Goal: Task Accomplishment & Management: Complete application form

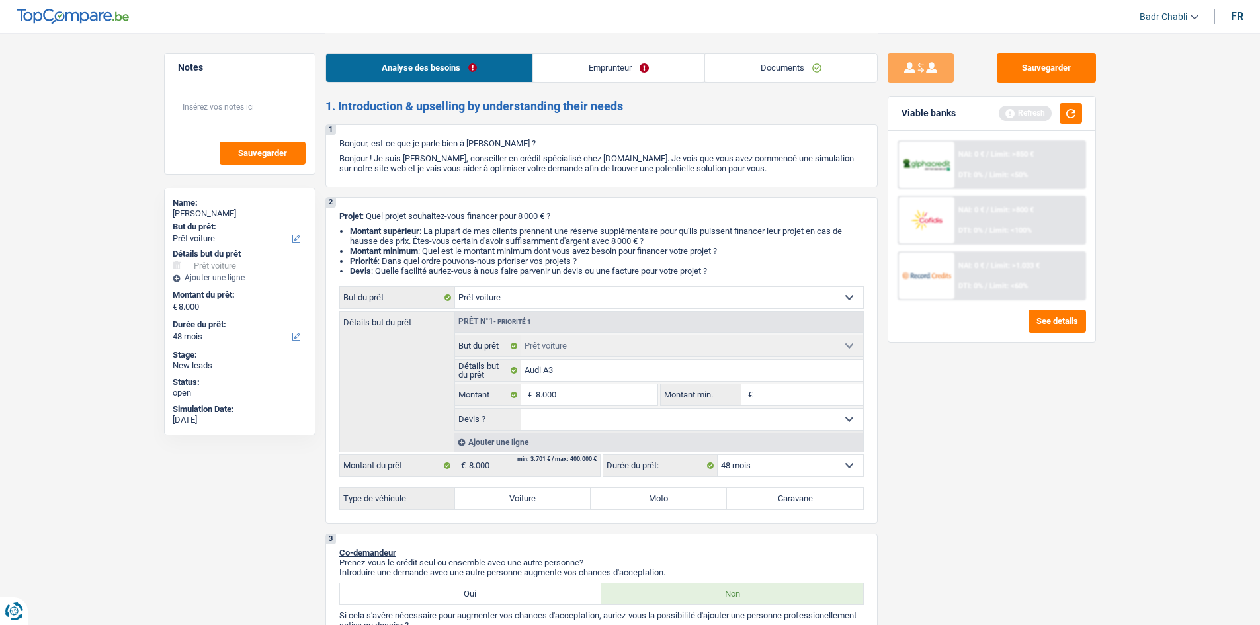
select select "car"
select select "48"
select select "car"
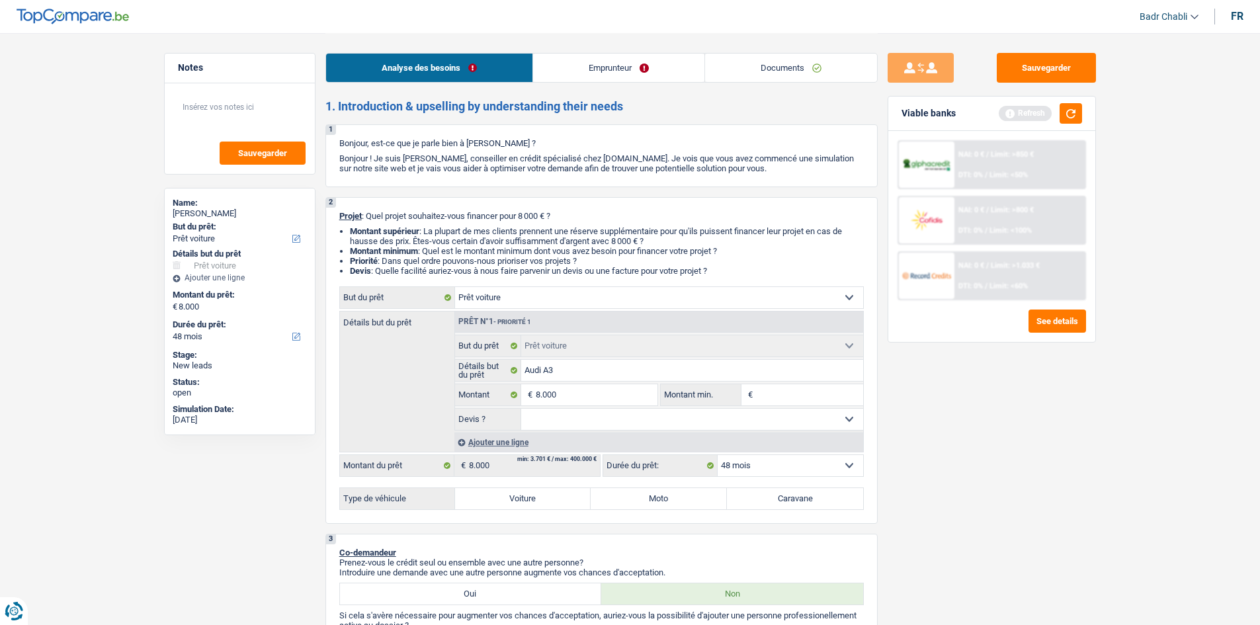
select select "48"
select select "car"
select select "48"
type input "Audi A3 B"
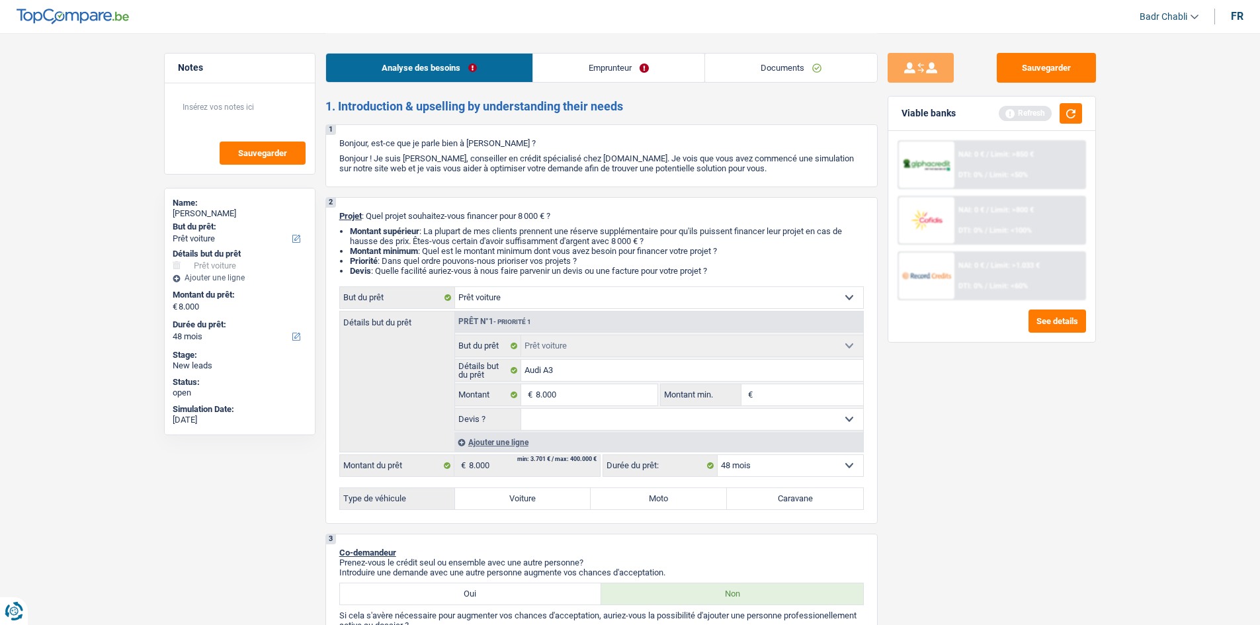
type input "Audi A3 B"
type input "Audi A3 Be"
type input "Audi A3 Ber"
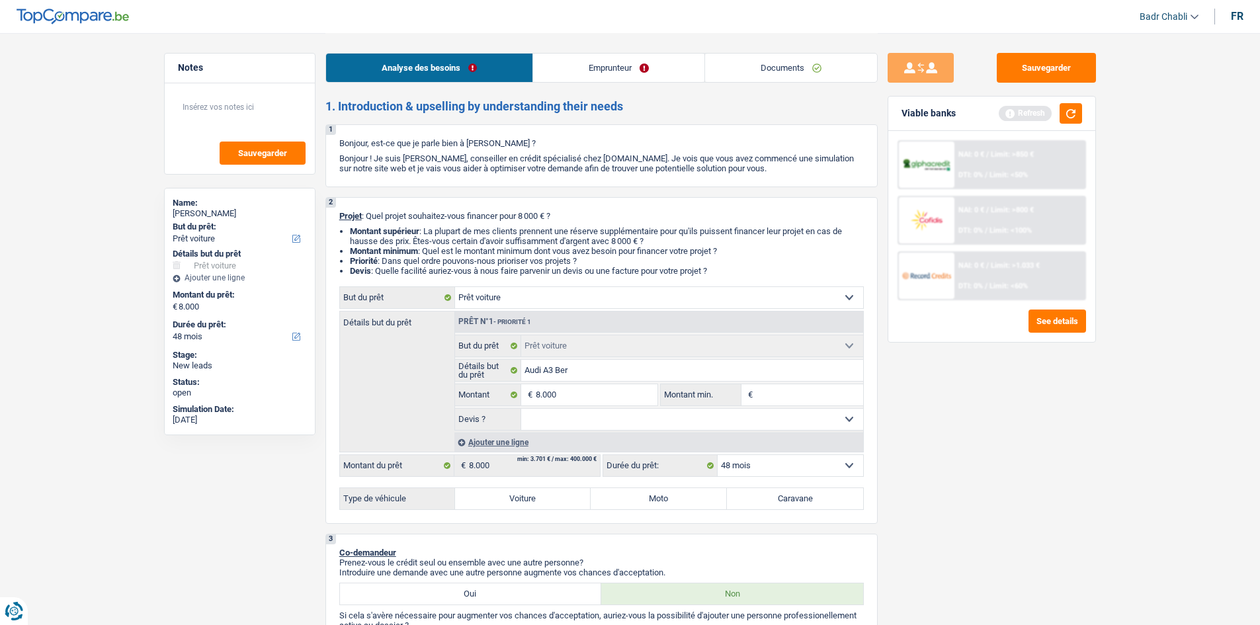
type input "Audi A3 Berl"
type input "Audi A3 Berli"
type input "Audi A3 Berlin"
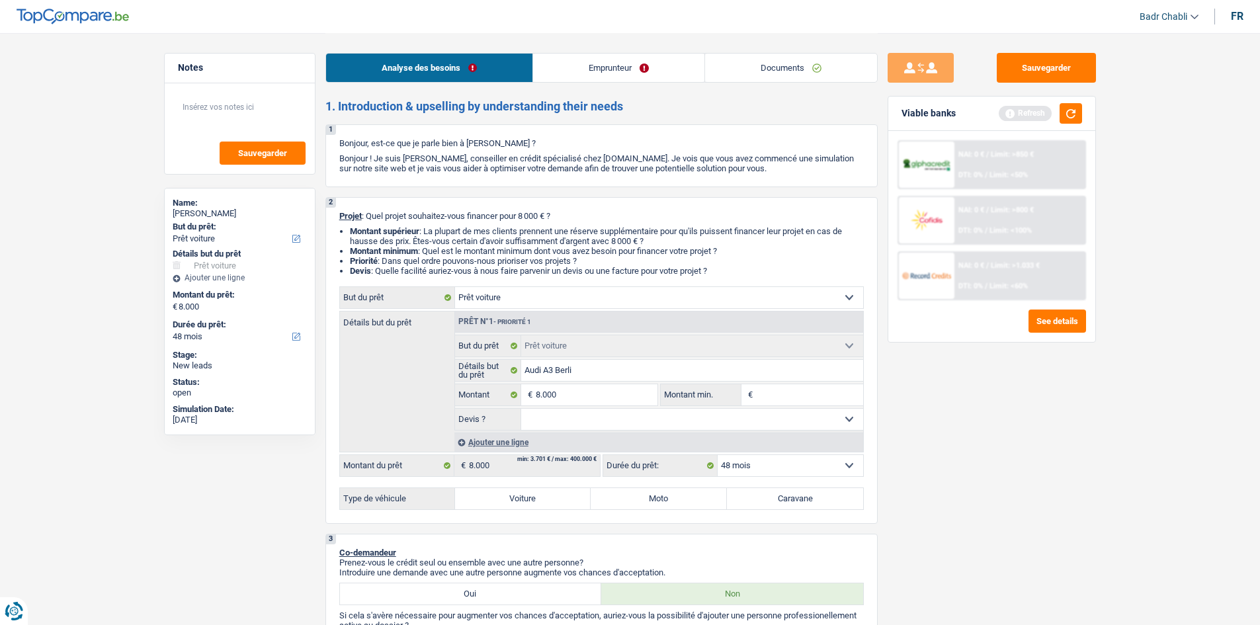
type input "Audi A3 Berlin"
type input "Audi A3 Berline"
click at [537, 502] on label "Voiture" at bounding box center [523, 498] width 136 height 21
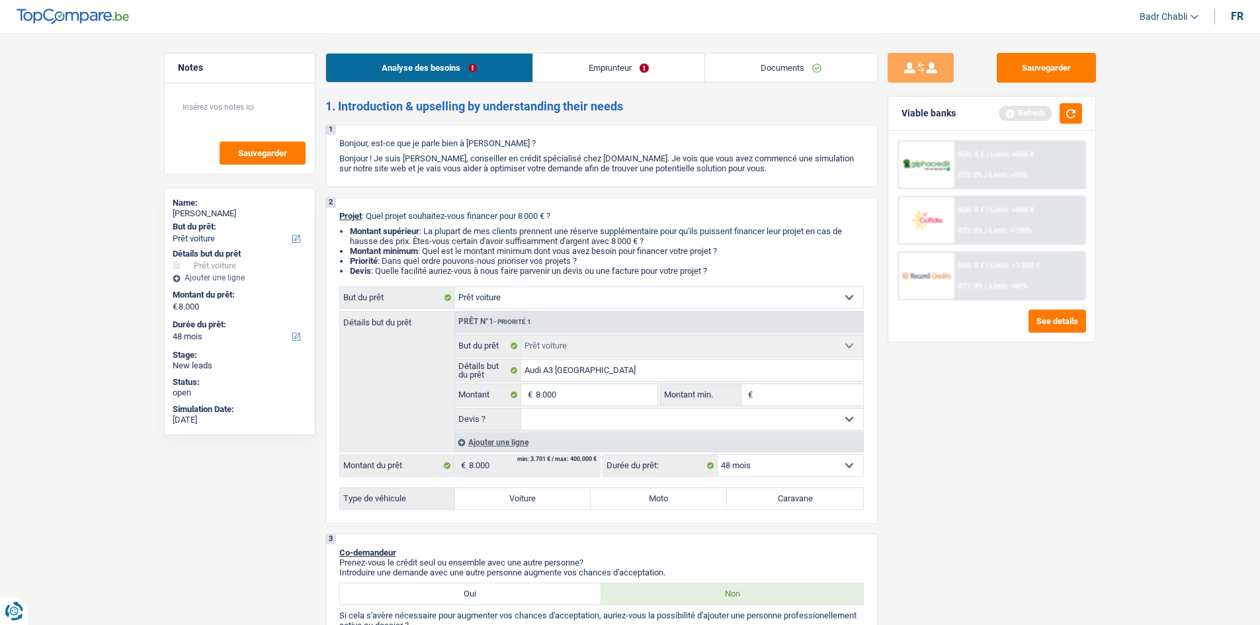
click at [537, 502] on input "Voiture" at bounding box center [523, 498] width 136 height 21
radio input "true"
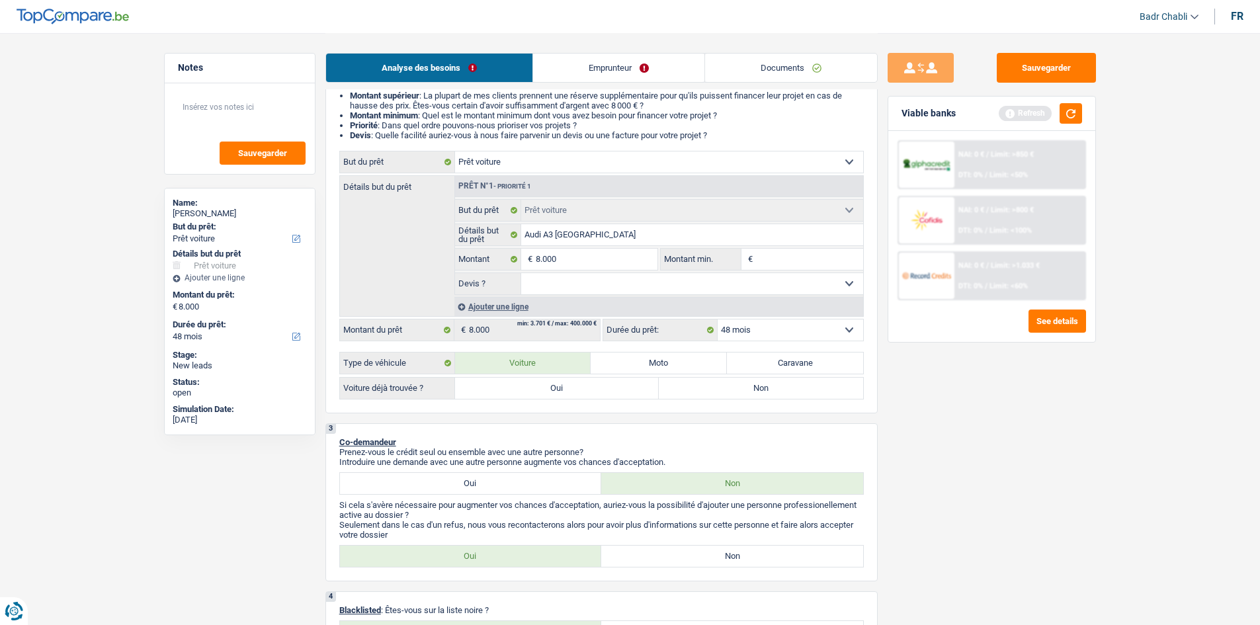
scroll to position [198, 0]
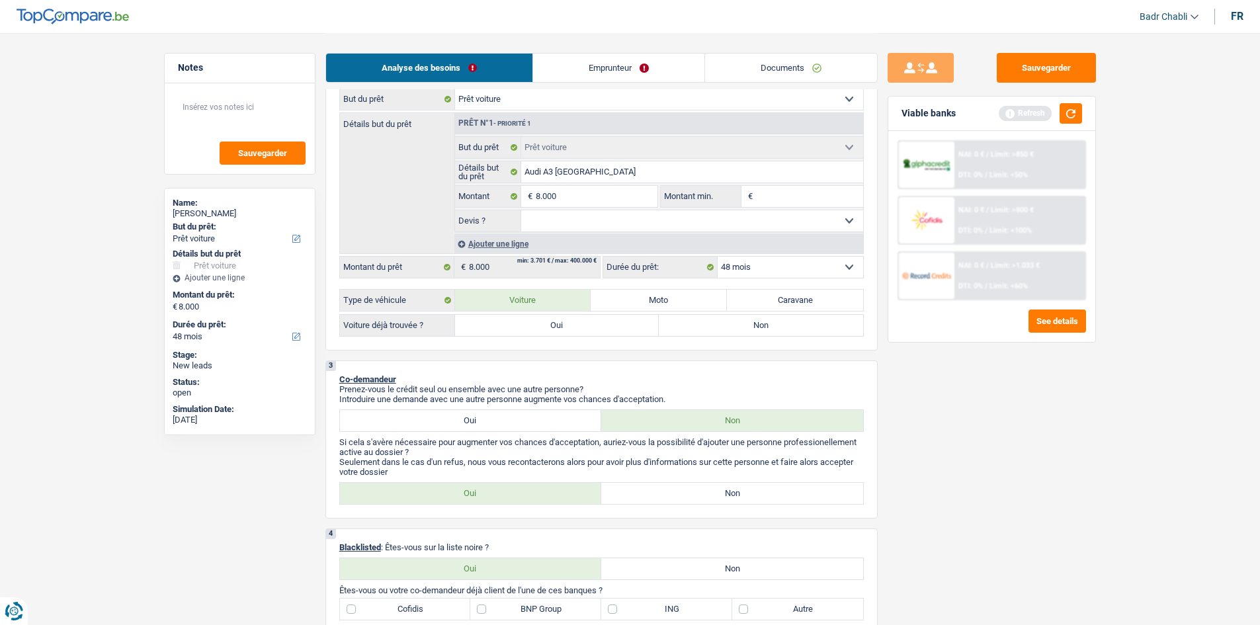
click at [542, 326] on label "Oui" at bounding box center [557, 325] width 204 height 21
click at [542, 326] on input "Oui" at bounding box center [557, 325] width 204 height 21
radio input "true"
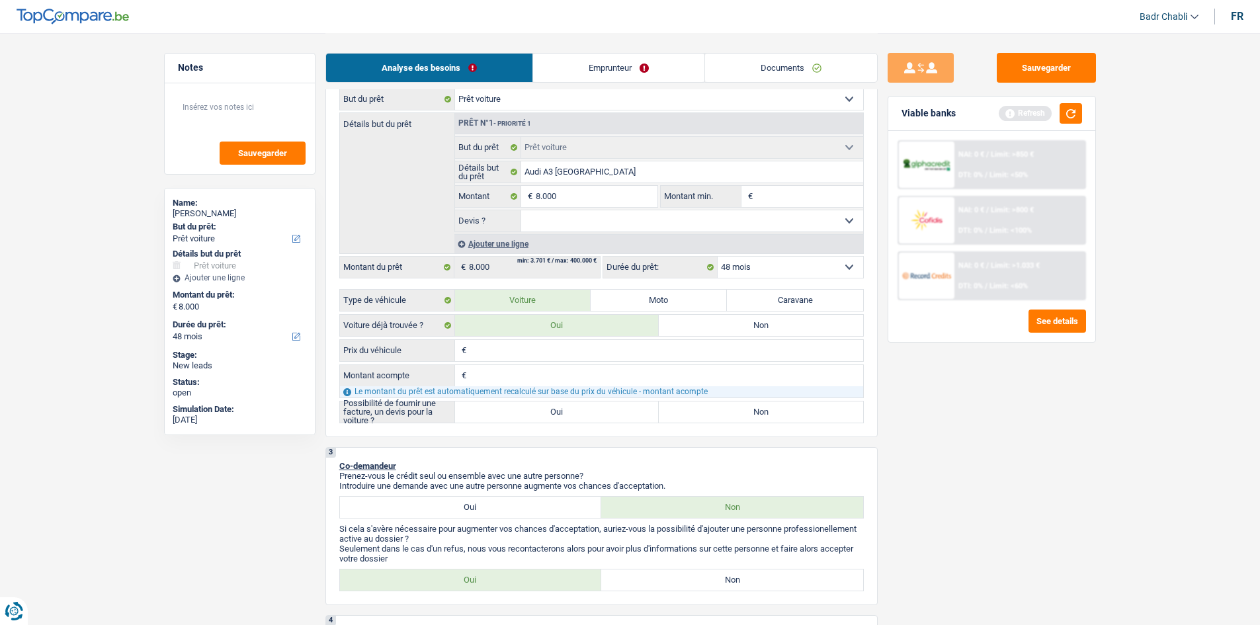
click at [549, 411] on label "Oui" at bounding box center [557, 411] width 204 height 21
click at [549, 411] on input "Oui" at bounding box center [557, 411] width 204 height 21
radio input "true"
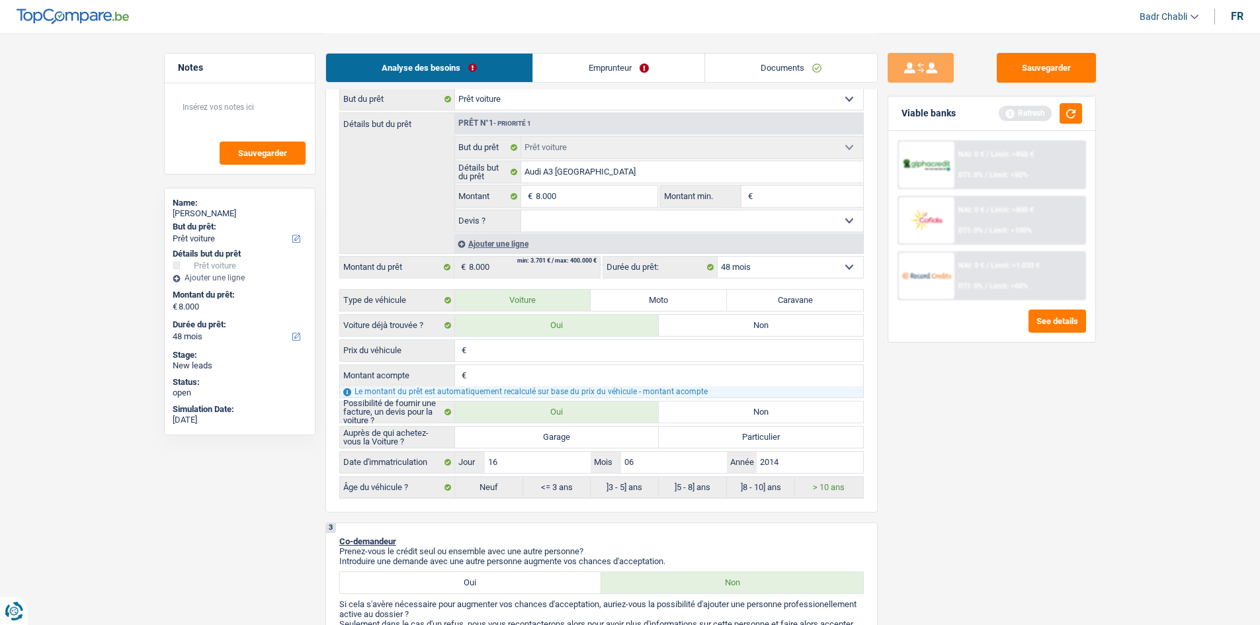
click at [567, 438] on label "Garage" at bounding box center [557, 437] width 204 height 21
click at [567, 438] on input "Garage" at bounding box center [557, 437] width 204 height 21
radio input "true"
click at [484, 369] on input "Montant acompte" at bounding box center [667, 375] width 394 height 21
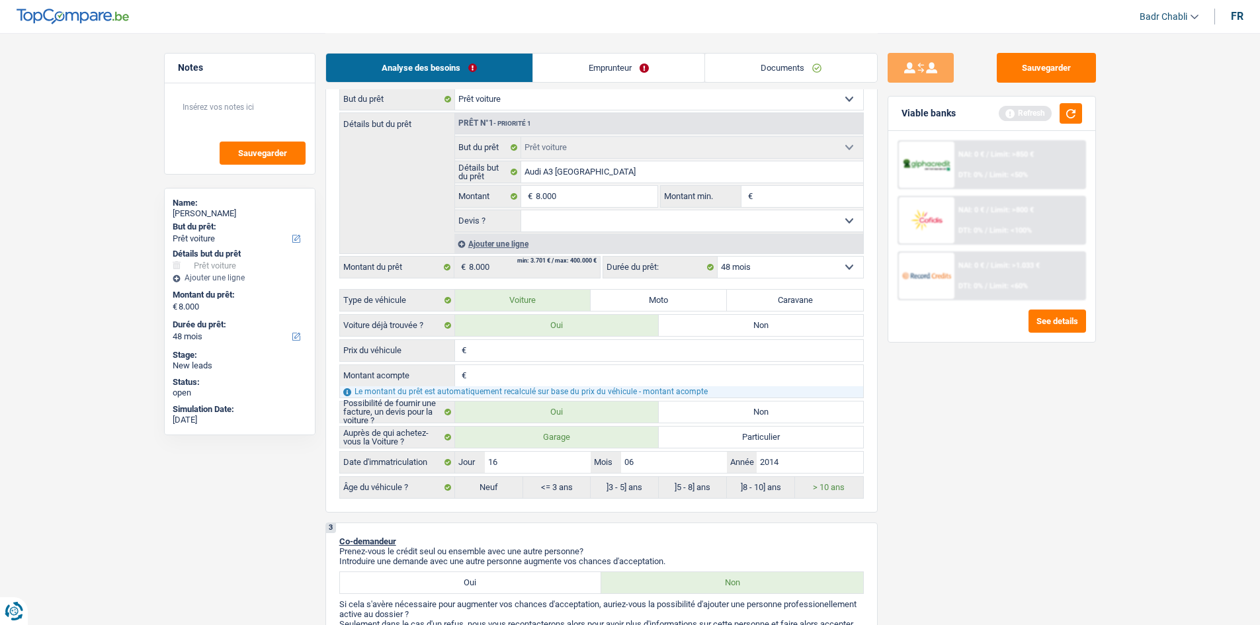
type input "4"
type input "40"
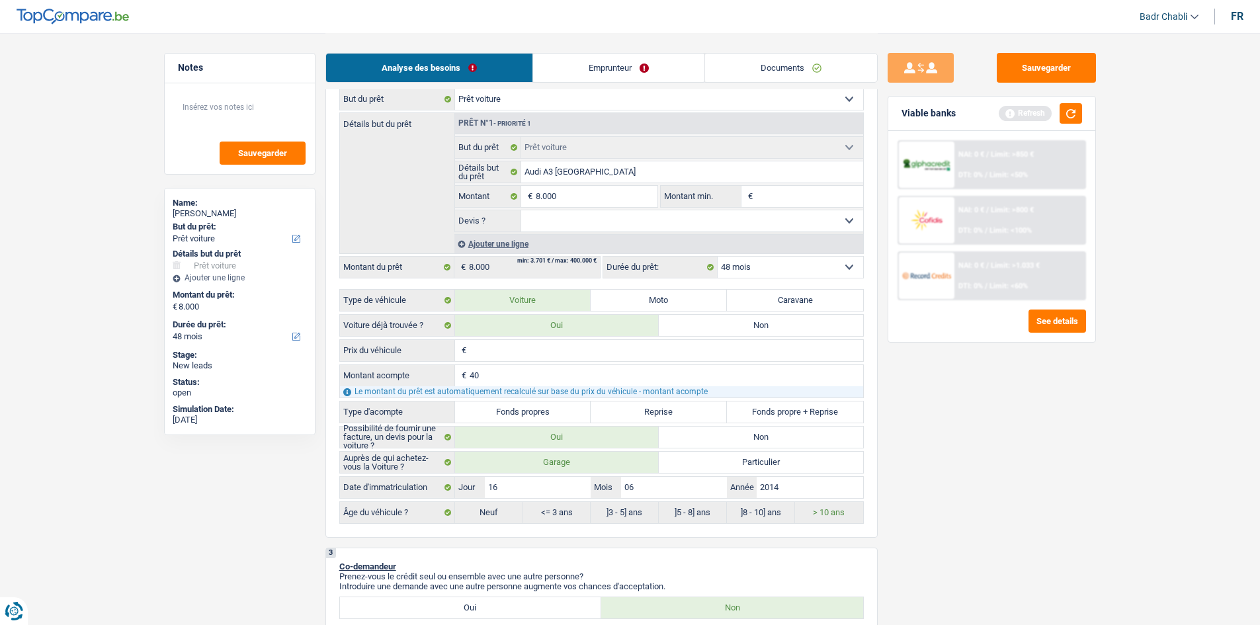
type input "400"
type input "4.000"
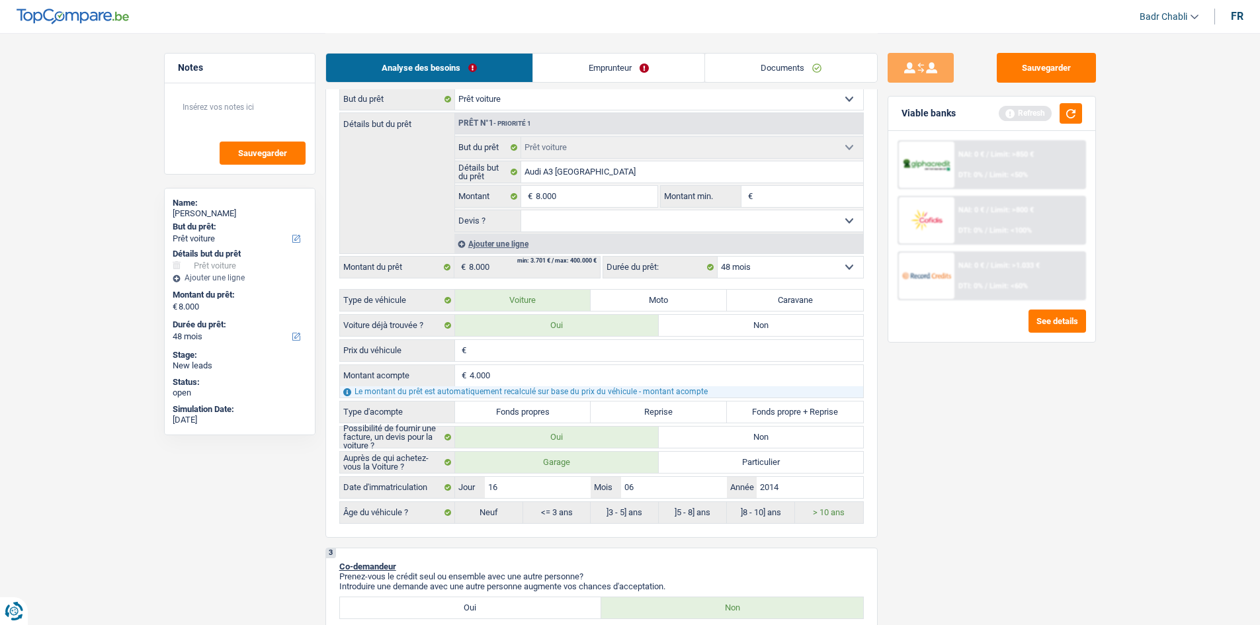
click at [499, 347] on input "Prix du véhicule" at bounding box center [667, 350] width 394 height 21
type input "8"
type input "80"
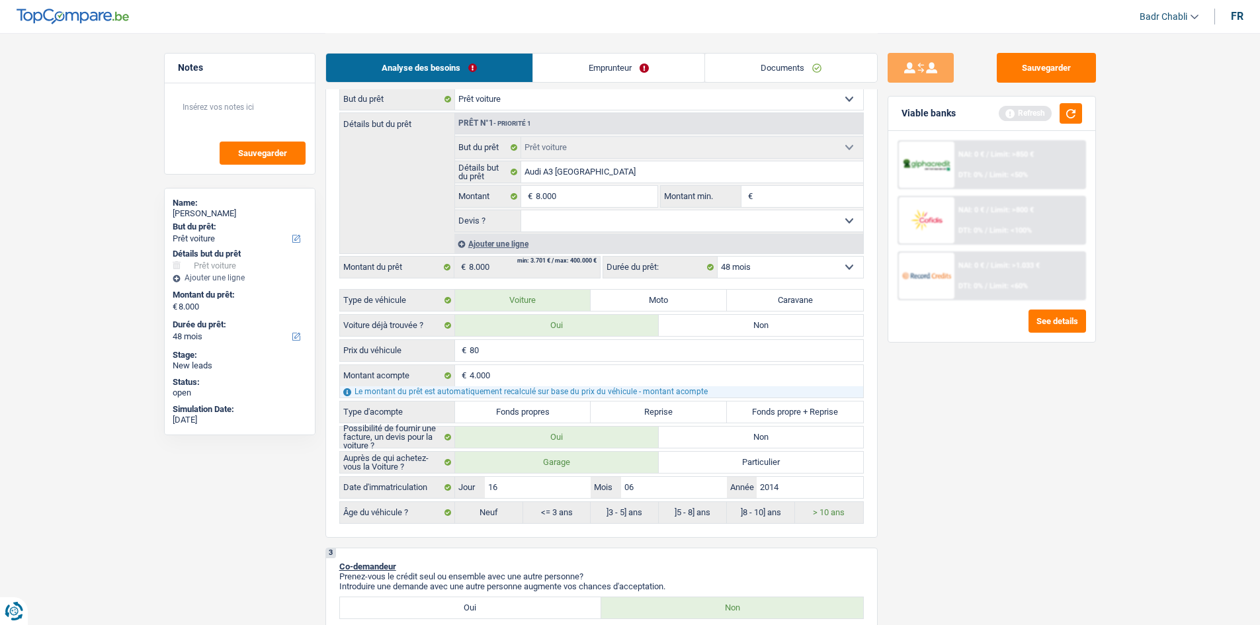
type input "800"
type input "8.000"
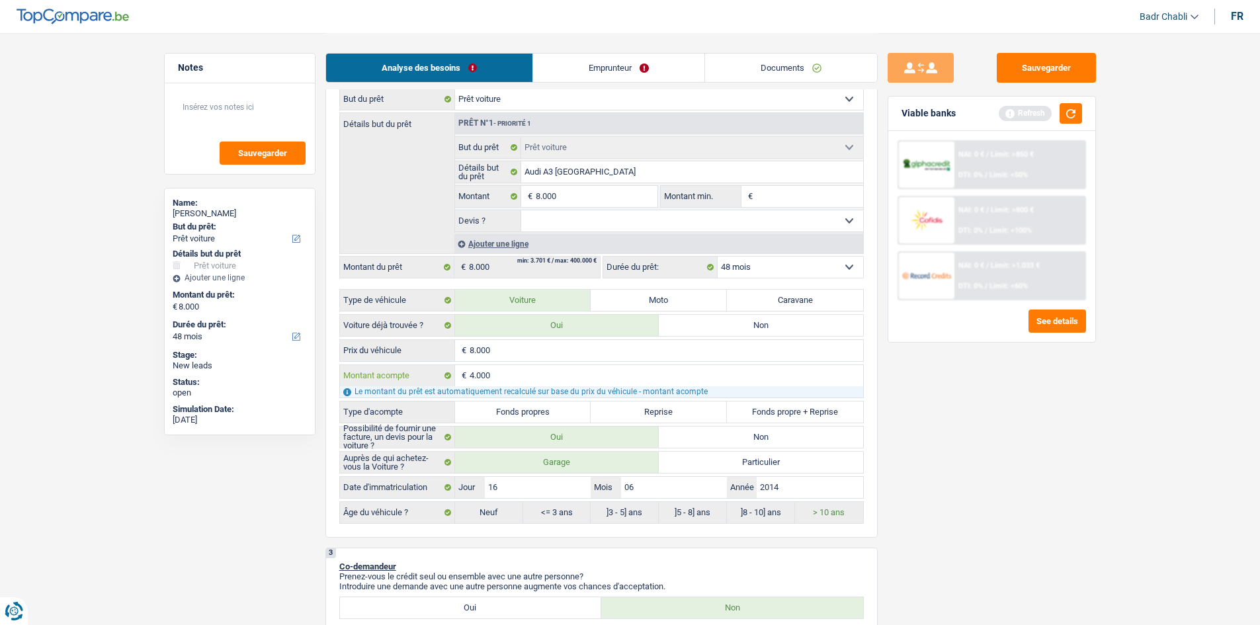
type input "4.000"
select select "36"
type input "4.000"
select select "36"
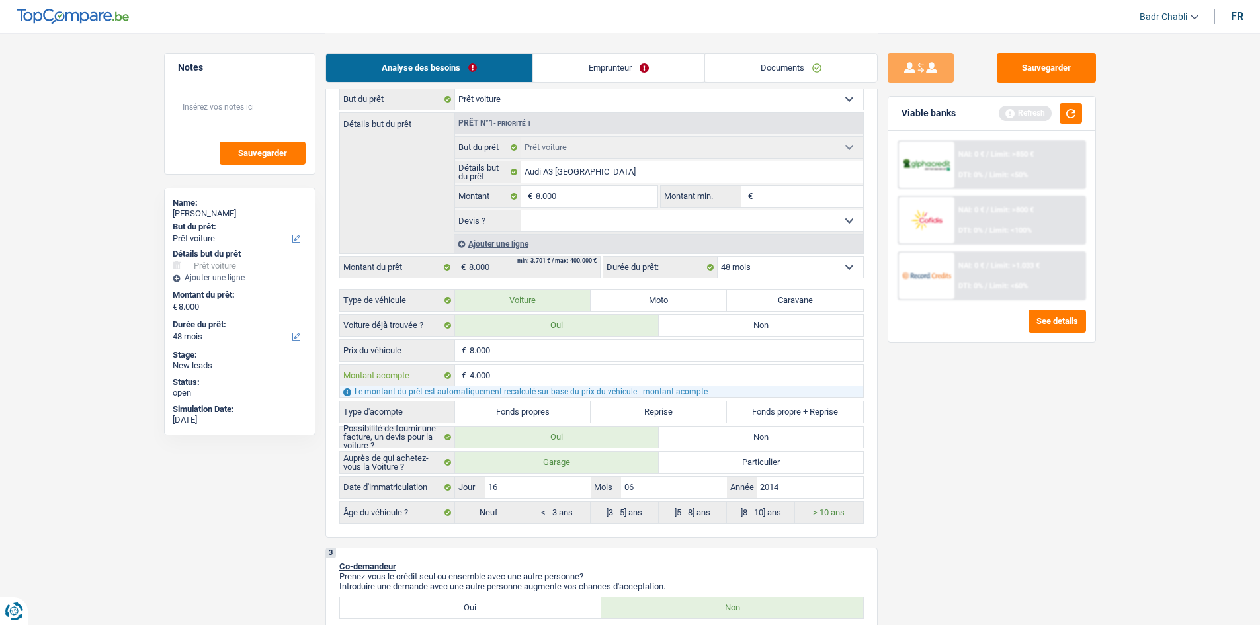
type input "4.000"
select select "36"
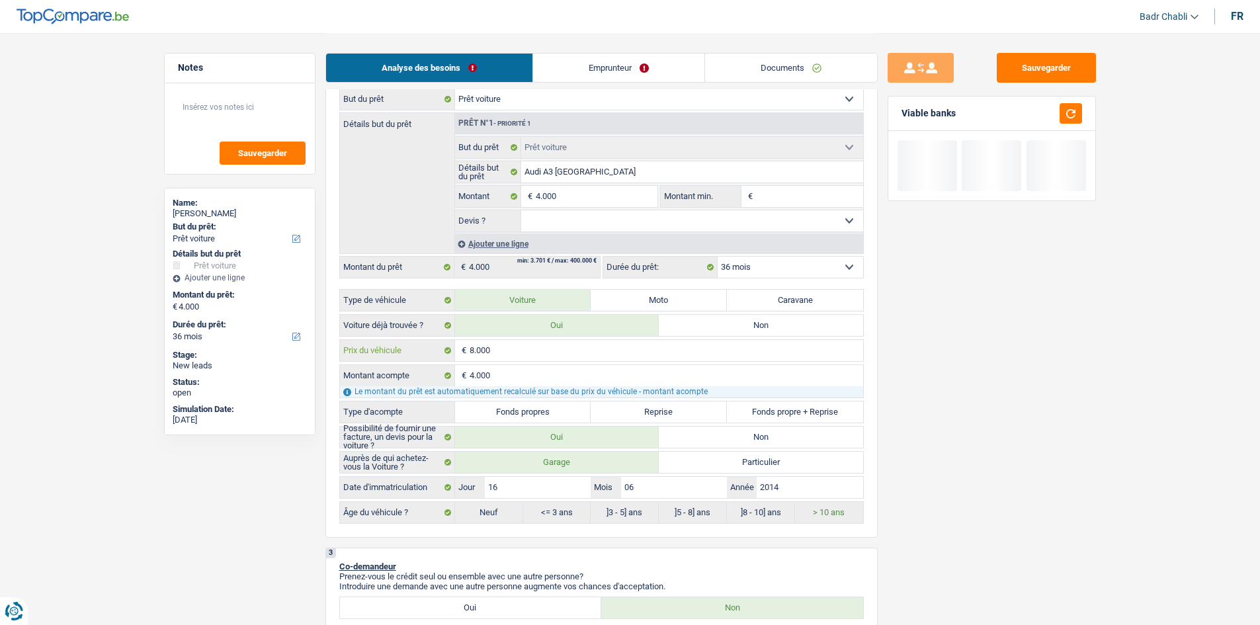
click at [504, 351] on input "8.000" at bounding box center [667, 350] width 394 height 21
type input "1"
type input "12"
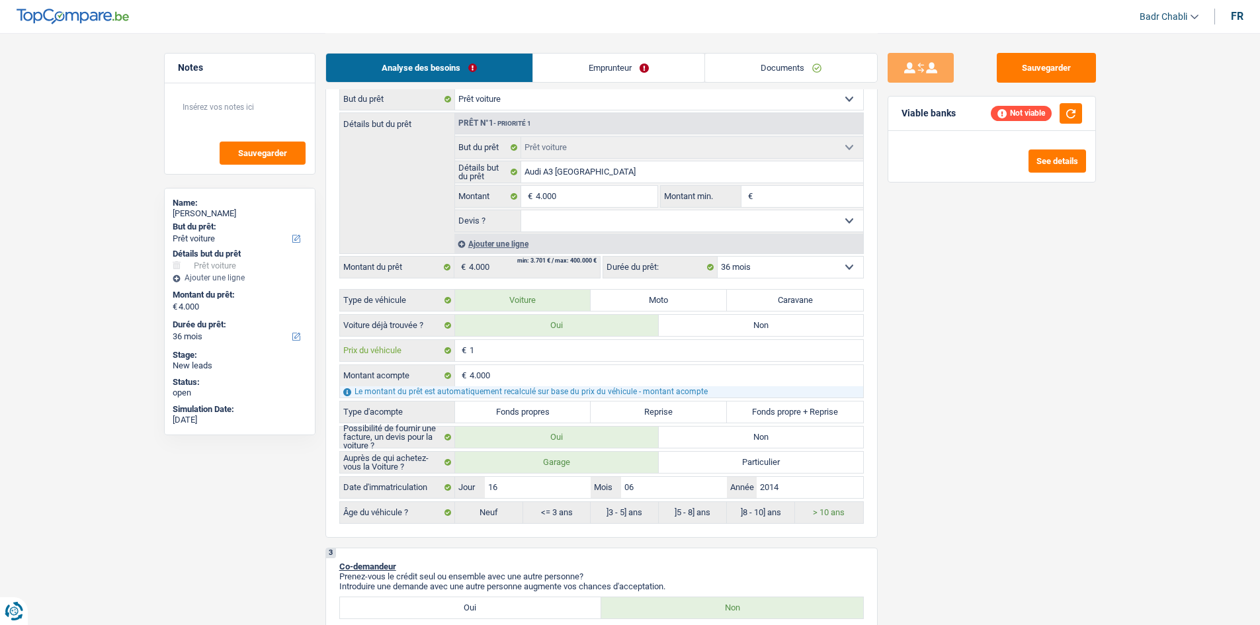
type input "12"
type input "120"
type input "1.200"
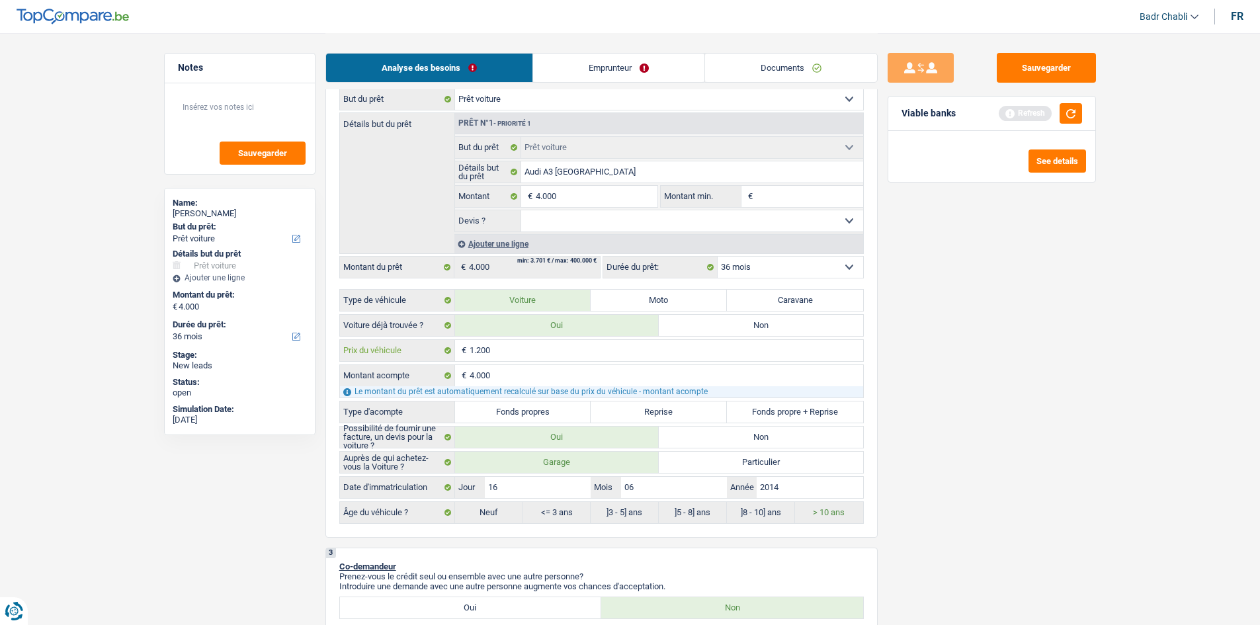
type input "12.000"
type input "8.000"
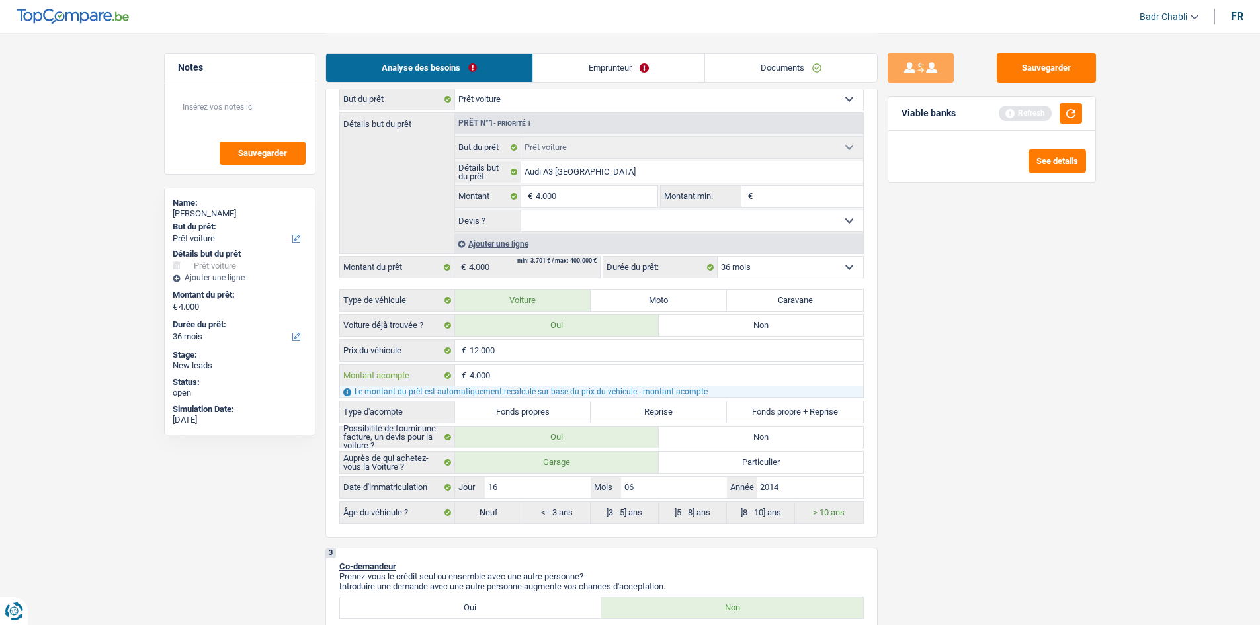
type input "8.000"
select select "48"
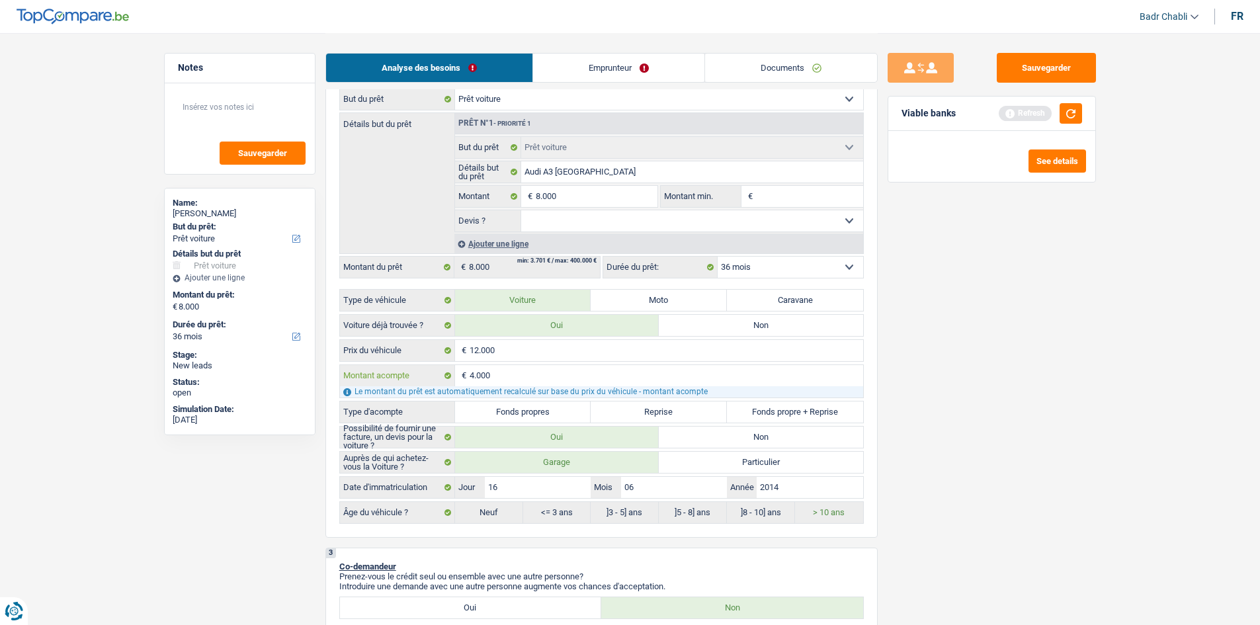
select select "48"
click at [800, 194] on input "Montant min." at bounding box center [809, 196] width 107 height 21
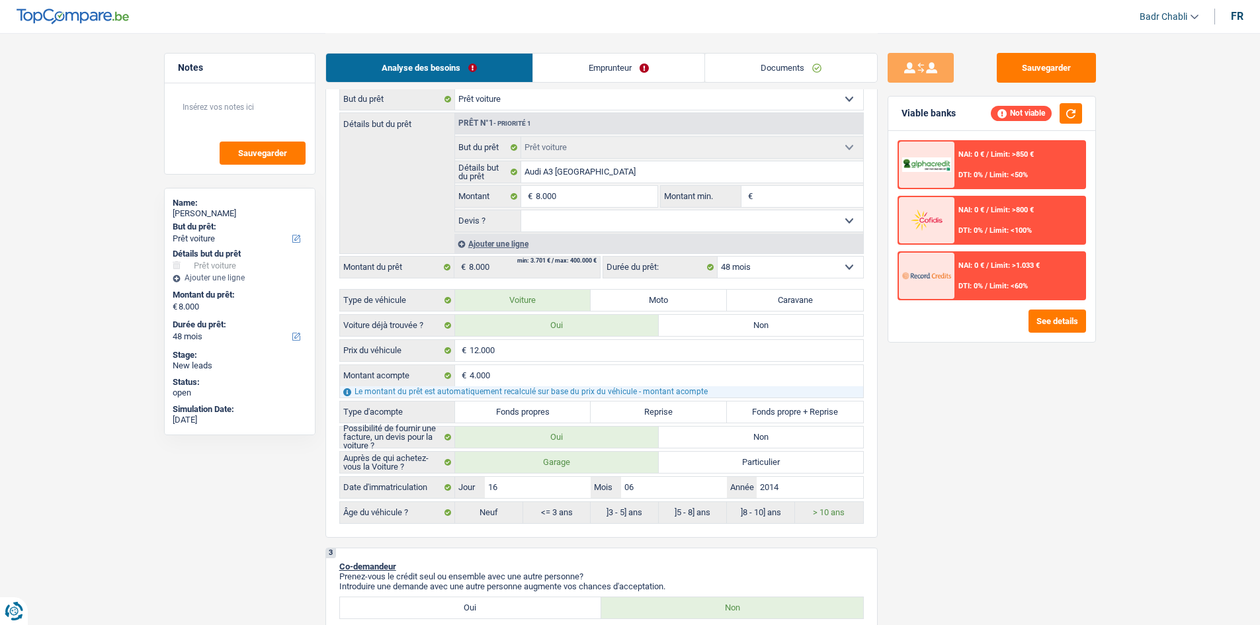
click at [648, 183] on fieldset "Audi A3 Berline Détails but du prêt Tous les champs sont obligatoires. Veuillez…" at bounding box center [659, 172] width 408 height 22
click at [648, 187] on input "8.000" at bounding box center [596, 196] width 121 height 21
click at [782, 198] on input "Montant min." at bounding box center [809, 196] width 107 height 21
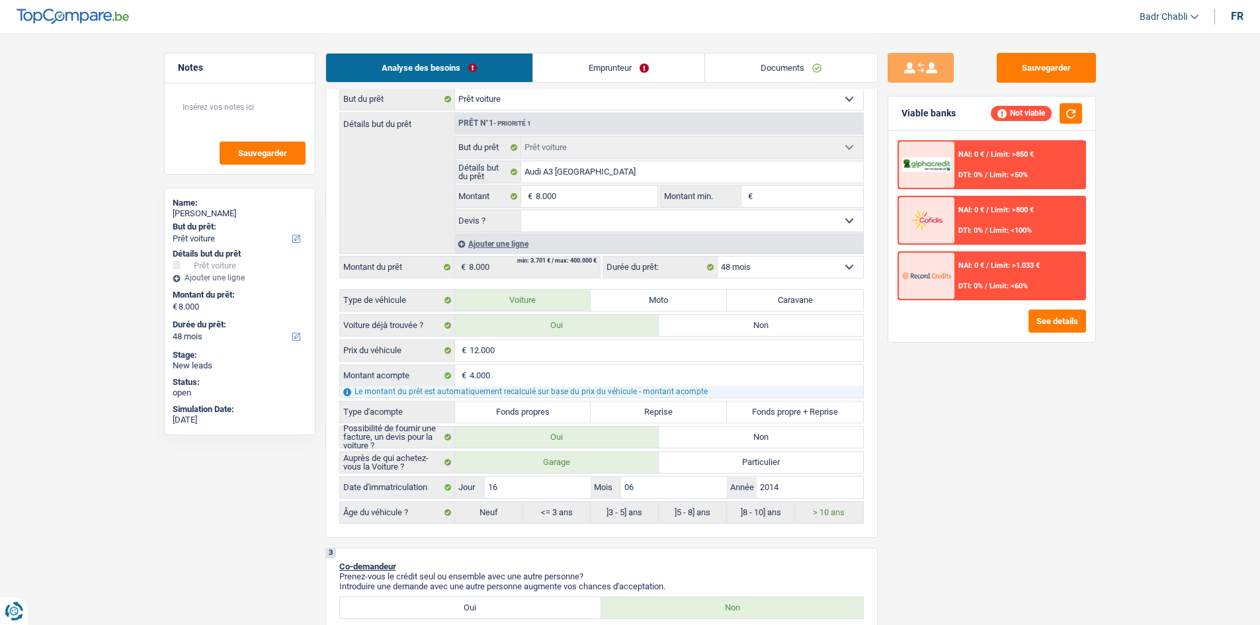
click at [782, 198] on input "Montant min." at bounding box center [809, 196] width 107 height 21
paste input "8.000"
type input "8.000"
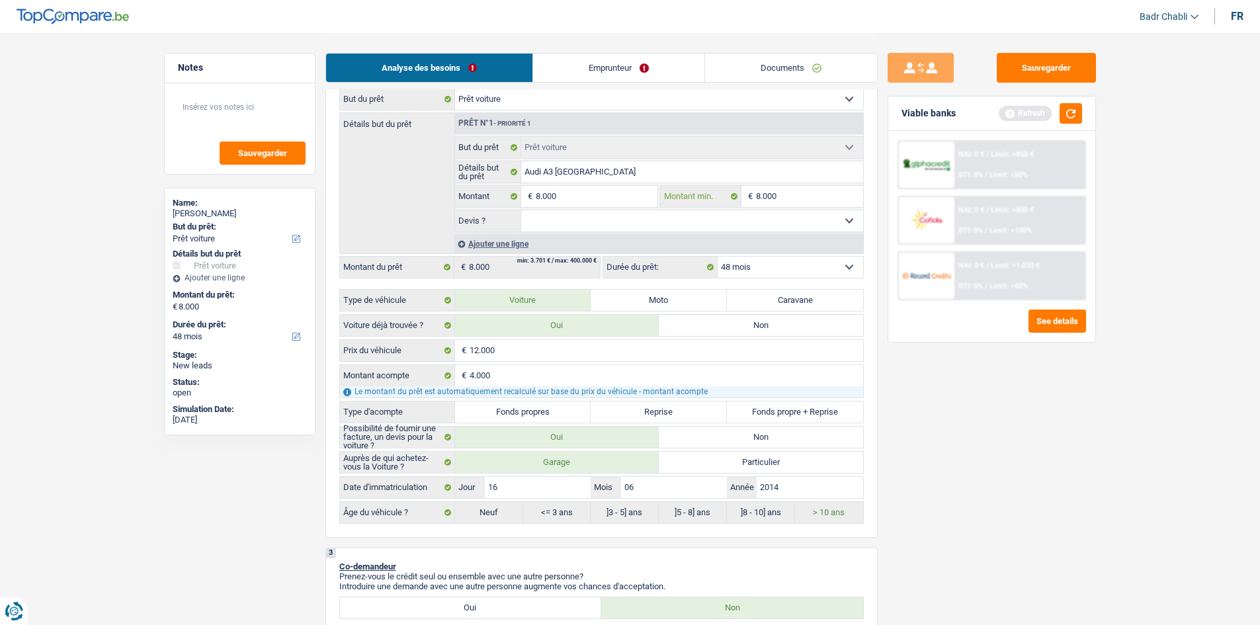
type input "8.000"
drag, startPoint x: 745, startPoint y: 224, endPoint x: 733, endPoint y: 227, distance: 13.0
click at [745, 224] on select "Oui Non Non répondu Sélectionner une option" at bounding box center [692, 220] width 342 height 21
select select "yes"
click at [521, 210] on select "Oui Non Non répondu Sélectionner une option" at bounding box center [692, 220] width 342 height 21
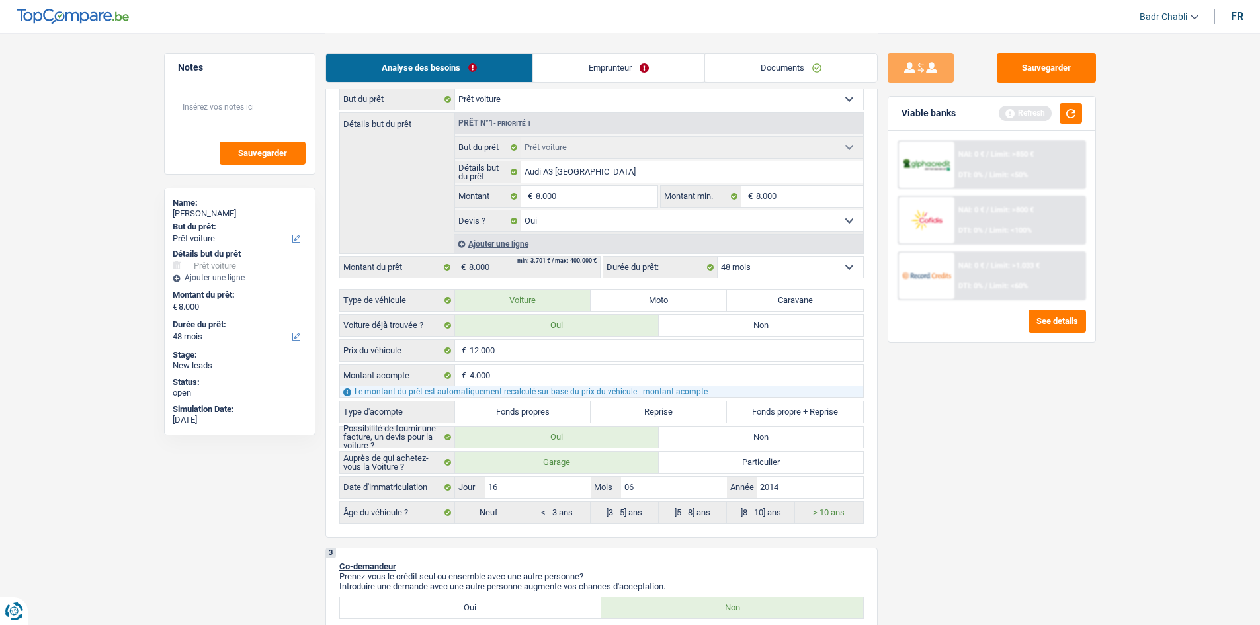
select select "yes"
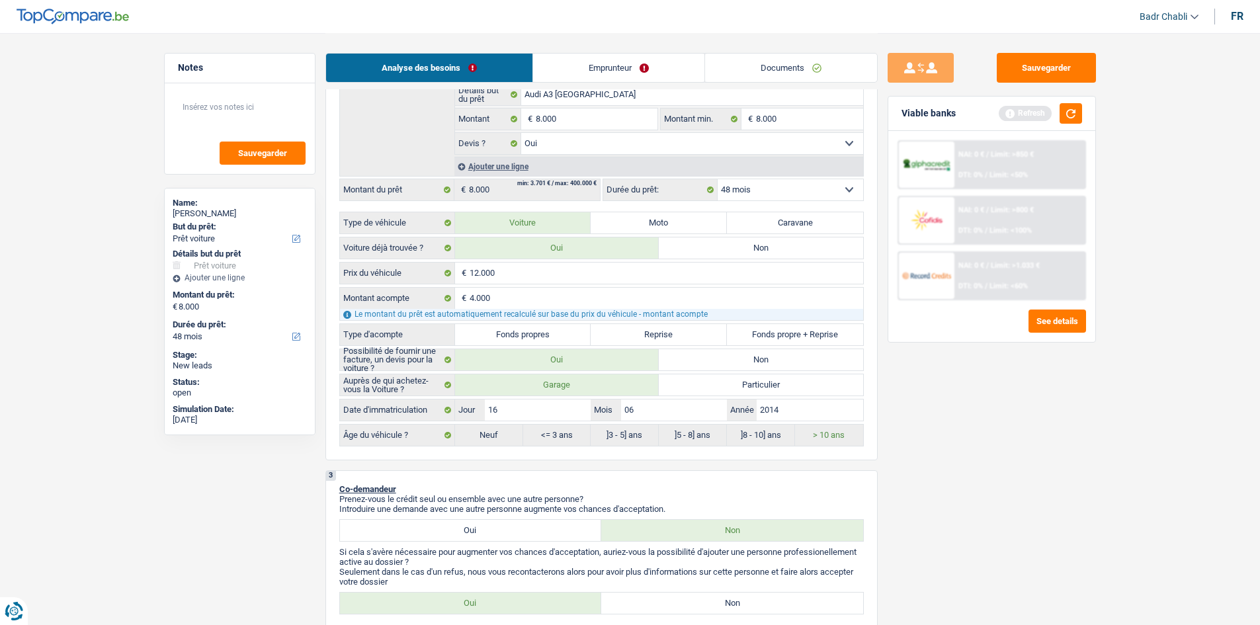
scroll to position [397, 0]
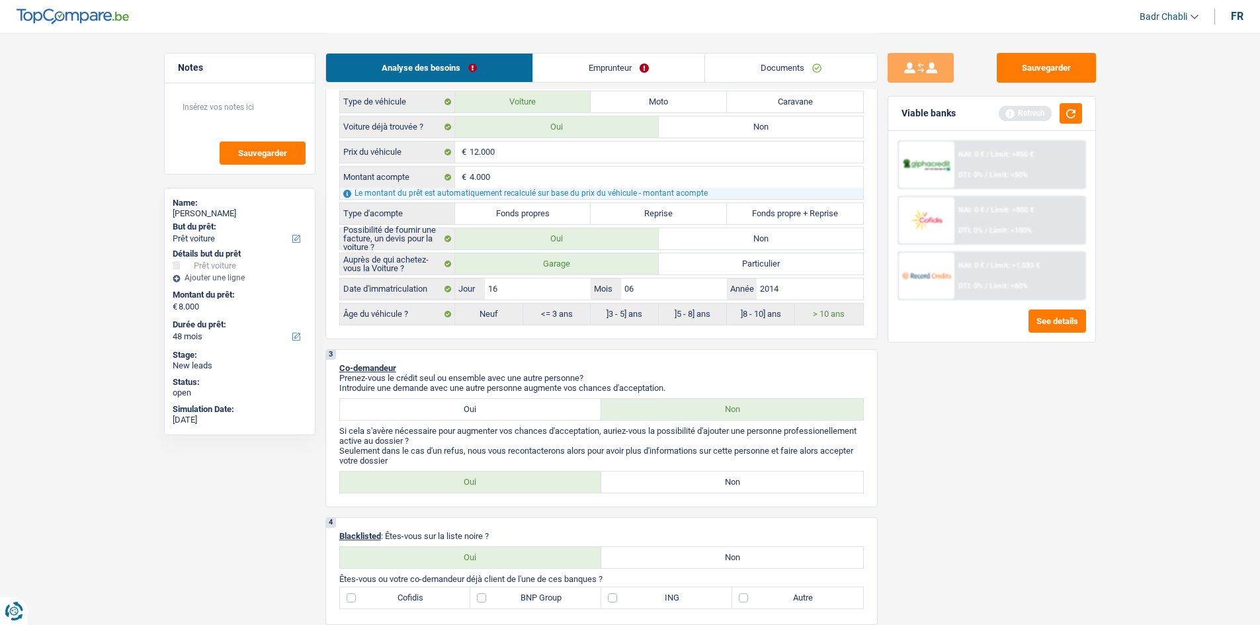
click at [536, 212] on label "Fonds propres" at bounding box center [523, 213] width 136 height 21
click at [536, 212] on input "Fonds propres" at bounding box center [523, 213] width 136 height 21
radio input "true"
click at [718, 476] on label "Non" at bounding box center [732, 482] width 262 height 21
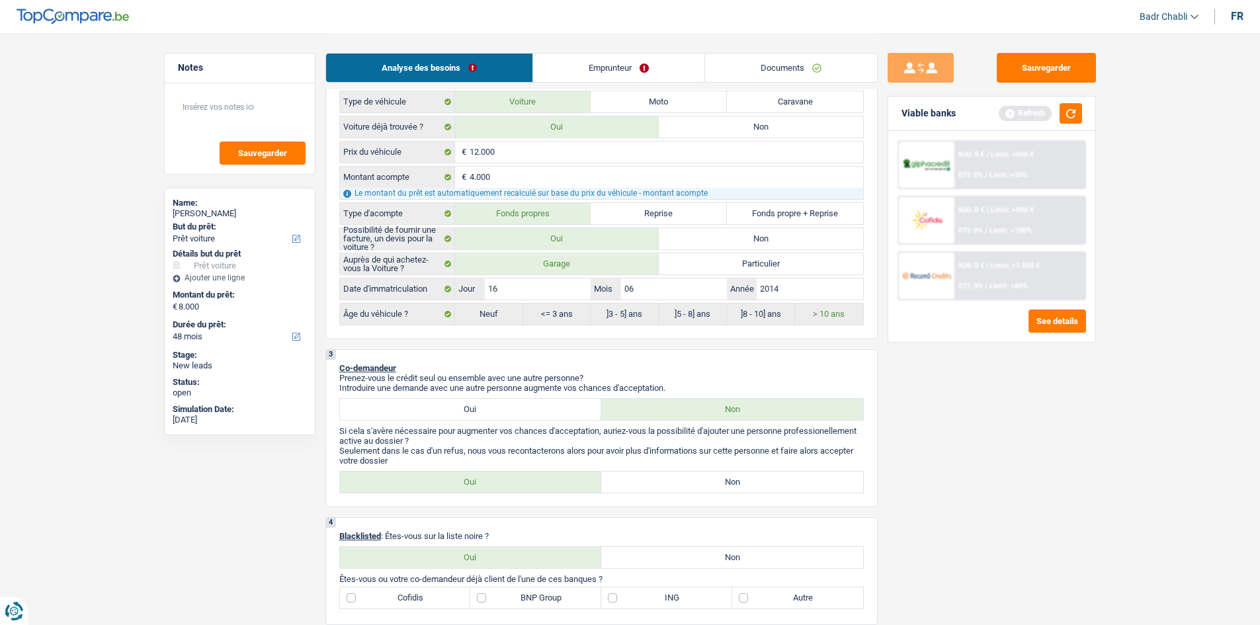
click at [718, 476] on input "Non" at bounding box center [732, 482] width 262 height 21
radio input "true"
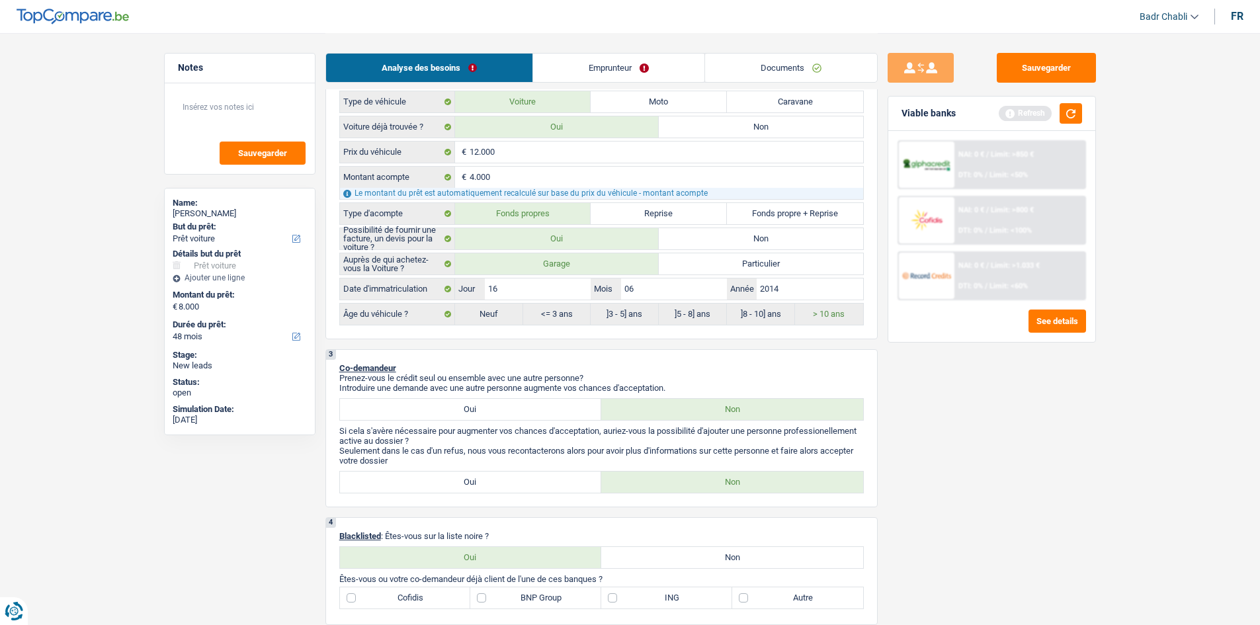
click at [728, 563] on label "Non" at bounding box center [732, 557] width 262 height 21
click at [728, 563] on input "Non" at bounding box center [732, 557] width 262 height 21
radio input "true"
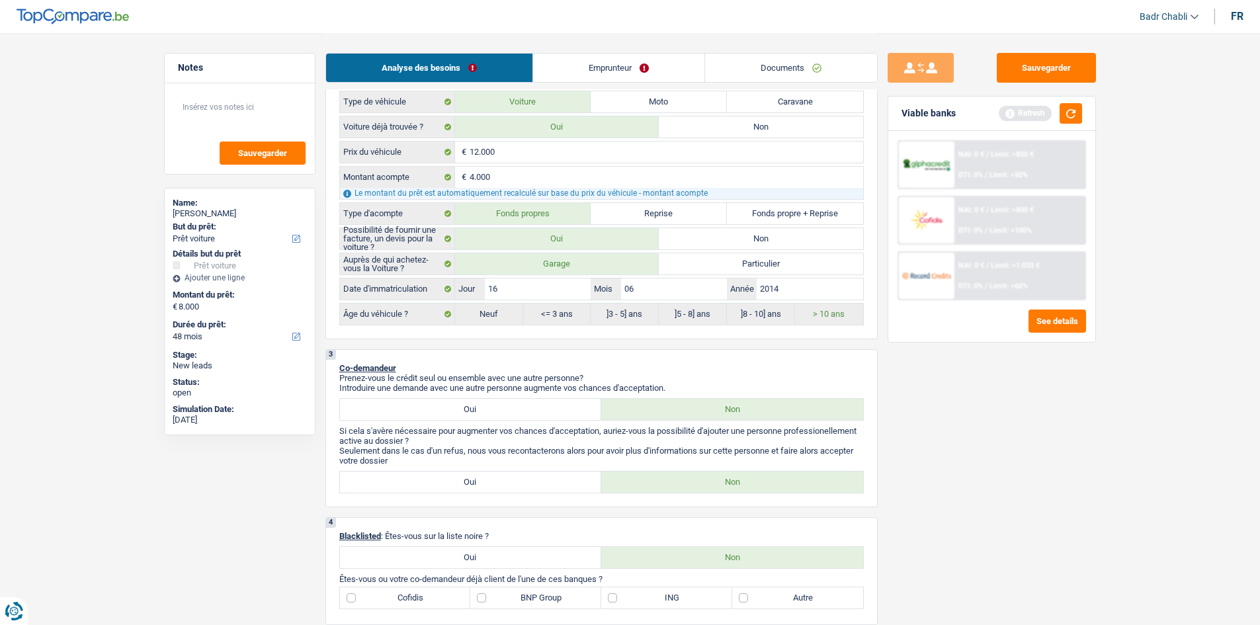
radio input "true"
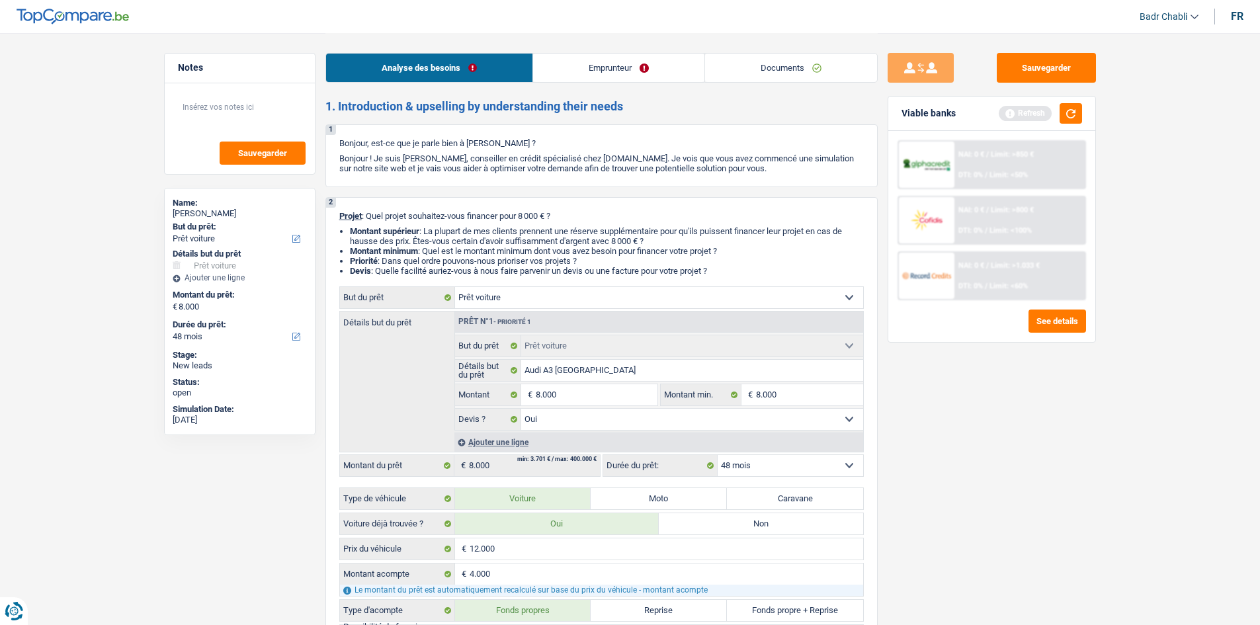
click at [614, 75] on link "Emprunteur" at bounding box center [618, 68] width 171 height 28
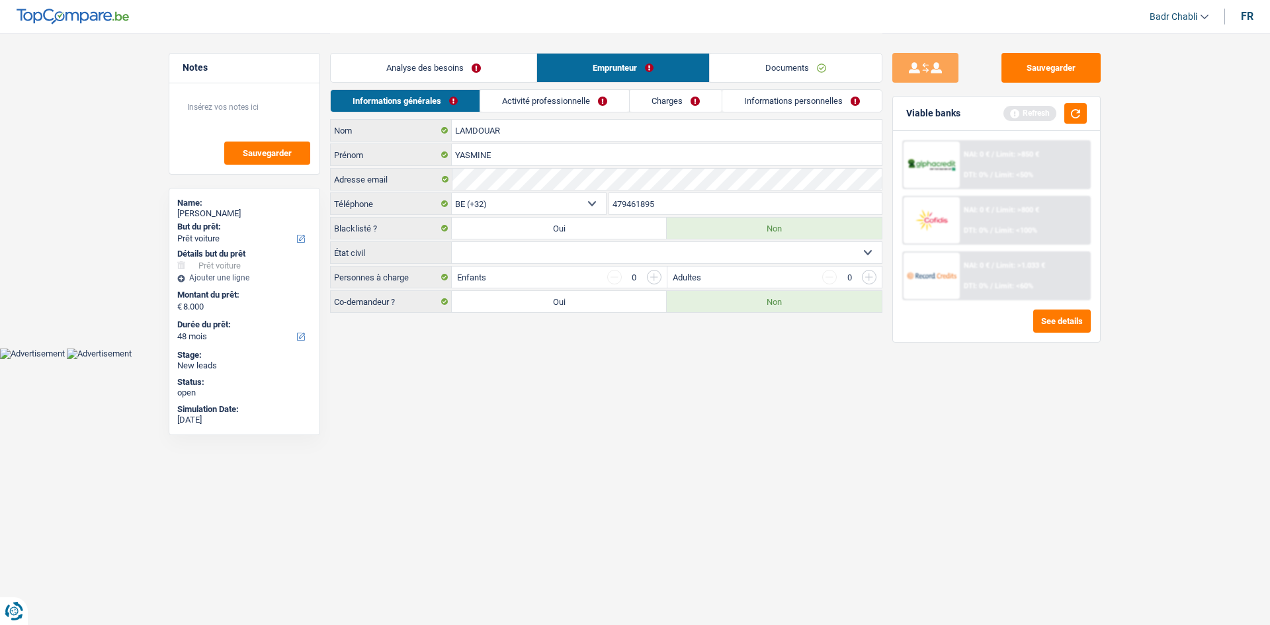
click at [633, 255] on select "Célibataire Marié(e) Cohabitant(e) légal(e) Divorcé(e) Veuf(ve) Séparé (de fait…" at bounding box center [667, 252] width 430 height 21
select select "married"
click at [452, 242] on select "Célibataire Marié(e) Cohabitant(e) légal(e) Divorcé(e) Veuf(ve) Séparé (de fait…" at bounding box center [667, 252] width 430 height 21
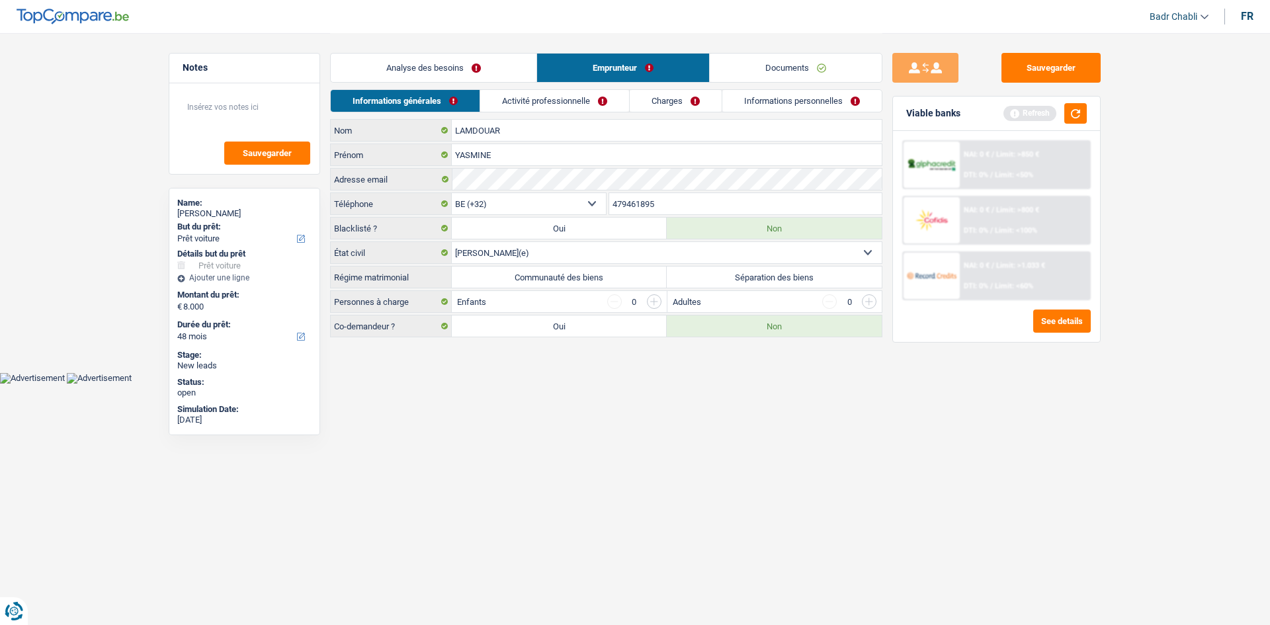
click at [580, 276] on label "Communauté des biens" at bounding box center [559, 277] width 215 height 21
click at [580, 276] on input "Communauté des biens" at bounding box center [559, 277] width 215 height 21
radio input "true"
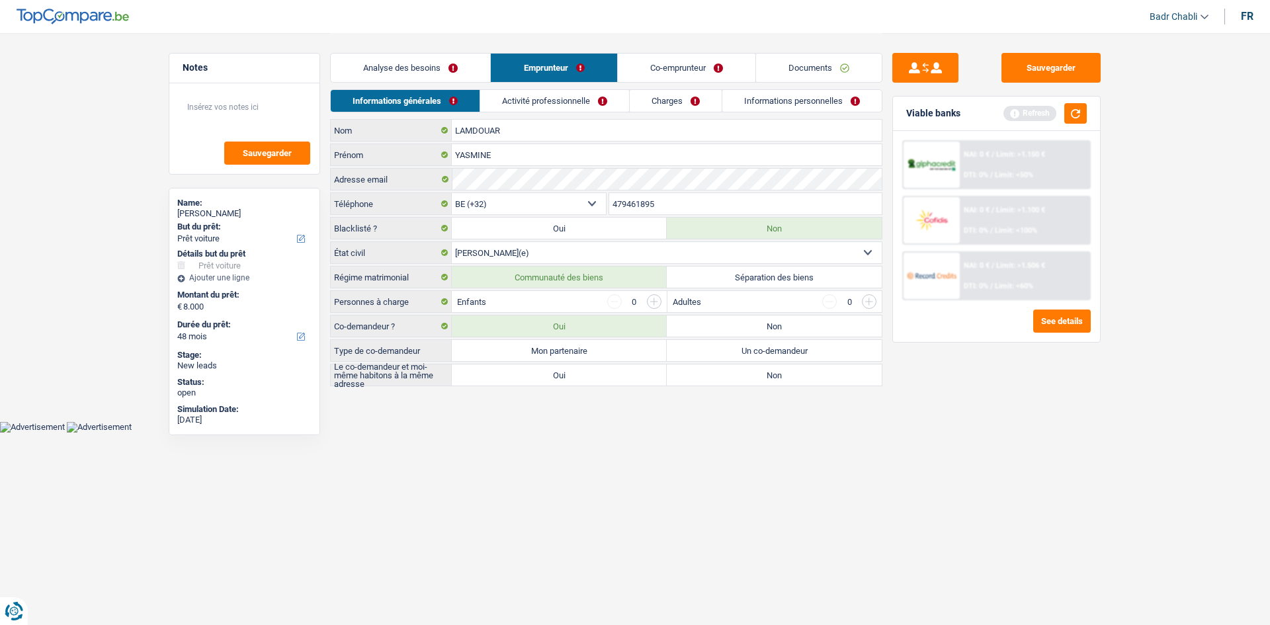
click at [589, 356] on label "Mon partenaire" at bounding box center [559, 350] width 215 height 21
click at [589, 356] on input "Mon partenaire" at bounding box center [559, 350] width 215 height 21
radio input "true"
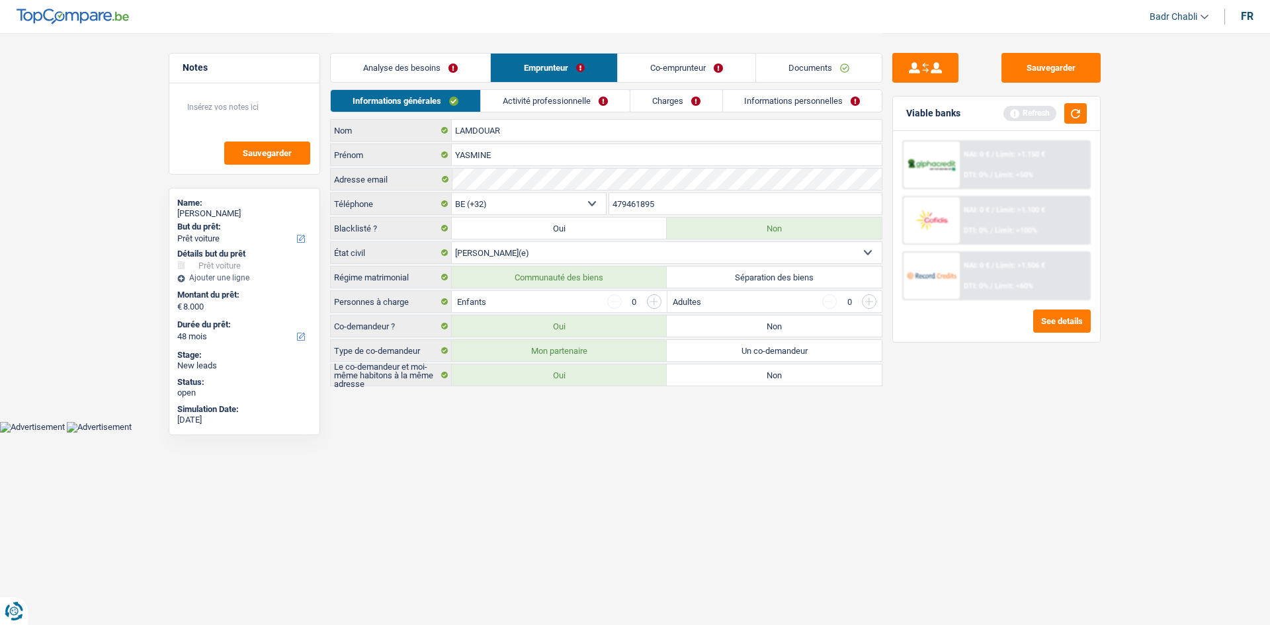
click at [595, 379] on label "Oui" at bounding box center [559, 374] width 215 height 21
click at [595, 379] on input "Oui" at bounding box center [559, 374] width 215 height 21
click at [405, 70] on link "Analyse des besoins" at bounding box center [410, 68] width 159 height 28
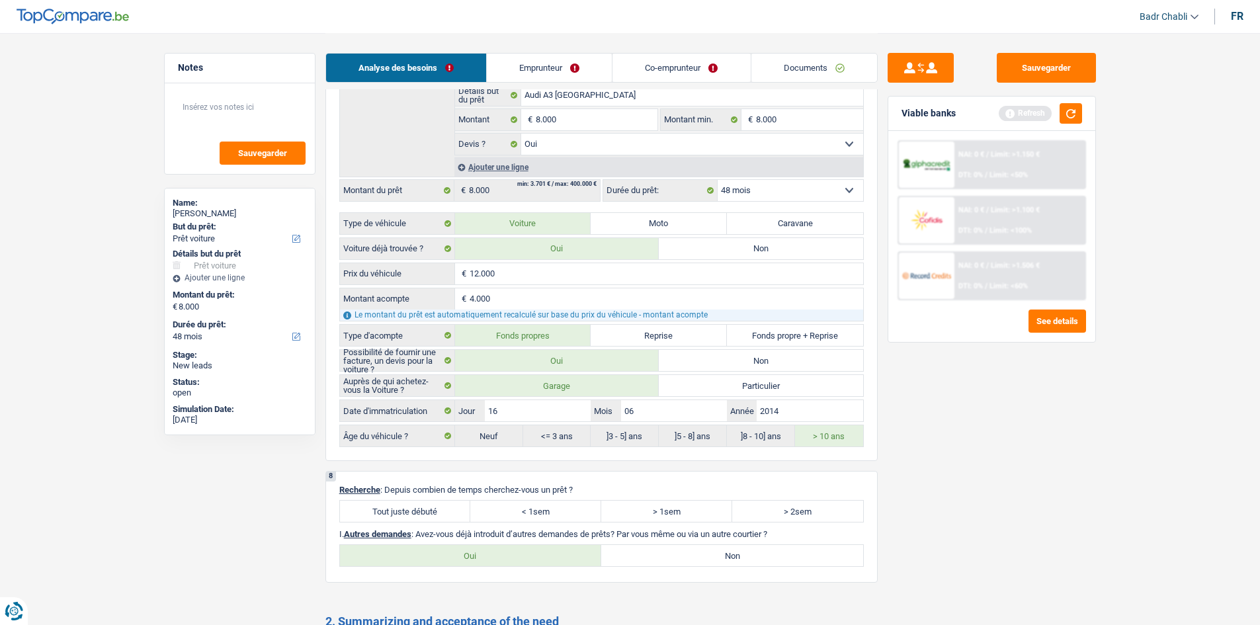
scroll to position [1587, 0]
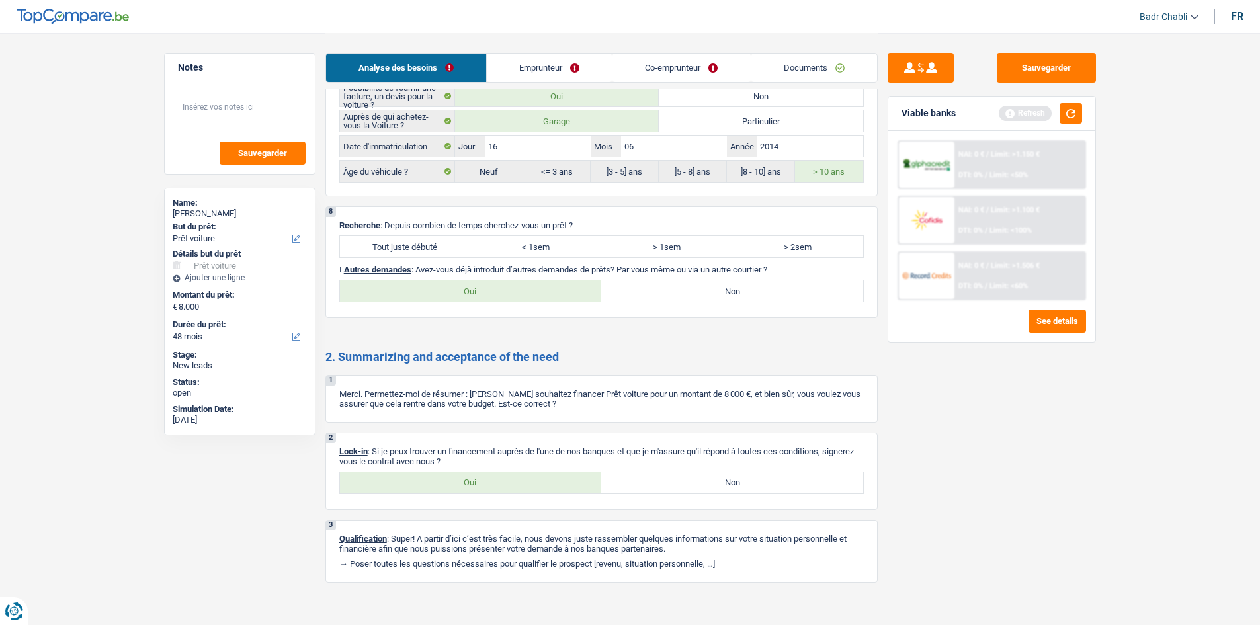
click at [433, 248] on label "Tout juste débuté" at bounding box center [405, 246] width 131 height 21
click at [433, 248] on input "Tout juste débuté" at bounding box center [405, 246] width 131 height 21
radio input "true"
click at [553, 290] on label "Oui" at bounding box center [471, 290] width 262 height 21
click at [553, 290] on input "Oui" at bounding box center [471, 290] width 262 height 21
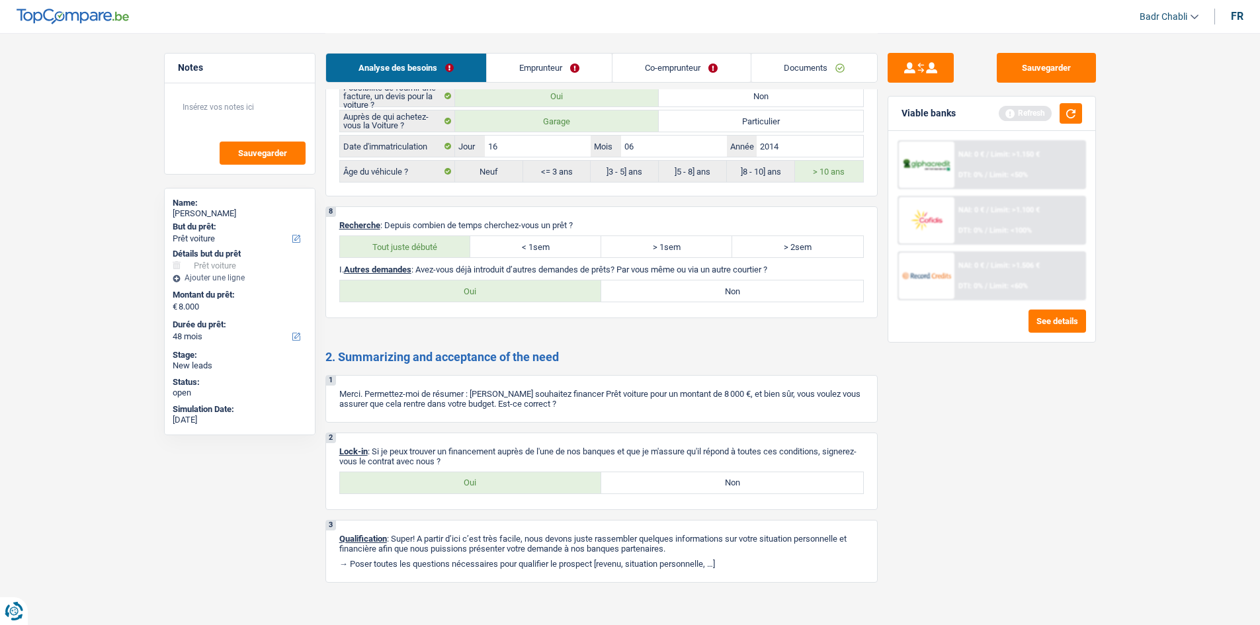
radio input "true"
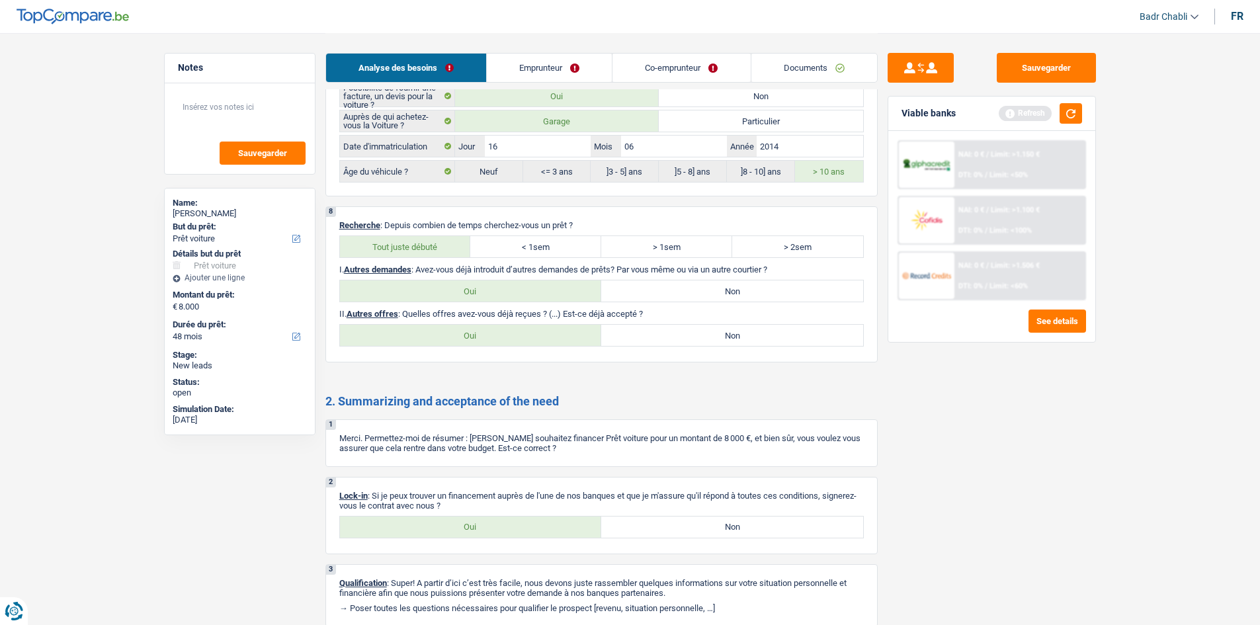
click at [682, 292] on label "Non" at bounding box center [732, 290] width 262 height 21
click at [682, 292] on input "Non" at bounding box center [732, 290] width 262 height 21
radio input "true"
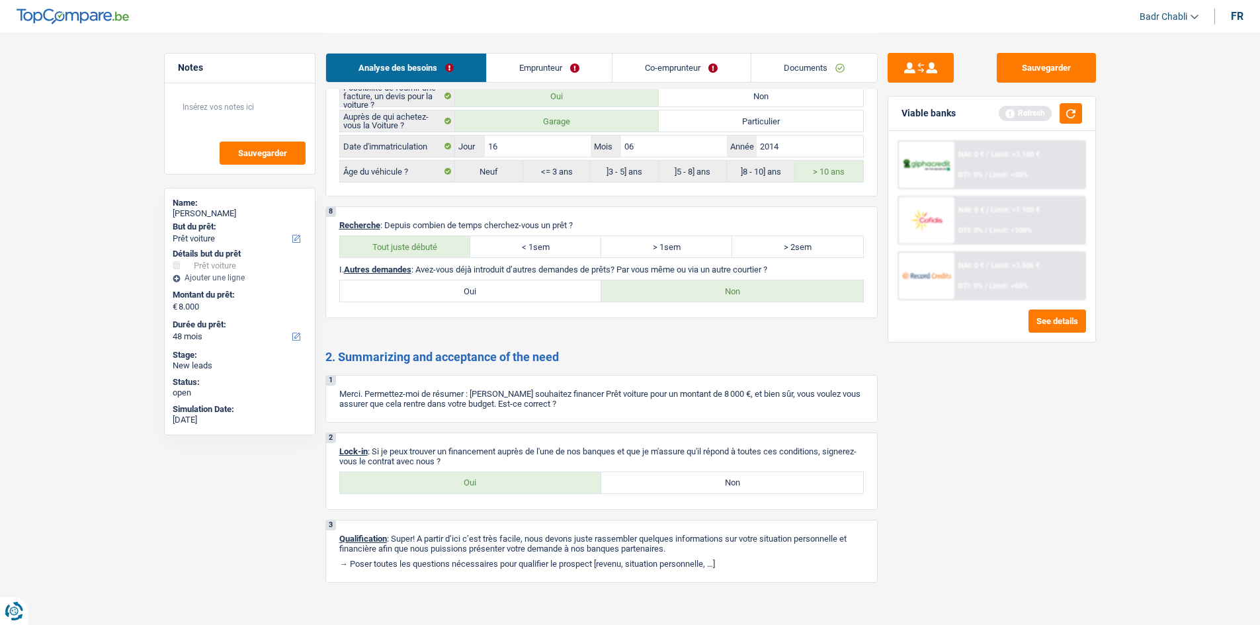
click at [517, 484] on label "Oui" at bounding box center [471, 482] width 262 height 21
click at [517, 484] on input "Oui" at bounding box center [471, 482] width 262 height 21
radio input "true"
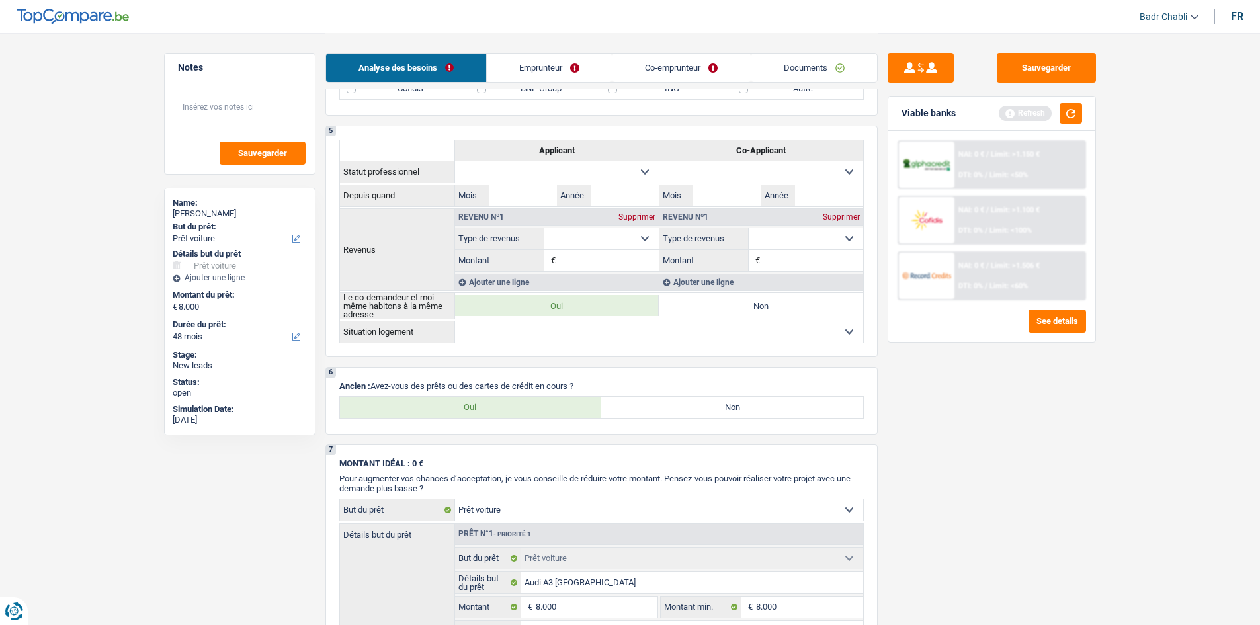
scroll to position [661, 0]
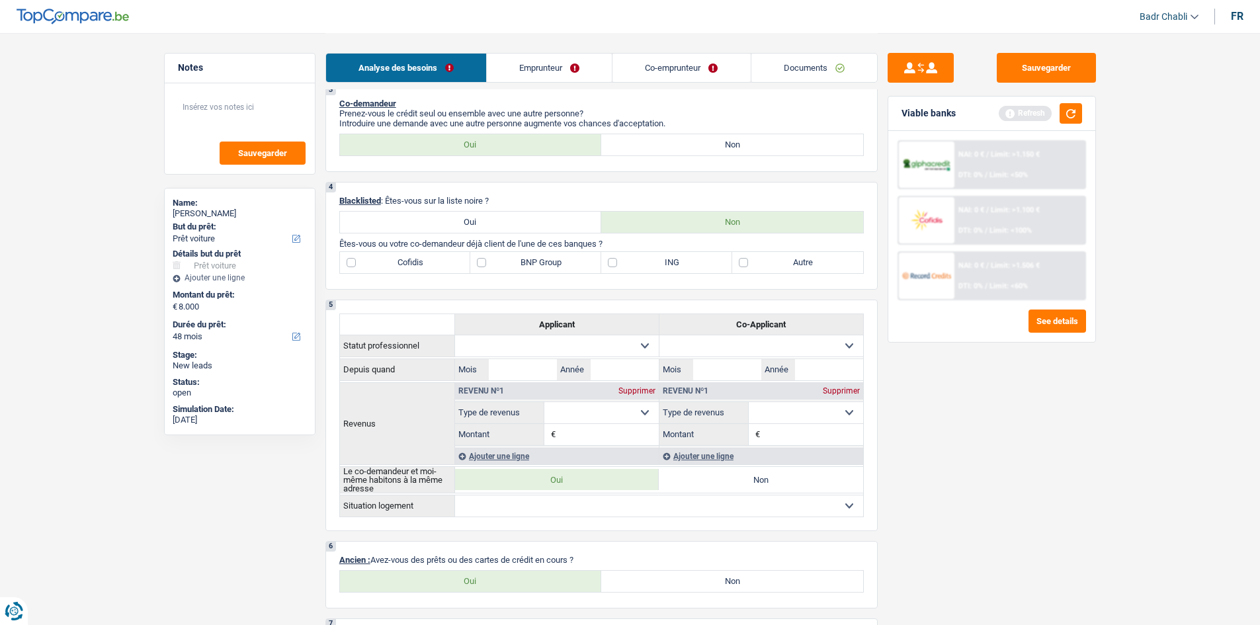
click at [655, 75] on link "Co-emprunteur" at bounding box center [681, 68] width 138 height 28
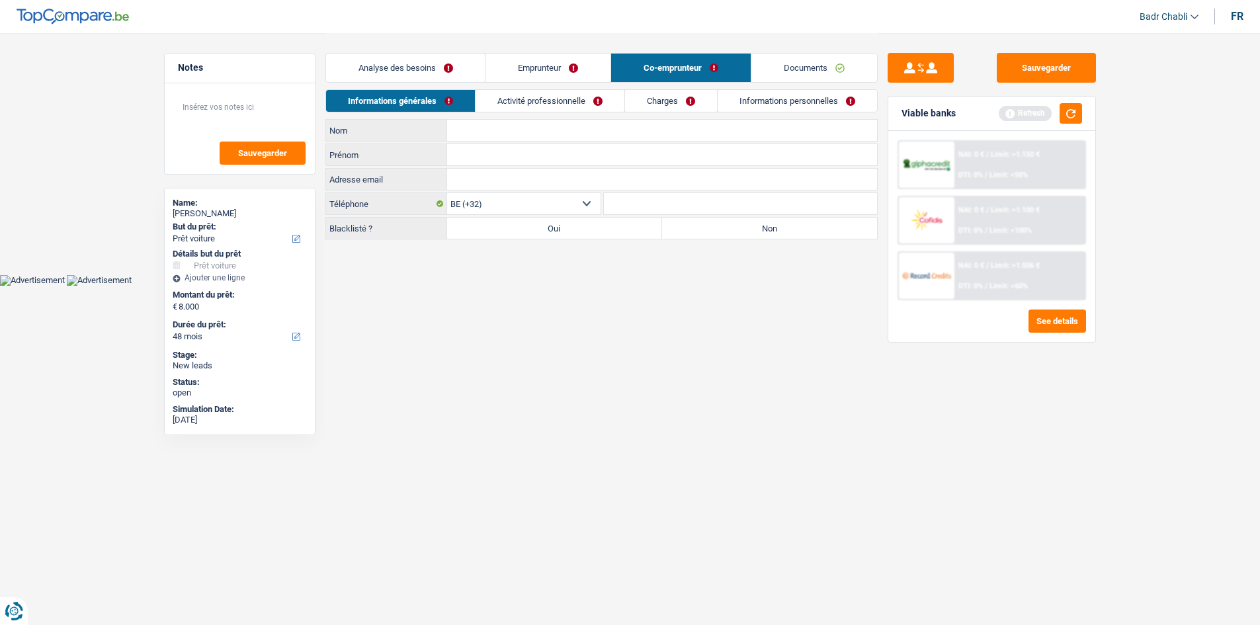
scroll to position [0, 0]
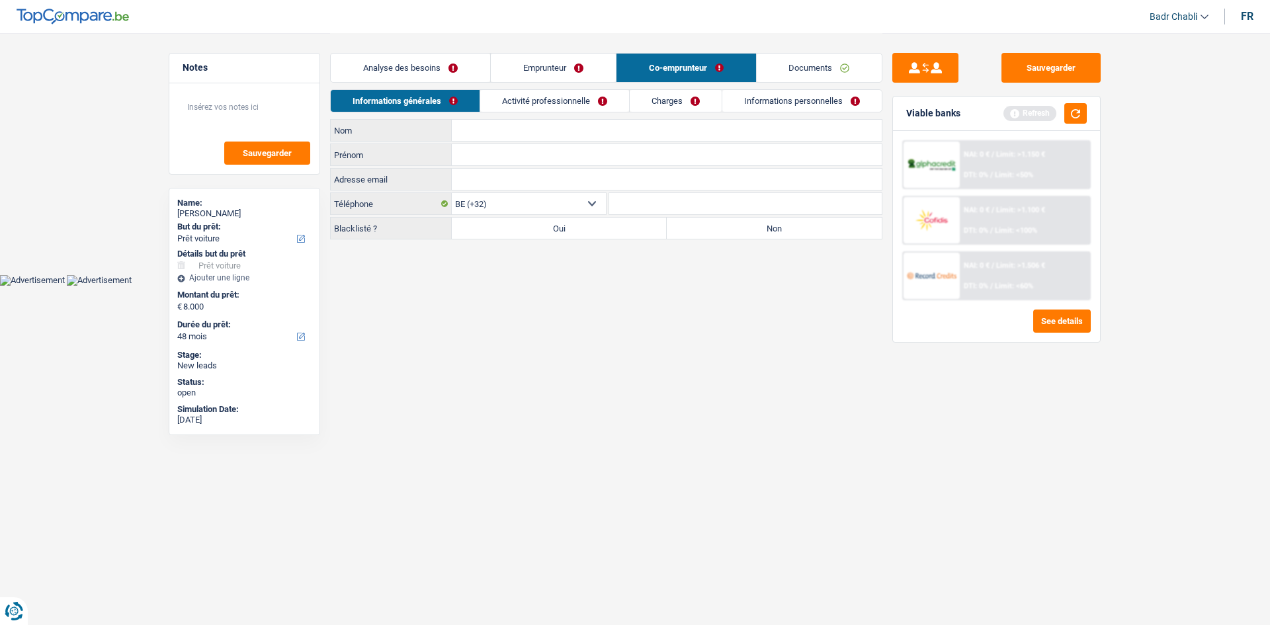
click at [573, 108] on link "Activité professionnelle" at bounding box center [554, 101] width 149 height 22
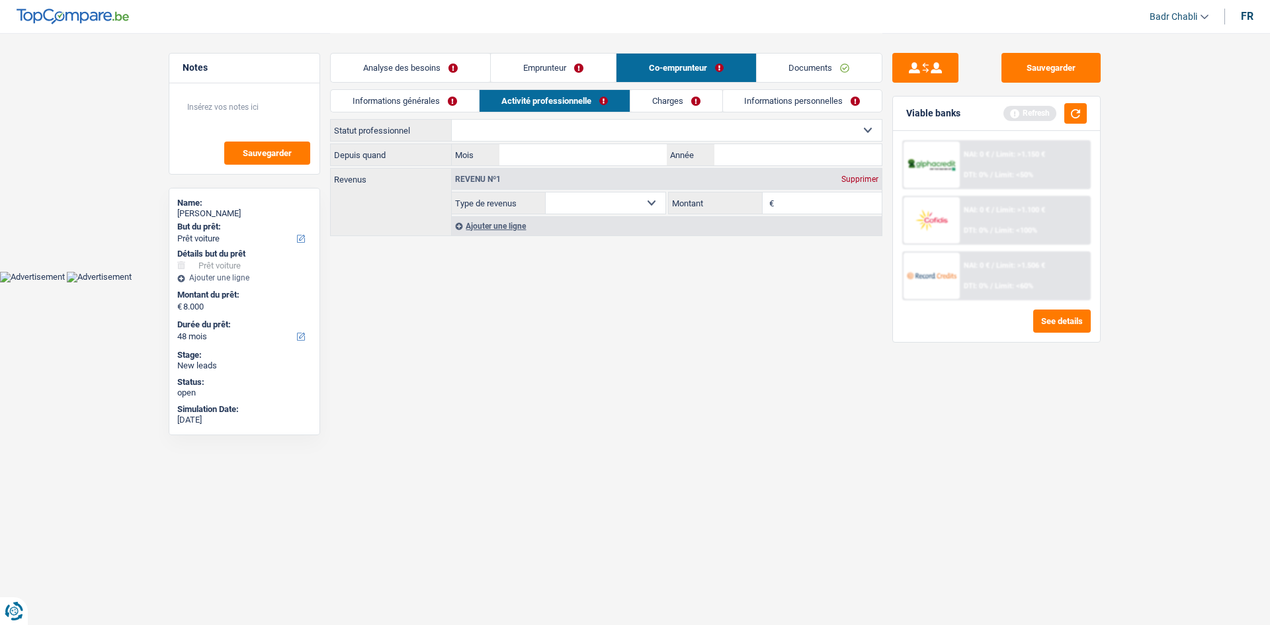
click at [454, 69] on link "Analyse des besoins" at bounding box center [410, 68] width 159 height 28
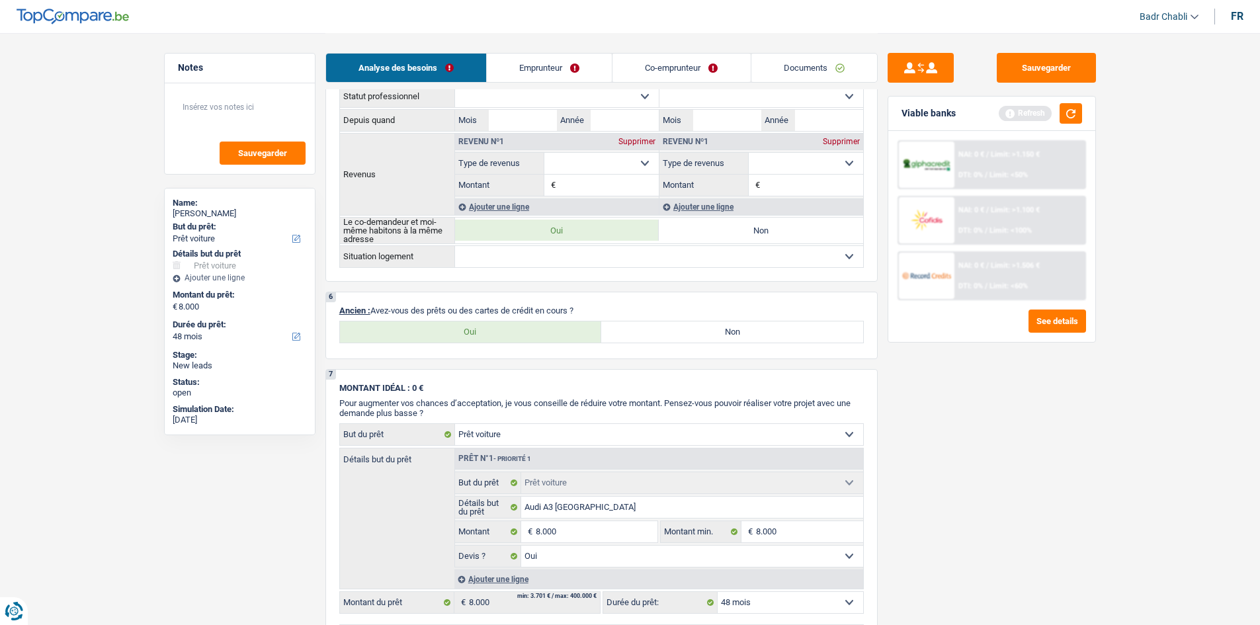
scroll to position [926, 0]
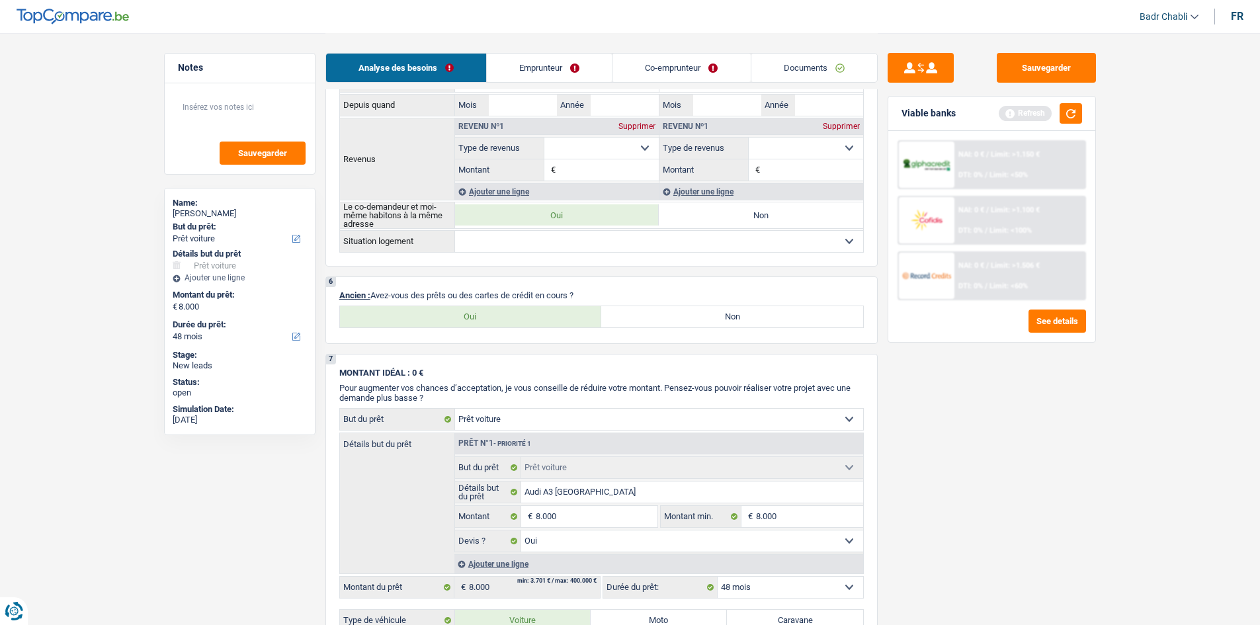
click at [466, 317] on label "Oui" at bounding box center [471, 316] width 262 height 21
click at [466, 317] on input "Oui" at bounding box center [471, 316] width 262 height 21
radio input "true"
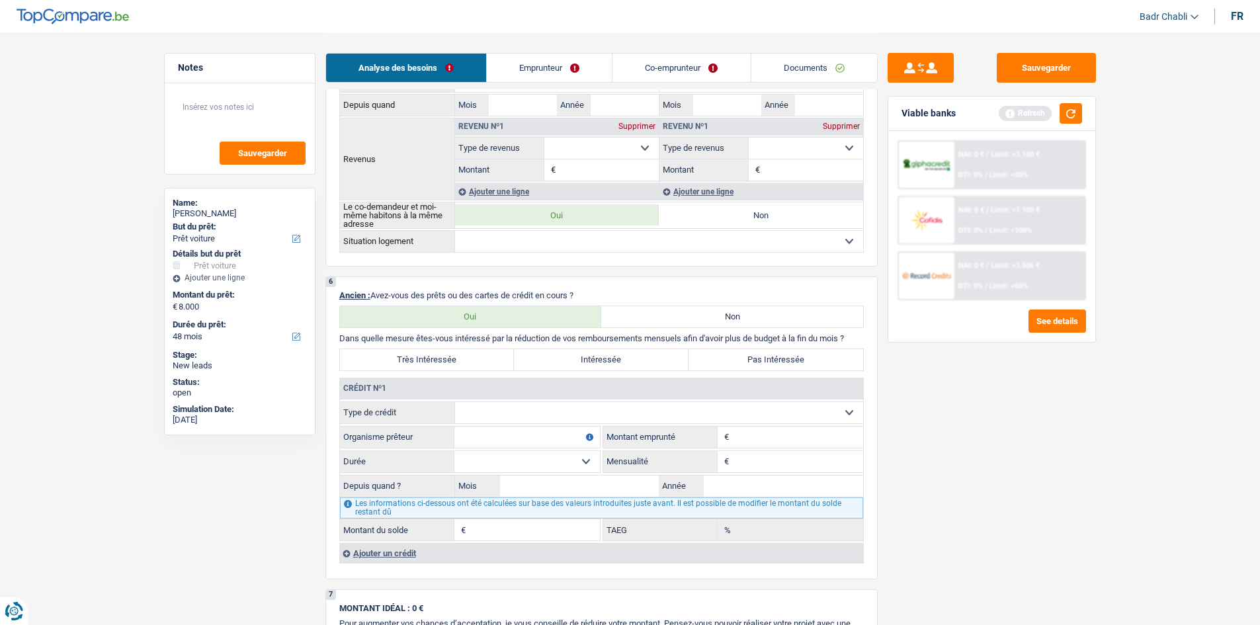
click at [768, 458] on input "Mensualité" at bounding box center [797, 461] width 131 height 21
type input "750"
click at [612, 411] on select "Carte ou ouverture de crédit Prêt hypothécaire Vente à tempérament Prêt à tempé…" at bounding box center [659, 412] width 408 height 21
select select "mortgage"
click at [455, 402] on select "Carte ou ouverture de crédit Prêt hypothécaire Vente à tempérament Prêt à tempé…" at bounding box center [659, 412] width 408 height 21
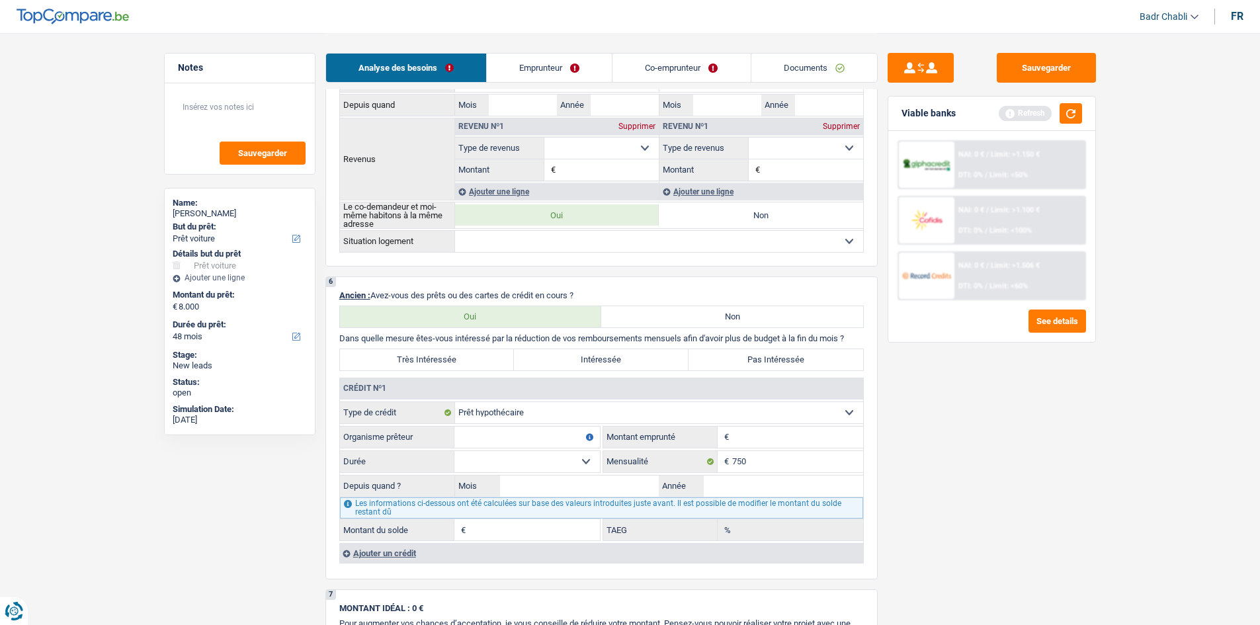
click at [761, 436] on input "Montant" at bounding box center [797, 437] width 131 height 21
click at [783, 433] on input "Montant" at bounding box center [797, 437] width 131 height 21
type input "167.500"
click at [535, 439] on input "Organisme prêteur" at bounding box center [527, 437] width 146 height 21
type input "Beobank"
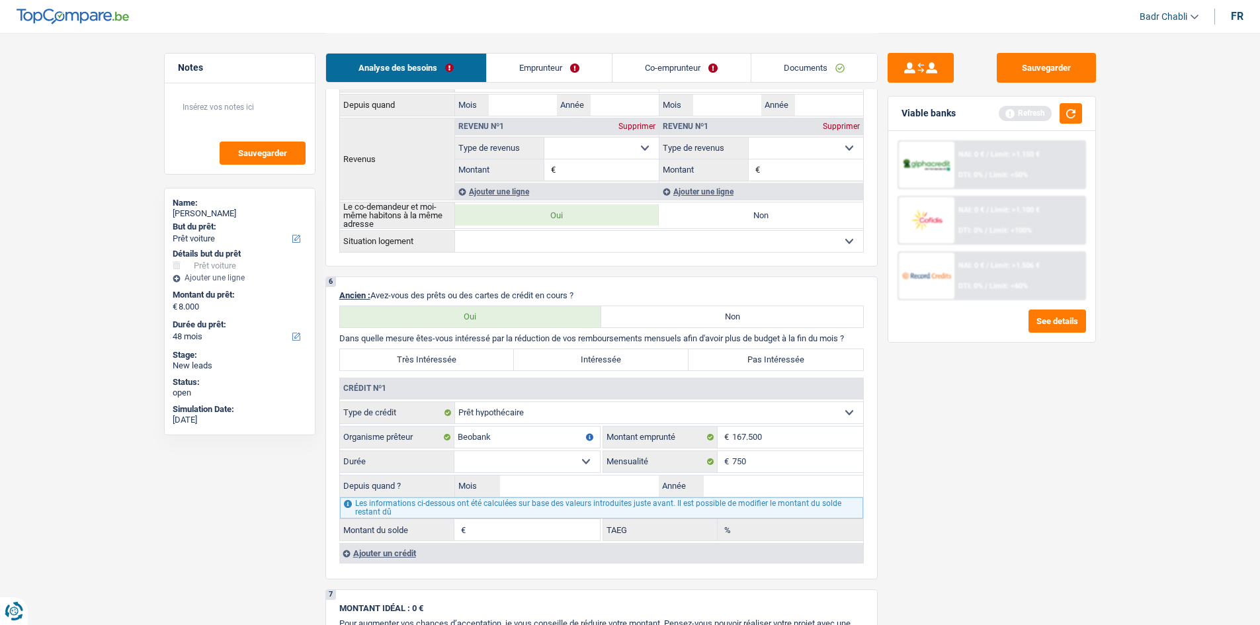
click at [551, 463] on select "120 mois 132 mois 144 mois 180 mois 240 mois 300 mois 360 mois 420 mois Sélecti…" at bounding box center [527, 461] width 146 height 21
select select "300"
click at [454, 451] on select "120 mois 132 mois 144 mois 180 mois 240 mois 300 mois 360 mois 420 mois Sélecti…" at bounding box center [527, 461] width 146 height 21
click at [588, 480] on input "Mois" at bounding box center [579, 486] width 159 height 21
click at [705, 366] on label "Pas Intéressée" at bounding box center [776, 359] width 175 height 21
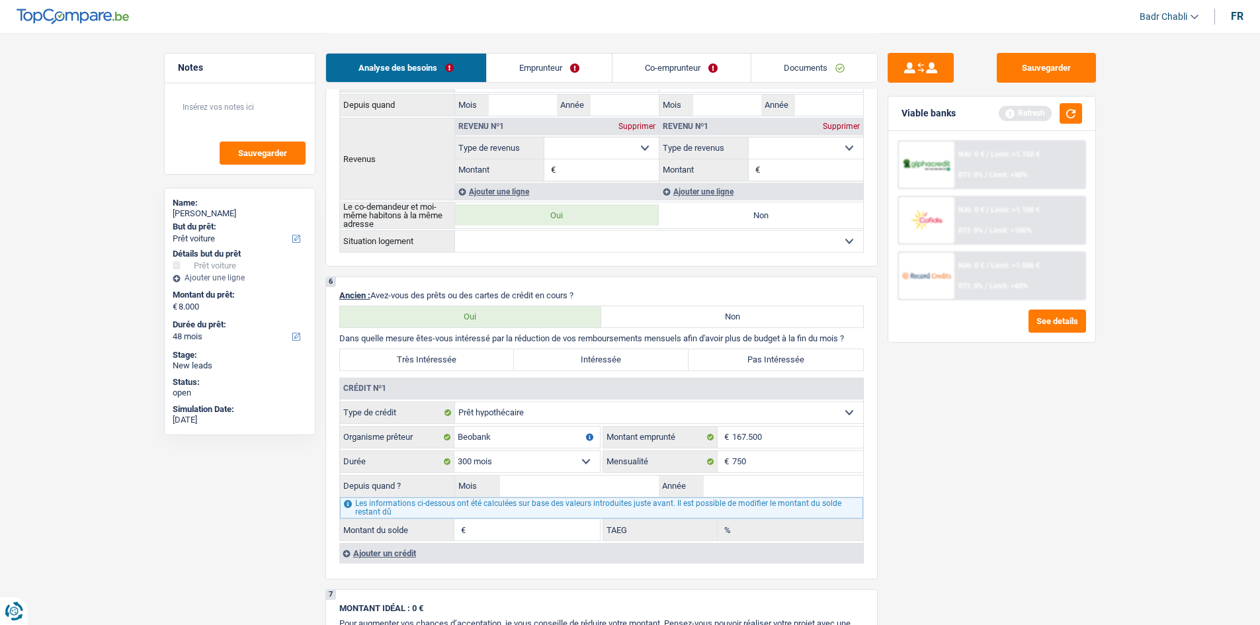
click at [705, 366] on input "Pas Intéressée" at bounding box center [776, 359] width 175 height 21
radio input "true"
click at [598, 489] on input "Mois" at bounding box center [579, 486] width 159 height 21
type input "09"
type input "2022"
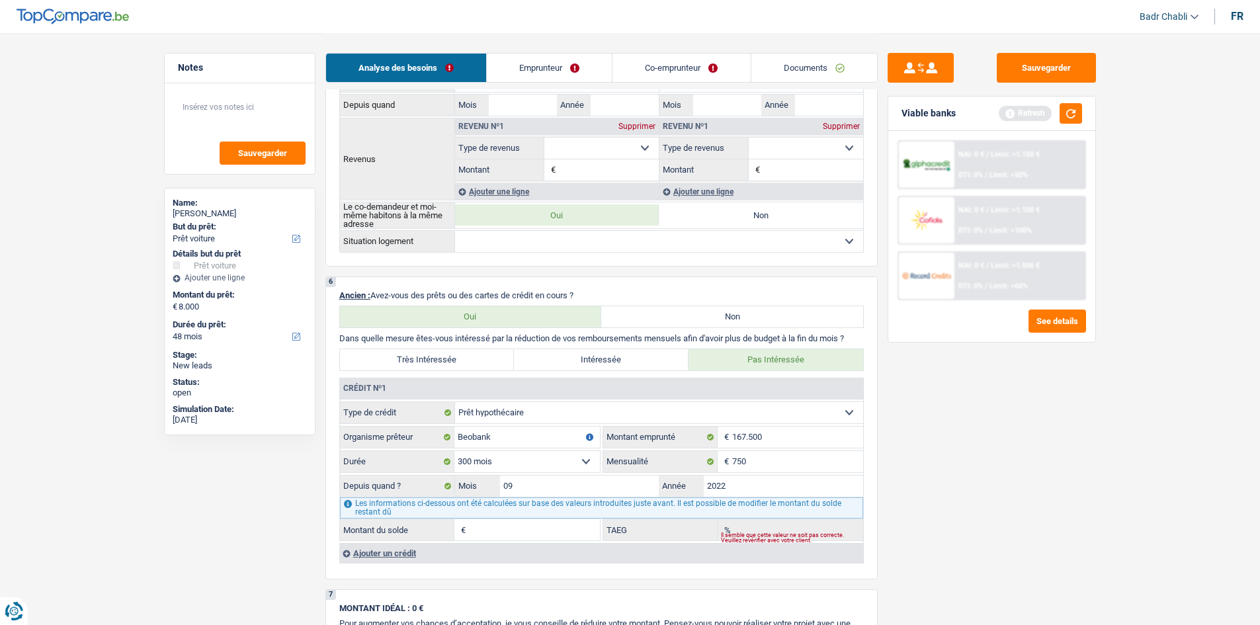
type input "152.439"
type input "2,51"
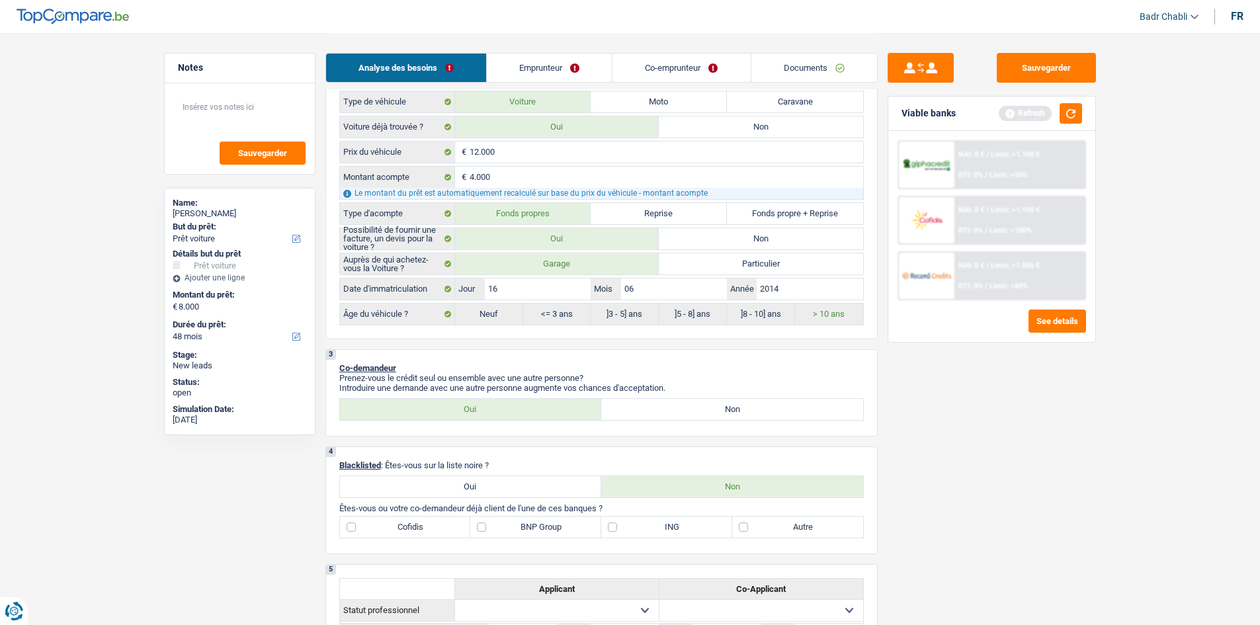
scroll to position [66, 0]
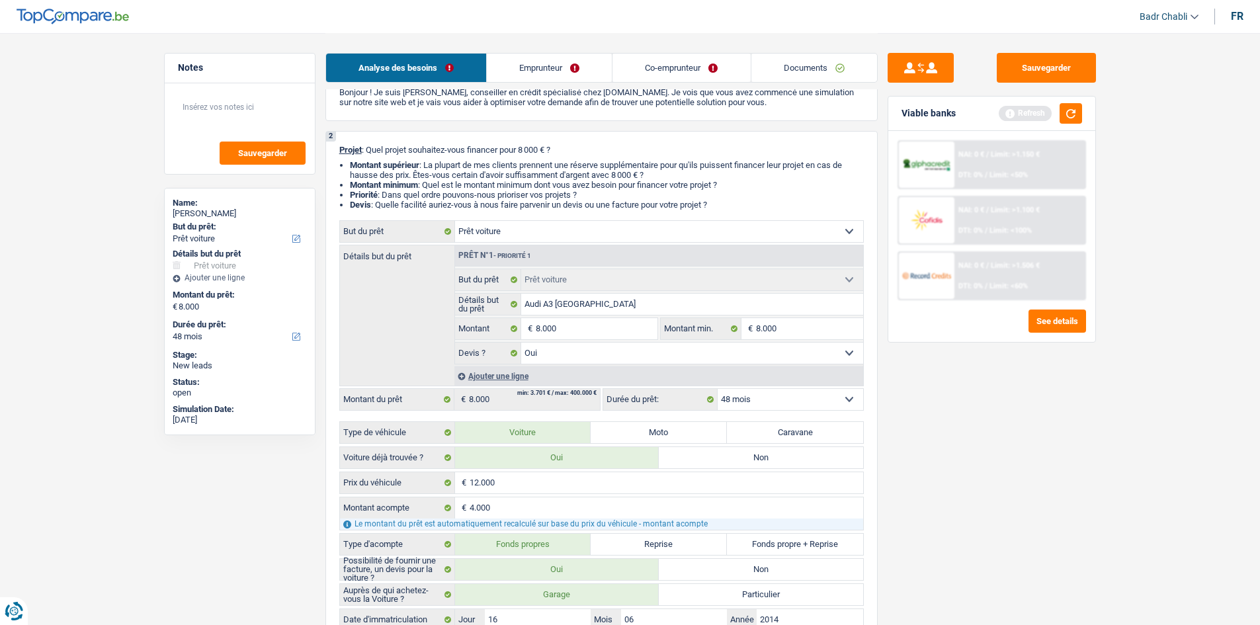
click at [532, 64] on link "Emprunteur" at bounding box center [549, 68] width 125 height 28
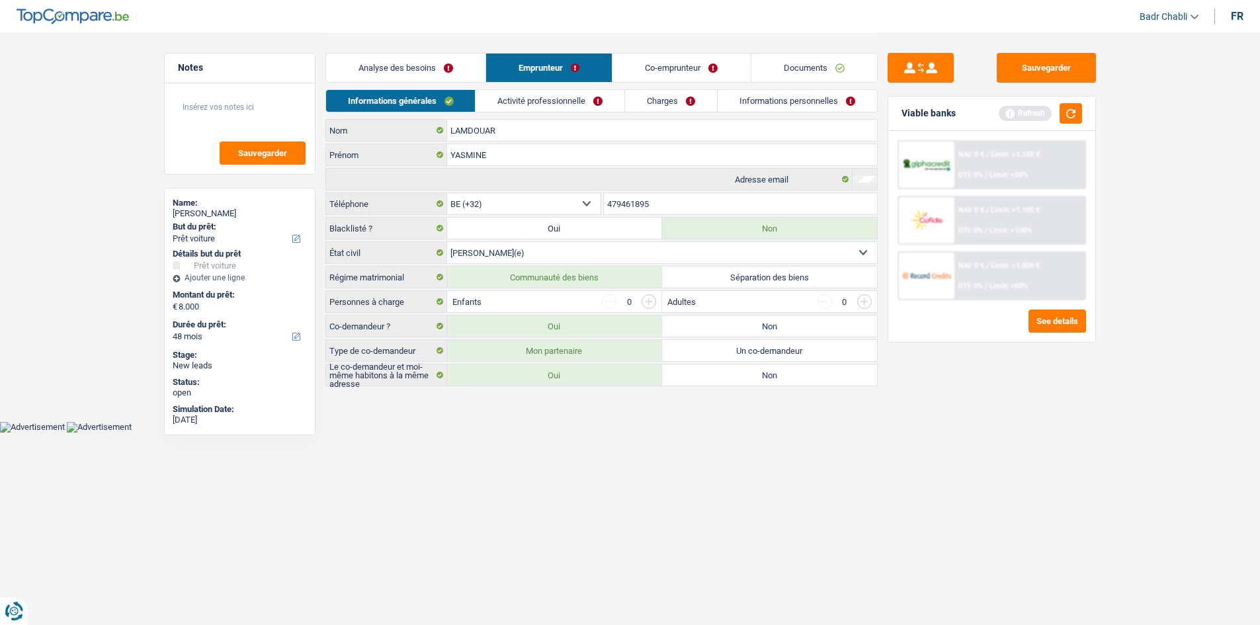
scroll to position [0, 0]
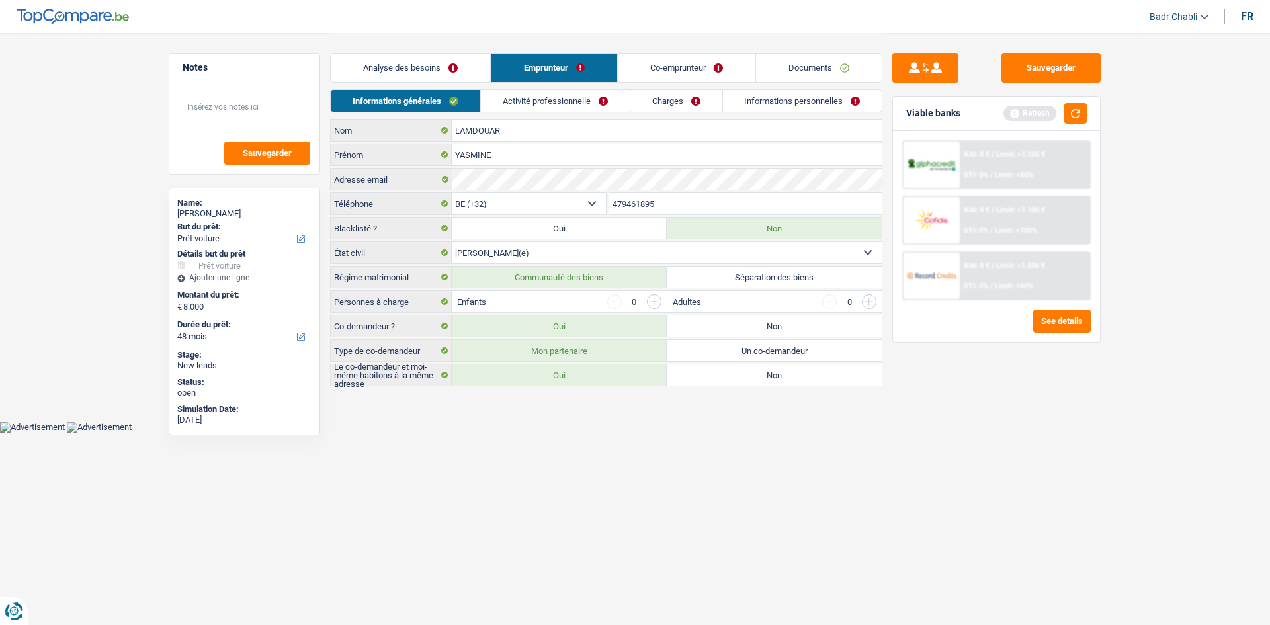
click at [697, 72] on link "Co-emprunteur" at bounding box center [687, 68] width 138 height 28
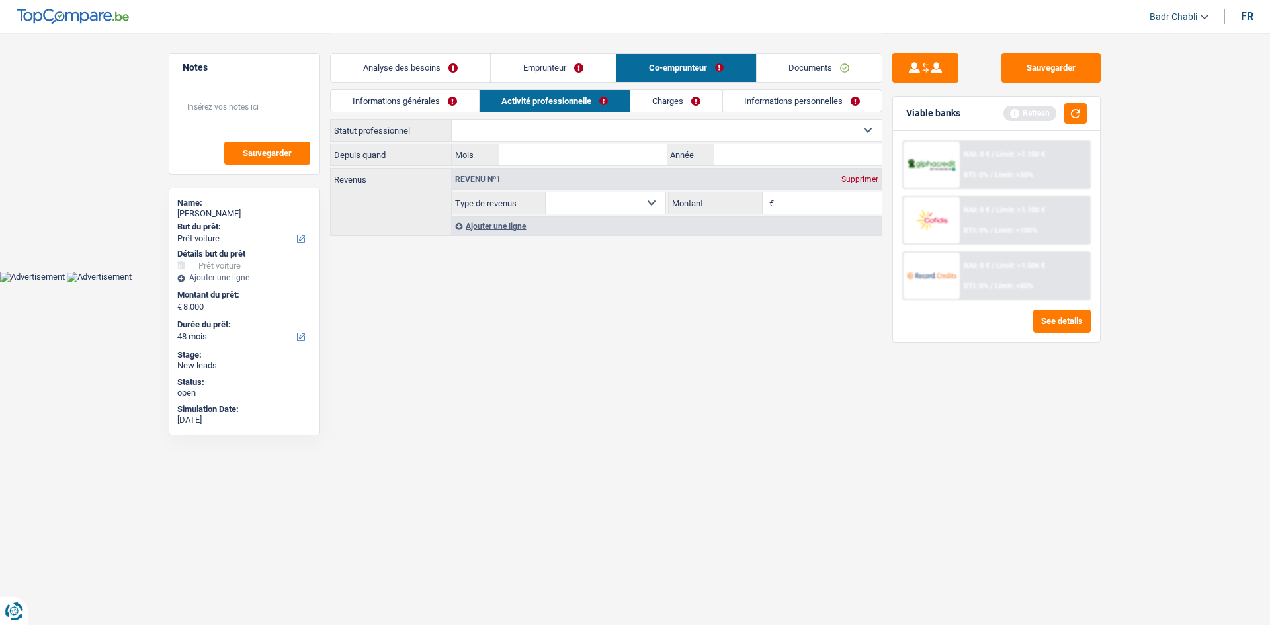
click at [677, 97] on link "Charges" at bounding box center [676, 101] width 92 height 22
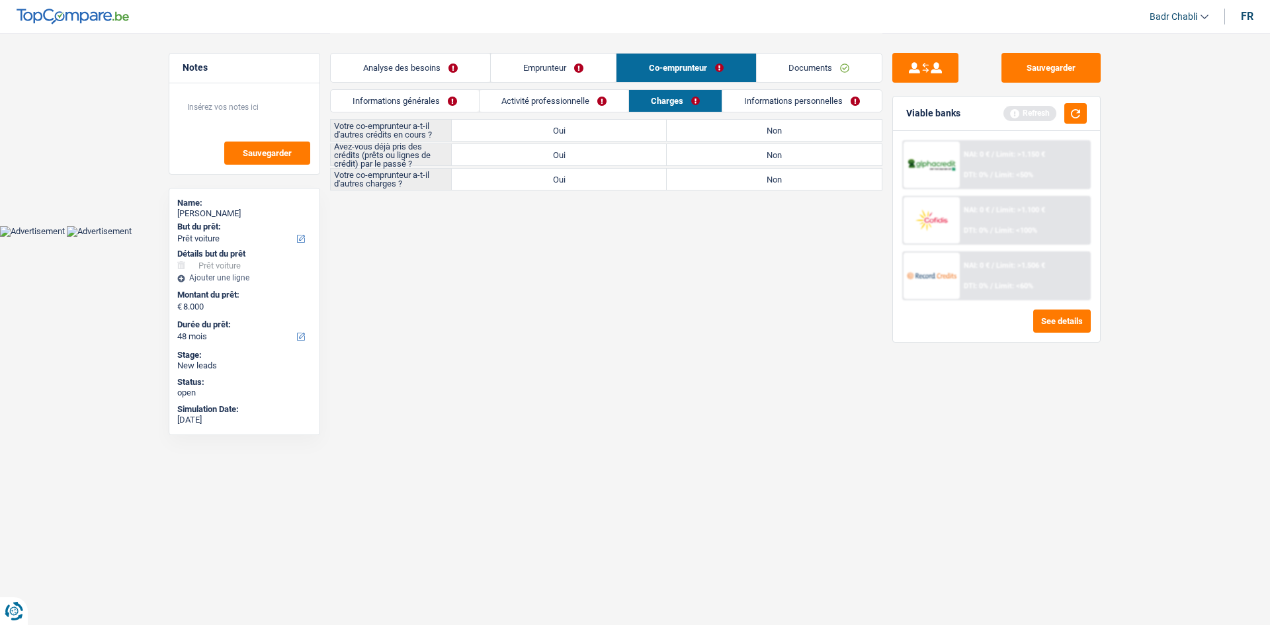
click at [429, 62] on link "Analyse des besoins" at bounding box center [410, 68] width 159 height 28
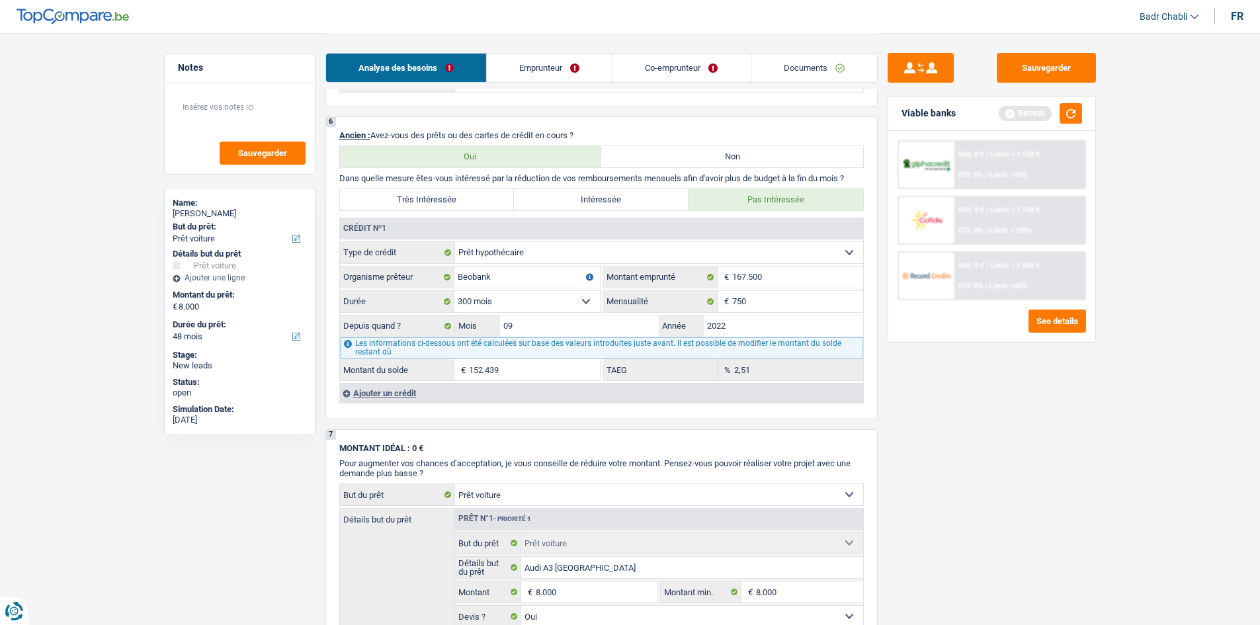
scroll to position [1191, 0]
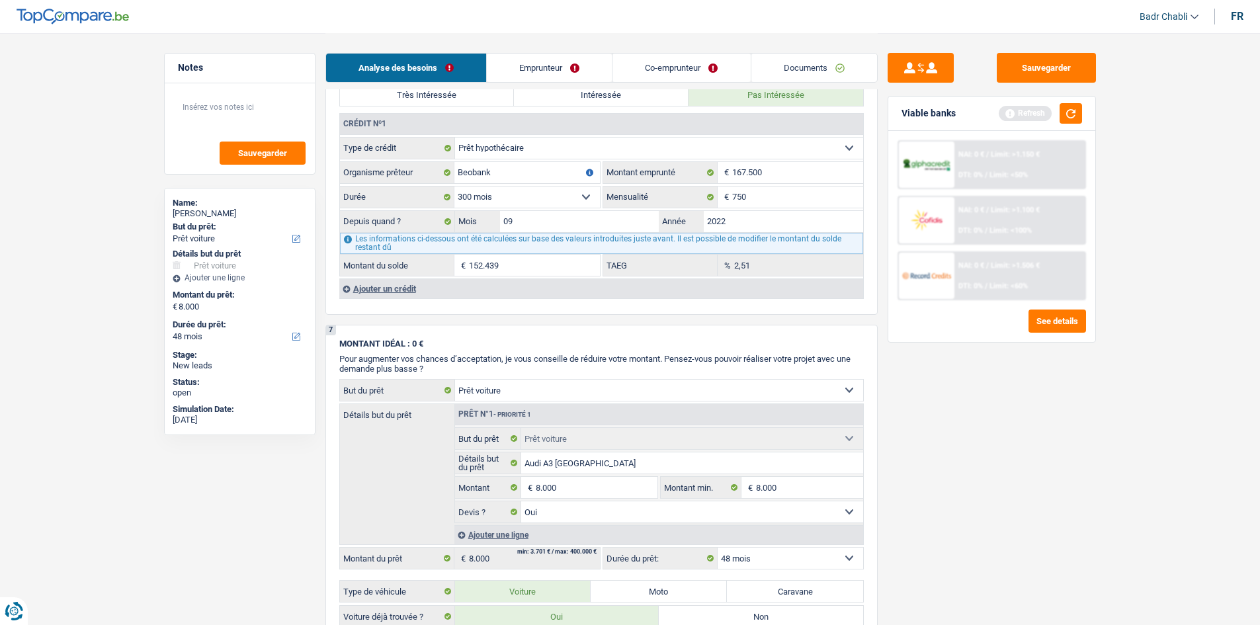
click at [389, 295] on div "Ajouter un crédit" at bounding box center [601, 288] width 524 height 20
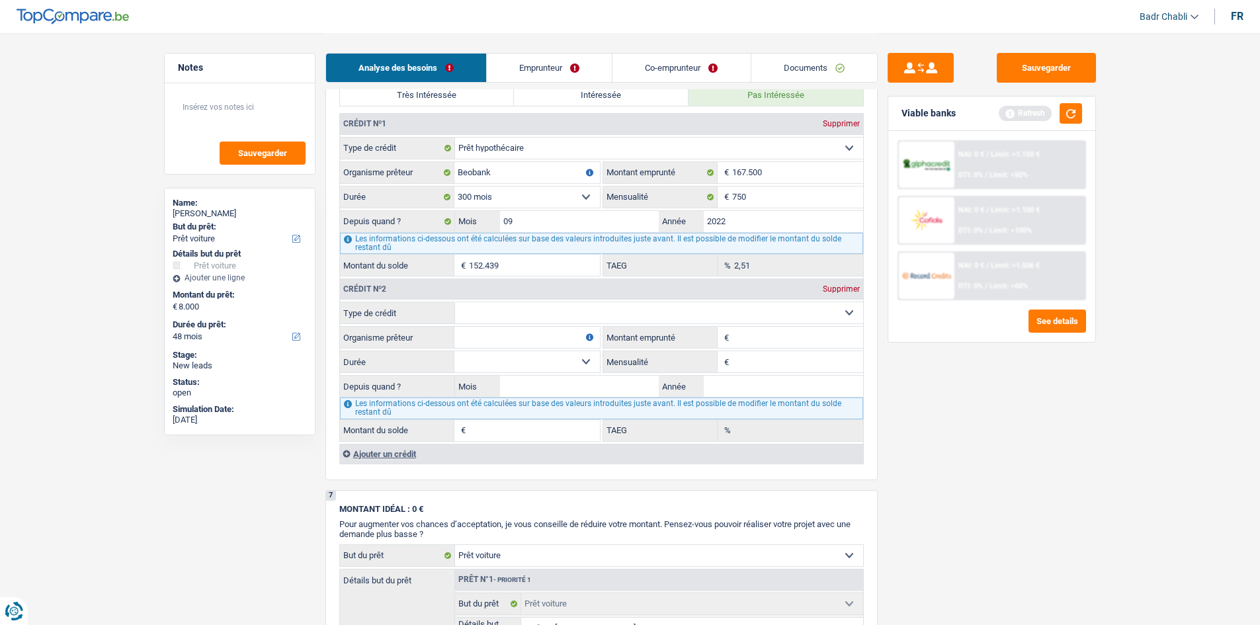
click at [559, 316] on select "Carte ou ouverture de crédit Prêt hypothécaire Vente à tempérament Prêt à tempé…" at bounding box center [659, 312] width 408 height 21
select select "carLoan"
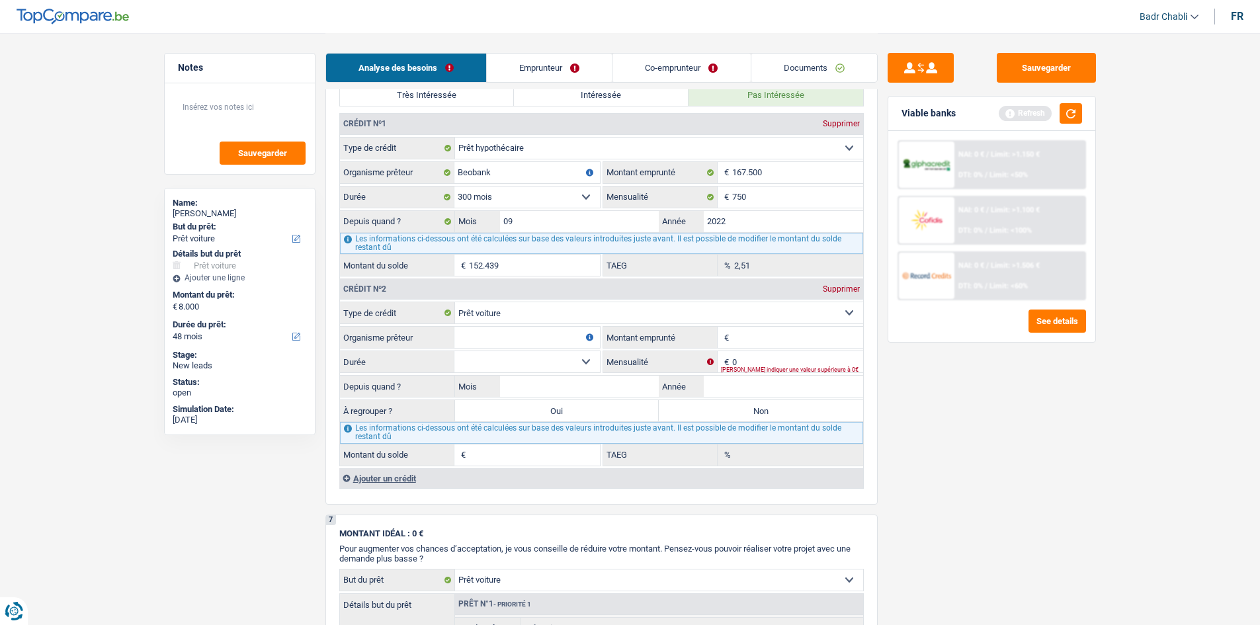
click at [747, 368] on div "Veuillez indiquer une valeur supérieure à 0€" at bounding box center [792, 369] width 142 height 5
click at [749, 360] on input "0" at bounding box center [797, 361] width 131 height 21
type input "230"
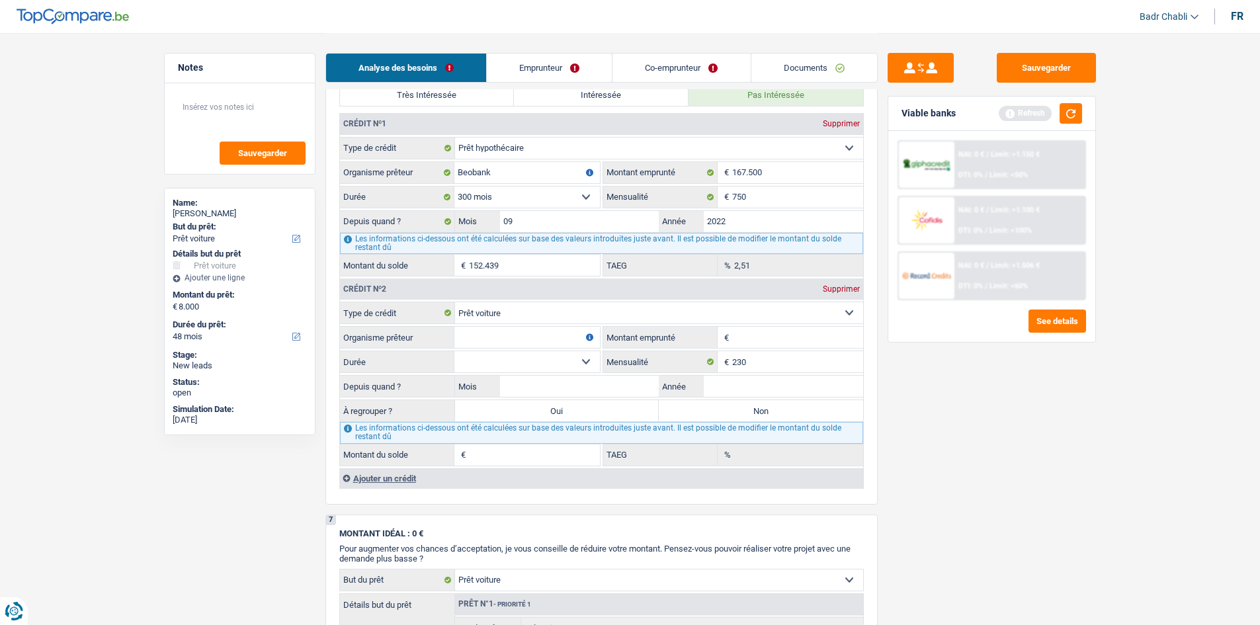
click at [541, 337] on input "Organisme prêteur" at bounding box center [527, 337] width 146 height 21
type input "P&V"
click at [782, 339] on input "Montant emprunté" at bounding box center [797, 337] width 131 height 21
type input "30.000"
click at [585, 359] on select "12 mois 18 mois 24 mois 30 mois 36 mois 42 mois 48 mois 60 mois 72 mois 84 mois…" at bounding box center [527, 361] width 146 height 21
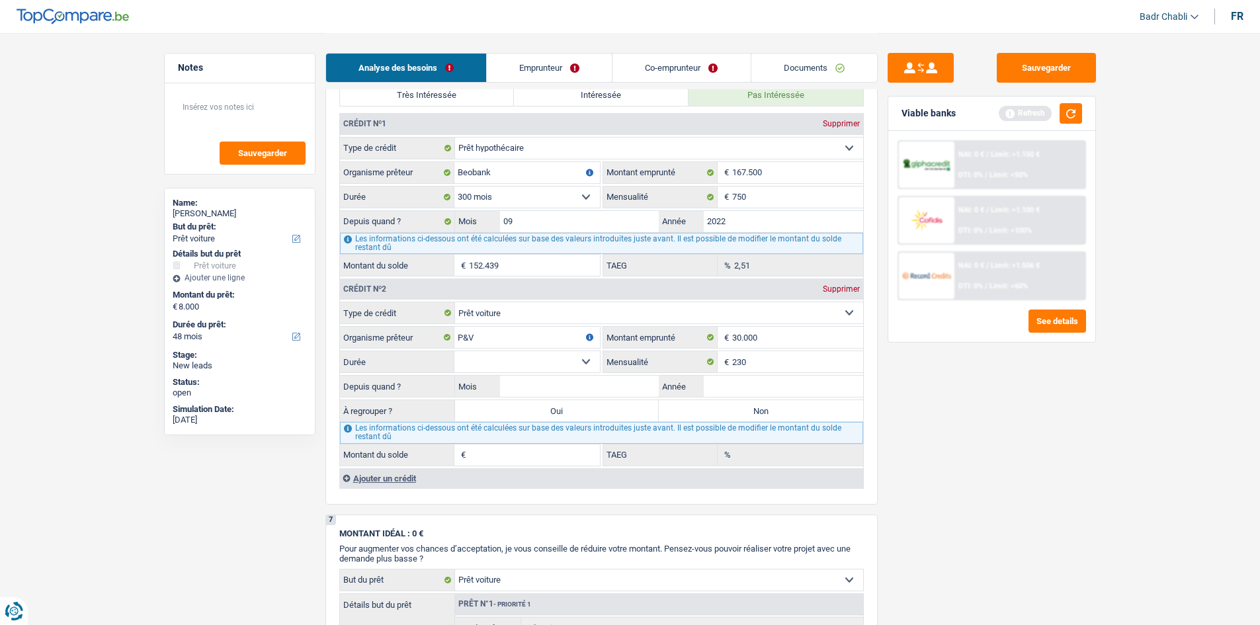
select select "60"
click at [454, 351] on select "12 mois 18 mois 24 mois 30 mois 36 mois 42 mois 48 mois 60 mois 72 mois 84 mois…" at bounding box center [527, 361] width 146 height 21
click at [235, 118] on textarea at bounding box center [240, 113] width 132 height 40
type textarea "Le pret voiture est un crédit ballon"
click at [589, 386] on input "Mois" at bounding box center [579, 386] width 159 height 21
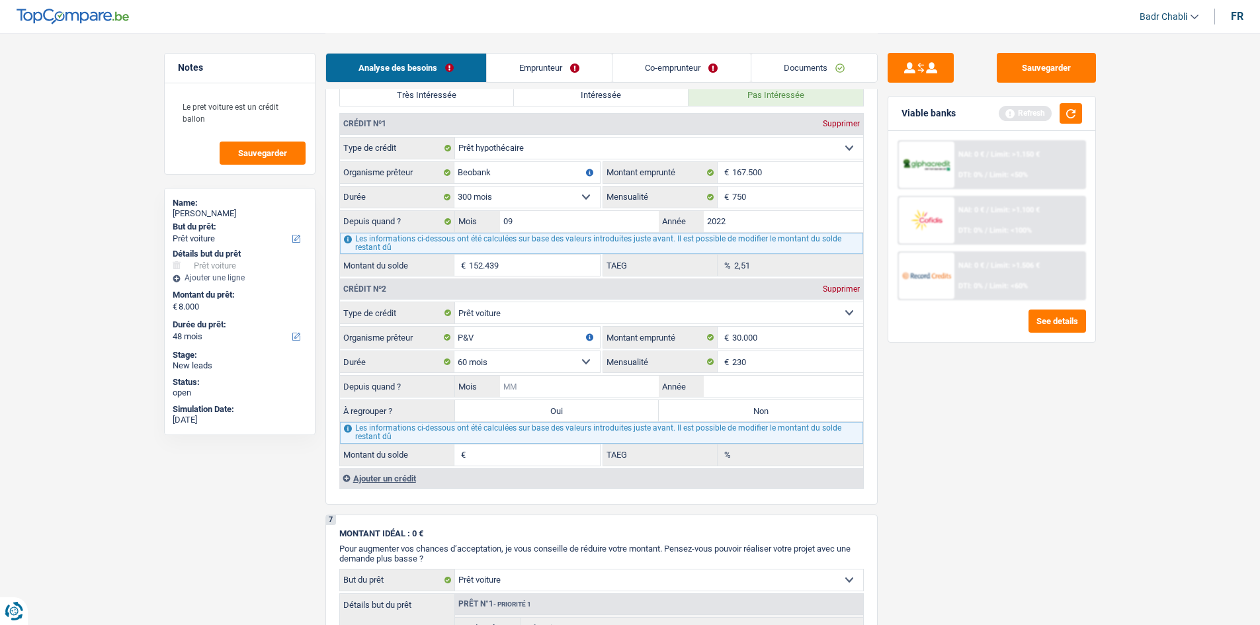
click at [628, 386] on input "Mois" at bounding box center [579, 386] width 159 height 21
click at [618, 386] on input "Mois" at bounding box center [579, 386] width 159 height 21
type input "06"
type input "2025"
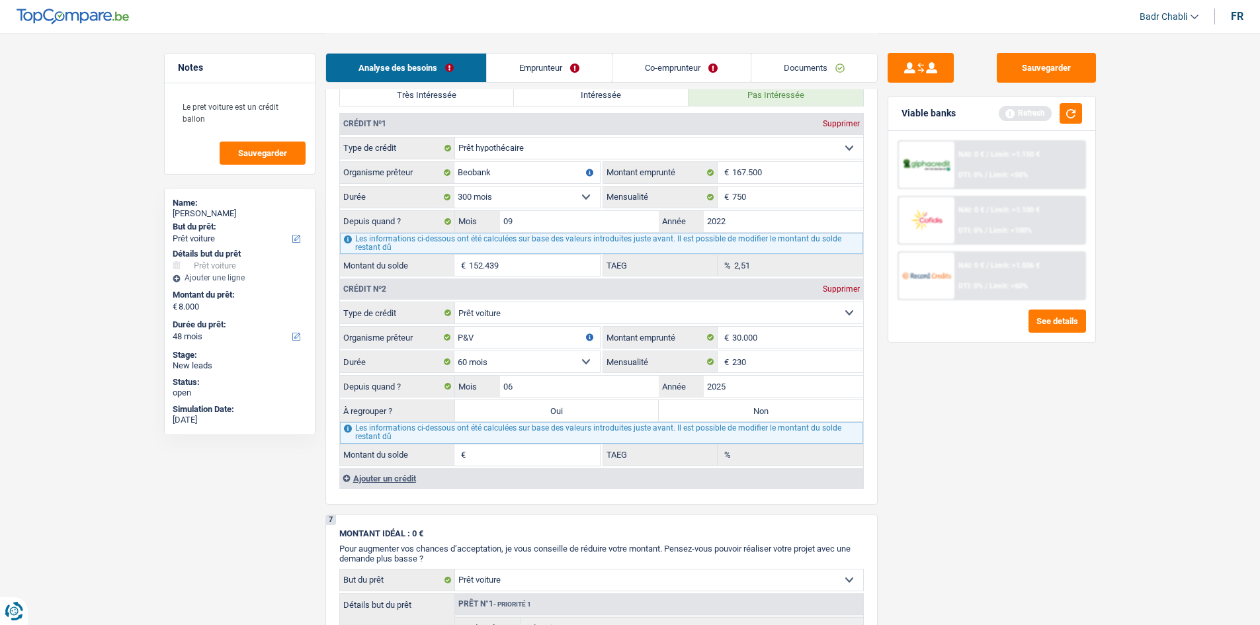
type input "27.333"
type input "0,00"
click at [725, 410] on label "Non" at bounding box center [761, 410] width 204 height 21
click at [725, 410] on input "Non" at bounding box center [761, 410] width 204 height 21
radio input "true"
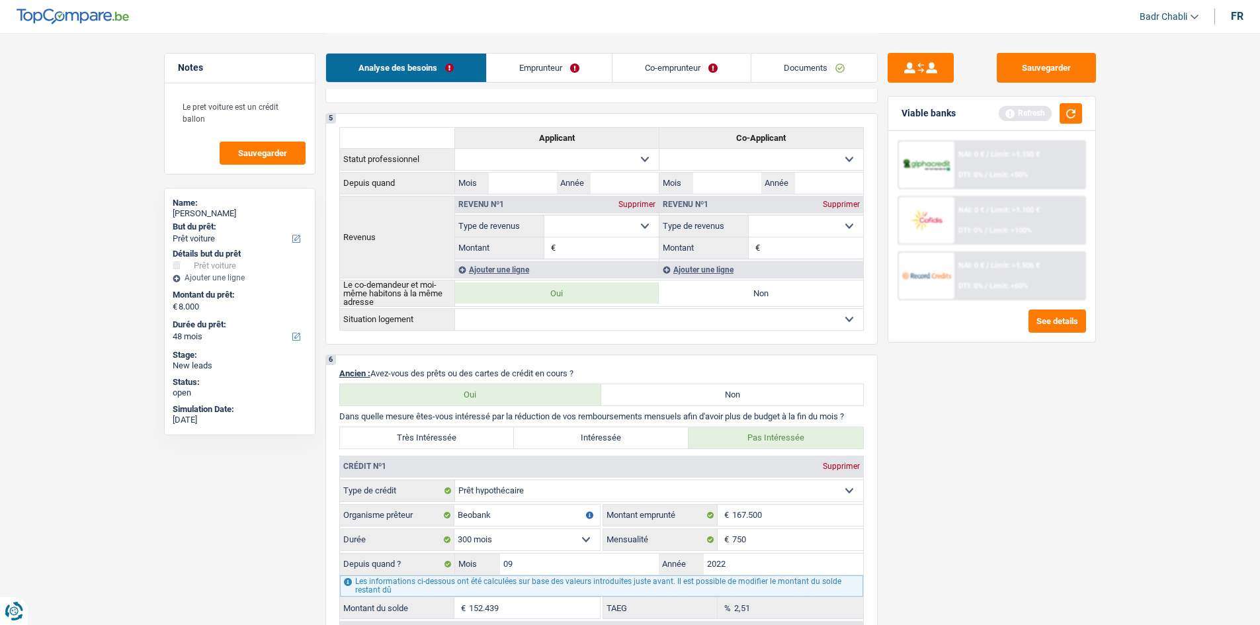
scroll to position [661, 0]
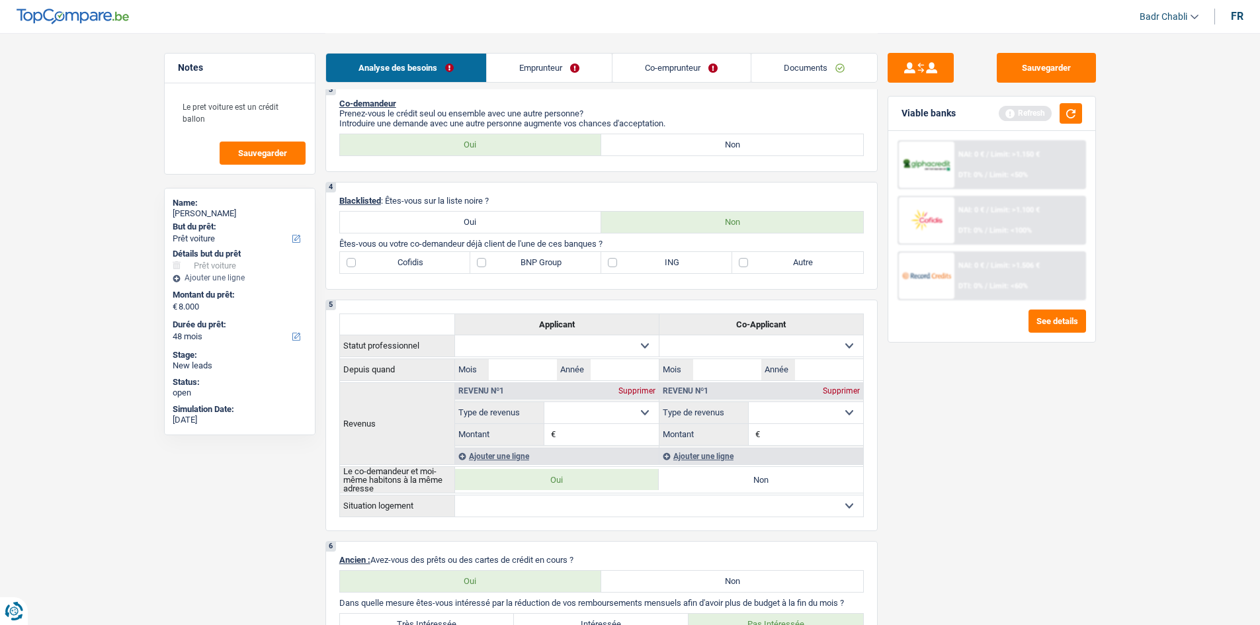
click at [616, 274] on div "4 Blacklisted : Êtes-vous sur la liste noire ? Oui Non Êtes-vous ou votre co-de…" at bounding box center [601, 236] width 552 height 108
click at [614, 267] on label "ING" at bounding box center [666, 262] width 131 height 21
click at [614, 267] on input "ING" at bounding box center [666, 262] width 131 height 21
checkbox input "true"
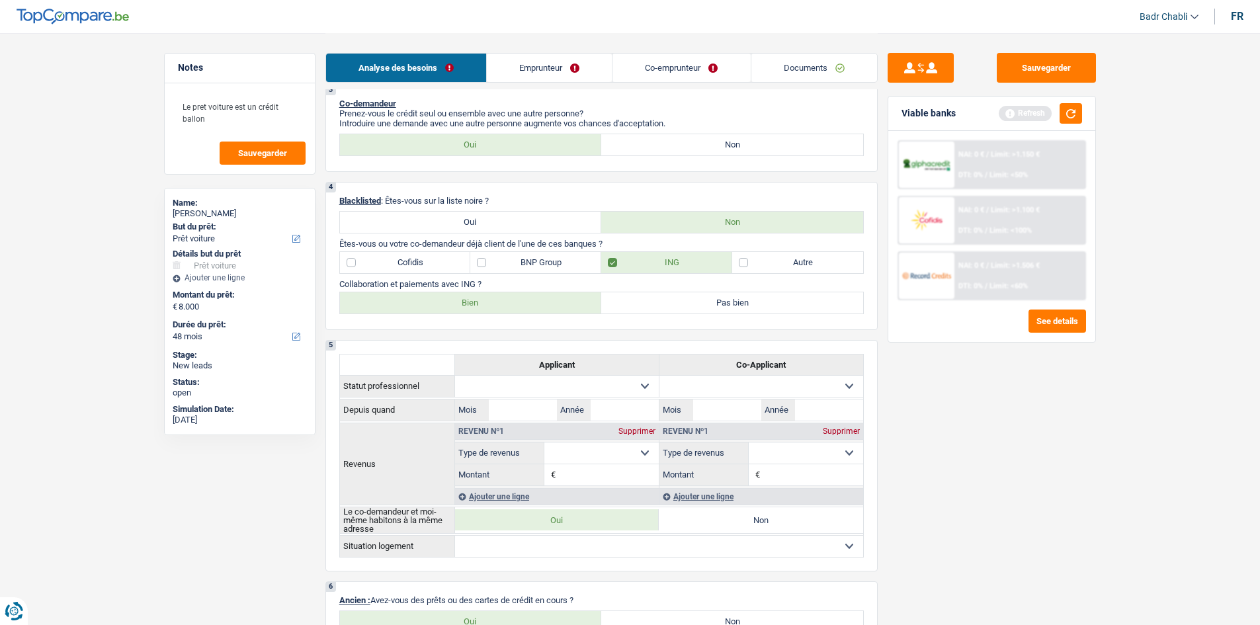
click at [537, 306] on label "Bien" at bounding box center [471, 302] width 262 height 21
click at [537, 306] on input "Bien" at bounding box center [471, 302] width 262 height 21
radio input "true"
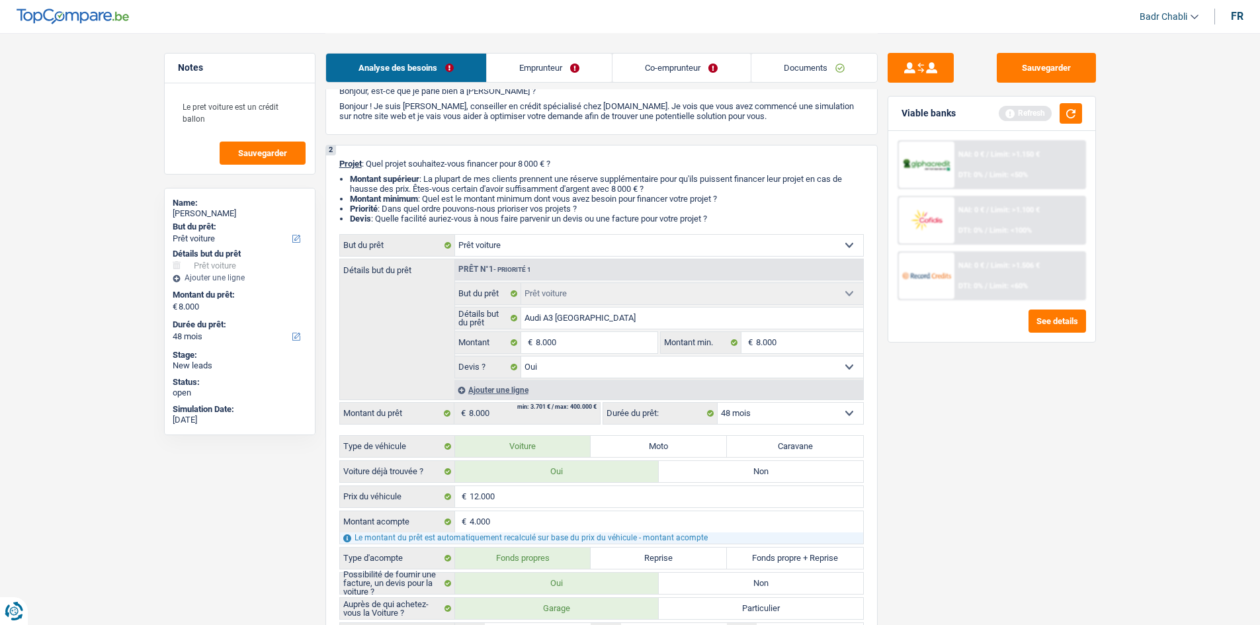
scroll to position [0, 0]
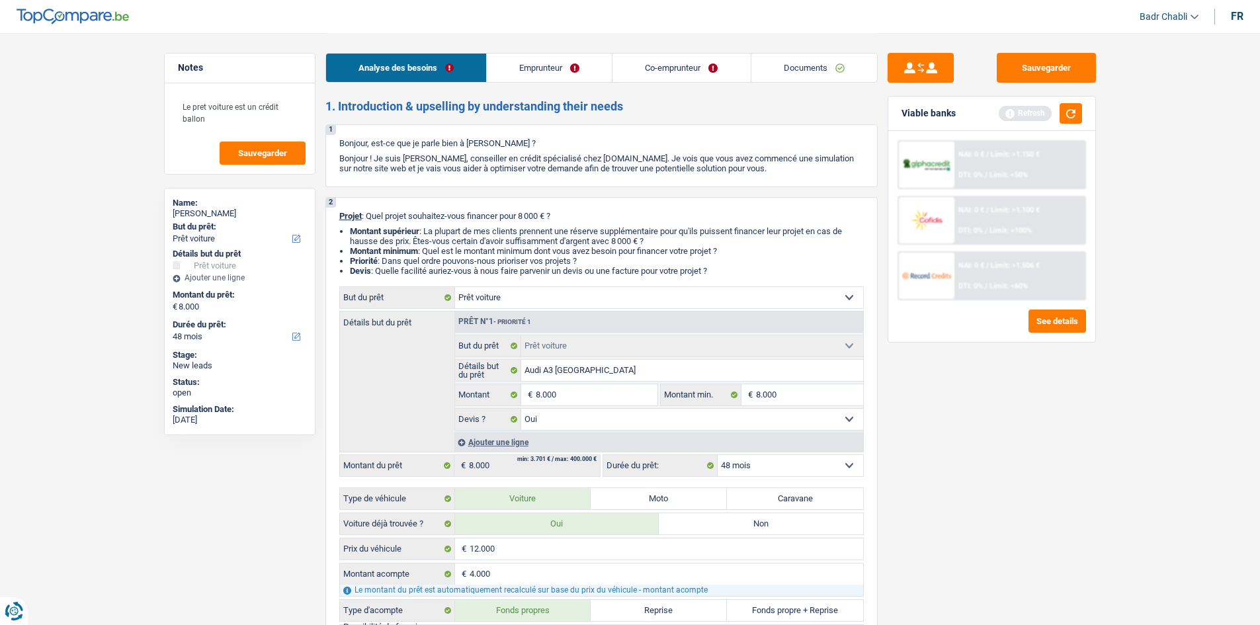
click at [532, 67] on link "Emprunteur" at bounding box center [549, 68] width 125 height 28
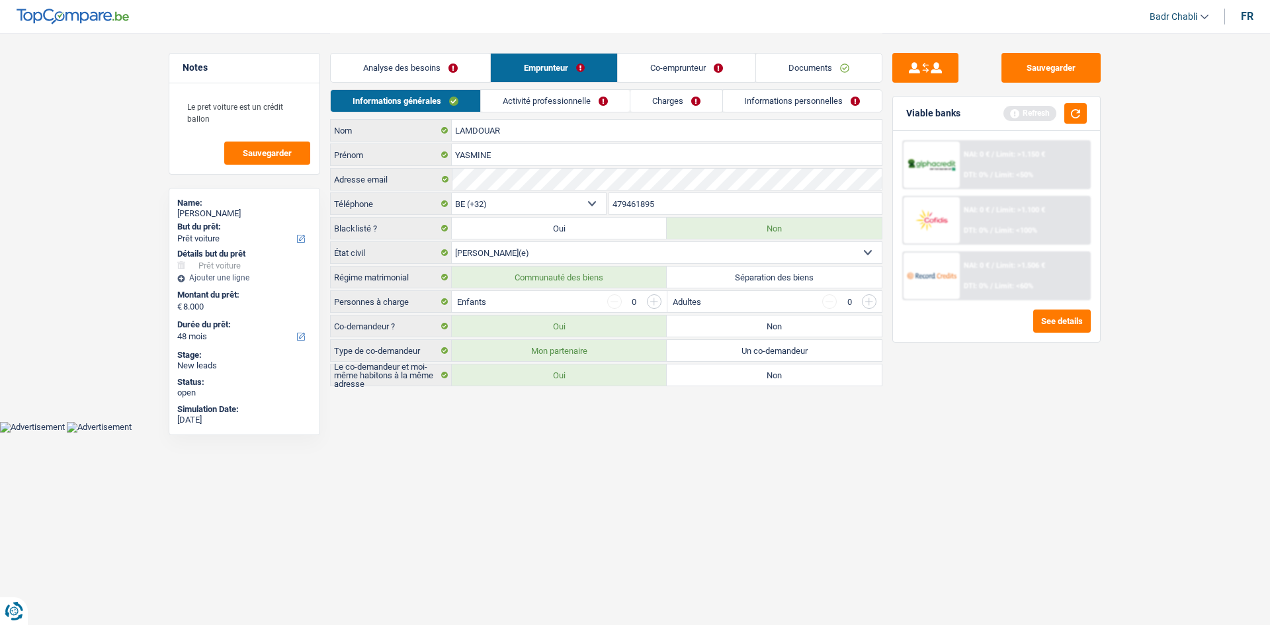
click at [536, 101] on link "Activité professionnelle" at bounding box center [555, 101] width 149 height 22
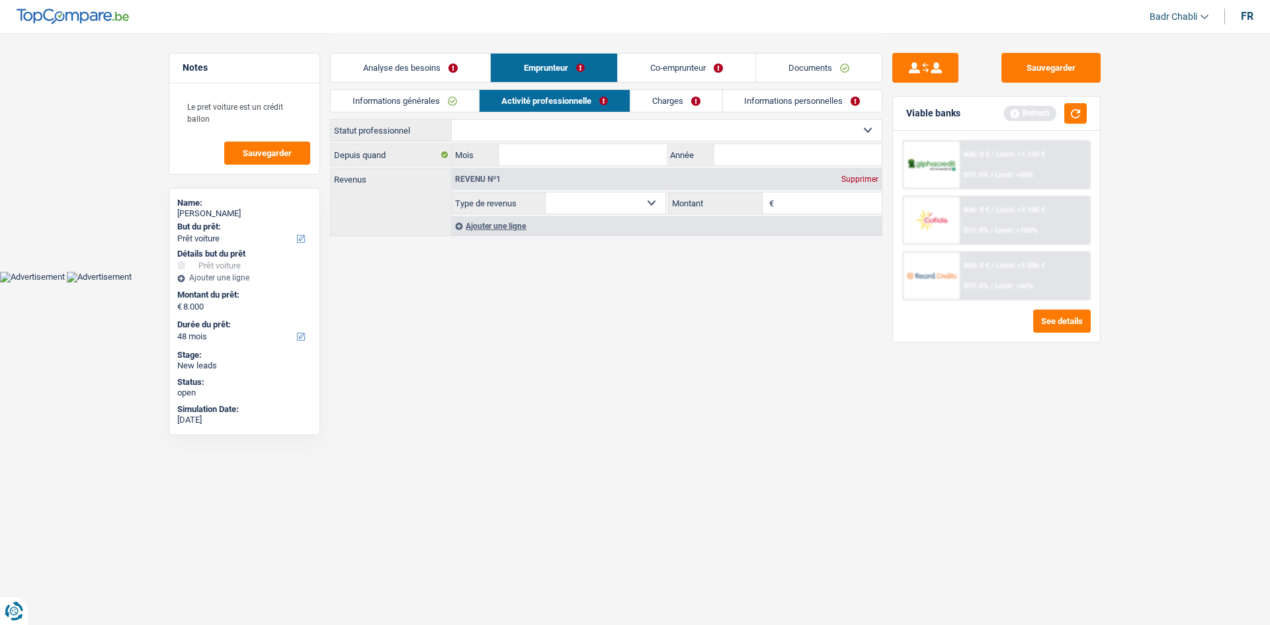
click at [537, 126] on select "Ouvrier Employé privé Employé public Invalide Indépendant Pensionné Chômeur Mut…" at bounding box center [667, 130] width 430 height 21
select select "privateEmployee"
click at [452, 120] on select "Ouvrier Employé privé Employé public Invalide Indépendant Pensionné Chômeur Mut…" at bounding box center [667, 130] width 430 height 21
select select "netSalary"
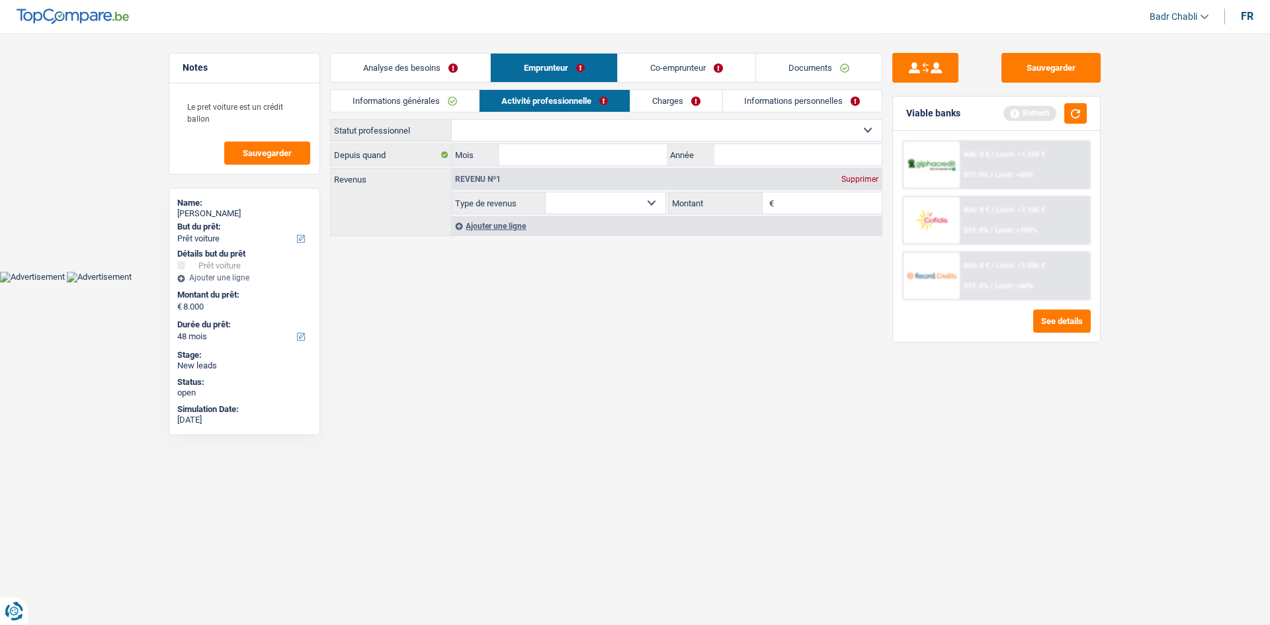
select select "mealVouchers"
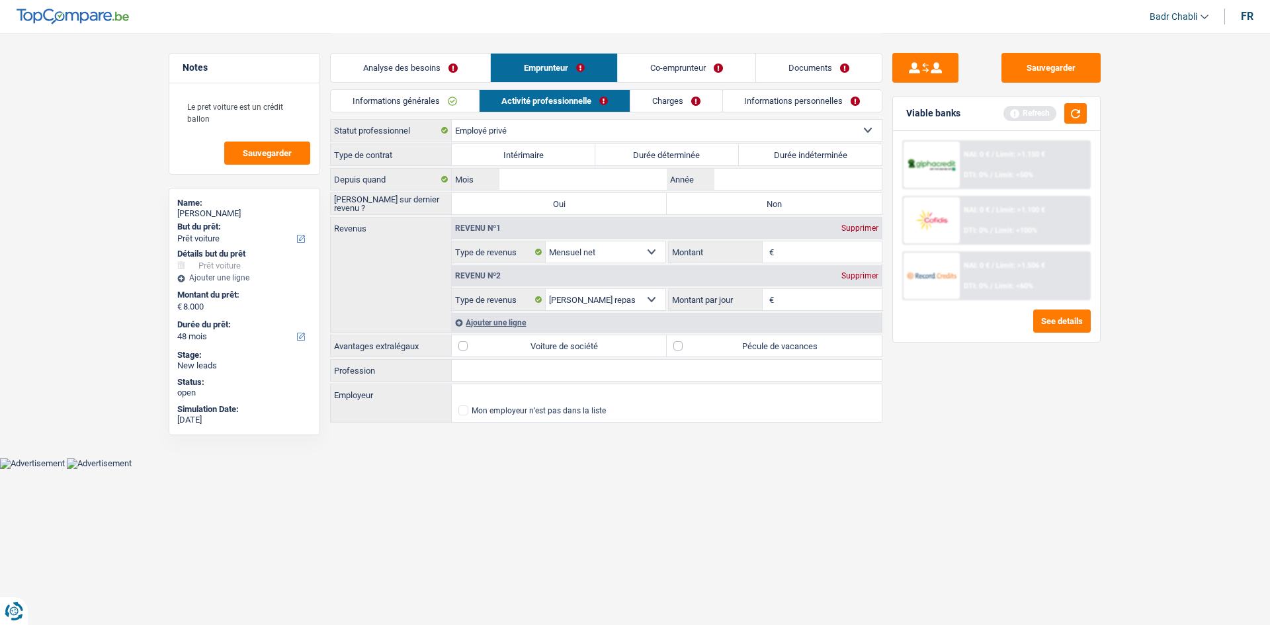
drag, startPoint x: 532, startPoint y: 376, endPoint x: 541, endPoint y: 374, distance: 9.4
click at [532, 376] on input "Profession" at bounding box center [667, 370] width 430 height 21
type input "Opticienne"
type input "Pearle"
click at [757, 208] on label "Non" at bounding box center [774, 203] width 215 height 21
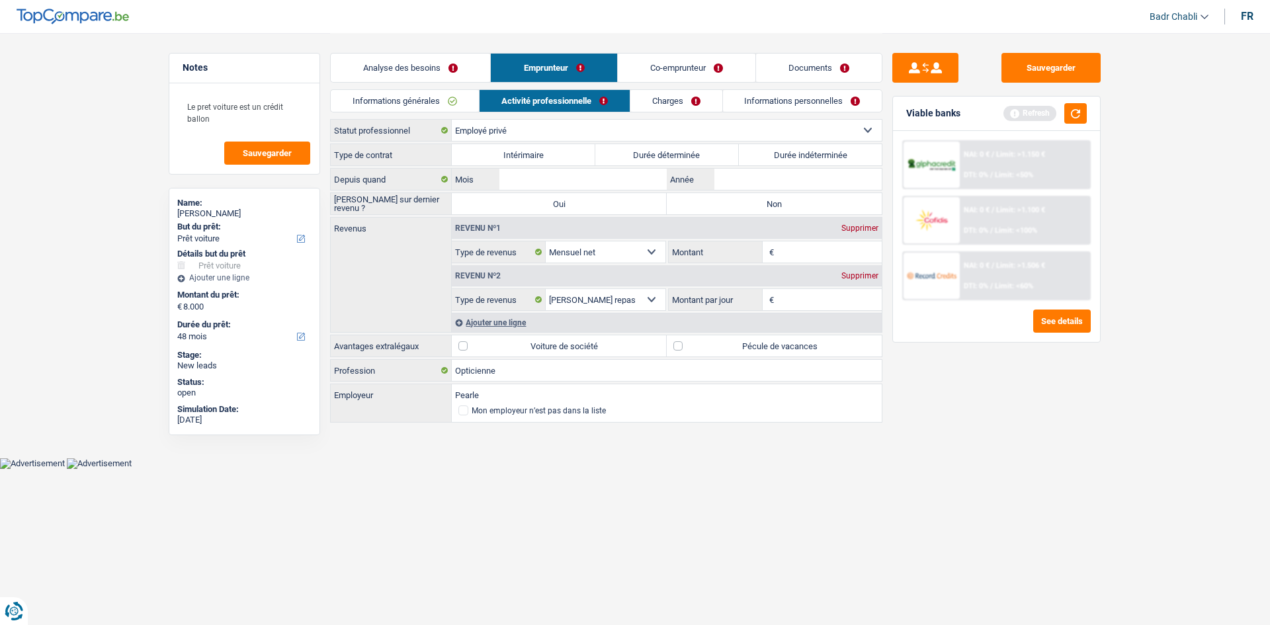
click at [757, 208] on input "Non" at bounding box center [774, 203] width 215 height 21
radio input "true"
click at [673, 347] on label "Pécule de vacances" at bounding box center [774, 345] width 215 height 21
click at [673, 347] on input "Pécule de vacances" at bounding box center [774, 345] width 215 height 21
checkbox input "true"
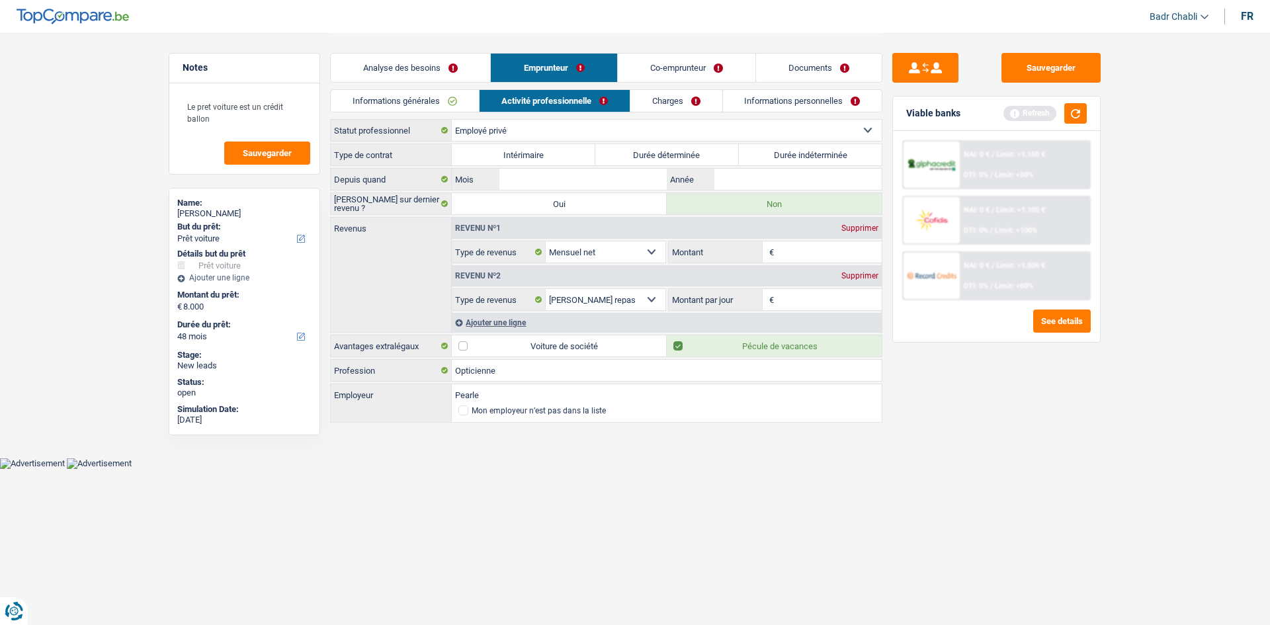
click at [763, 151] on label "Durée indéterminée" at bounding box center [811, 154] width 144 height 21
click at [763, 151] on input "Durée indéterminée" at bounding box center [811, 154] width 144 height 21
radio input "true"
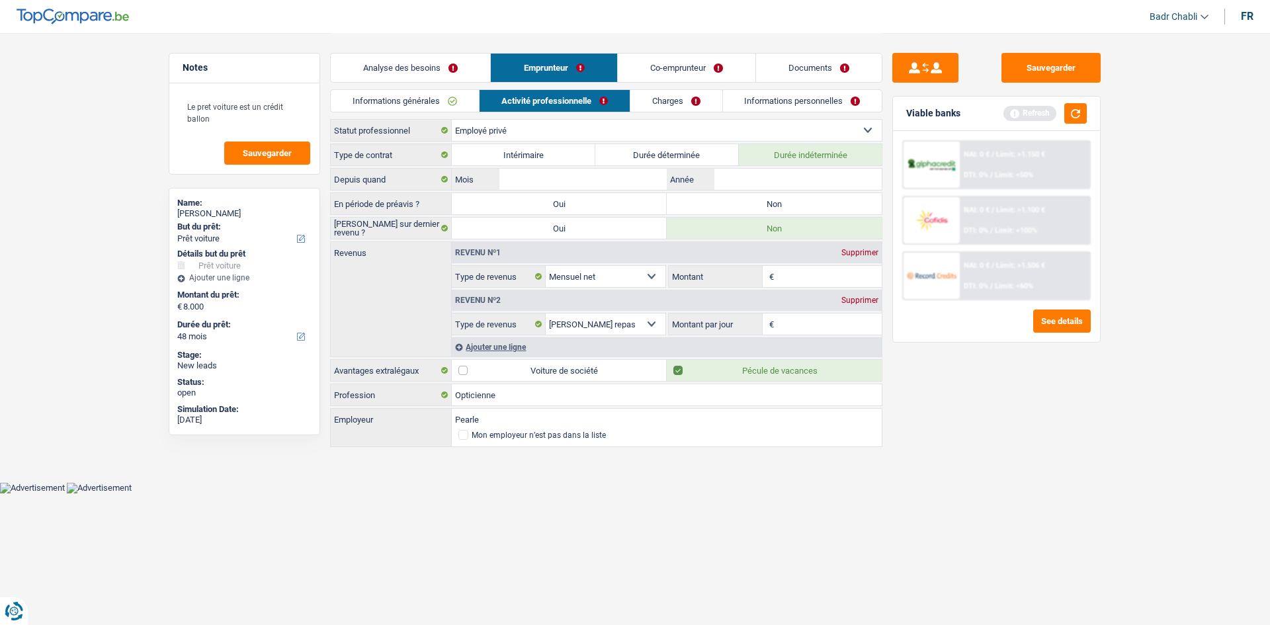
click at [758, 204] on label "Non" at bounding box center [774, 203] width 215 height 21
click at [758, 204] on input "Non" at bounding box center [774, 203] width 215 height 21
radio input "true"
click at [566, 181] on input "Mois" at bounding box center [582, 179] width 167 height 21
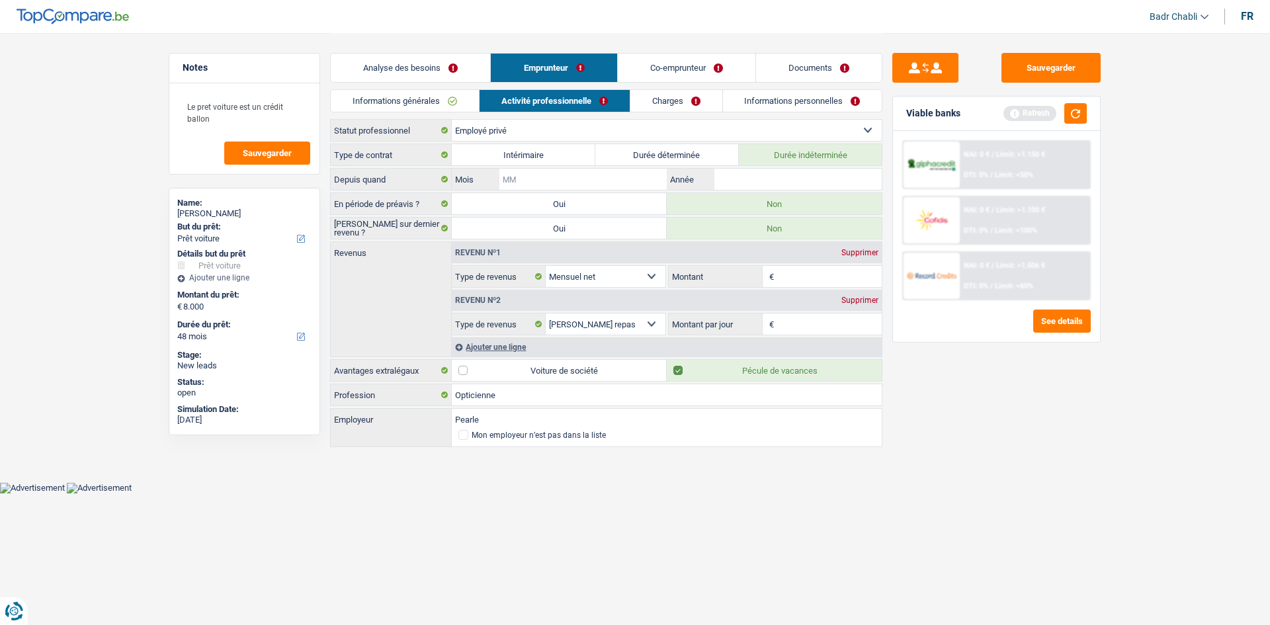
click at [566, 181] on input "Mois" at bounding box center [582, 179] width 167 height 21
click at [226, 118] on textarea "Le pret voiture est un crédit ballon" at bounding box center [245, 113] width 132 height 40
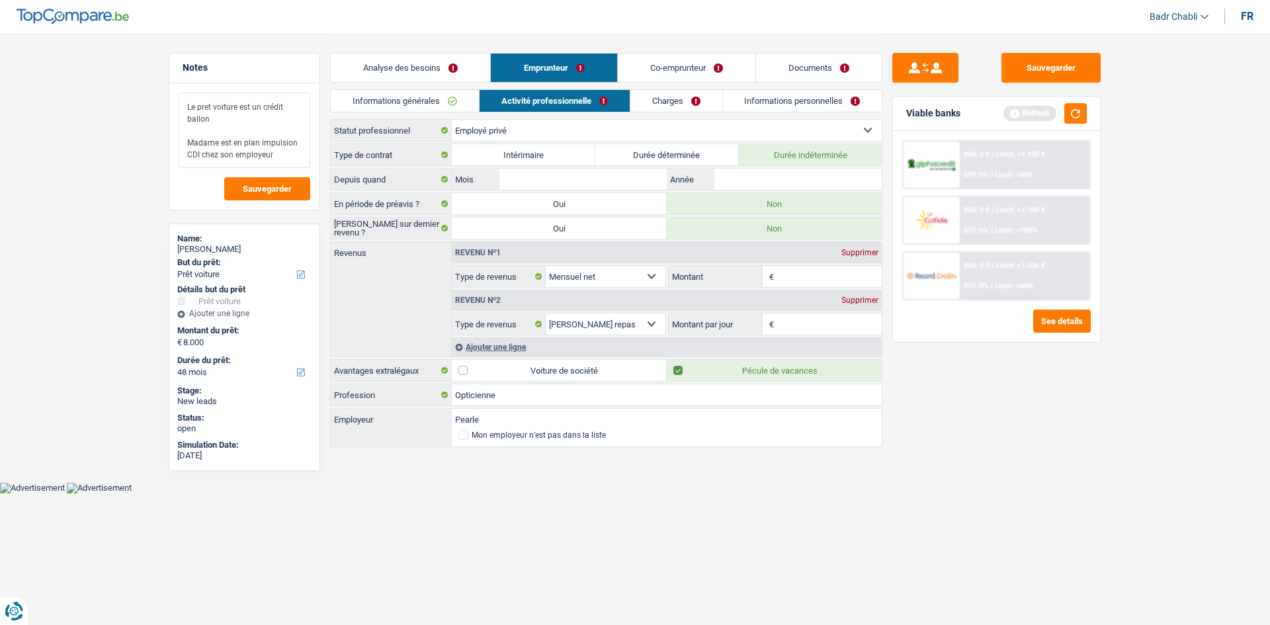
type textarea "Le pret voiture est un crédit ballon Madame est en plan impulsion CDI chez son …"
click at [560, 186] on input "Mois" at bounding box center [582, 179] width 167 height 21
type input "12"
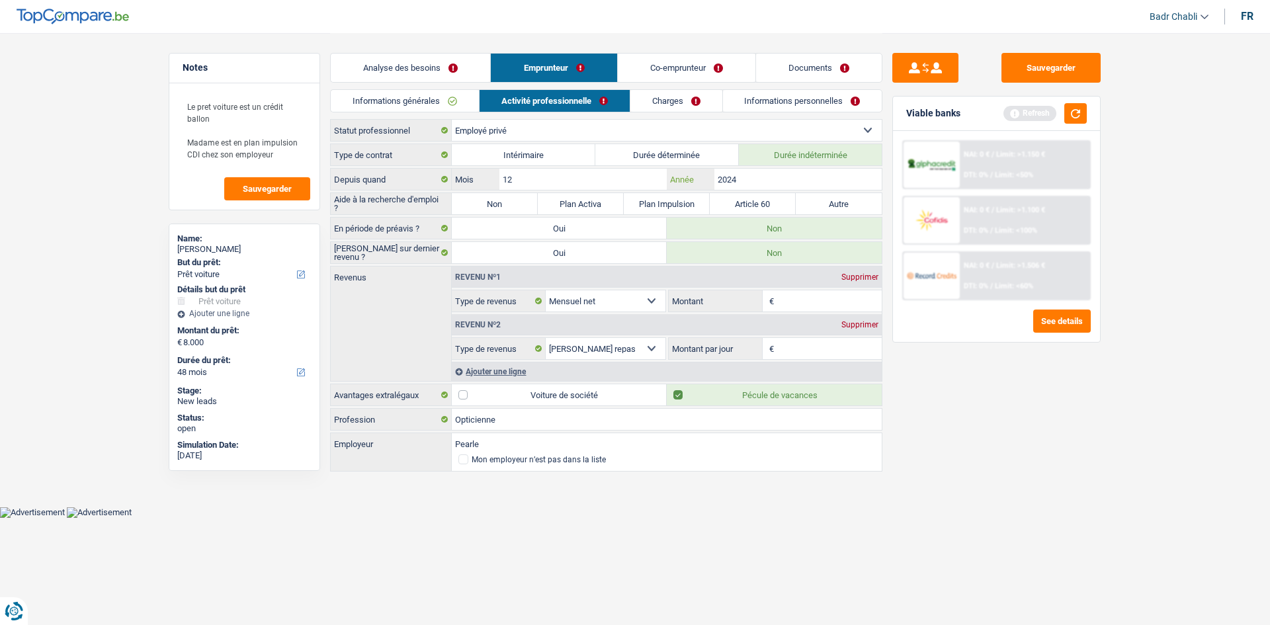
type input "2024"
click at [521, 206] on label "Non" at bounding box center [495, 203] width 86 height 21
click at [521, 206] on input "Non" at bounding box center [495, 203] width 86 height 21
radio input "true"
click at [807, 306] on input "Montant" at bounding box center [829, 300] width 105 height 21
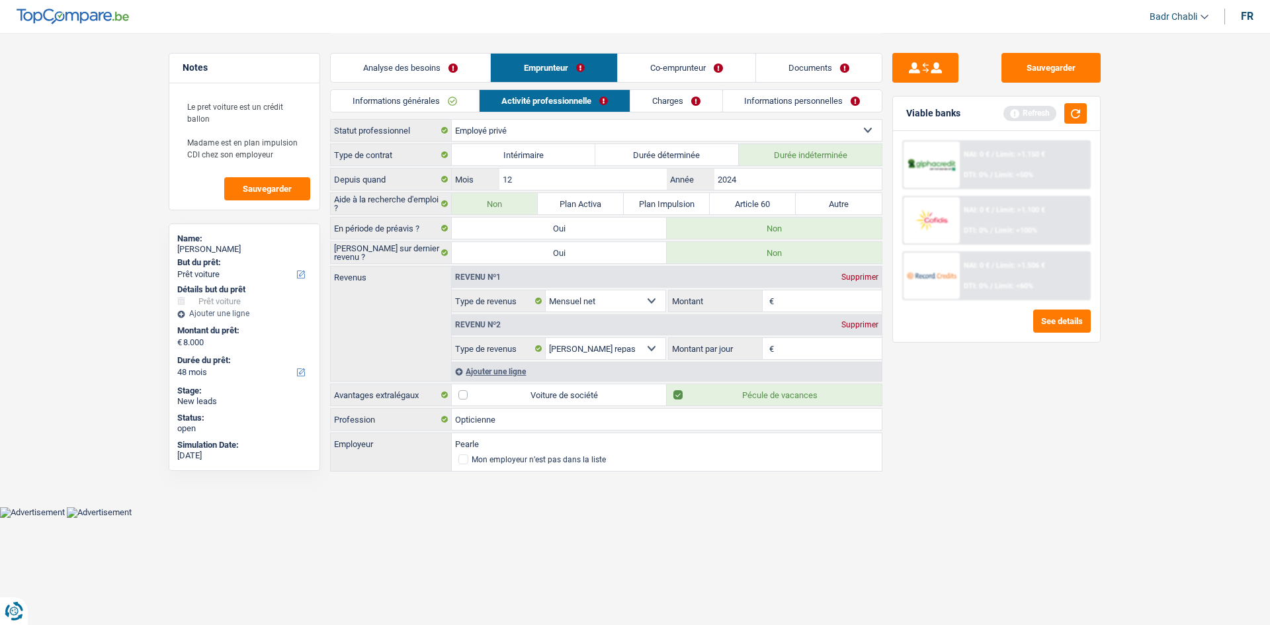
click at [243, 247] on div "YASMINE LAMDOUAR" at bounding box center [244, 249] width 134 height 11
copy div "YASMINE LAMDOUAR"
click at [814, 299] on input "Montant" at bounding box center [829, 300] width 105 height 21
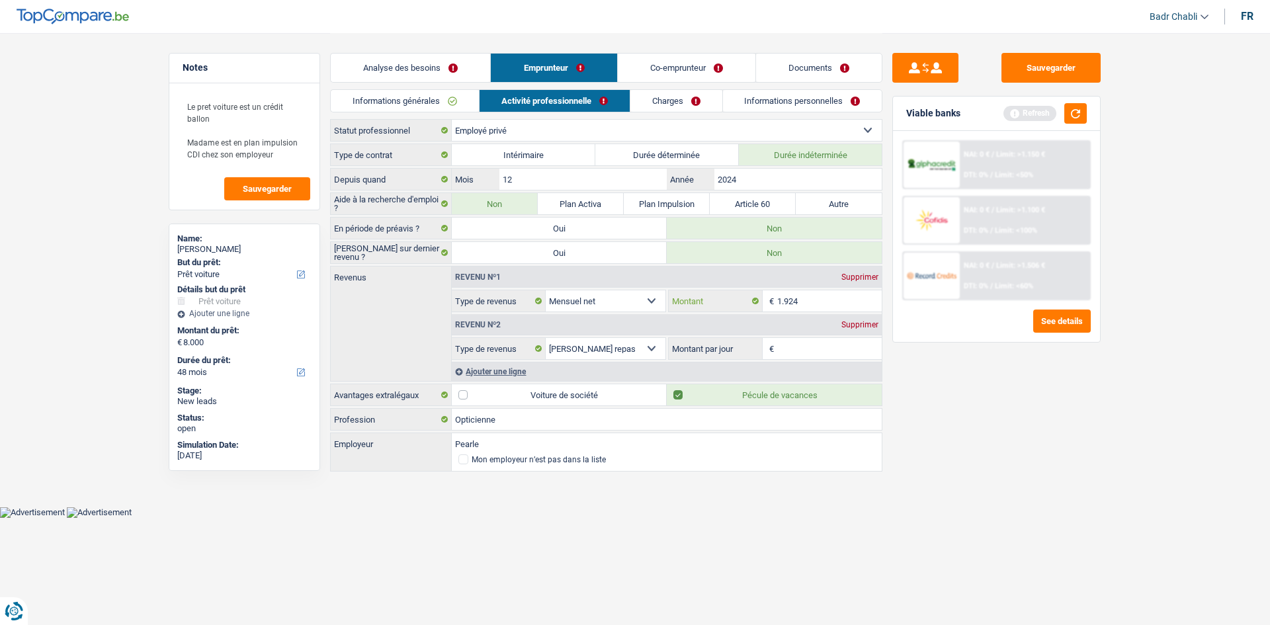
type input "1.924"
click at [792, 353] on input "Montant par jour" at bounding box center [829, 348] width 105 height 21
click at [792, 352] on input "Montant par jour" at bounding box center [829, 348] width 105 height 21
type input "8,0"
click at [677, 96] on link "Charges" at bounding box center [676, 101] width 92 height 22
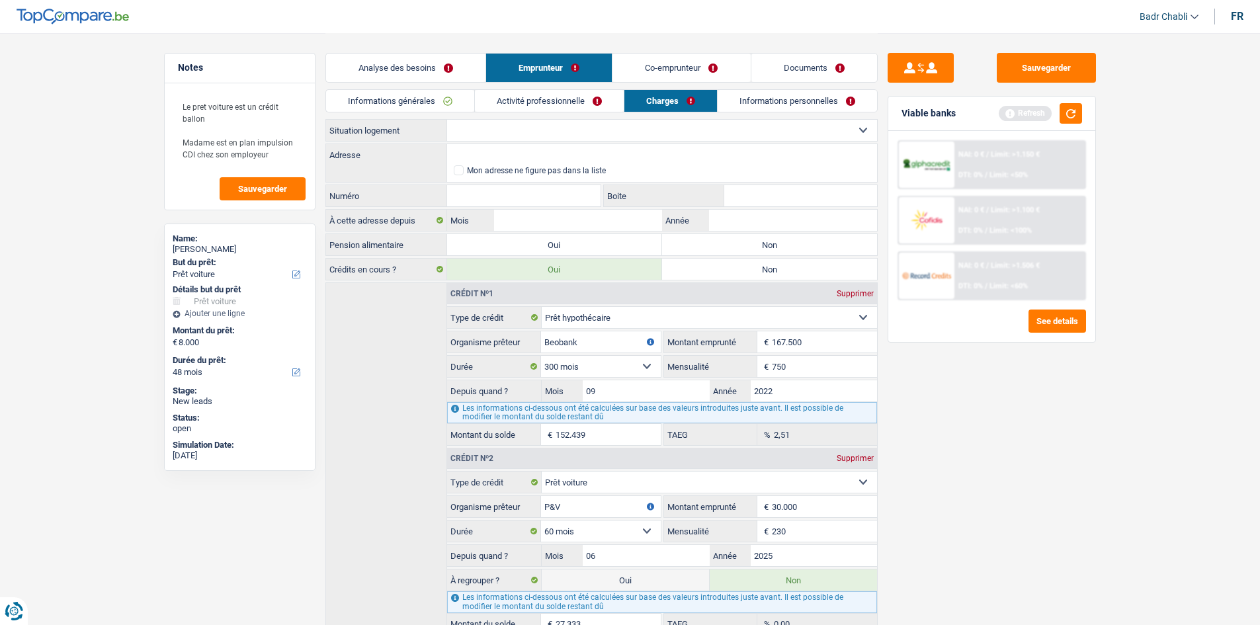
click at [575, 120] on select "Locataire Propriétaire avec prêt hypothécaire Propriétaire sans prêt hypothécai…" at bounding box center [662, 130] width 430 height 21
select select "ownerWithMortgage"
click at [447, 120] on select "Locataire Propriétaire avec prêt hypothécaire Propriétaire sans prêt hypothécai…" at bounding box center [662, 130] width 430 height 21
click at [741, 250] on label "Non" at bounding box center [769, 244] width 215 height 21
click at [741, 250] on input "Non" at bounding box center [769, 244] width 215 height 21
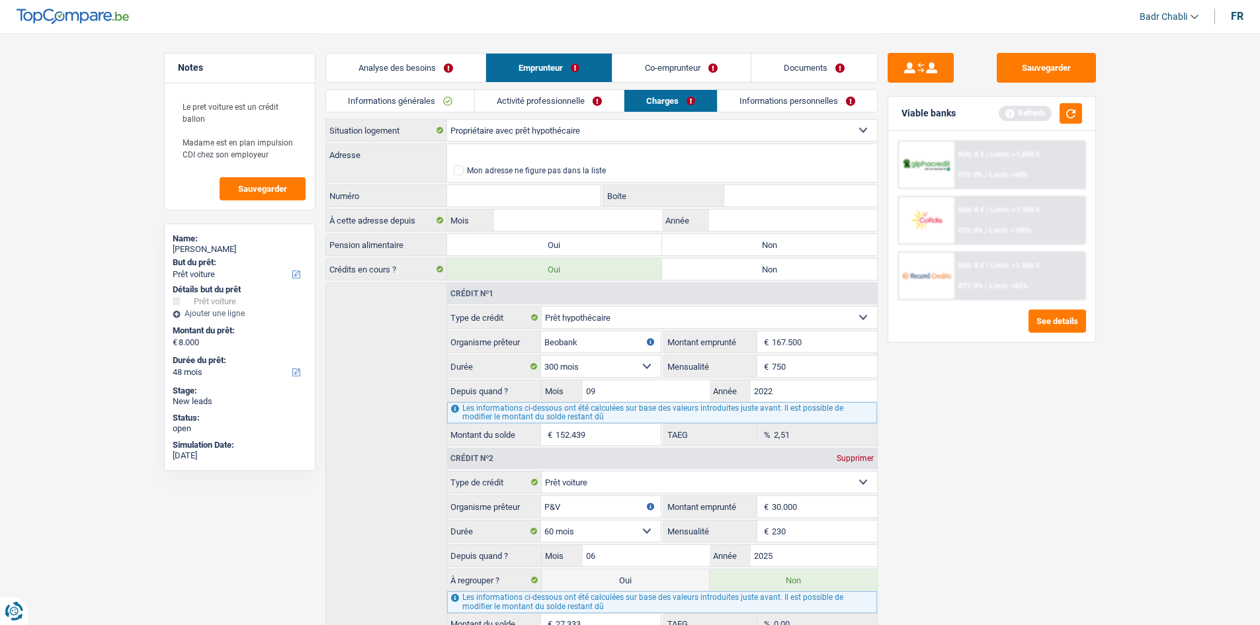
radio input "true"
click at [570, 155] on input "Adresse" at bounding box center [662, 154] width 430 height 21
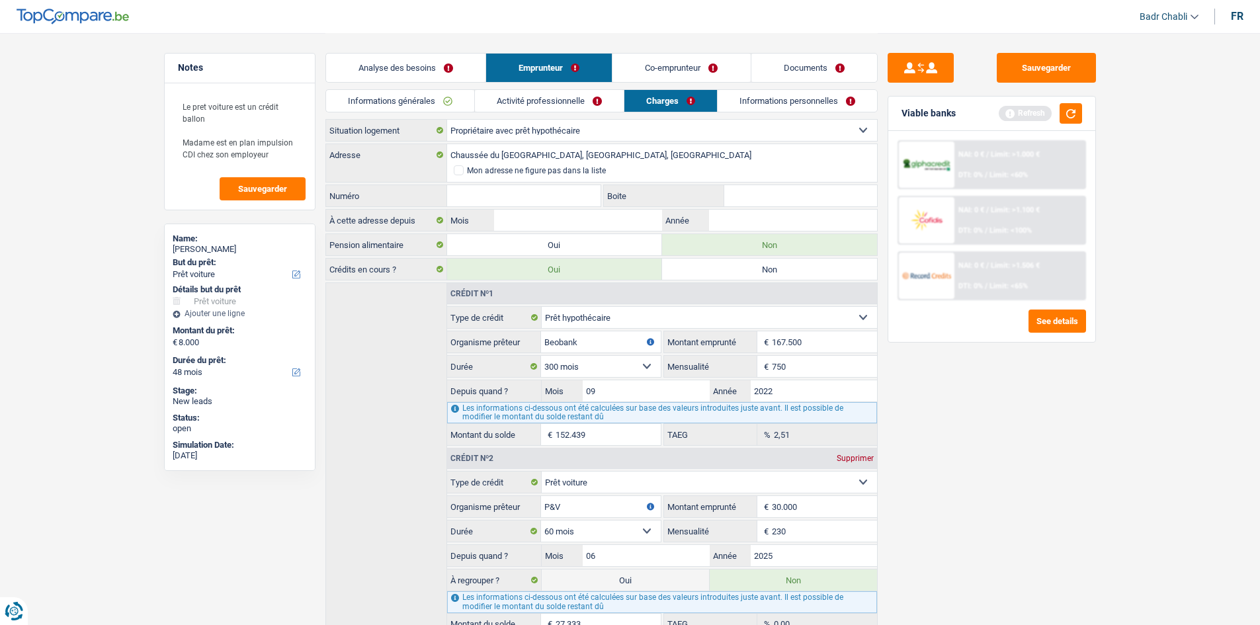
type input "Chaussée du Pont du Sart, 7110, La Louvière, BE"
click at [561, 192] on input "Numéro" at bounding box center [524, 195] width 154 height 21
click at [589, 196] on input "Numéro" at bounding box center [524, 195] width 154 height 21
type input "39"
click at [562, 220] on input "Mois" at bounding box center [577, 220] width 167 height 21
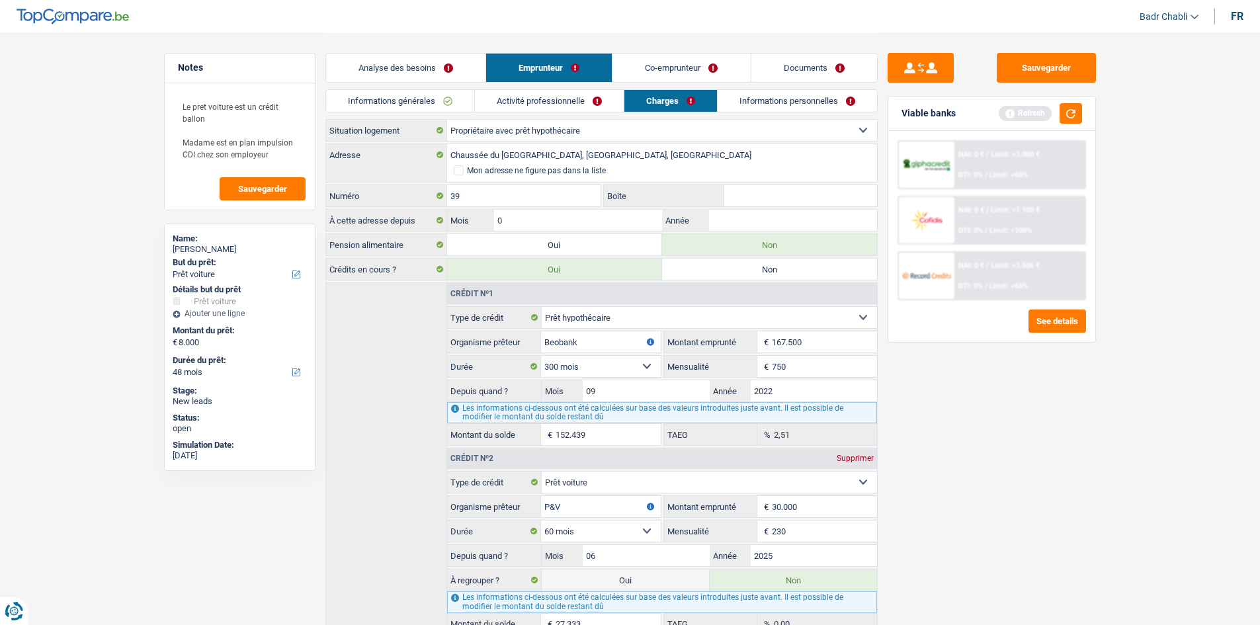
type input "09"
type input "2022"
click at [787, 109] on link "Informations personnelles" at bounding box center [797, 101] width 159 height 22
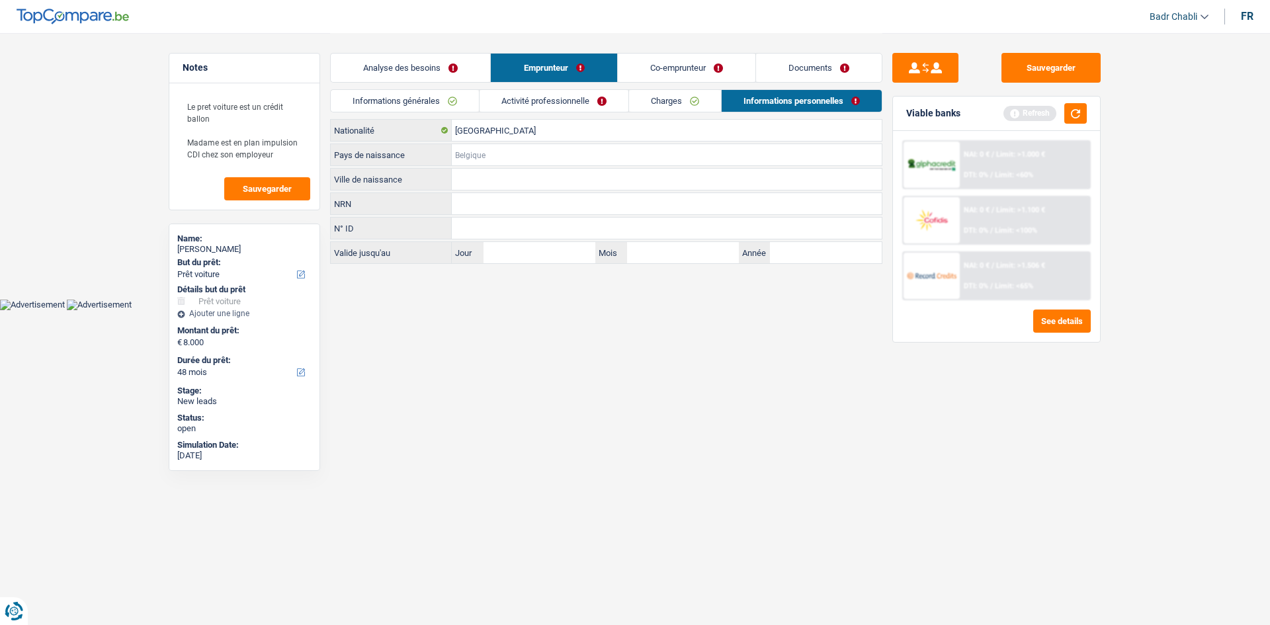
click at [511, 155] on input "Pays de naissance" at bounding box center [667, 154] width 430 height 21
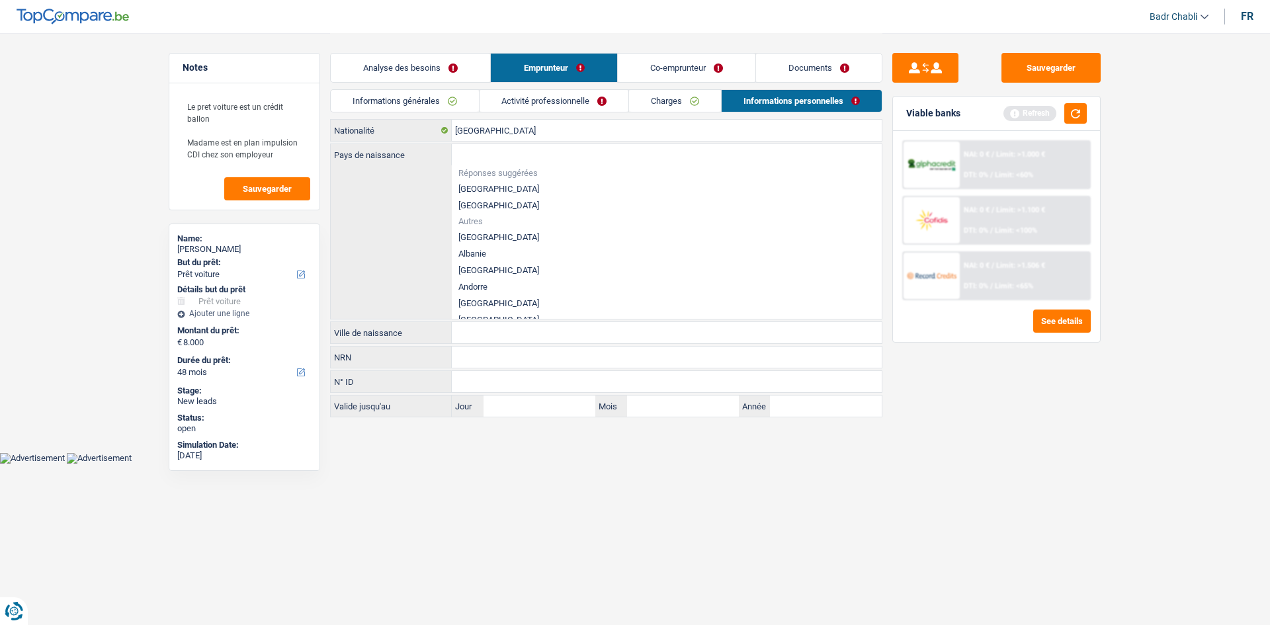
click at [475, 187] on li "Belgique" at bounding box center [667, 189] width 430 height 17
type input "Belgique"
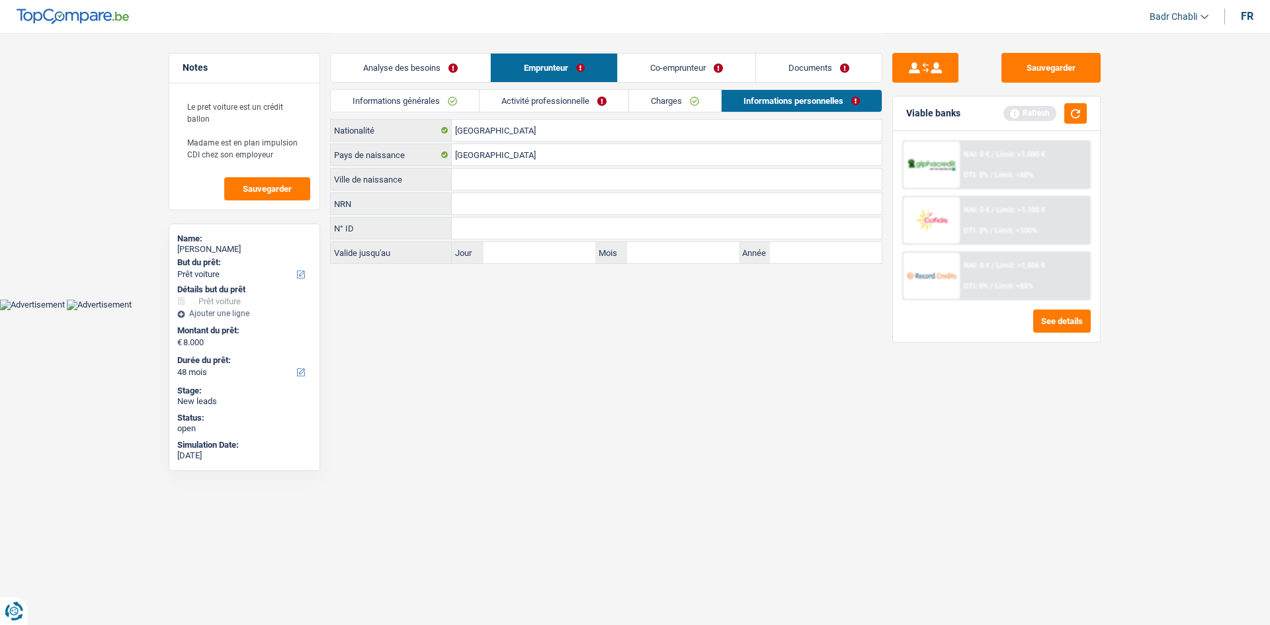
click at [475, 187] on input "Ville de naissance" at bounding box center [667, 179] width 430 height 21
click at [478, 186] on input "Ville de naissance" at bounding box center [667, 179] width 430 height 21
type input "Bruxelles"
click at [695, 66] on link "Co-emprunteur" at bounding box center [687, 68] width 138 height 28
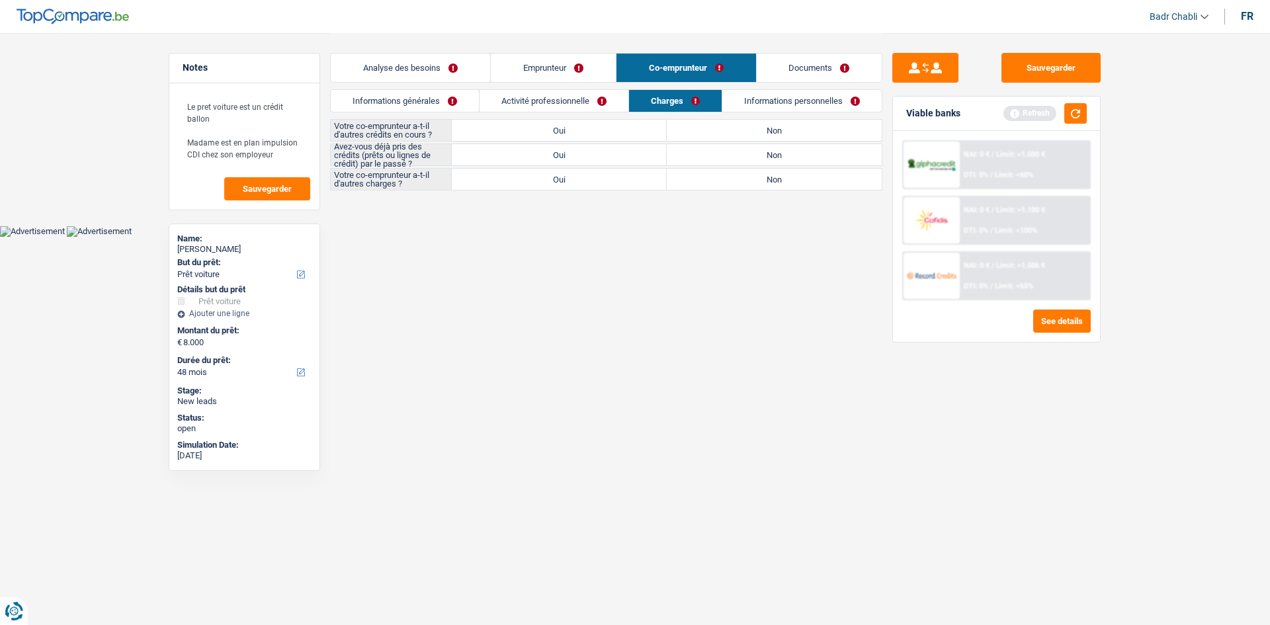
click at [402, 98] on link "Informations générales" at bounding box center [405, 101] width 148 height 22
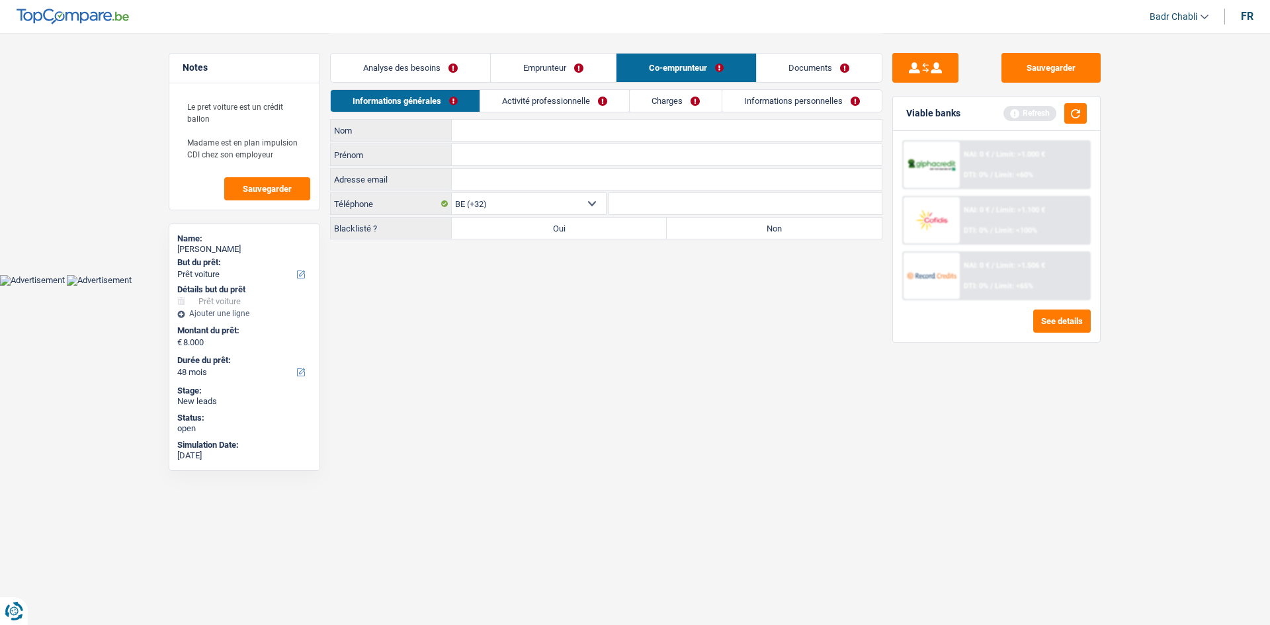
click at [800, 231] on label "Non" at bounding box center [774, 228] width 215 height 21
click at [800, 231] on input "Non" at bounding box center [774, 228] width 215 height 21
radio input "true"
click at [542, 138] on input "Nom" at bounding box center [667, 130] width 430 height 21
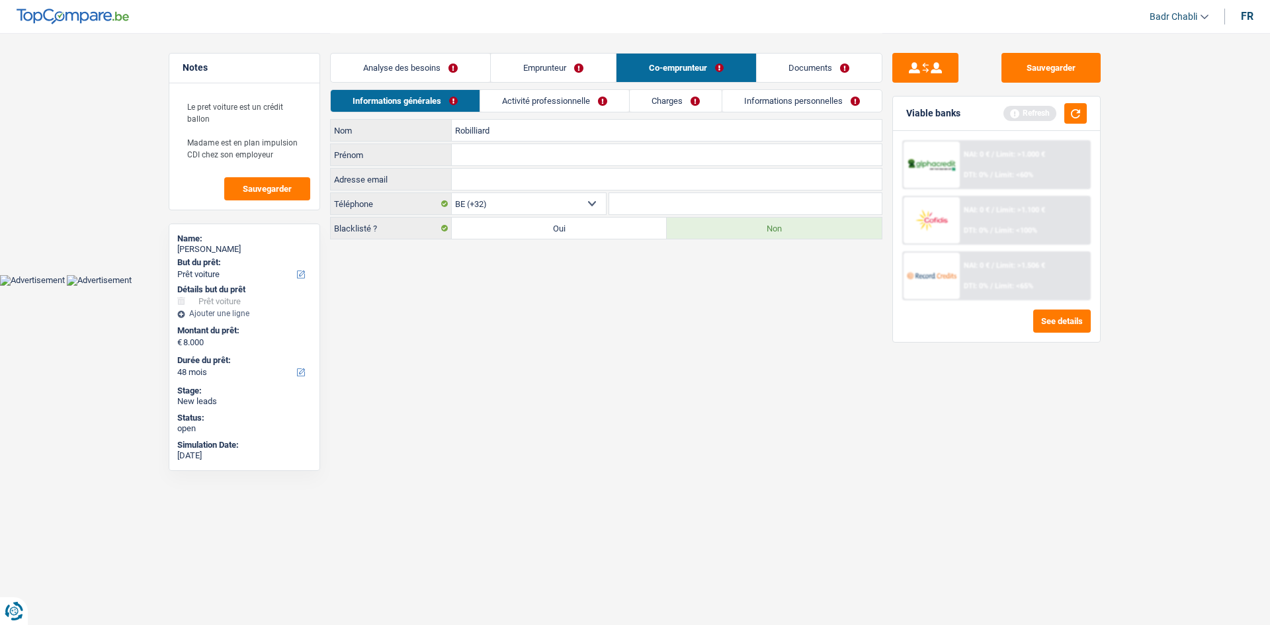
type input "Robilliard"
type input "François"
click at [571, 98] on link "Activité professionnelle" at bounding box center [554, 101] width 149 height 22
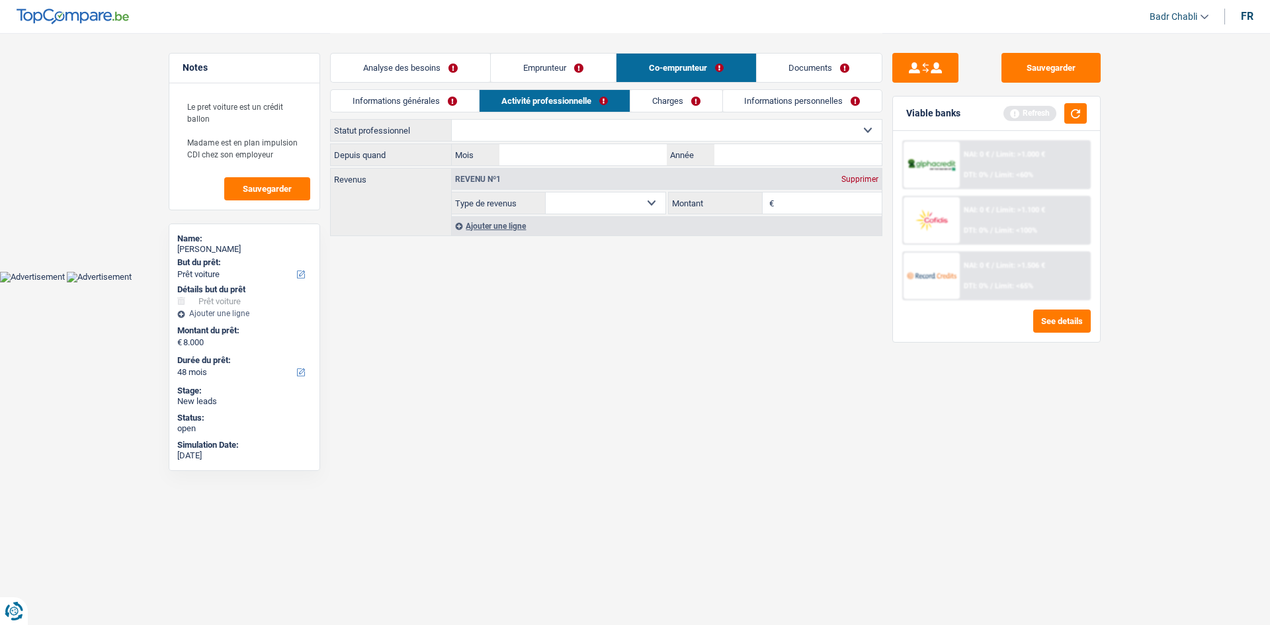
click at [566, 116] on div "Informations générales Activité professionnelle Charges Informations personnell…" at bounding box center [606, 104] width 552 height 30
click at [566, 130] on select "Ouvrier Employé privé Employé public Invalide Indépendant Pensionné Chômeur Mut…" at bounding box center [667, 130] width 430 height 21
select select "worker"
click at [452, 120] on select "Ouvrier Employé privé Employé public Invalide Indépendant Pensionné Chômeur Mut…" at bounding box center [667, 130] width 430 height 21
select select "netSalary"
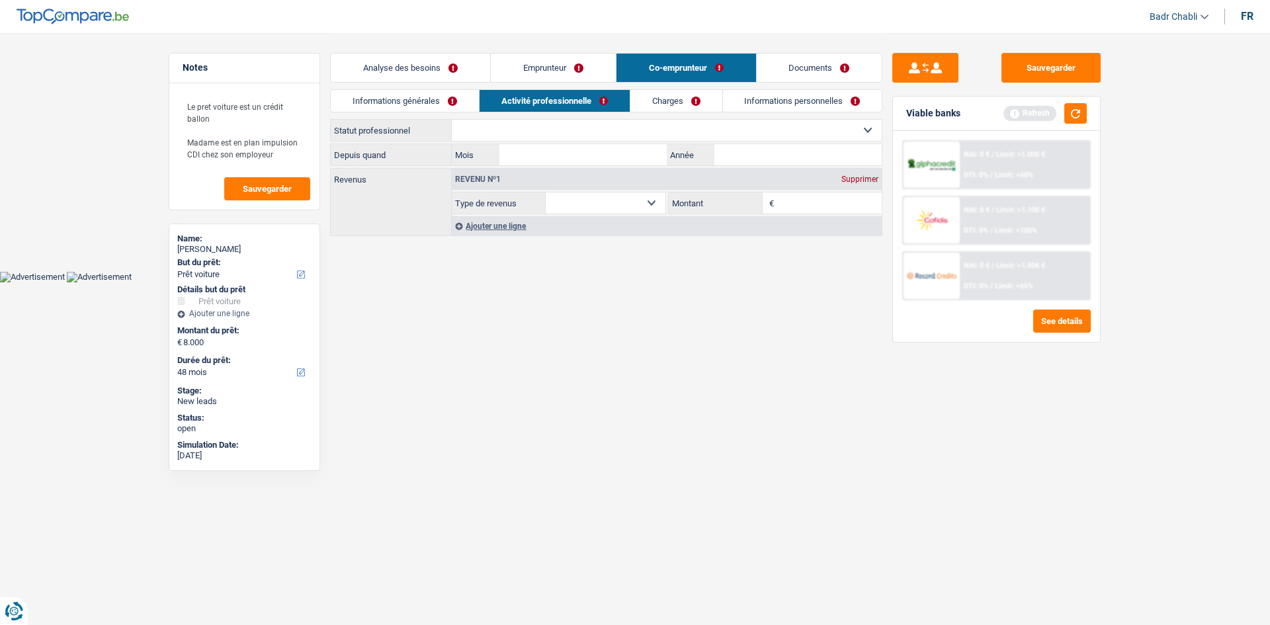
select select "netSalary"
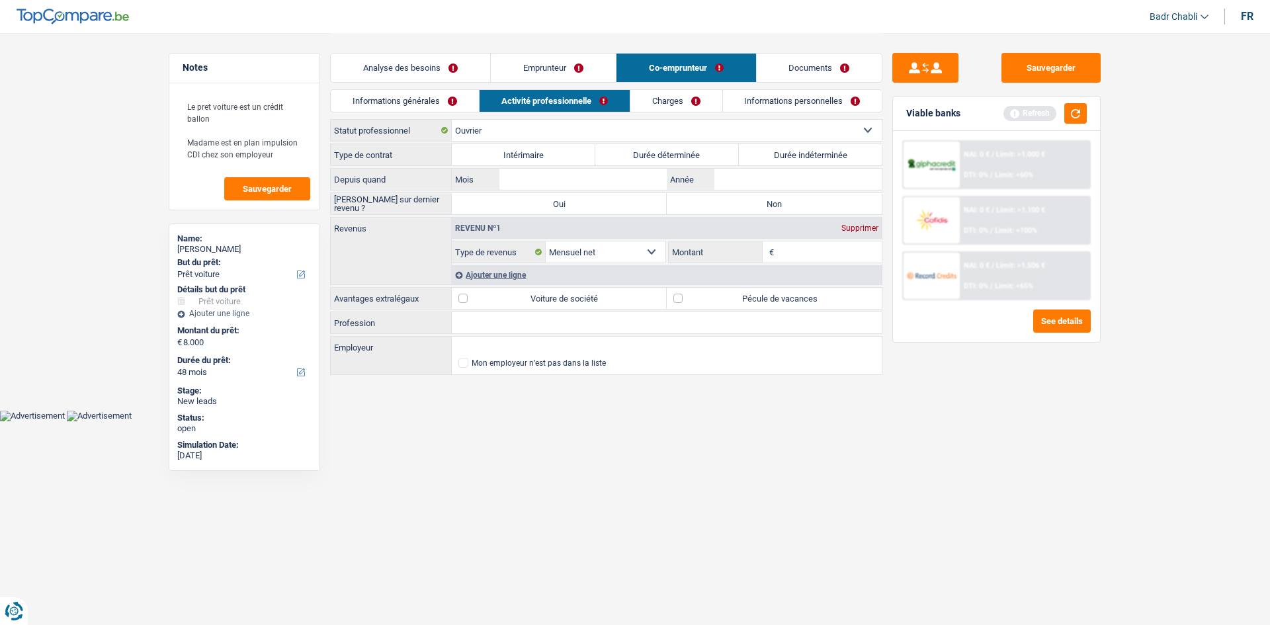
click at [507, 321] on input "Profession" at bounding box center [667, 322] width 430 height 21
type input "Carossier"
type input "L"
type input "Mercedes"
click at [680, 306] on label "Pécule de vacances" at bounding box center [774, 298] width 215 height 21
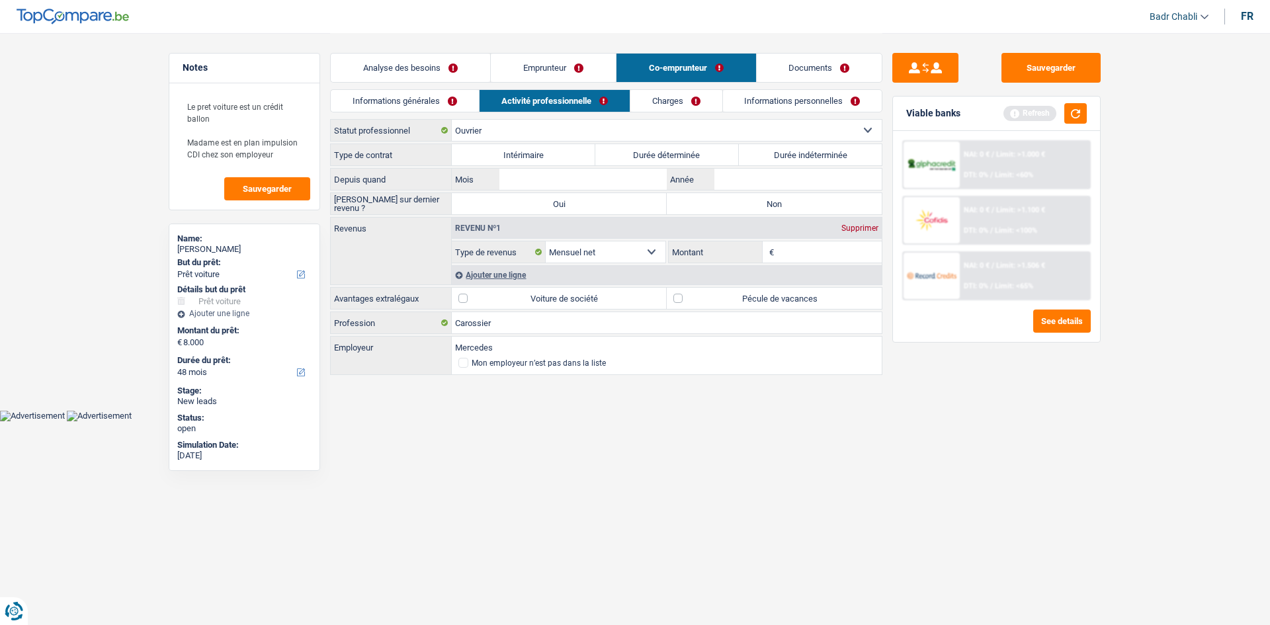
click at [680, 306] on input "Pécule de vacances" at bounding box center [774, 298] width 215 height 21
checkbox input "true"
click at [791, 204] on label "Non" at bounding box center [774, 203] width 215 height 21
click at [791, 204] on input "Non" at bounding box center [774, 203] width 215 height 21
radio input "true"
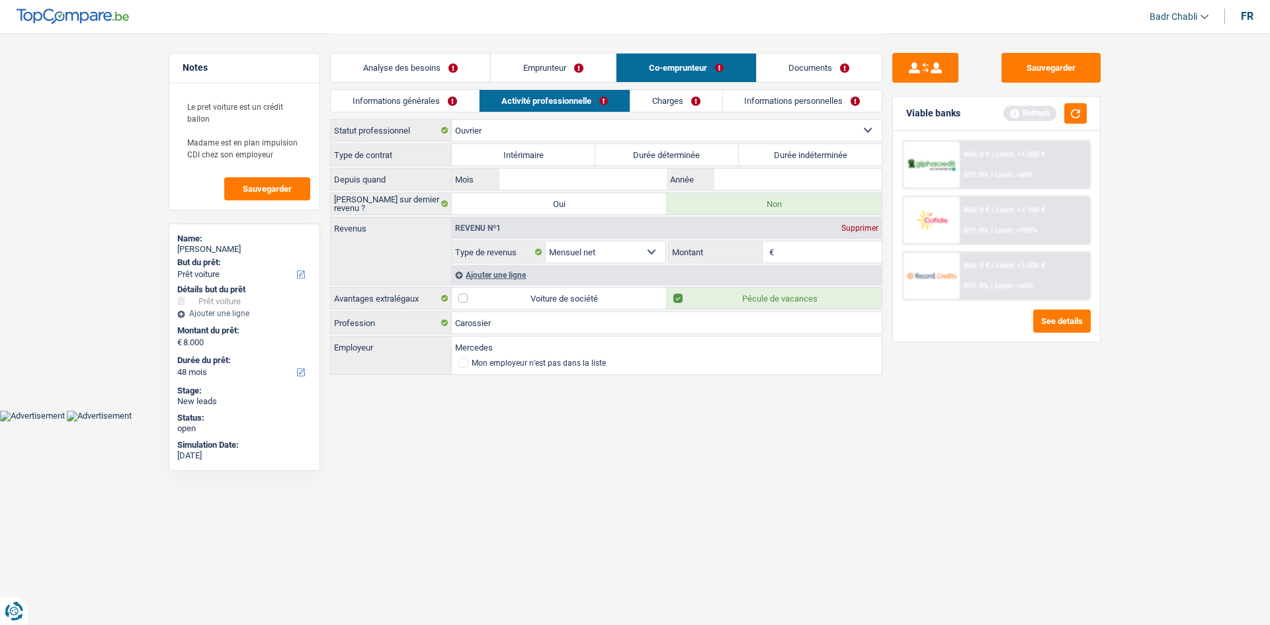
click at [783, 156] on label "Durée indéterminée" at bounding box center [811, 154] width 144 height 21
click at [783, 156] on input "Durée indéterminée" at bounding box center [811, 154] width 144 height 21
radio input "true"
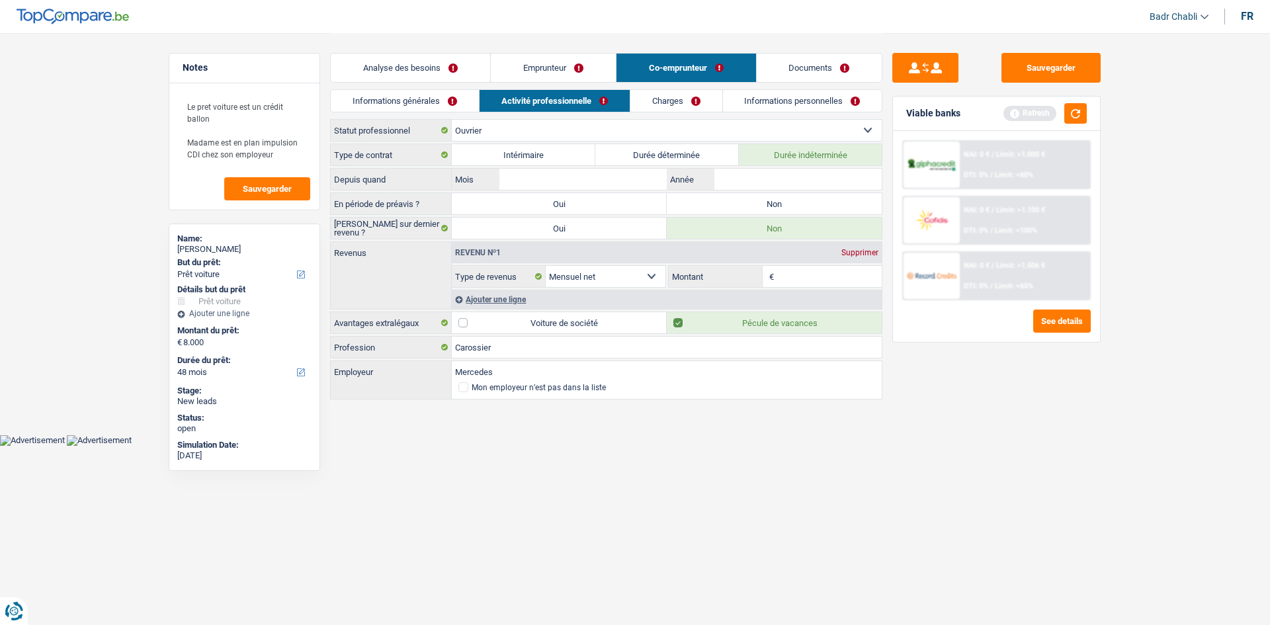
click at [775, 198] on label "Non" at bounding box center [774, 203] width 215 height 21
click at [775, 198] on input "Non" at bounding box center [774, 203] width 215 height 21
radio input "true"
click at [565, 179] on input "Mois" at bounding box center [582, 179] width 167 height 21
type input "01"
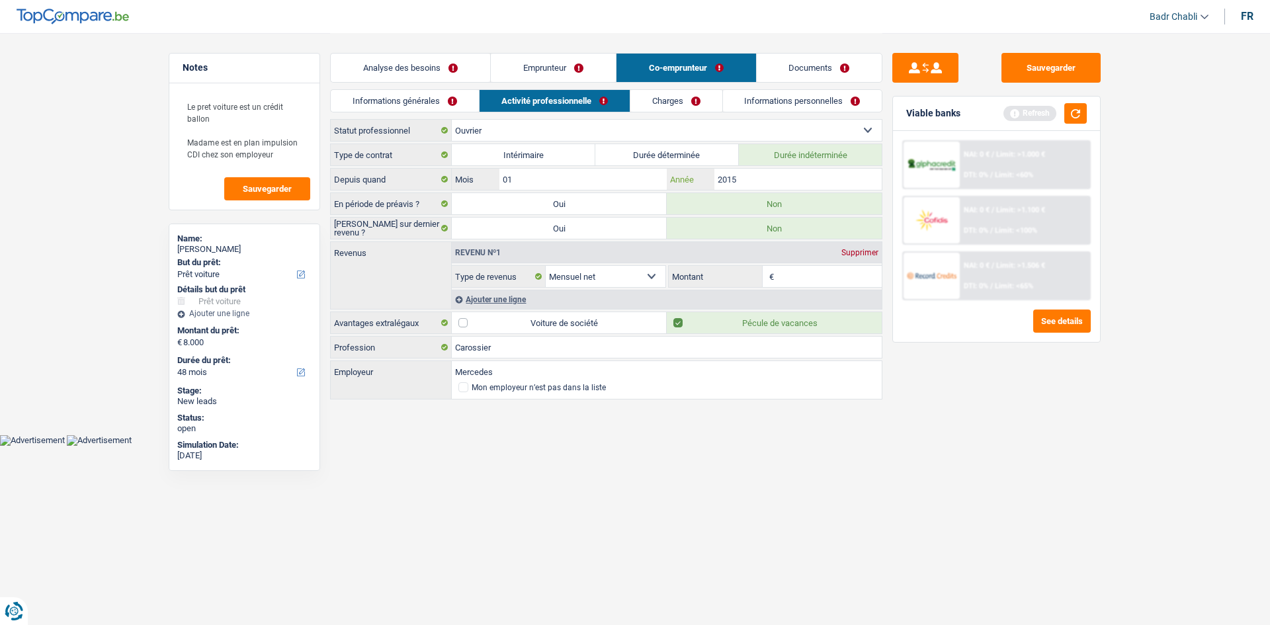
type input "2015"
click at [806, 279] on input "Montant" at bounding box center [829, 276] width 105 height 21
click at [1067, 110] on button "button" at bounding box center [1075, 113] width 22 height 21
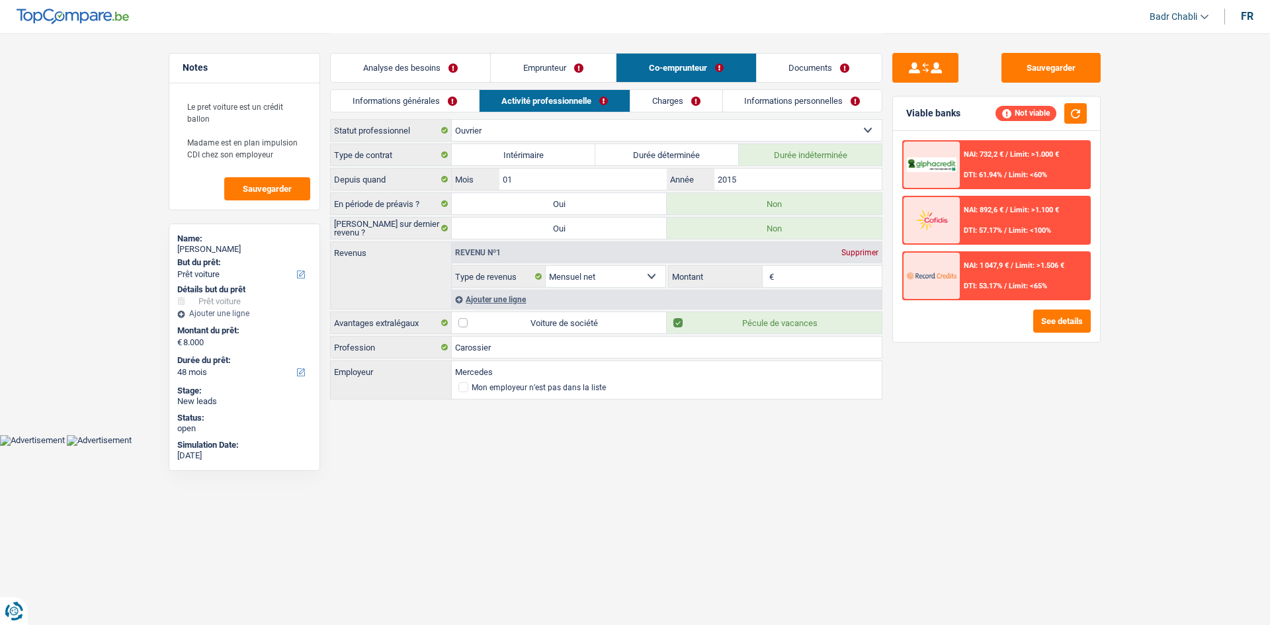
click at [667, 103] on link "Charges" at bounding box center [676, 101] width 92 height 22
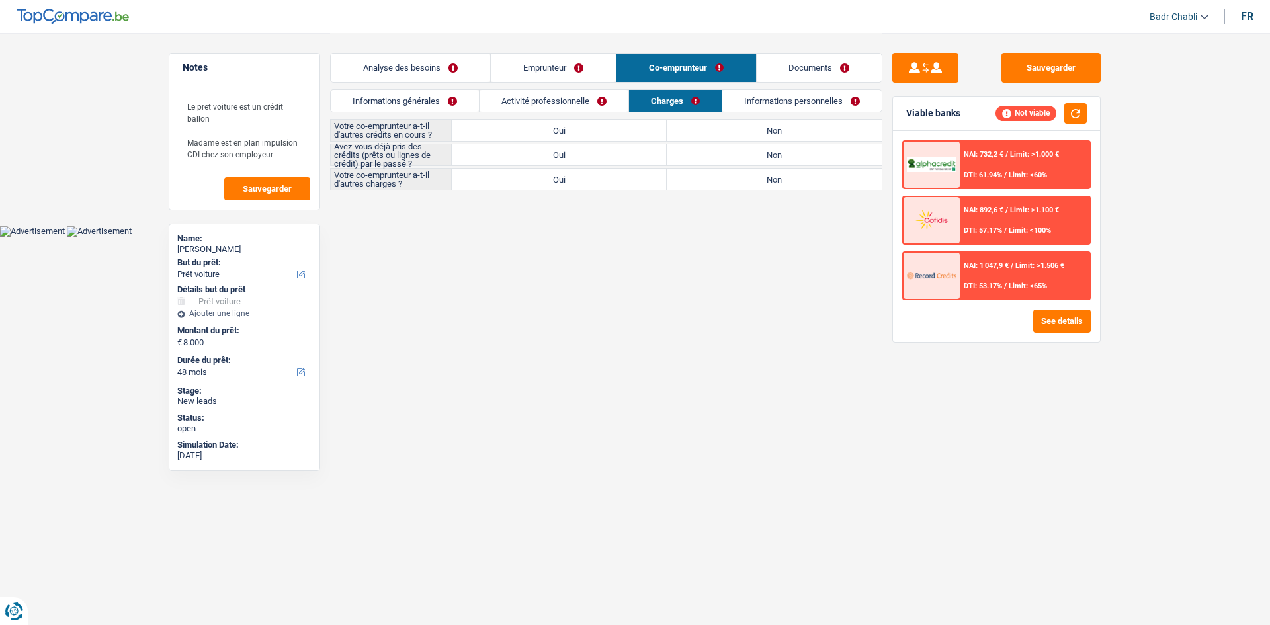
click at [745, 132] on label "Non" at bounding box center [774, 130] width 215 height 21
click at [745, 132] on input "Non" at bounding box center [774, 130] width 215 height 21
radio input "true"
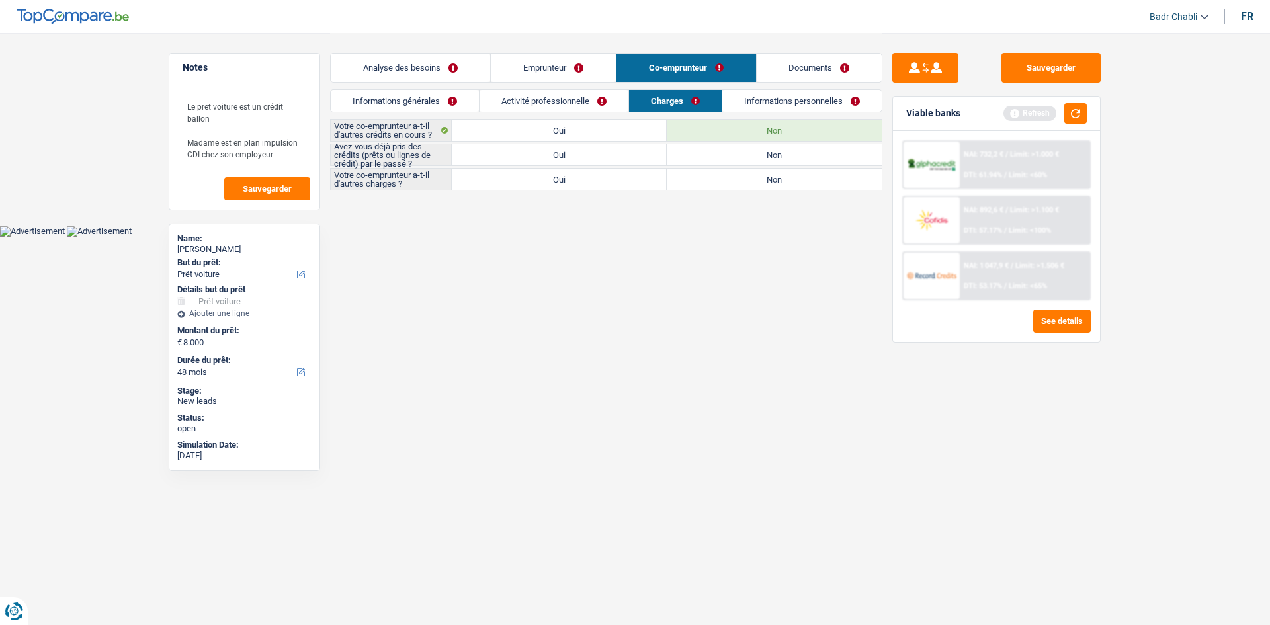
click at [747, 153] on label "Non" at bounding box center [774, 154] width 215 height 21
click at [747, 153] on input "Non" at bounding box center [774, 154] width 215 height 21
radio input "true"
click at [753, 177] on label "Non" at bounding box center [774, 179] width 215 height 21
click at [753, 177] on input "Non" at bounding box center [774, 179] width 215 height 21
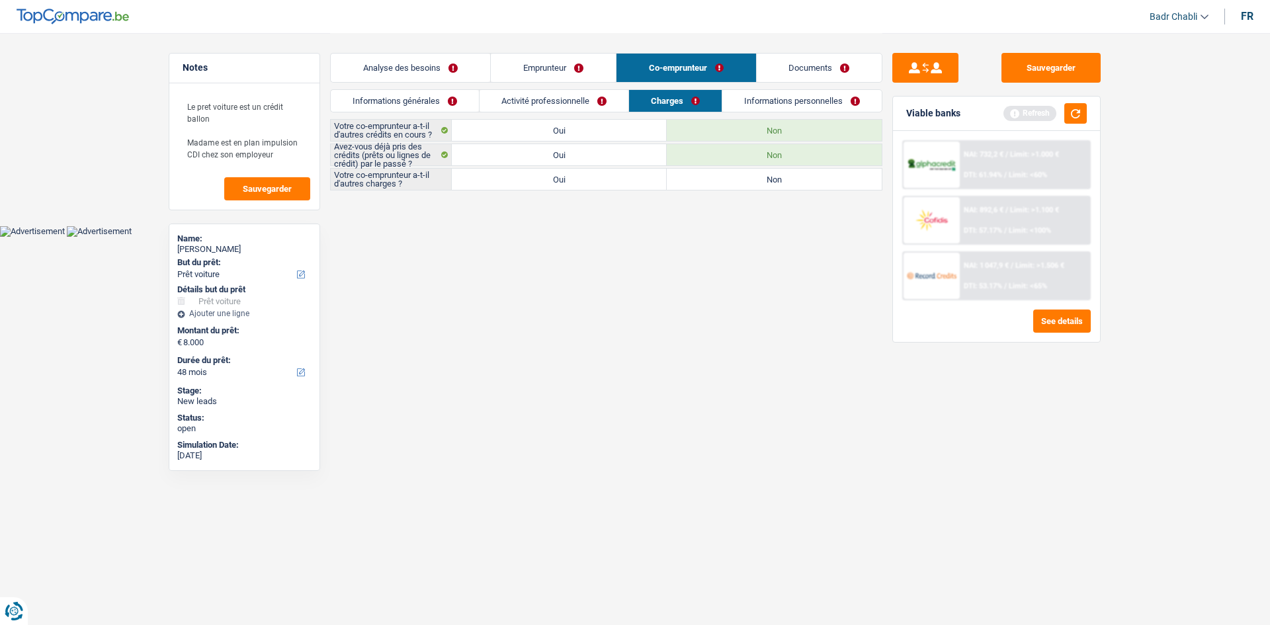
radio input "true"
click at [794, 97] on link "Informations personnelles" at bounding box center [802, 101] width 159 height 22
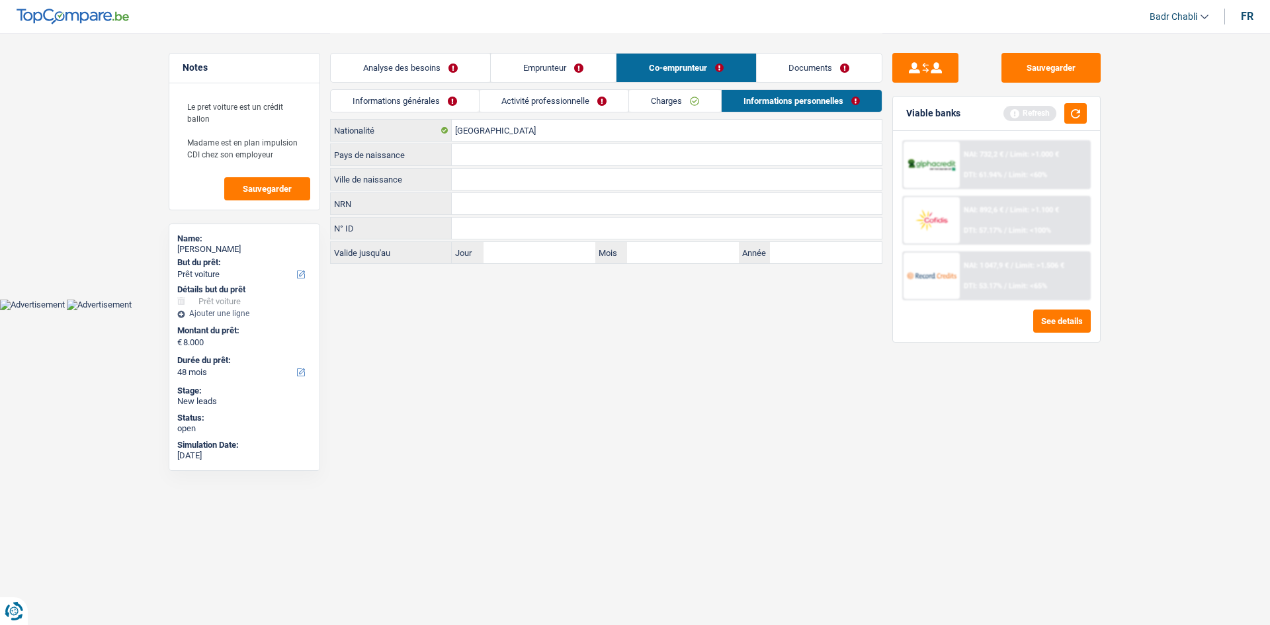
click at [567, 102] on link "Activité professionnelle" at bounding box center [554, 101] width 149 height 22
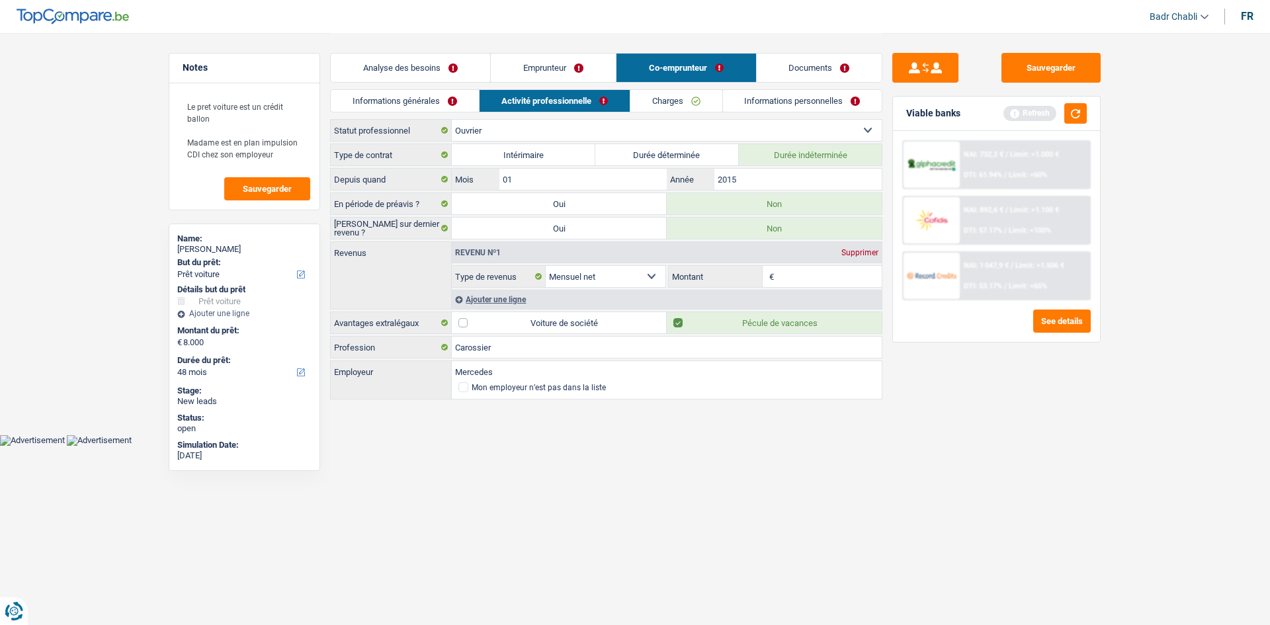
click at [806, 278] on input "Montant" at bounding box center [829, 276] width 105 height 21
type input "2.400"
click at [501, 303] on div "Ajouter une ligne" at bounding box center [667, 299] width 430 height 19
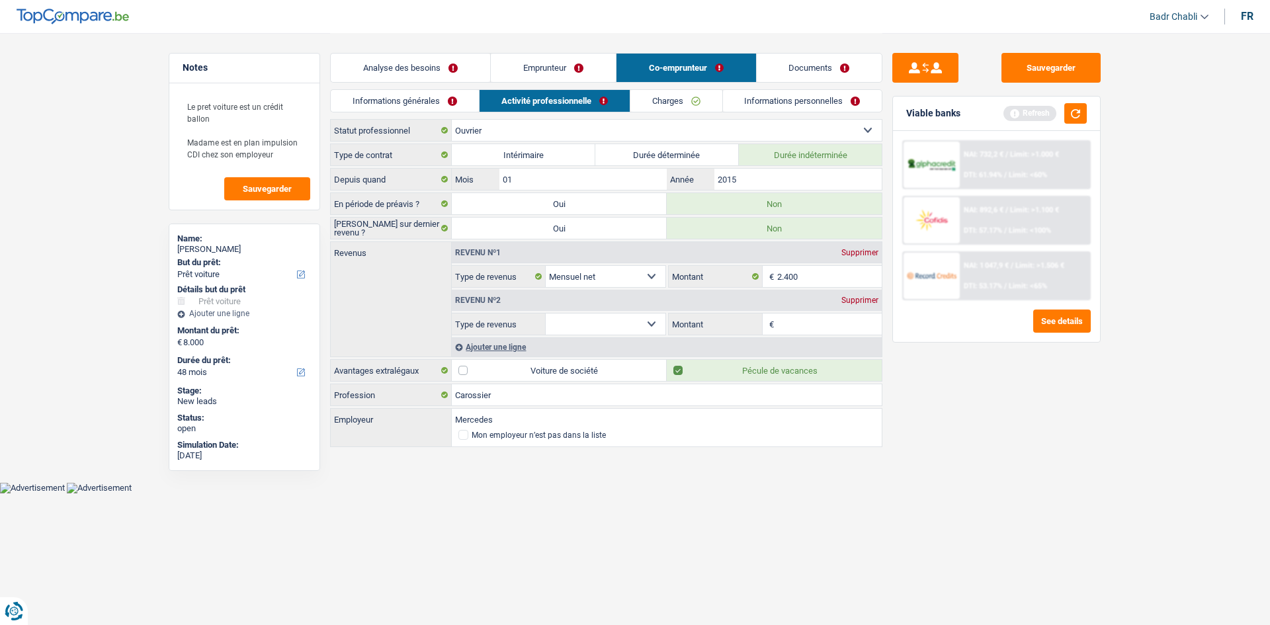
click at [608, 325] on select "Allocation d'handicap Allocations chômage Allocations familiales Chèques repas …" at bounding box center [606, 324] width 120 height 21
drag, startPoint x: 608, startPoint y: 325, endPoint x: 630, endPoint y: 325, distance: 22.5
click at [608, 325] on select "Allocation d'handicap Allocations chômage Allocations familiales Chèques repas …" at bounding box center [606, 324] width 120 height 21
click at [870, 302] on div "Supprimer" at bounding box center [860, 300] width 44 height 8
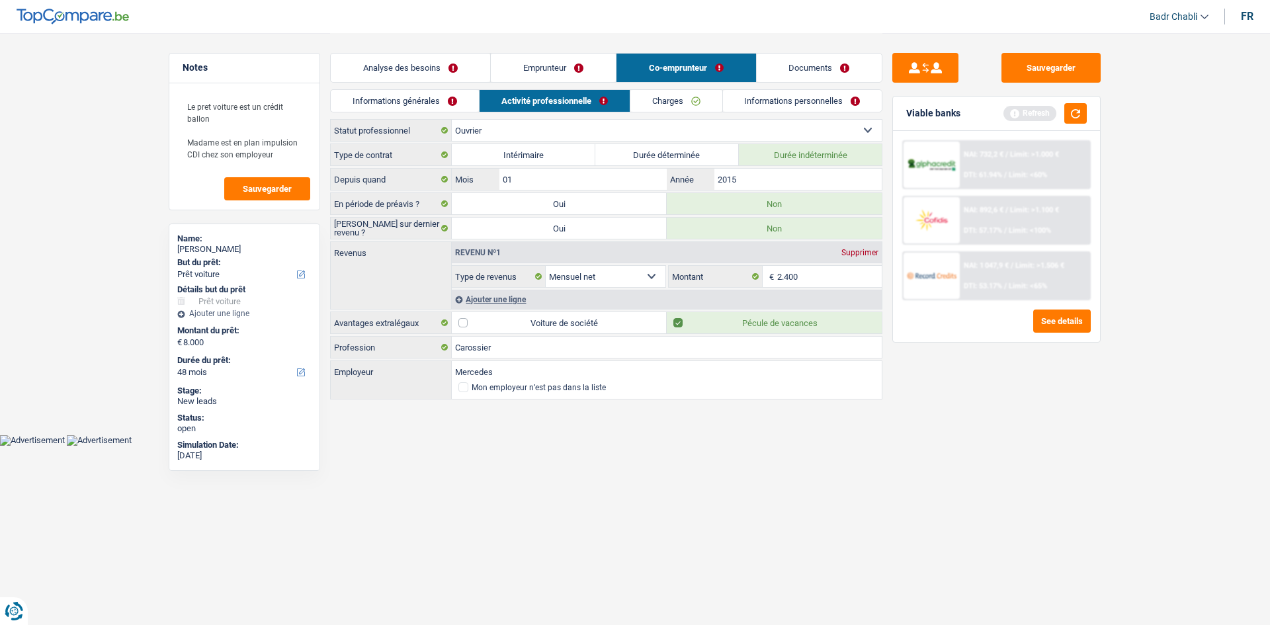
click at [665, 106] on link "Charges" at bounding box center [676, 101] width 92 height 22
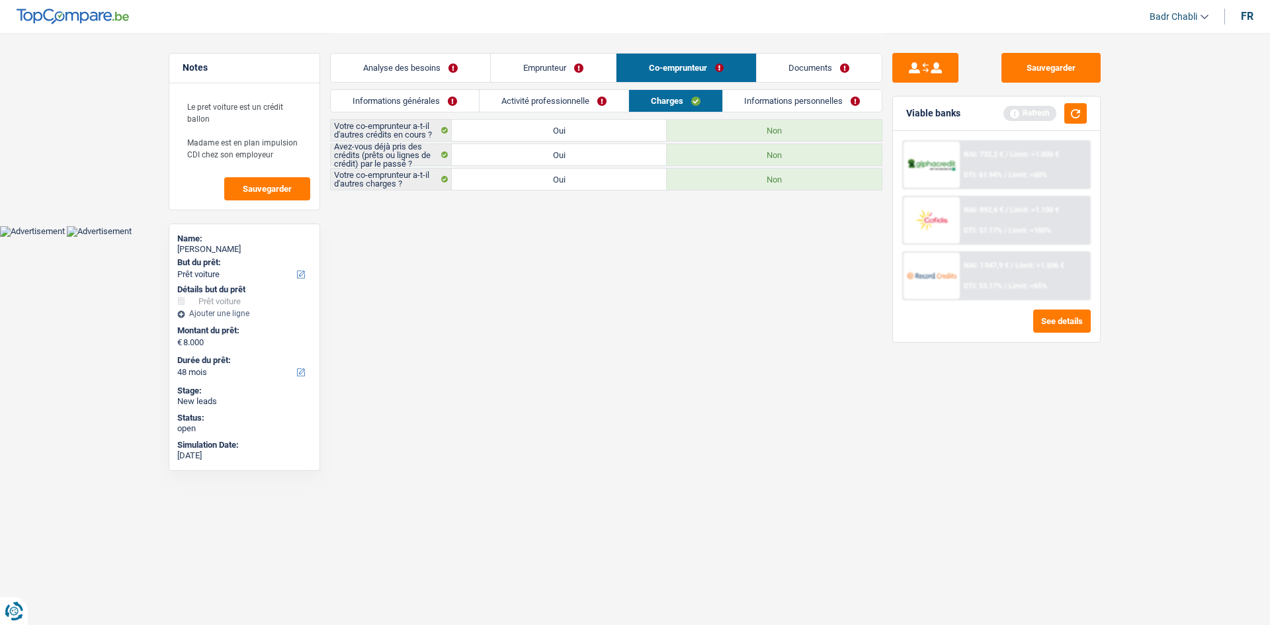
click at [793, 106] on link "Informations personnelles" at bounding box center [802, 101] width 159 height 22
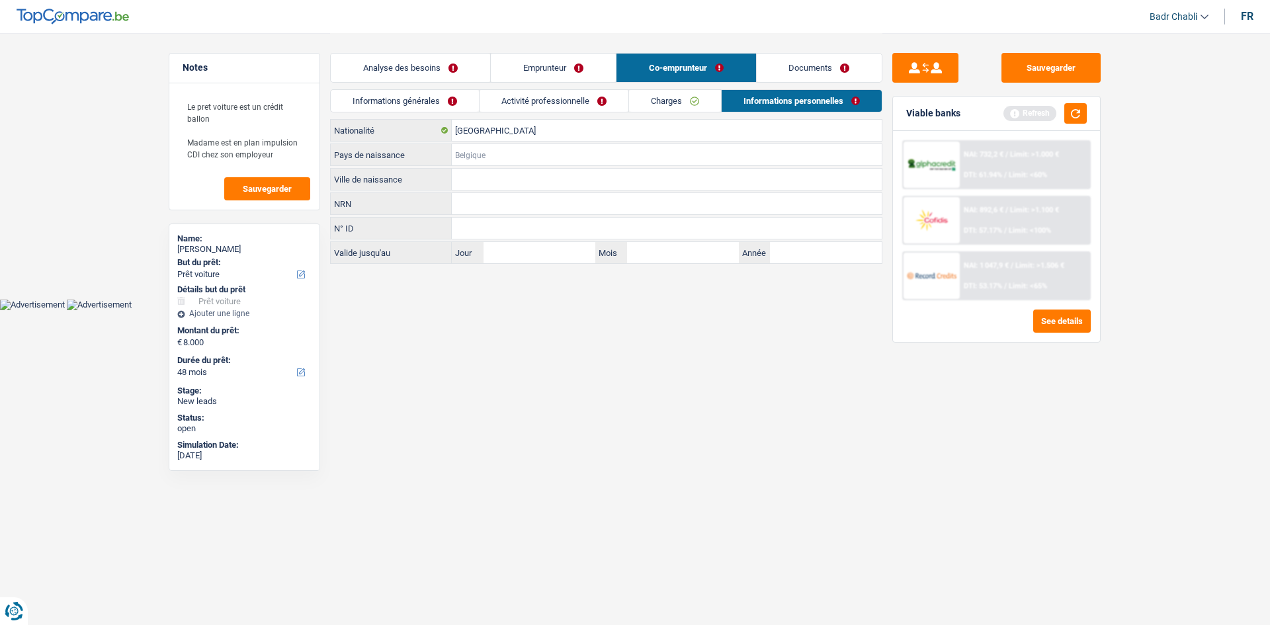
click at [478, 153] on input "Pays de naissance" at bounding box center [667, 154] width 430 height 21
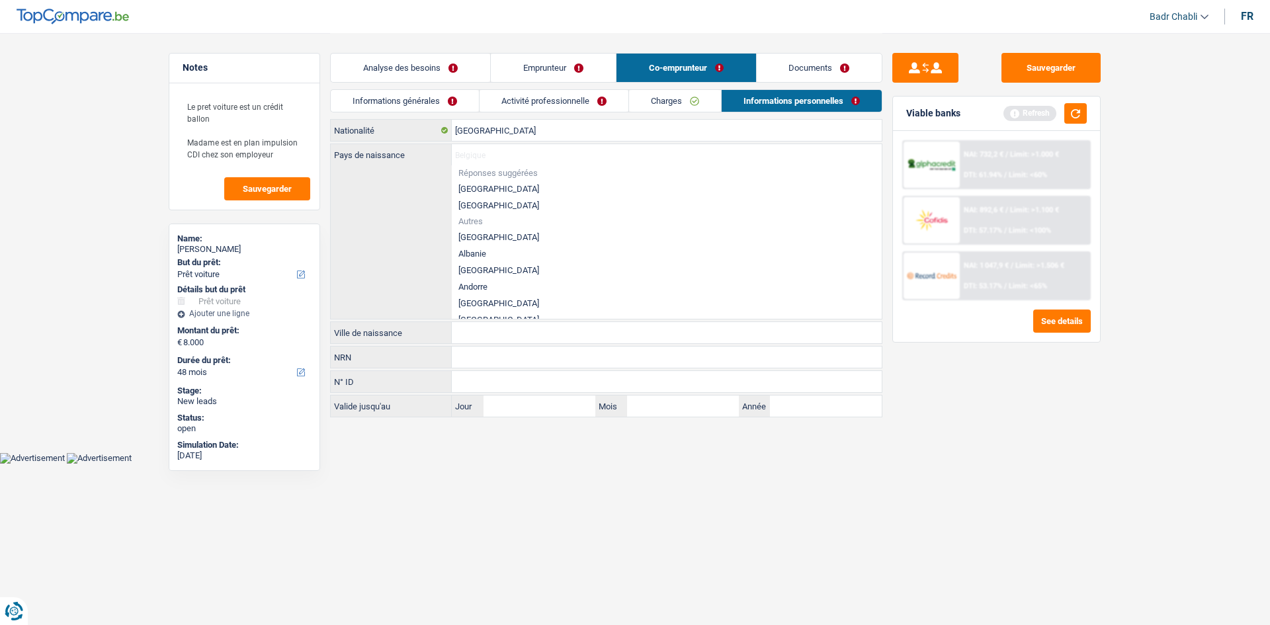
click at [476, 189] on li "Belgique" at bounding box center [667, 189] width 430 height 17
type input "Belgique"
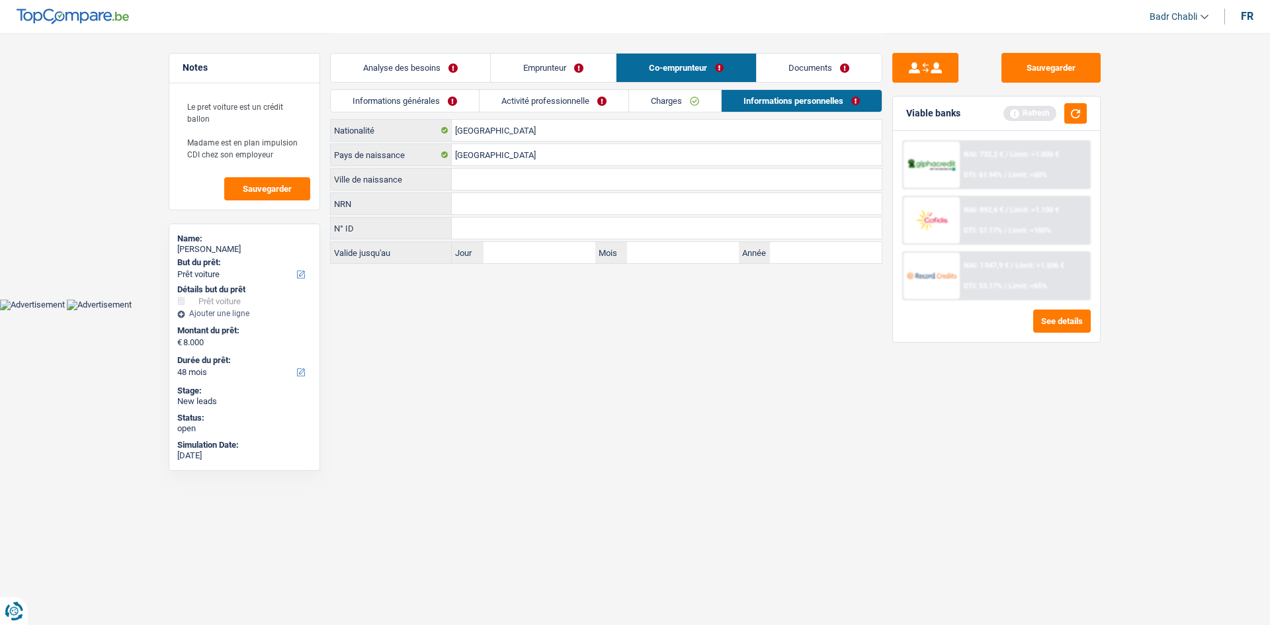
click at [492, 178] on input "Ville de naissance" at bounding box center [667, 179] width 430 height 21
click at [492, 177] on input "Ville de naissance" at bounding box center [667, 179] width 430 height 21
type input "Mons"
click at [817, 71] on link "Documents" at bounding box center [820, 68] width 126 height 28
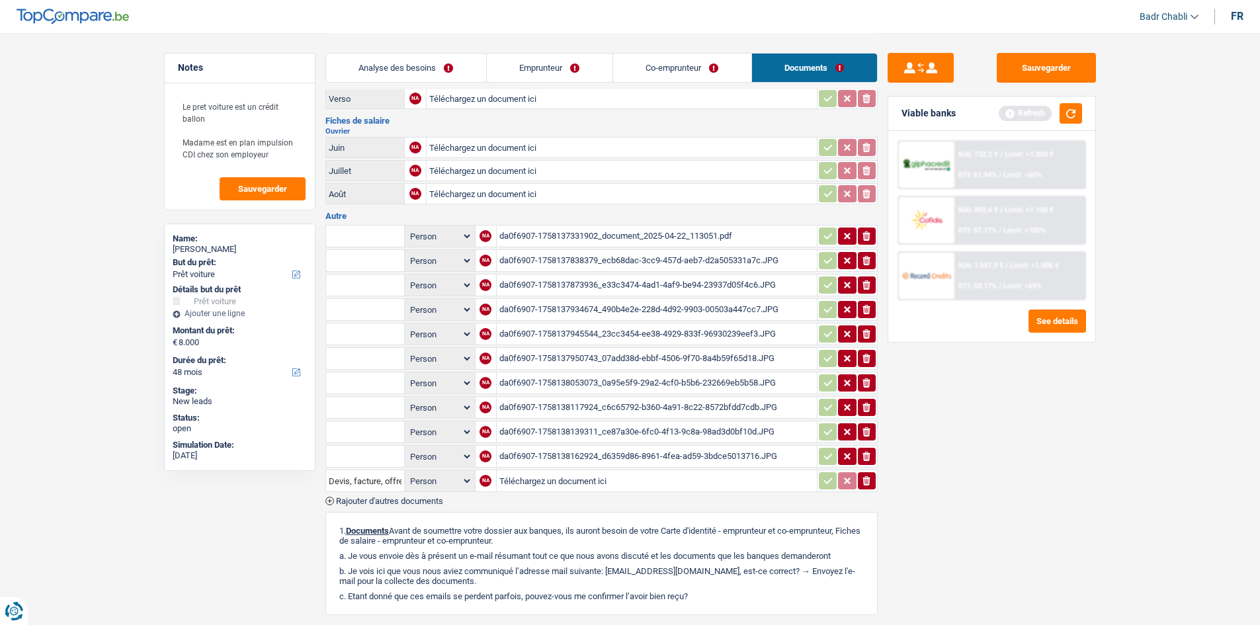
scroll to position [265, 0]
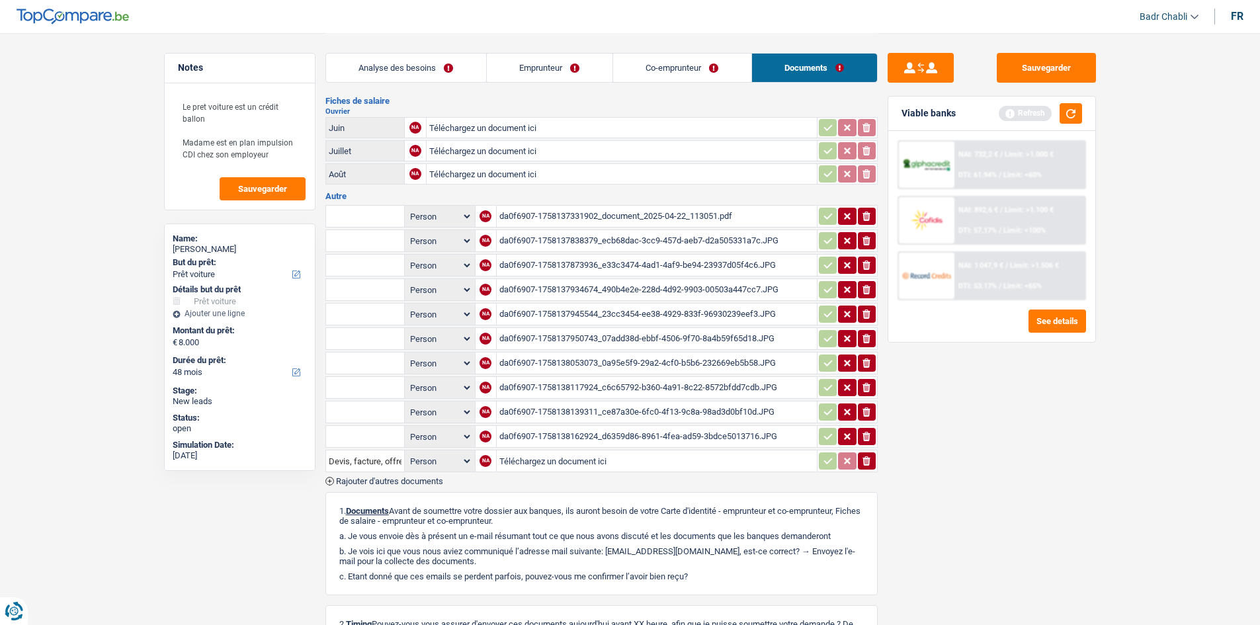
click at [654, 243] on div "da0f6907-1758137838379_ecb68dac-3cc9-457d-aeb7-d2a505331a7c.JPG" at bounding box center [656, 241] width 315 height 20
click at [646, 264] on div "da0f6907-1758137873936_e33c3474-4ad1-4af9-be94-23937d05f4c6.JPG" at bounding box center [656, 265] width 315 height 20
click at [571, 79] on link "Emprunteur" at bounding box center [550, 68] width 126 height 28
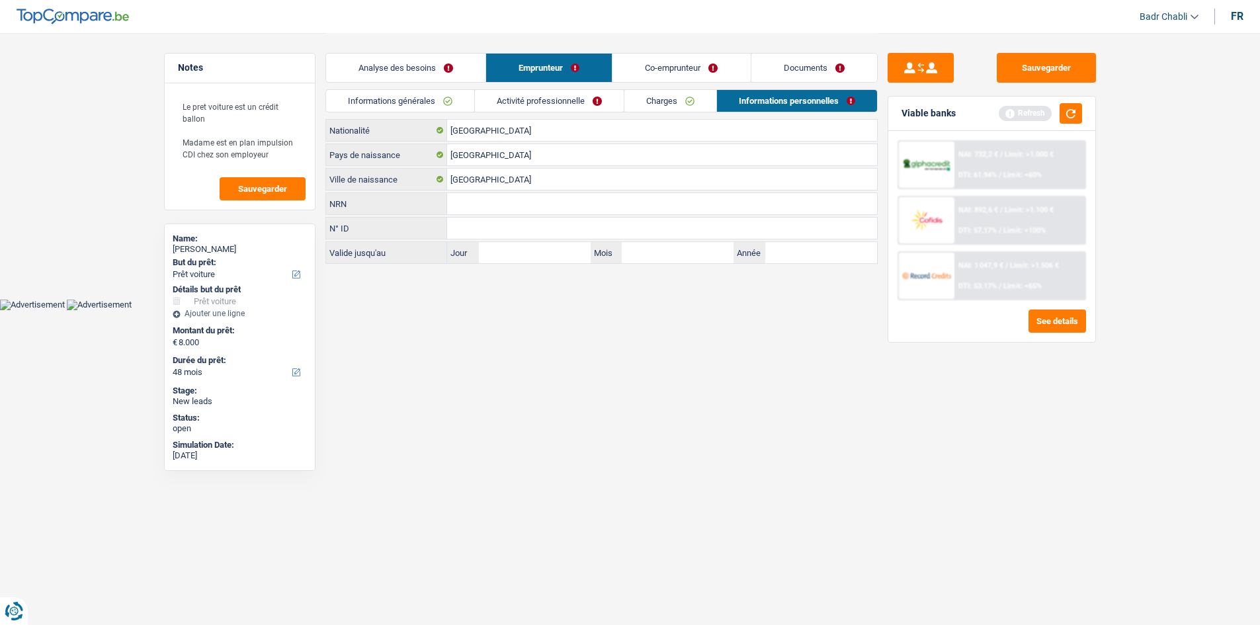
scroll to position [0, 0]
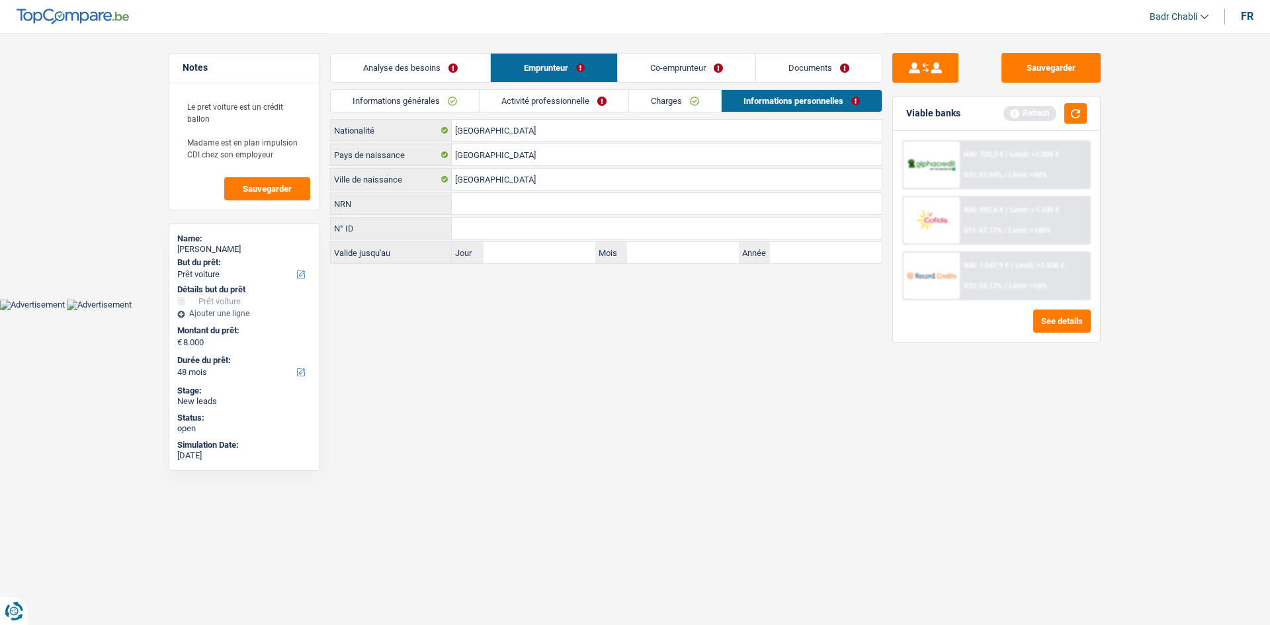
click at [562, 98] on link "Activité professionnelle" at bounding box center [554, 101] width 149 height 22
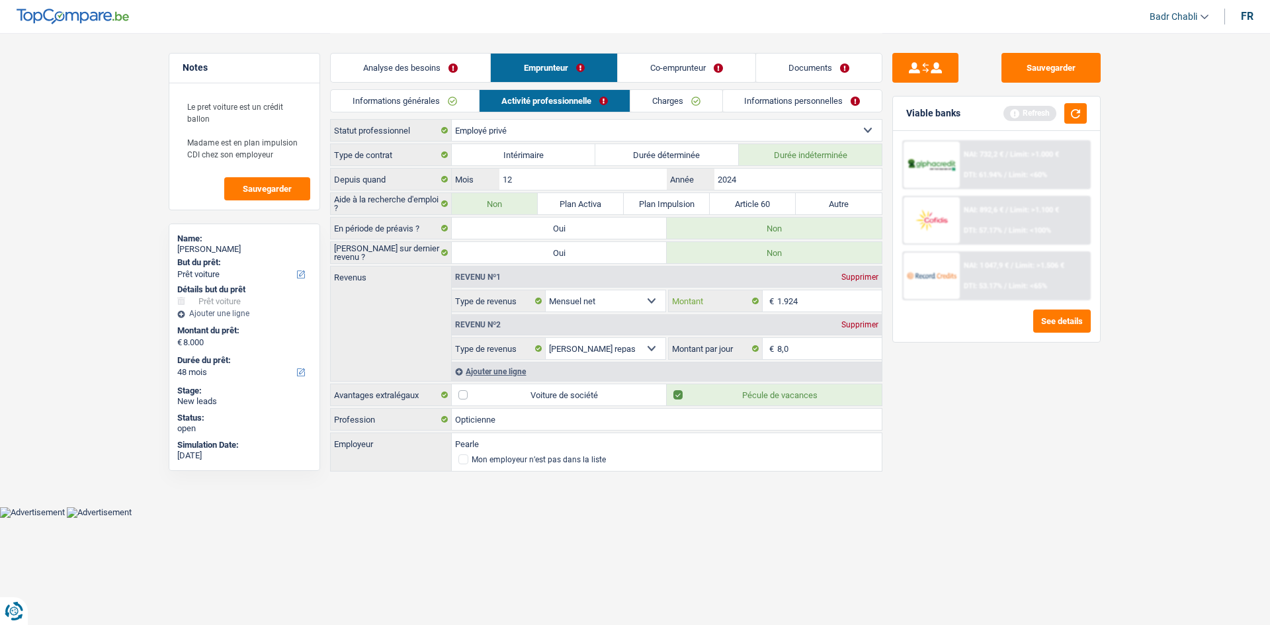
click at [801, 298] on input "1.924" at bounding box center [829, 300] width 105 height 21
type input "1.400"
click at [507, 370] on div "Ajouter une ligne" at bounding box center [667, 371] width 430 height 19
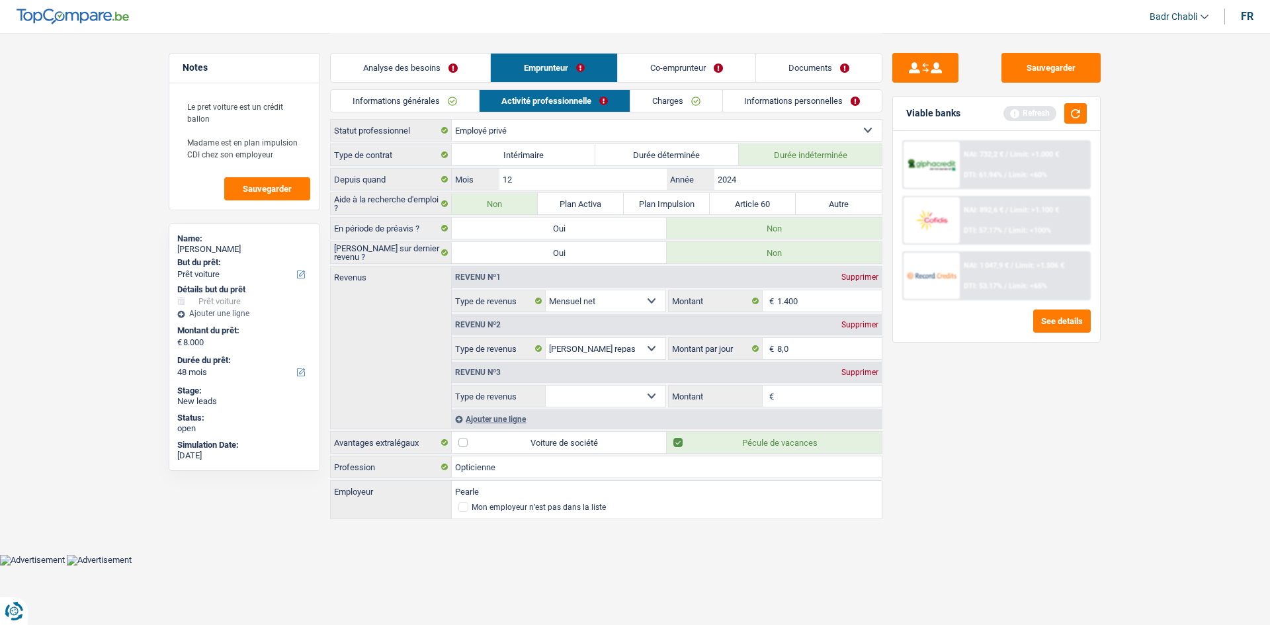
click at [624, 395] on select "Allocation d'handicap Allocations chômage Allocations familiales Chèques repas …" at bounding box center [606, 396] width 120 height 21
select select "other"
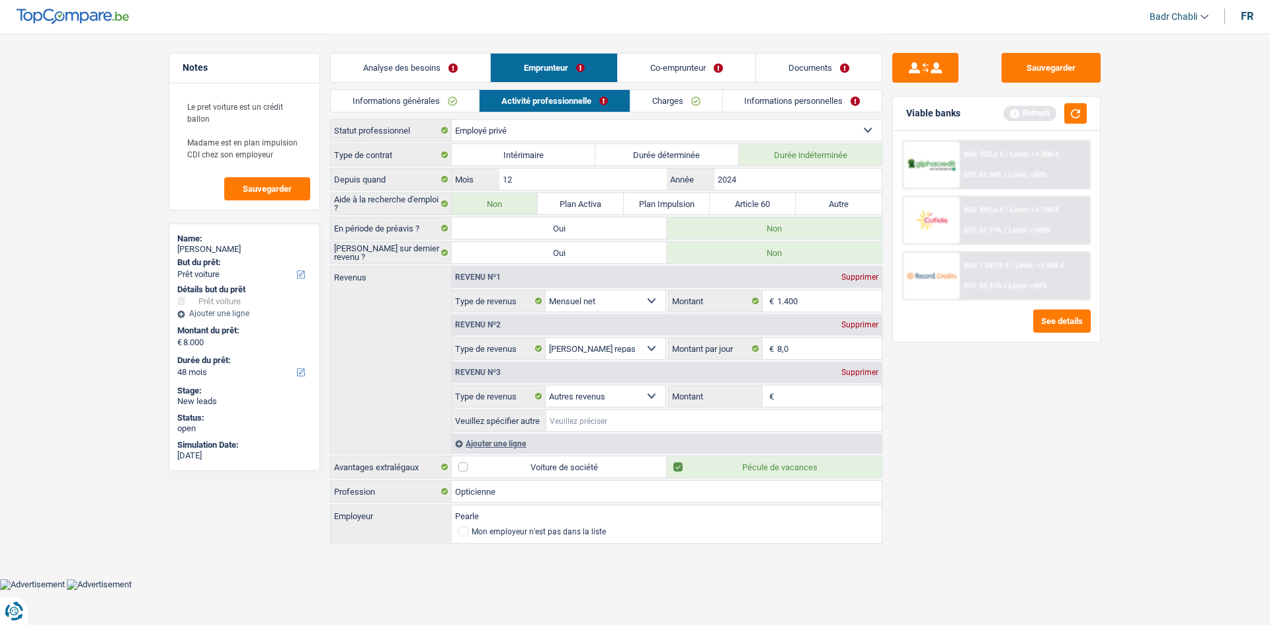
click at [611, 426] on input "Veuillez spécifier autre" at bounding box center [713, 420] width 335 height 21
type input "Partie de syndicat car plan impulsion"
click at [681, 202] on label "Plan Impulsion" at bounding box center [667, 203] width 86 height 21
click at [681, 202] on input "Plan Impulsion" at bounding box center [667, 203] width 86 height 21
radio input "true"
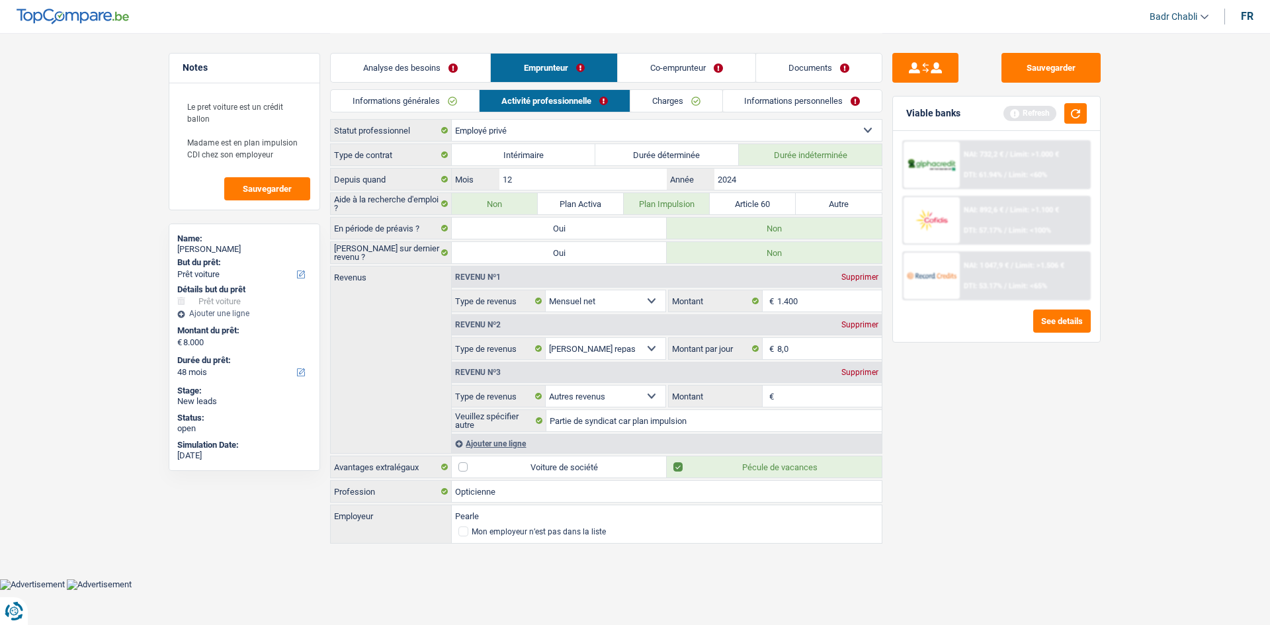
select select "unemployment"
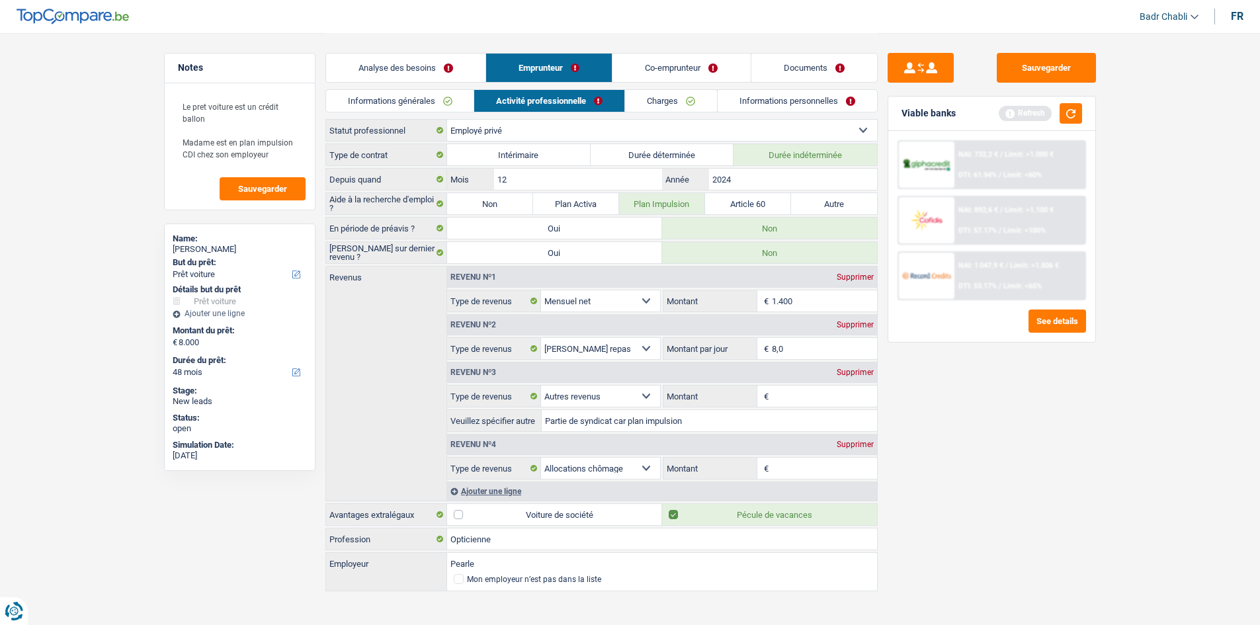
click at [855, 373] on div "Supprimer" at bounding box center [855, 372] width 44 height 8
select select "unemployment"
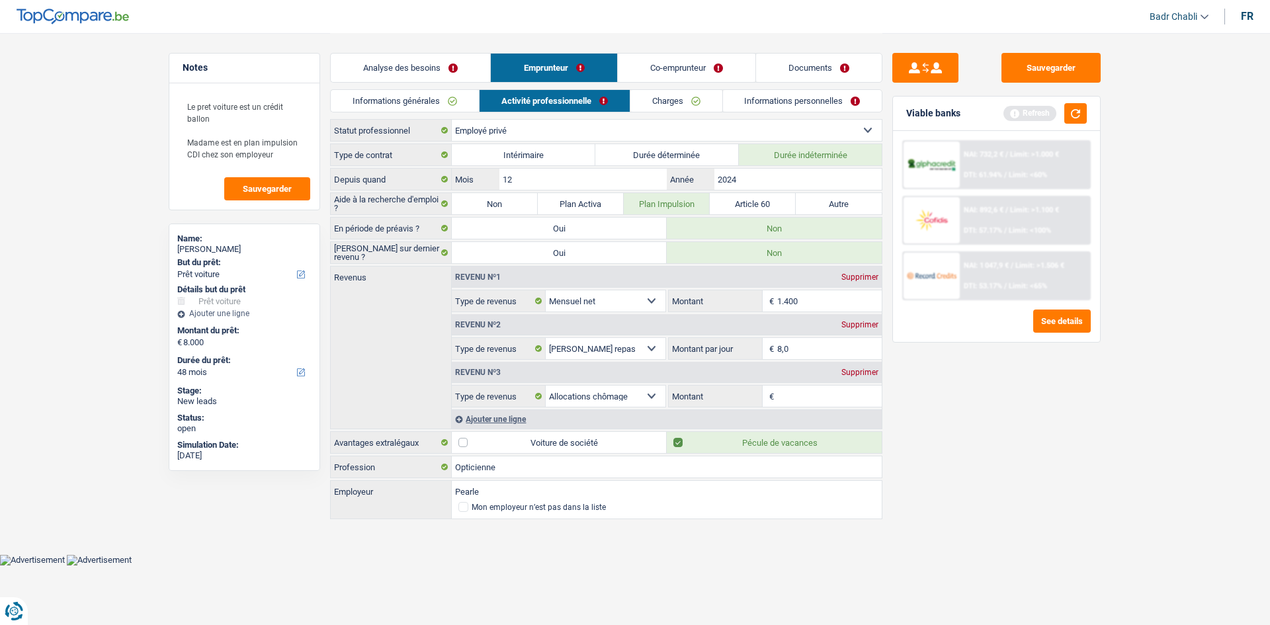
click at [804, 399] on input "Montant" at bounding box center [829, 396] width 105 height 21
type input "500"
click at [716, 69] on link "Co-emprunteur" at bounding box center [687, 68] width 138 height 28
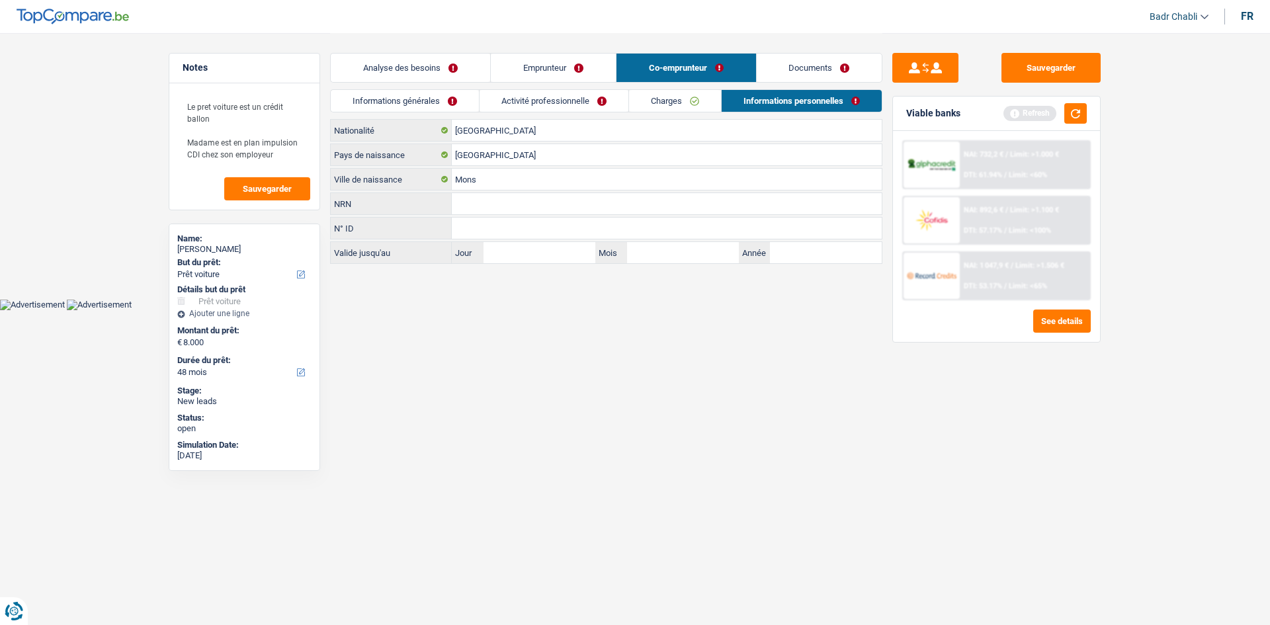
click at [827, 65] on link "Documents" at bounding box center [820, 68] width 126 height 28
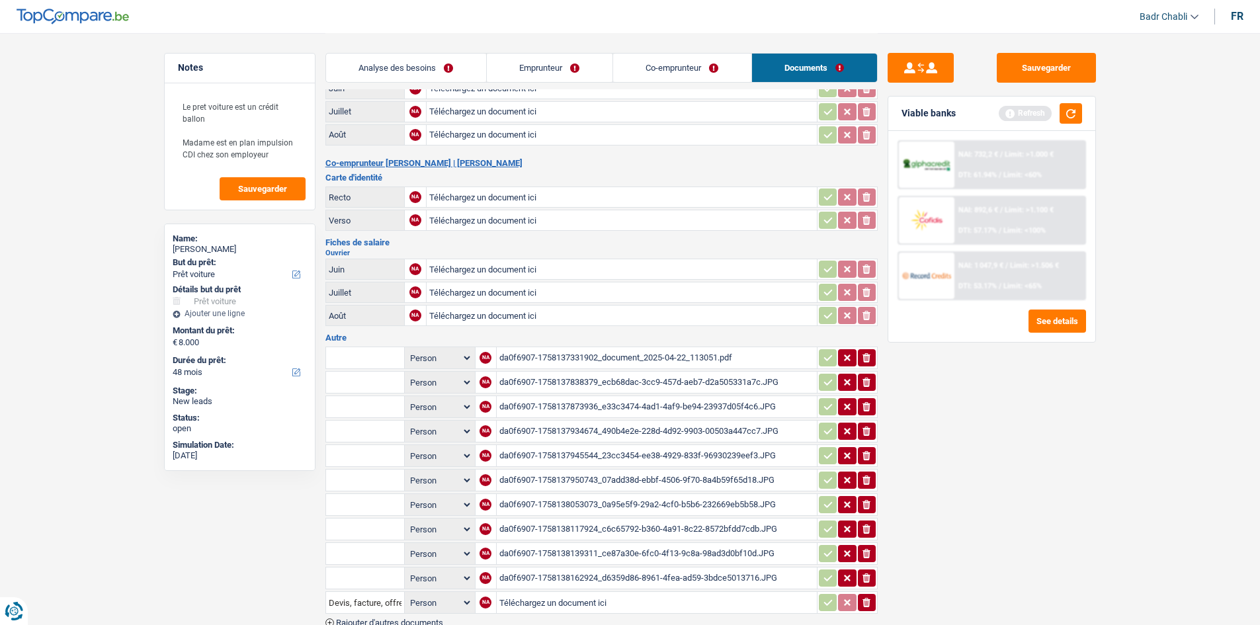
scroll to position [331, 0]
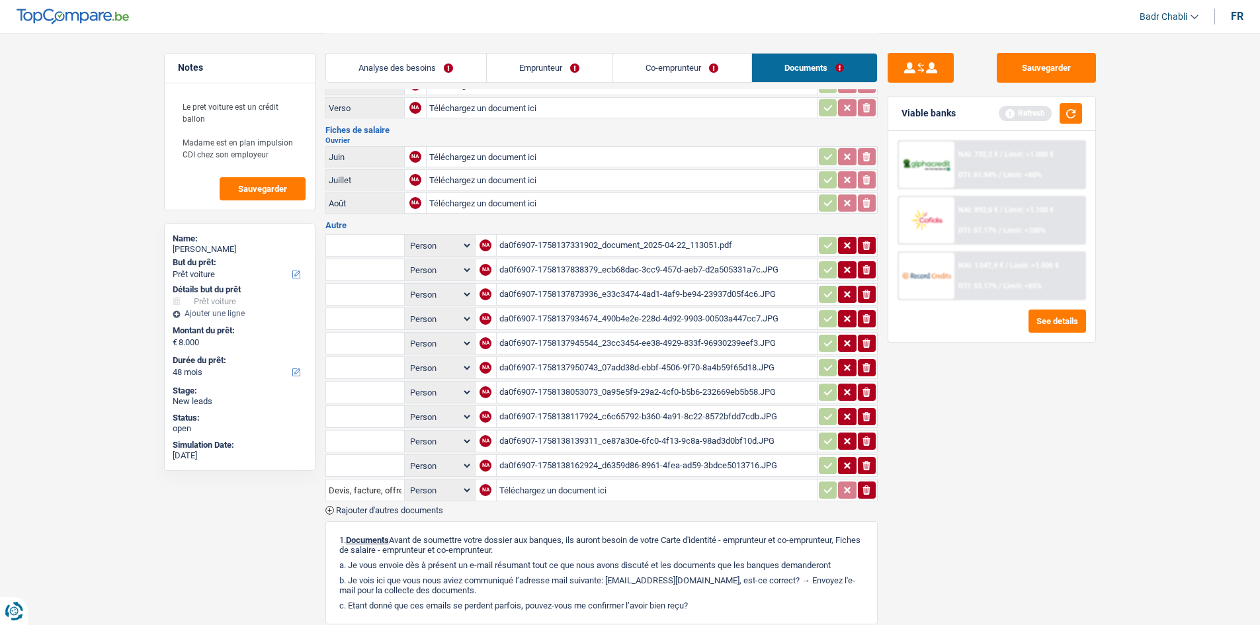
click at [685, 312] on div "da0f6907-1758137934674_490b4e2e-228d-4d92-9903-00503a447cc7.JPG" at bounding box center [656, 319] width 315 height 20
click at [663, 342] on div "da0f6907-1758137945544_23cc3454-ee38-4929-833f-96930239eef3.JPG" at bounding box center [656, 343] width 315 height 20
click at [646, 369] on div "da0f6907-1758137950743_07add38d-ebbf-4506-9f70-8a4b59f65d18.JPG" at bounding box center [656, 368] width 315 height 20
click at [665, 394] on div "da0f6907-1758138053073_0a95e5f9-29a2-4cf0-b5b6-232669eb5b58.JPG" at bounding box center [656, 392] width 315 height 20
click at [624, 437] on div "da0f6907-1758138139311_ce87a30e-6fc0-4f13-9c8a-98ad3d0bf10d.JPG" at bounding box center [656, 441] width 315 height 20
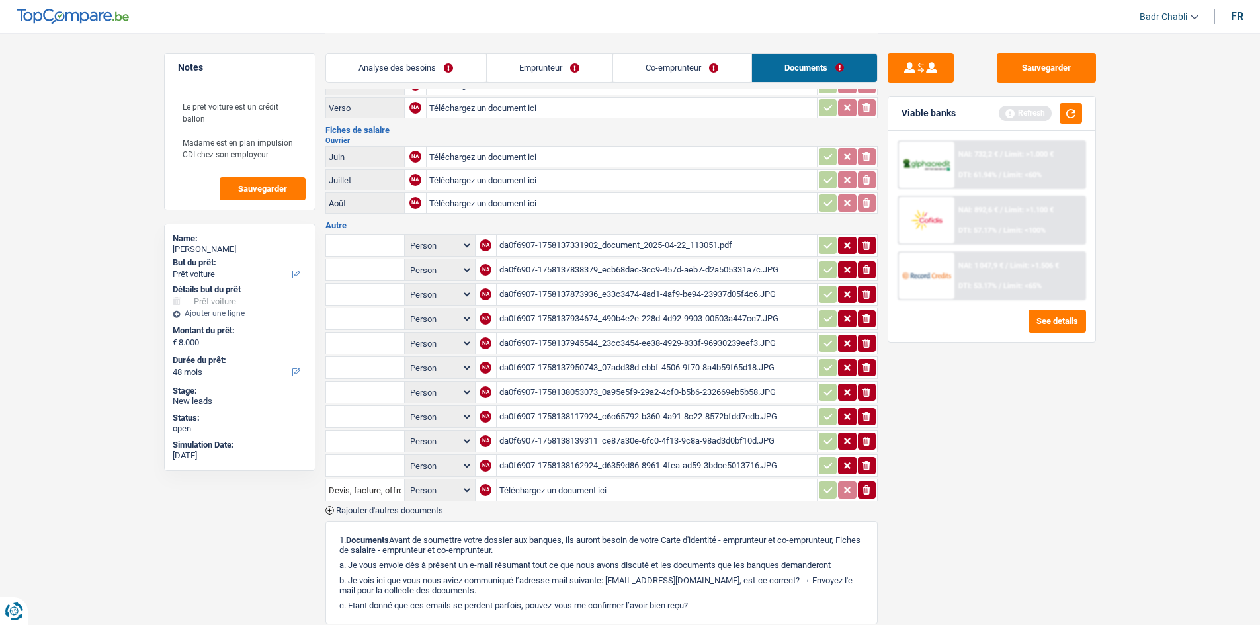
click at [642, 381] on td "da0f6907-1758138053073_0a95e5f9-29a2-4cf0-b5b6-232669eb5b58.JPG" at bounding box center [656, 392] width 321 height 22
click at [642, 390] on div "da0f6907-1758138053073_0a95e5f9-29a2-4cf0-b5b6-232669eb5b58.JPG" at bounding box center [656, 392] width 315 height 20
click at [654, 437] on div "da0f6907-1758138139311_ce87a30e-6fc0-4f13-9c8a-98ad3d0bf10d.JPG" at bounding box center [656, 441] width 315 height 20
click at [650, 463] on div "da0f6907-1758138162924_d6359d86-8961-4fea-ad59-3bdce5013716.JPG" at bounding box center [656, 466] width 315 height 20
click at [1033, 67] on button "Sauvegarder" at bounding box center [1046, 68] width 99 height 30
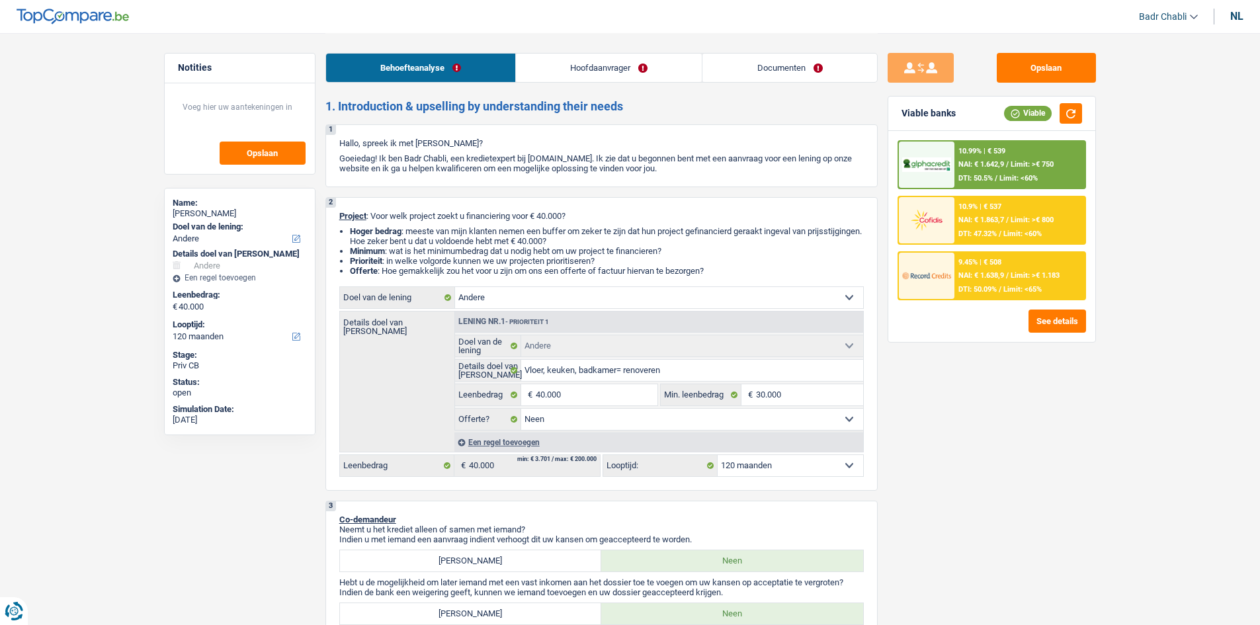
select select "other"
select select "120"
select select "other"
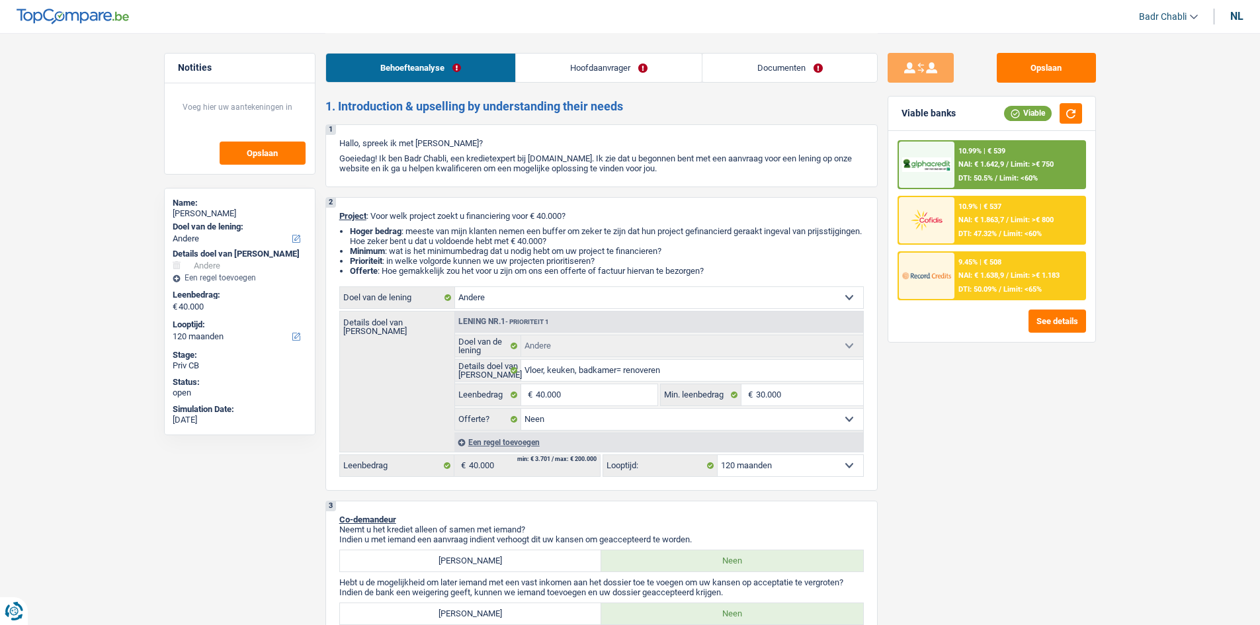
select select "false"
select select "120"
select select "worker"
select select "familyAllowances"
select select "netSalary"
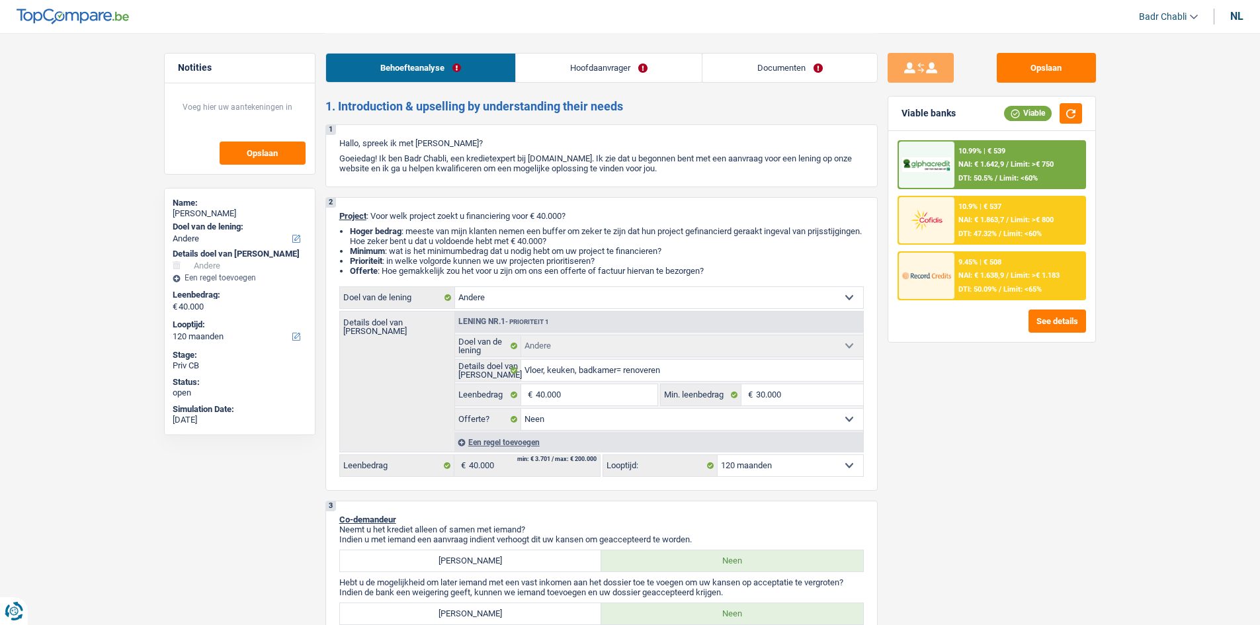
select select "alimony"
select select "other"
select select "ownerWithMortgage"
select select "mortgage"
select select "240"
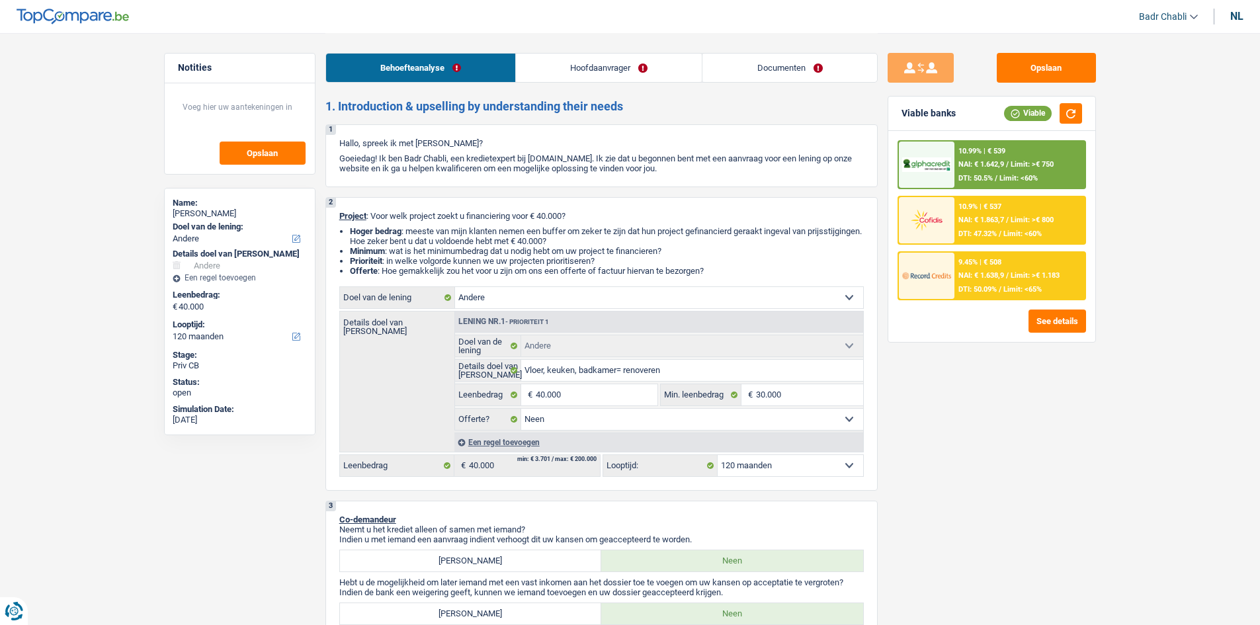
select select "personalLoan"
select select "smallWorks"
select select "42"
select select "personalLoan"
select select "smallWorks"
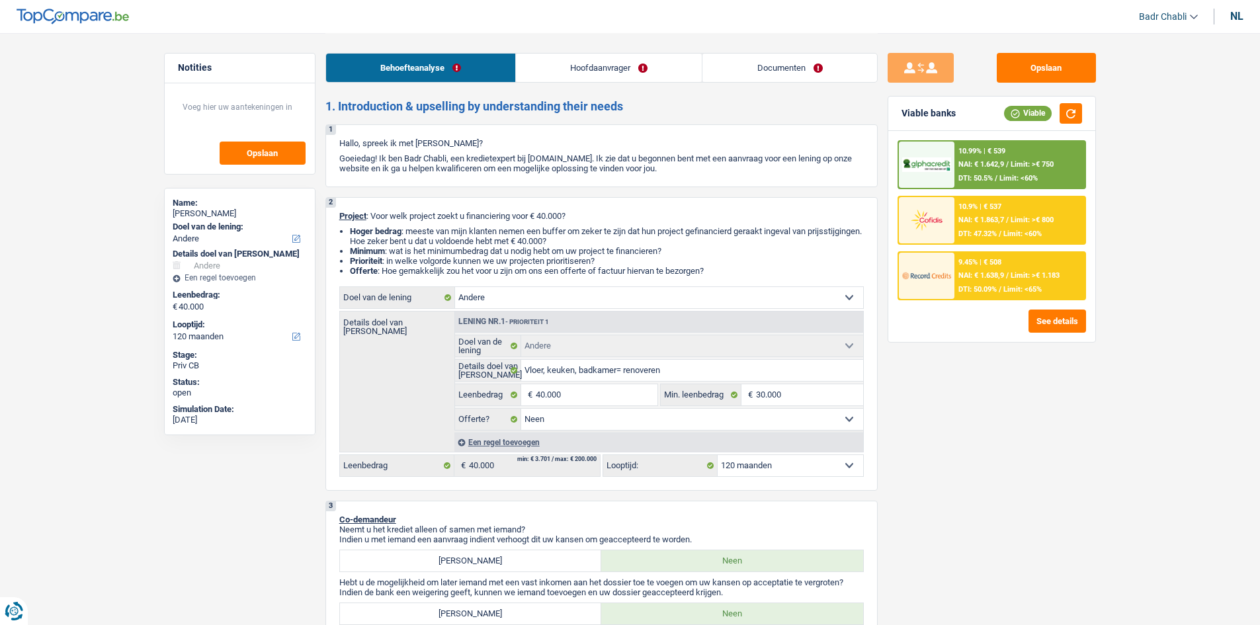
select select "120"
select select "renovationLoan"
select select "120"
select select "other"
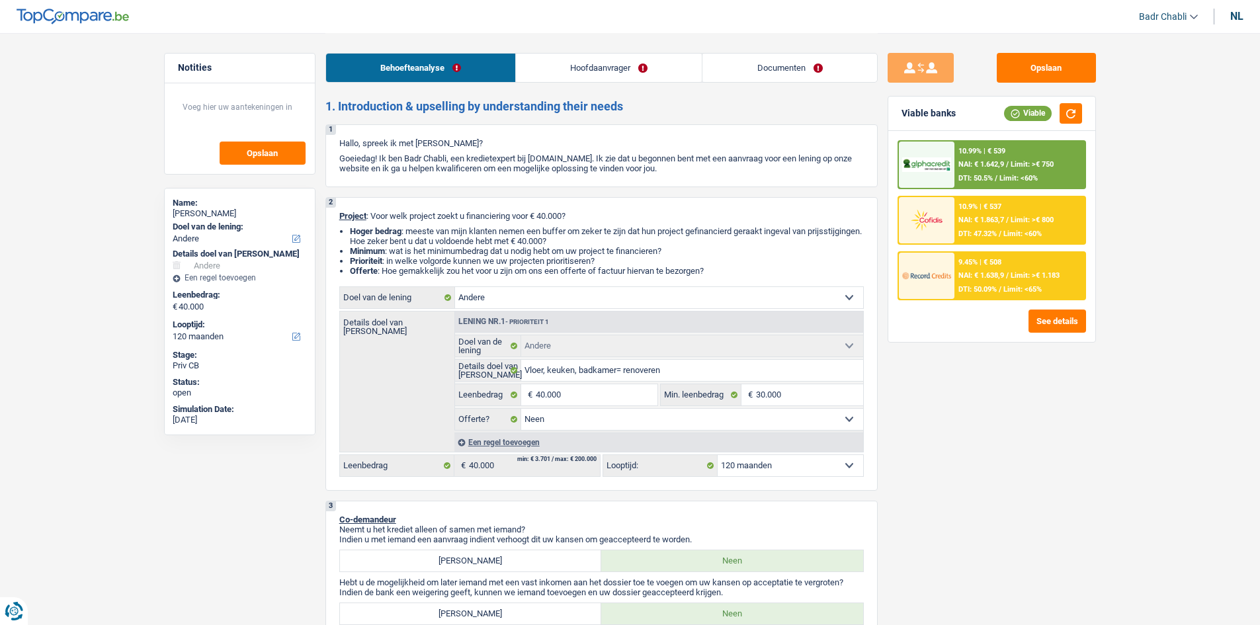
select select "false"
select select "120"
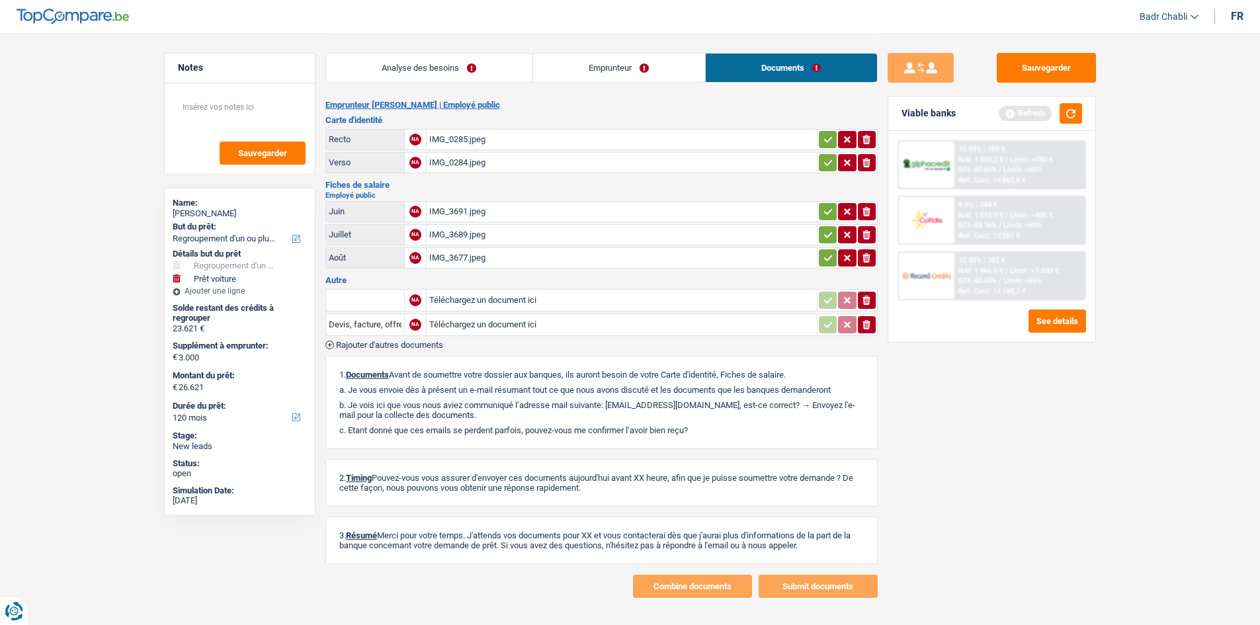
select select "refinancing"
select select "car"
select select "120"
click at [1066, 56] on button "Sauvegarder" at bounding box center [1046, 68] width 99 height 30
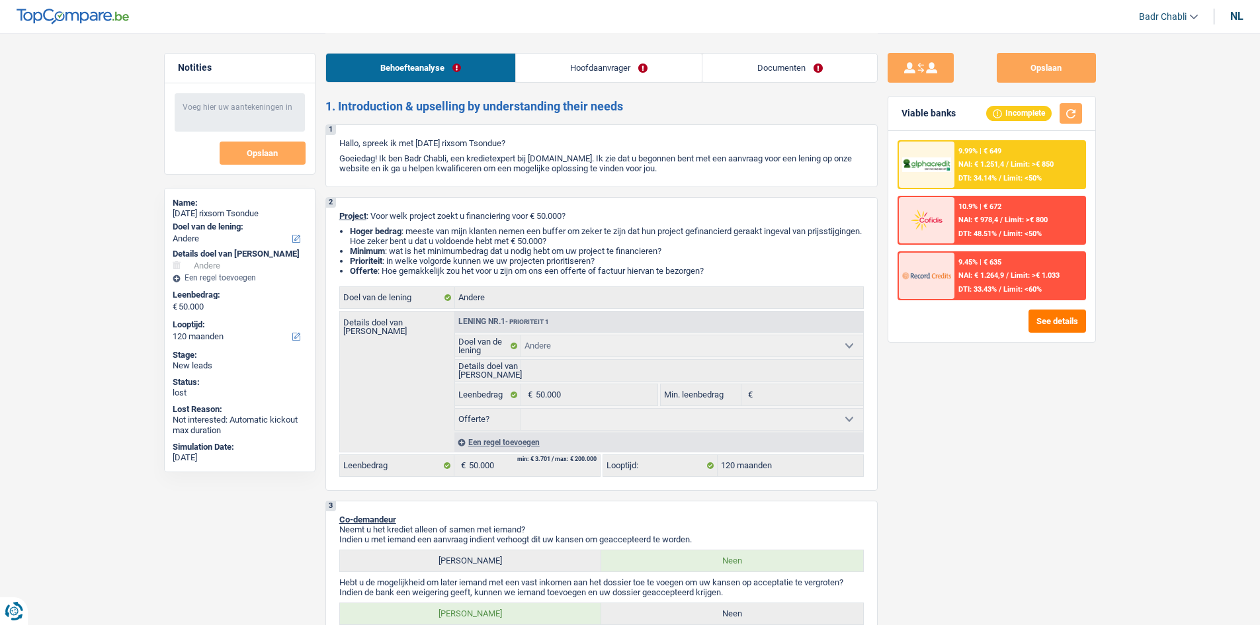
select select "other"
select select "120"
select select "other"
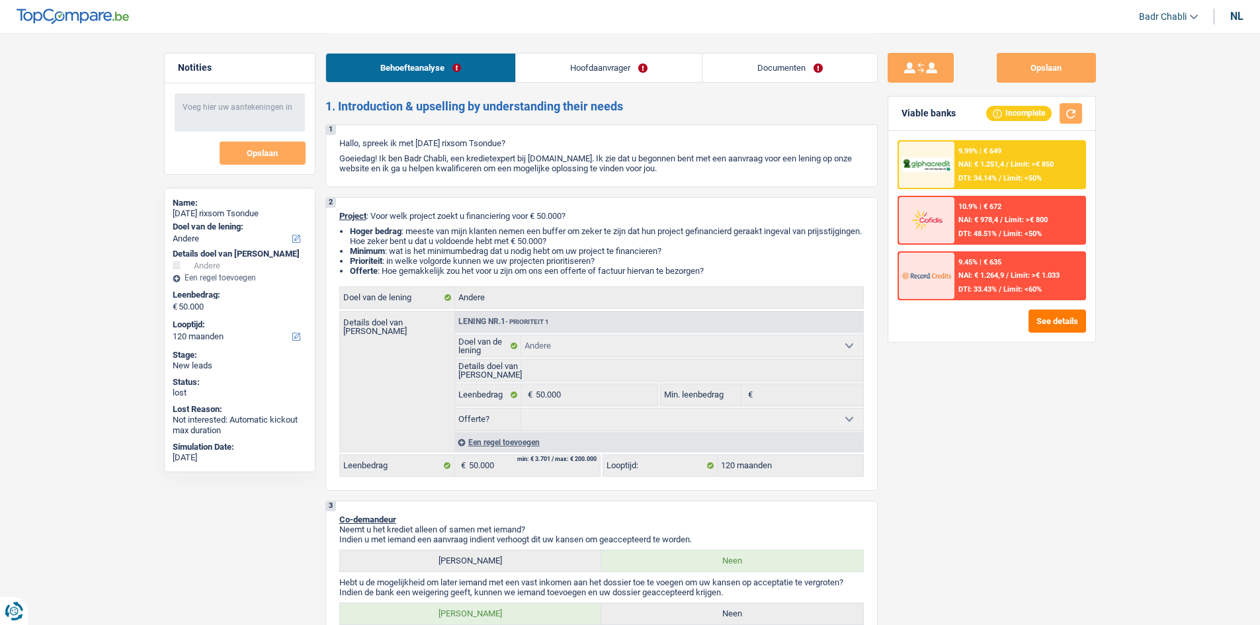
select select "120"
select select "worker"
select select "netSalary"
select select "liveWithParents"
select select "other"
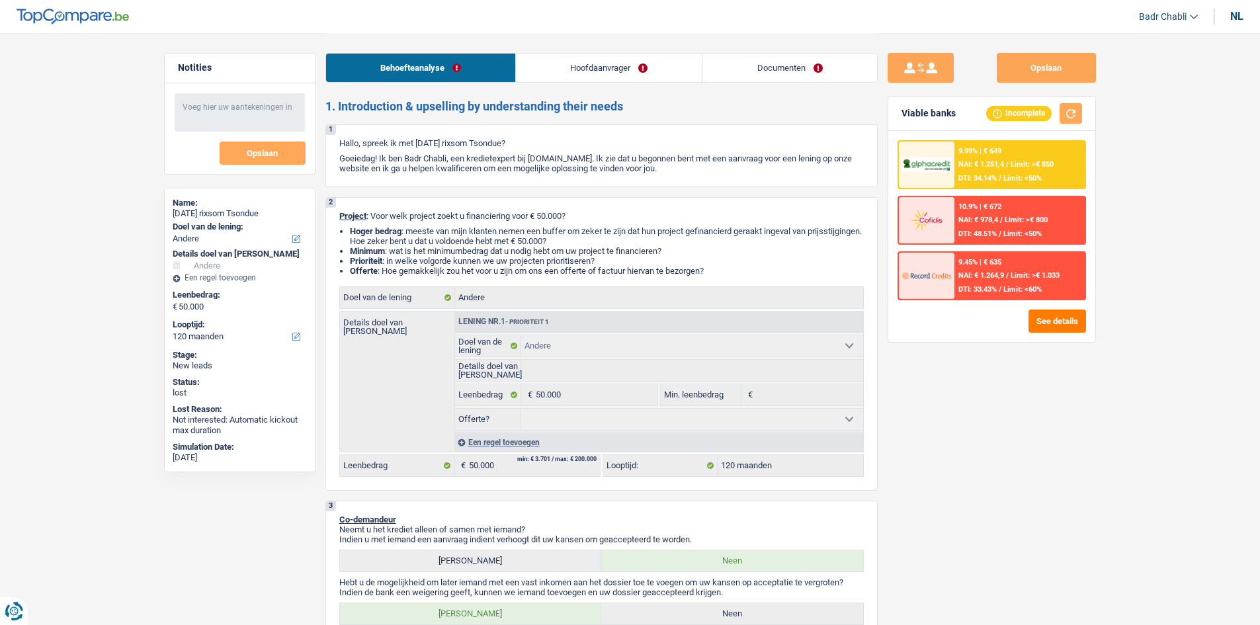
select select "other"
select select "120"
select select "other"
select select "120"
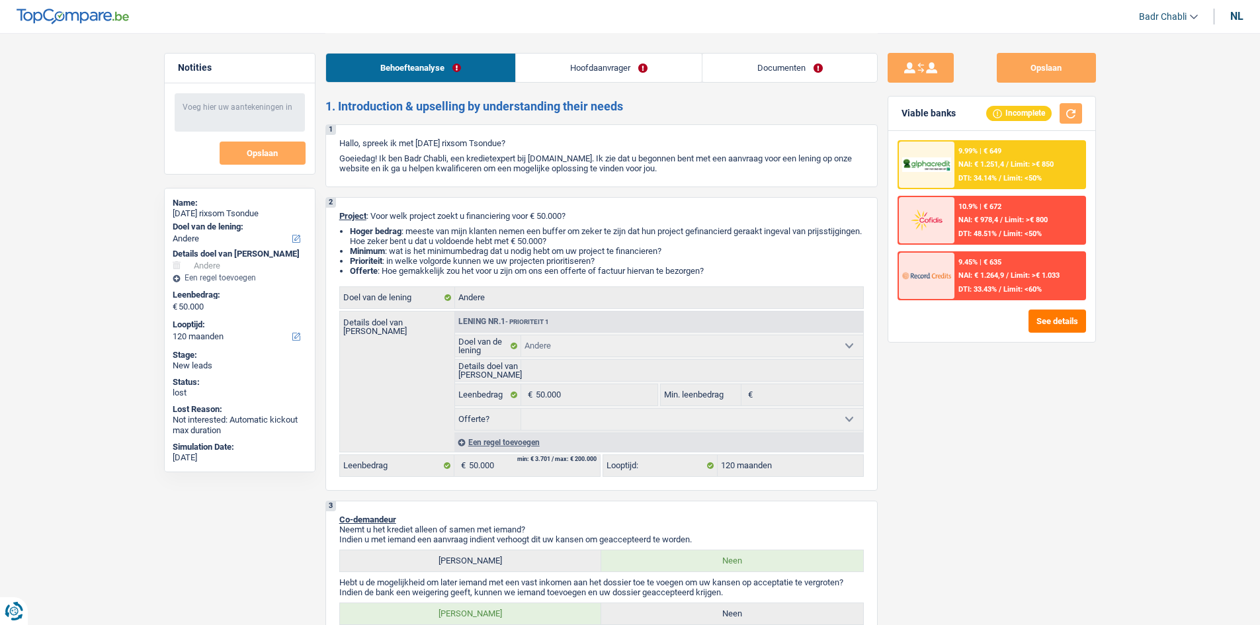
select select "other"
select select "120"
select select "worker"
select select "netSalary"
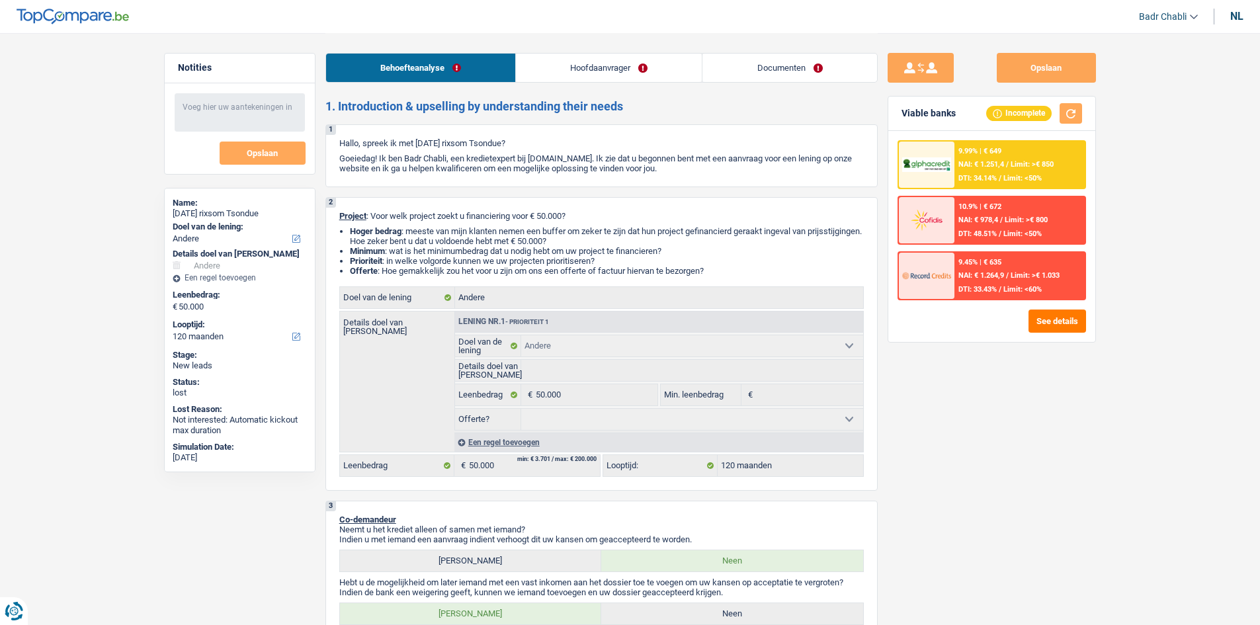
select select "liveWithParents"
select select "other"
select select "120"
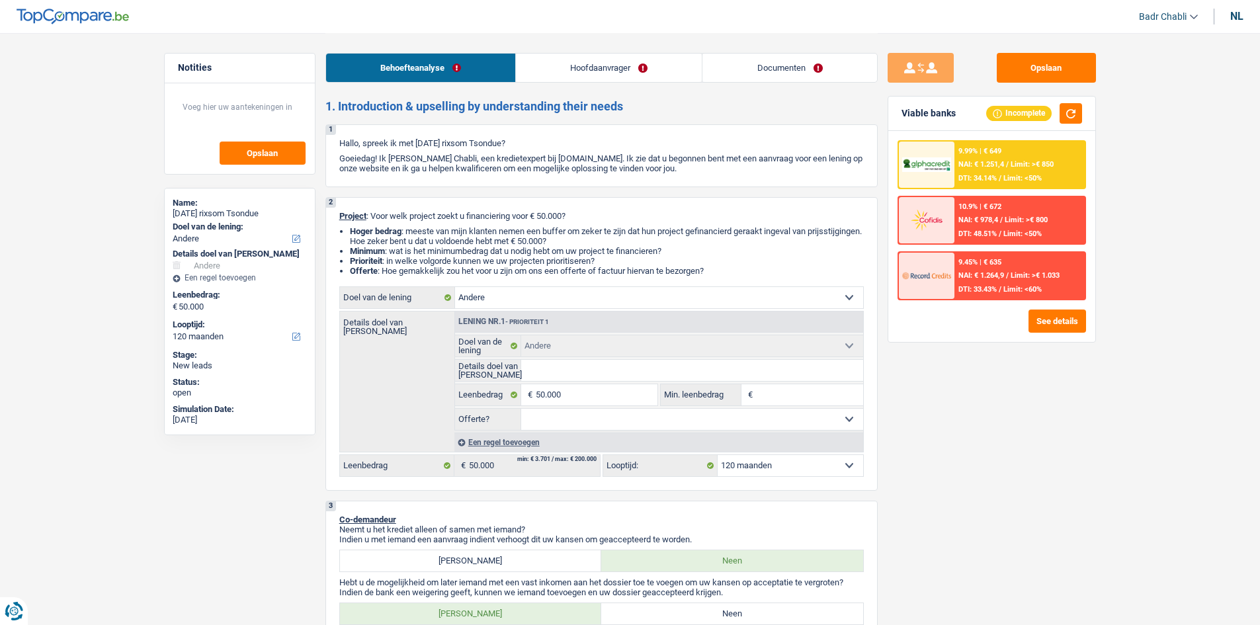
select select "other"
select select "120"
select select "other"
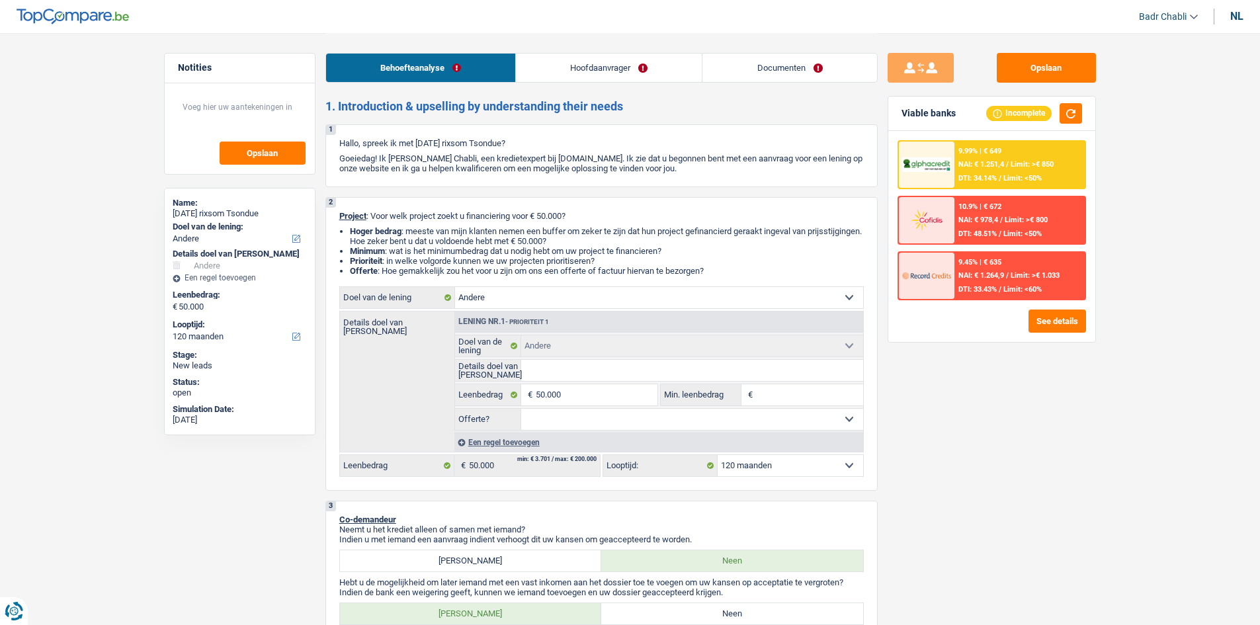
select select "120"
select select "worker"
select select "netSalary"
select select "liveWithParents"
select select "other"
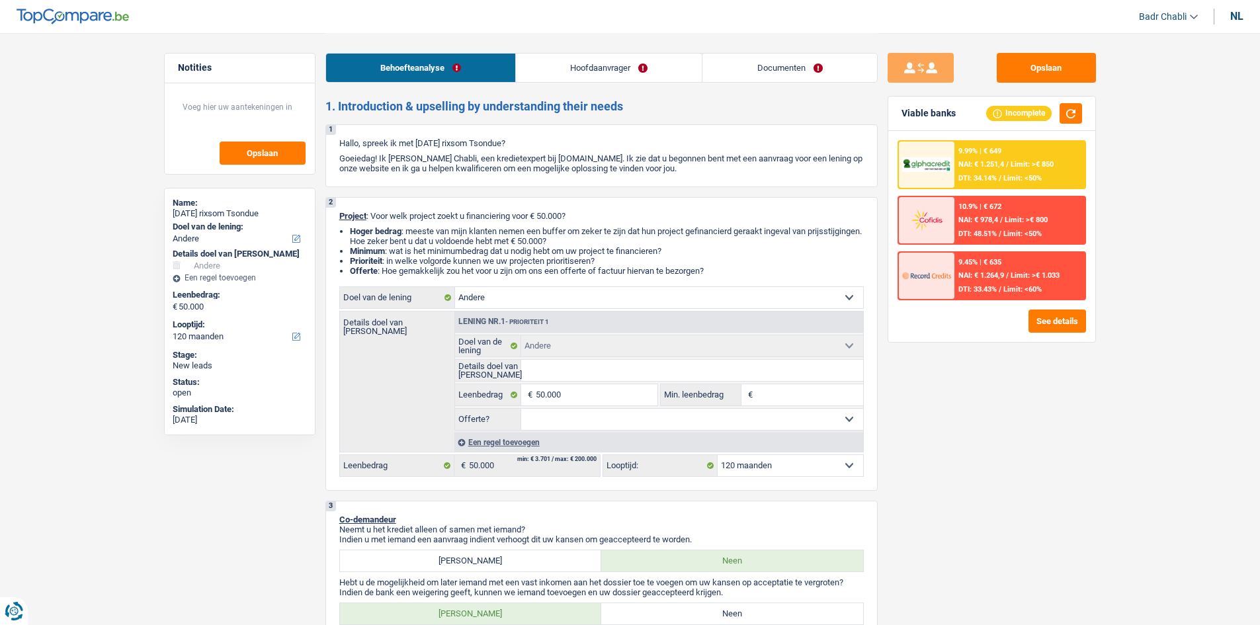
select select "other"
select select "120"
click at [807, 393] on input "Min. leenbedrag" at bounding box center [809, 394] width 107 height 21
type input "3"
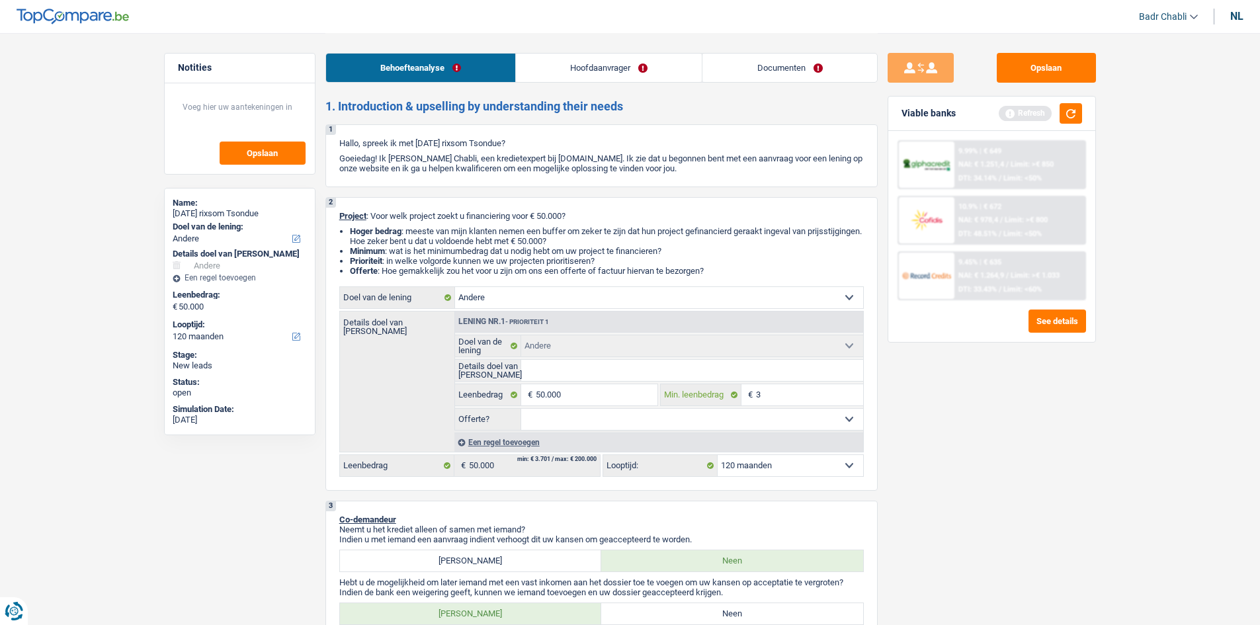
type input "30"
type input "300"
type input "3.000"
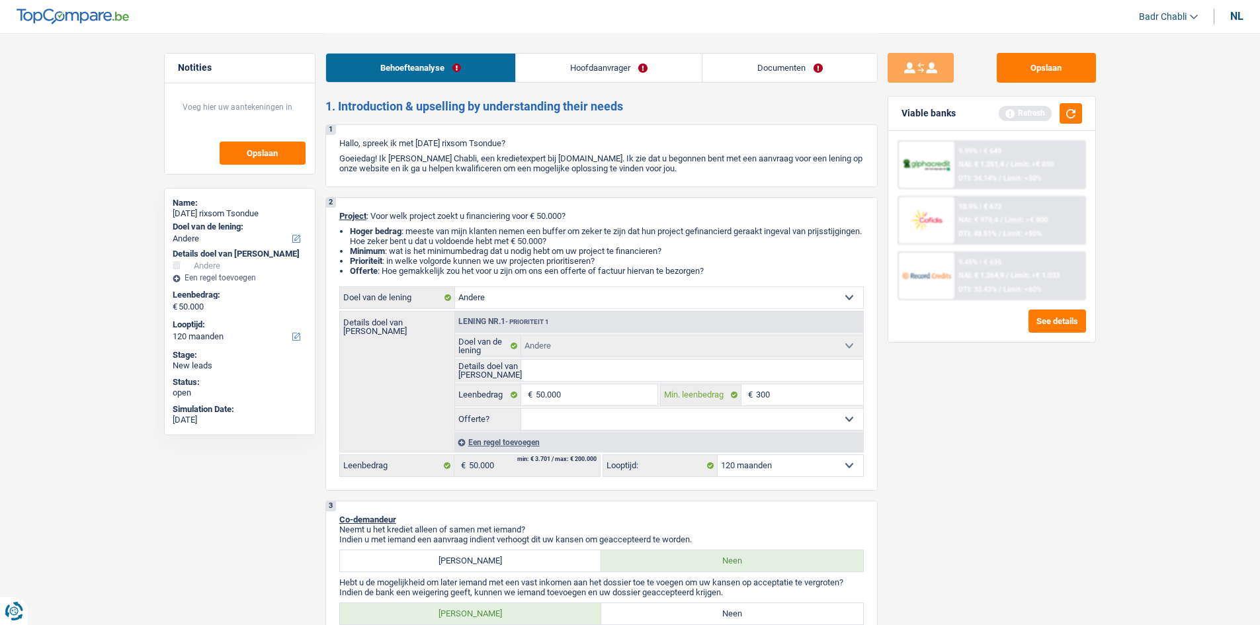
type input "3.000"
type input "30.000"
click at [769, 419] on select "Ja Neen Niet beantwoord Maak een keuze a.u.b" at bounding box center [692, 419] width 342 height 21
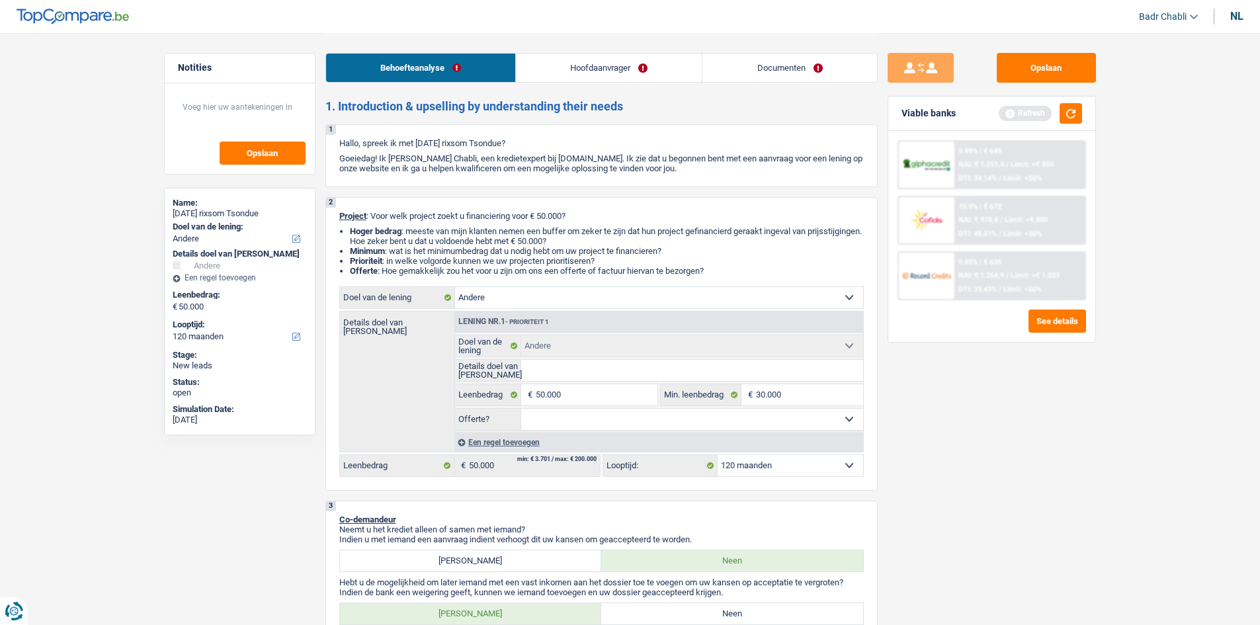
select select "false"
click at [521, 409] on select "Ja Neen Niet beantwoord Maak een keuze a.u.b" at bounding box center [692, 419] width 342 height 21
select select "false"
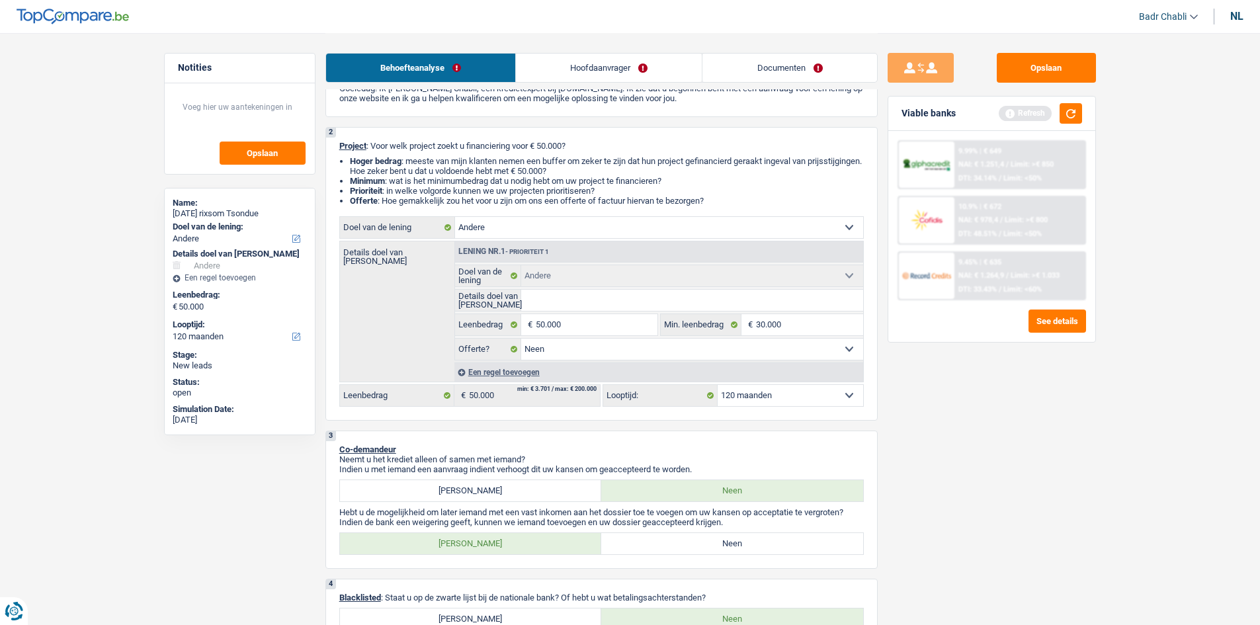
scroll to position [198, 0]
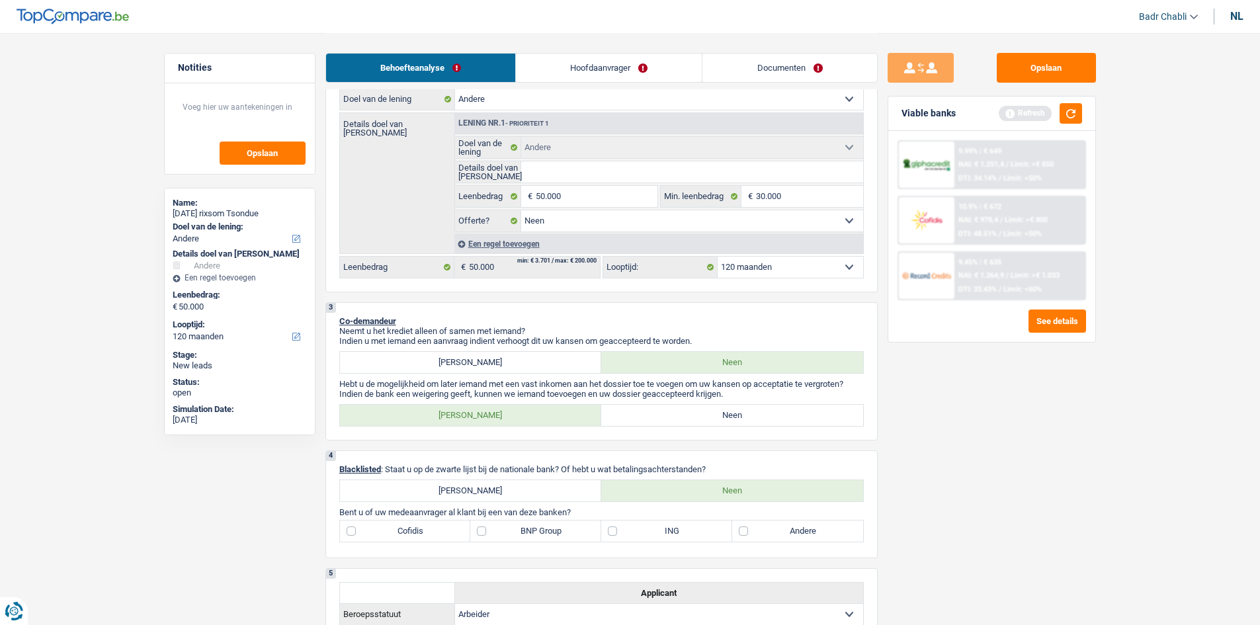
drag, startPoint x: 722, startPoint y: 403, endPoint x: 718, endPoint y: 409, distance: 8.1
click at [722, 403] on div "3 Co-demandeur Neemt u het krediet alleen of samen met iemand? Indien u met iem…" at bounding box center [601, 371] width 552 height 138
click at [718, 409] on label "Neen" at bounding box center [732, 415] width 262 height 21
click at [718, 409] on input "Neen" at bounding box center [732, 415] width 262 height 21
radio input "true"
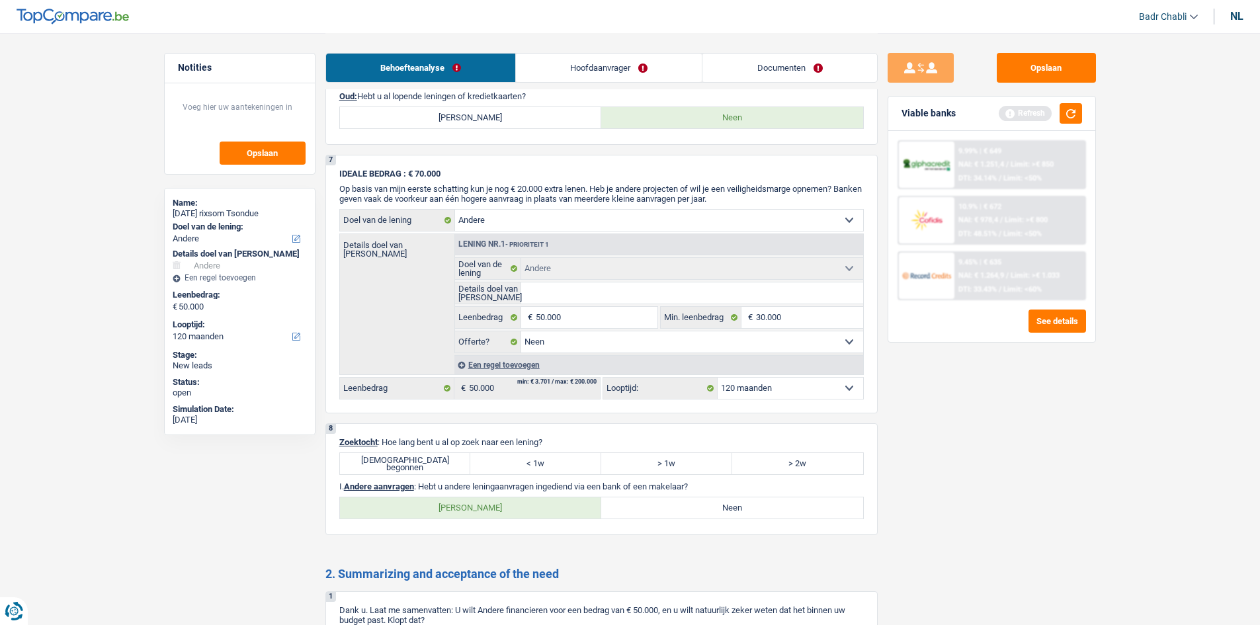
scroll to position [1153, 0]
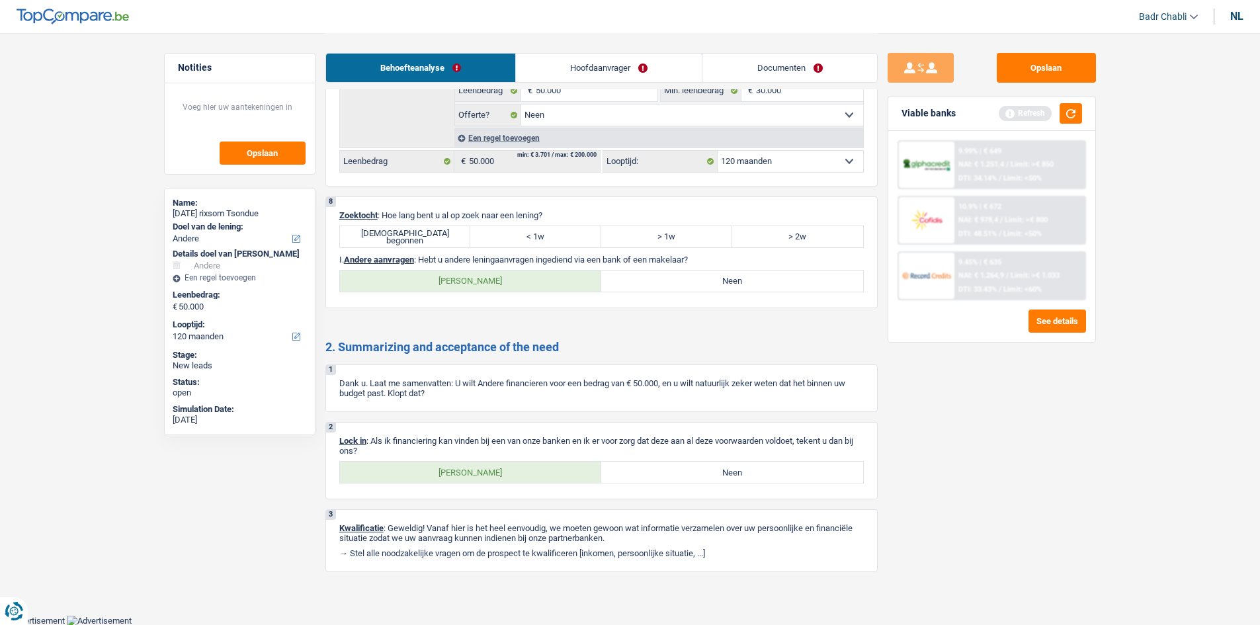
click at [427, 231] on label "[DEMOGRAPHIC_DATA] begonnen" at bounding box center [405, 236] width 131 height 21
click at [427, 231] on input "[DEMOGRAPHIC_DATA] begonnen" at bounding box center [405, 236] width 131 height 21
radio input "true"
click at [708, 274] on label "Neen" at bounding box center [732, 281] width 262 height 21
click at [708, 274] on input "Neen" at bounding box center [732, 281] width 262 height 21
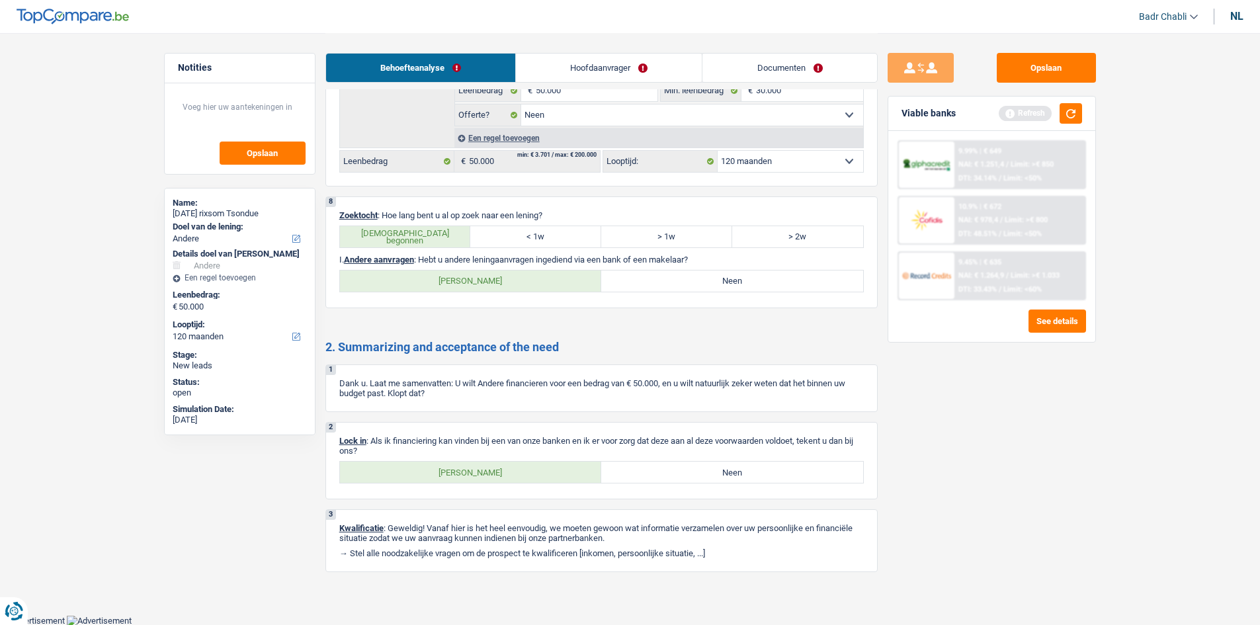
radio input "true"
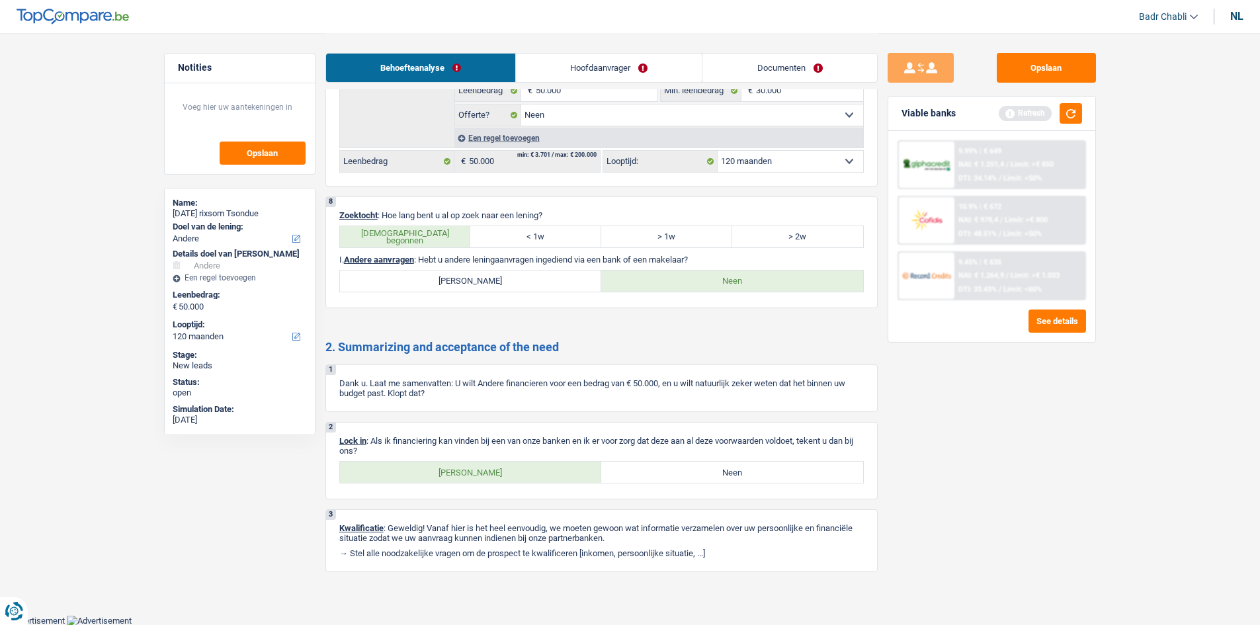
click at [495, 474] on label "[PERSON_NAME]" at bounding box center [471, 472] width 262 height 21
click at [495, 474] on input "[PERSON_NAME]" at bounding box center [471, 472] width 262 height 21
radio input "true"
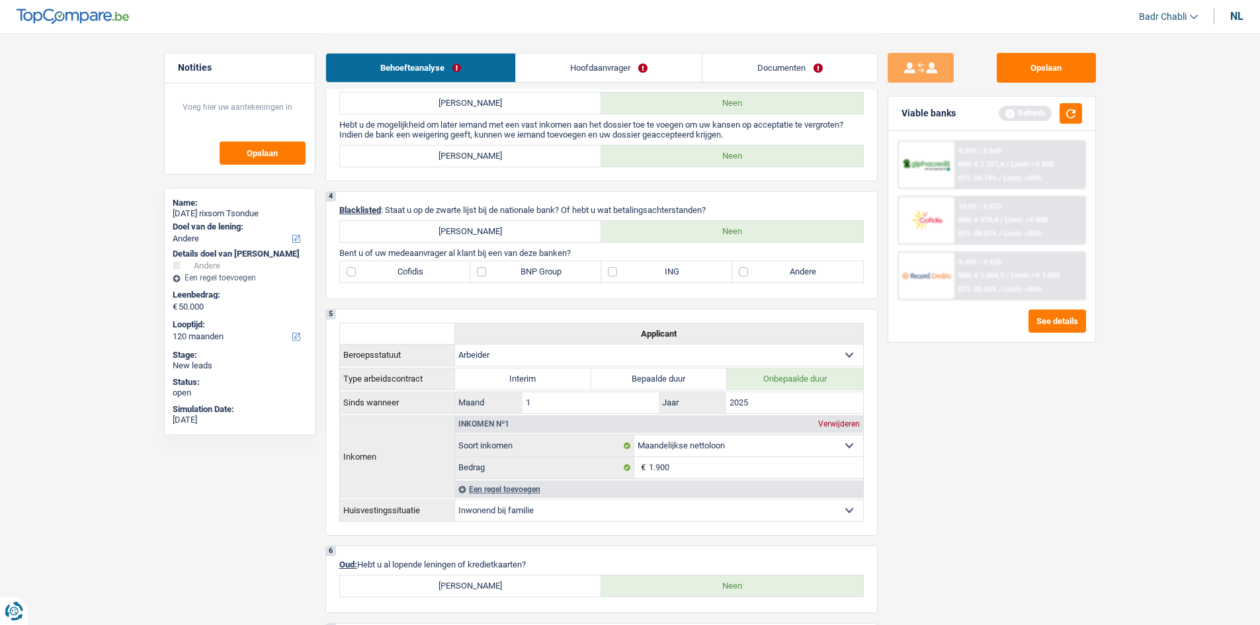
scroll to position [425, 0]
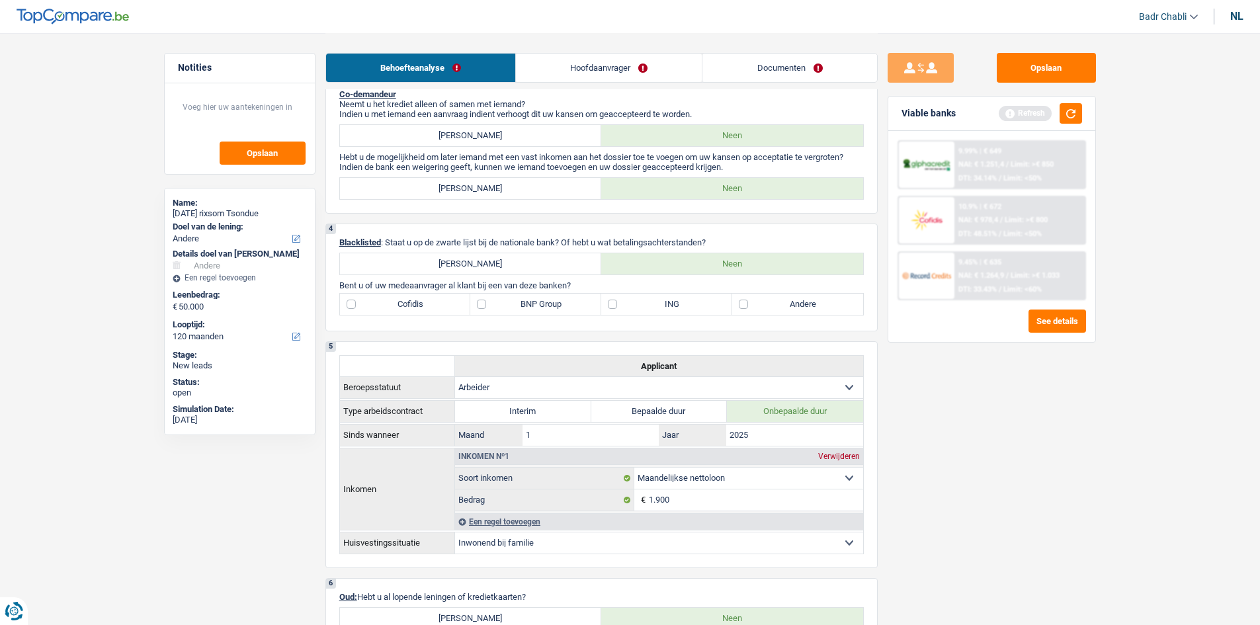
click at [969, 388] on div "Opslaan Viable banks Refresh 9.99% | € 649 NAI: € 1.251,4 / Limit: >€ 850 DTI: …" at bounding box center [992, 328] width 228 height 551
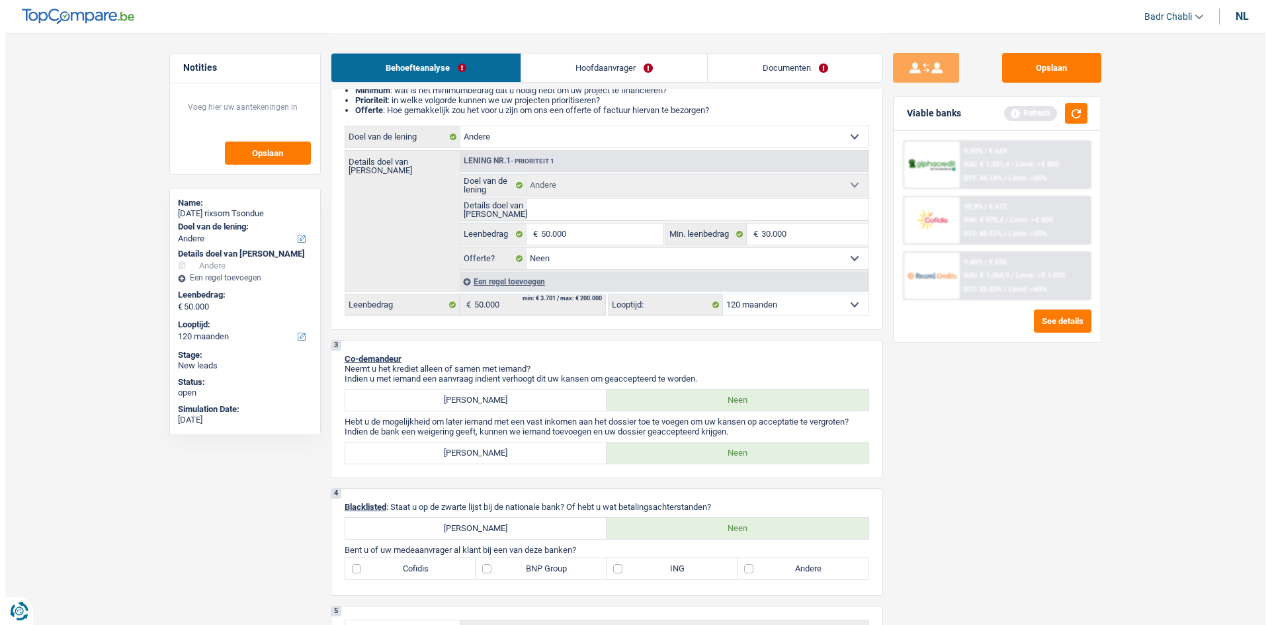
scroll to position [0, 0]
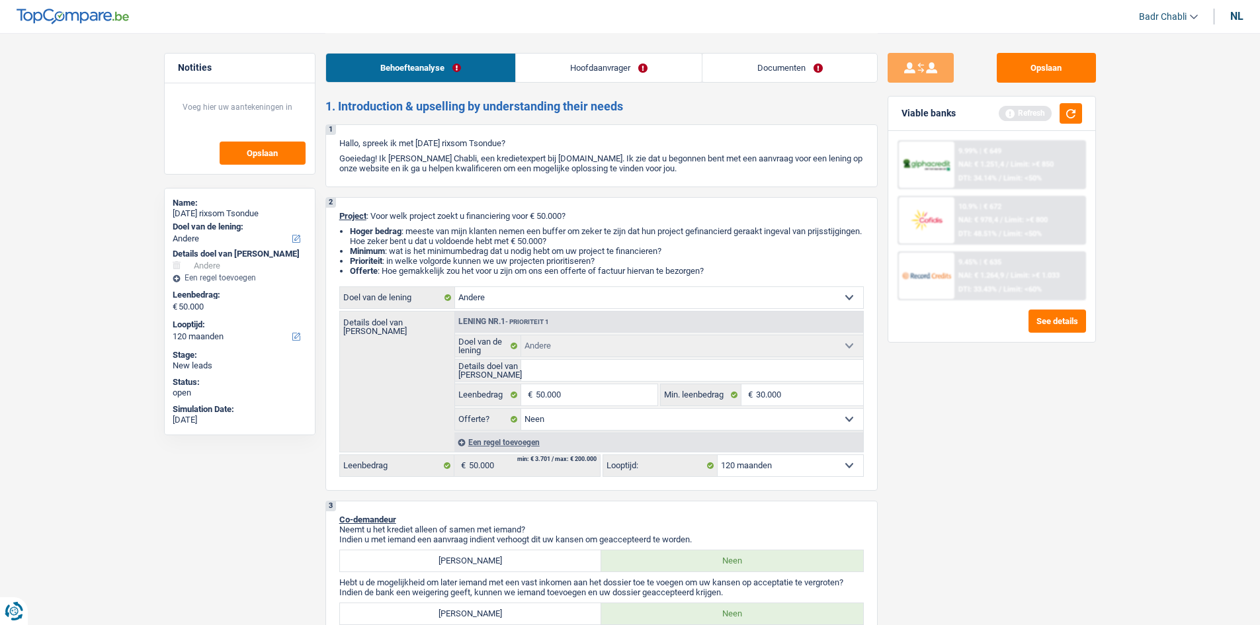
click at [595, 409] on select "Ja Neen Niet beantwoord Maak een keuze a.u.b" at bounding box center [692, 419] width 342 height 21
click at [596, 404] on input "50.000" at bounding box center [596, 394] width 121 height 21
type input "2"
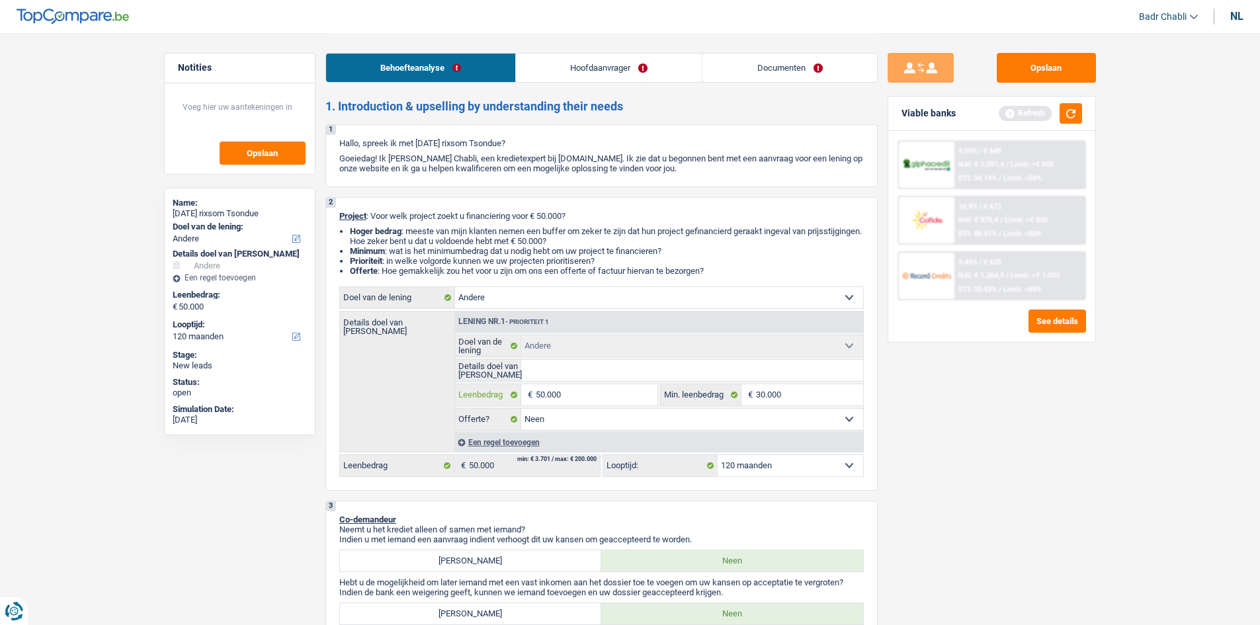
type input "2"
type input "25"
type input "250"
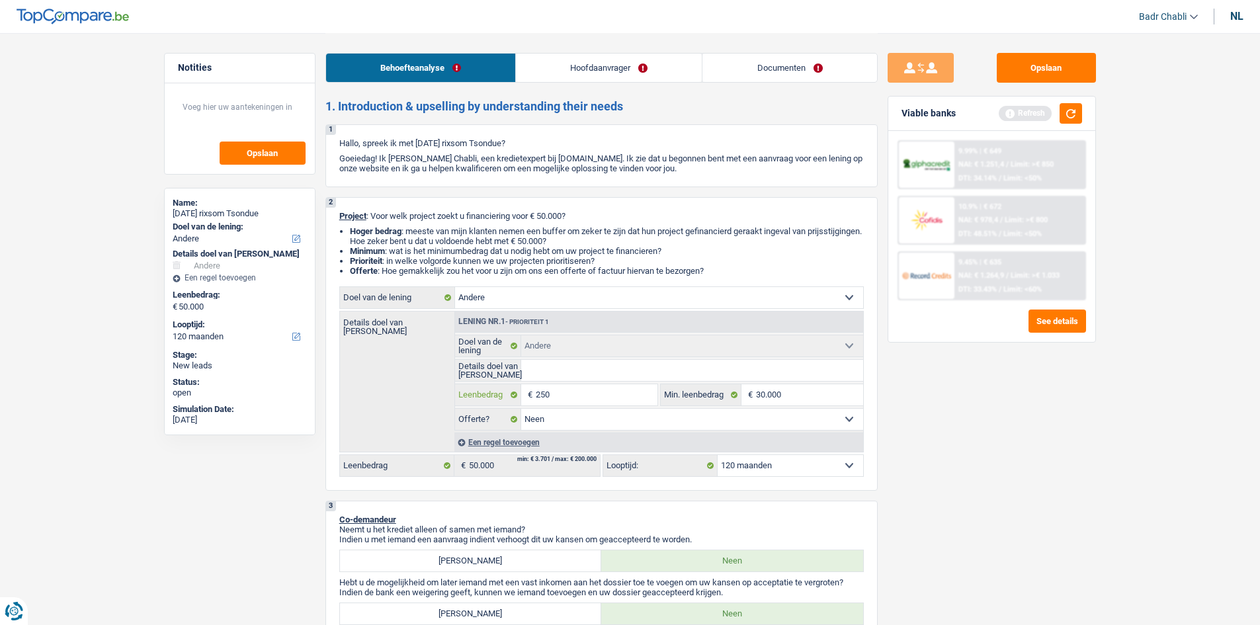
type input "2.500"
type input "25.000"
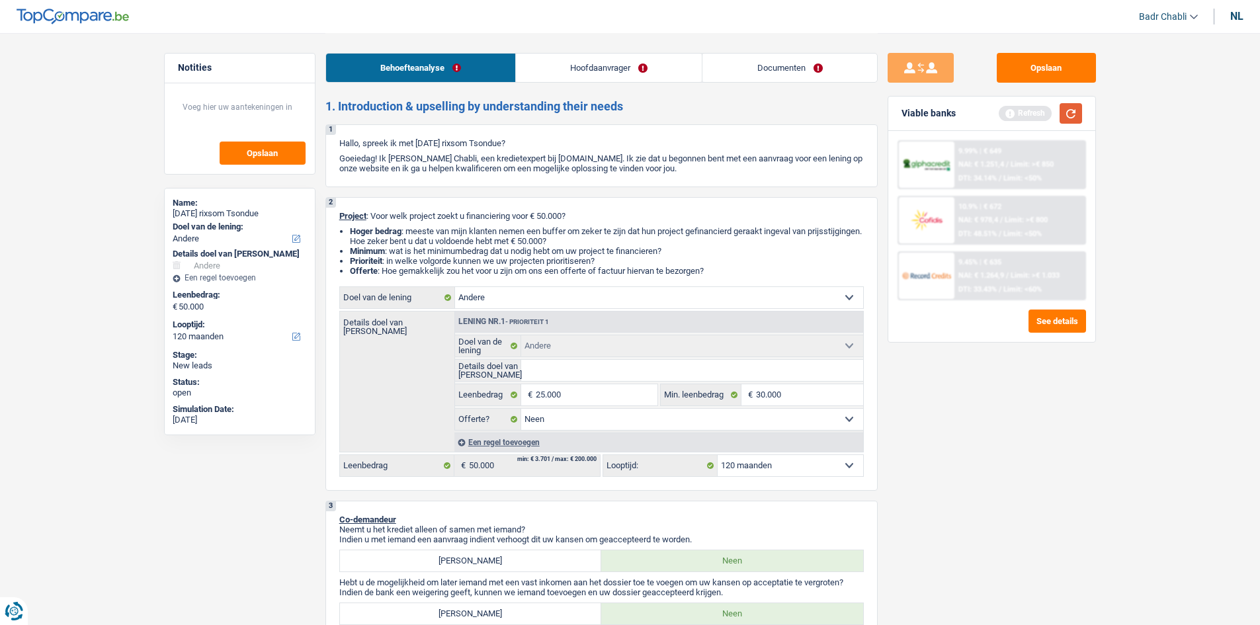
type input "25.000"
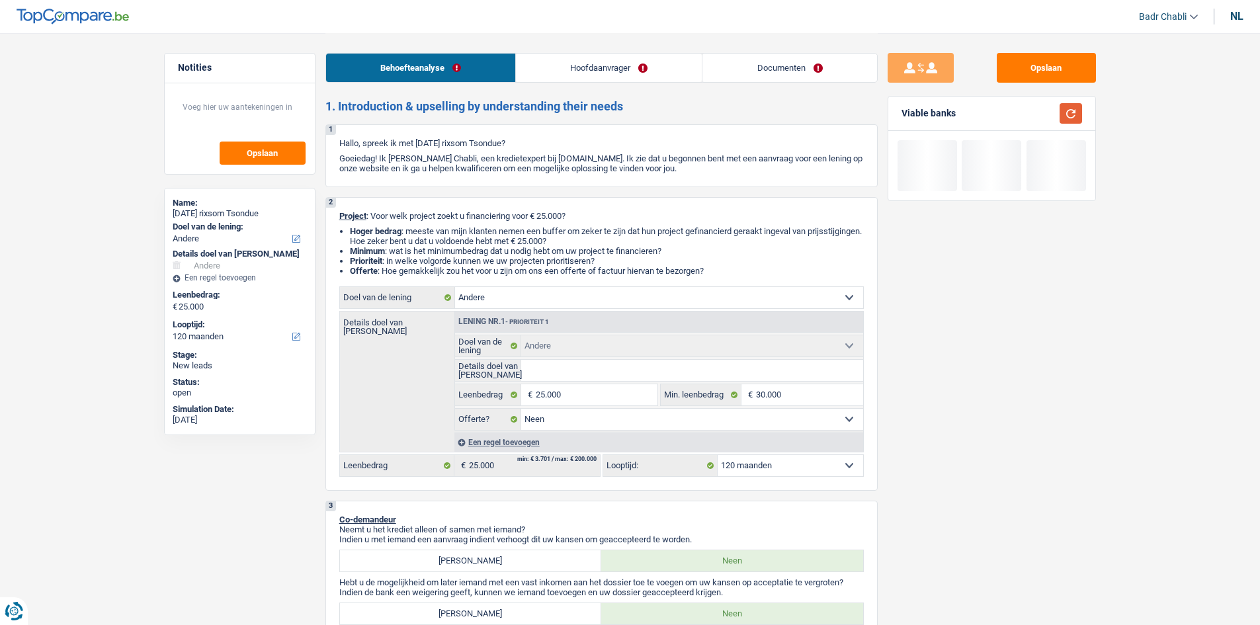
click at [1073, 114] on button "button" at bounding box center [1071, 113] width 22 height 21
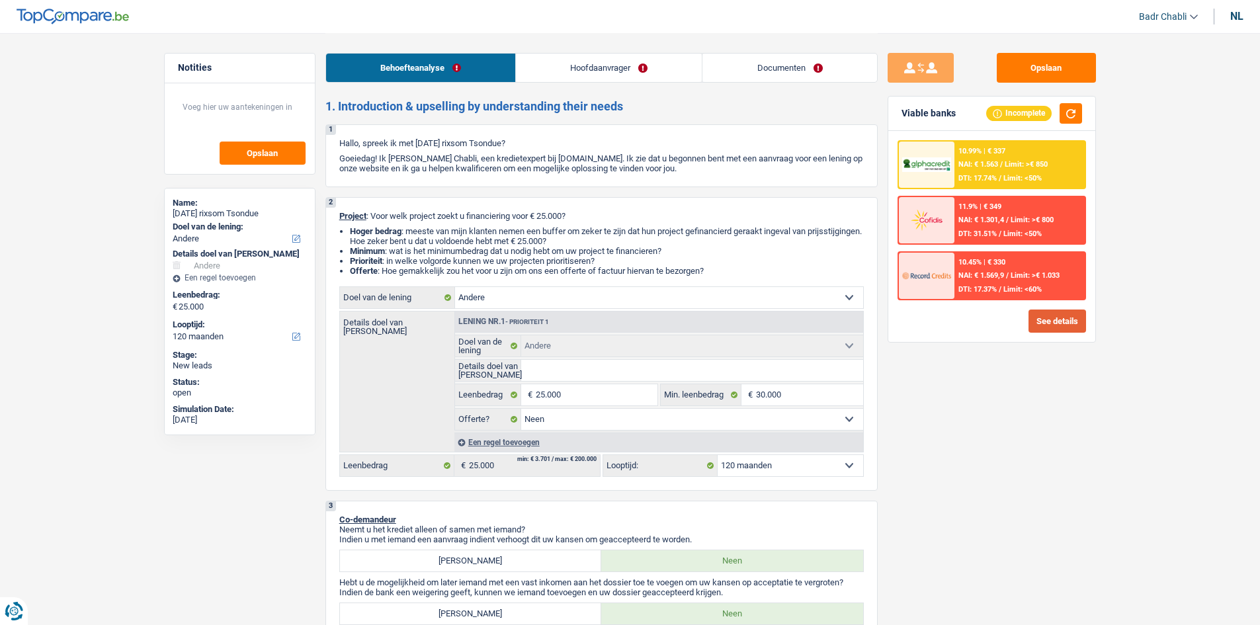
click at [1054, 328] on button "See details" at bounding box center [1058, 321] width 58 height 23
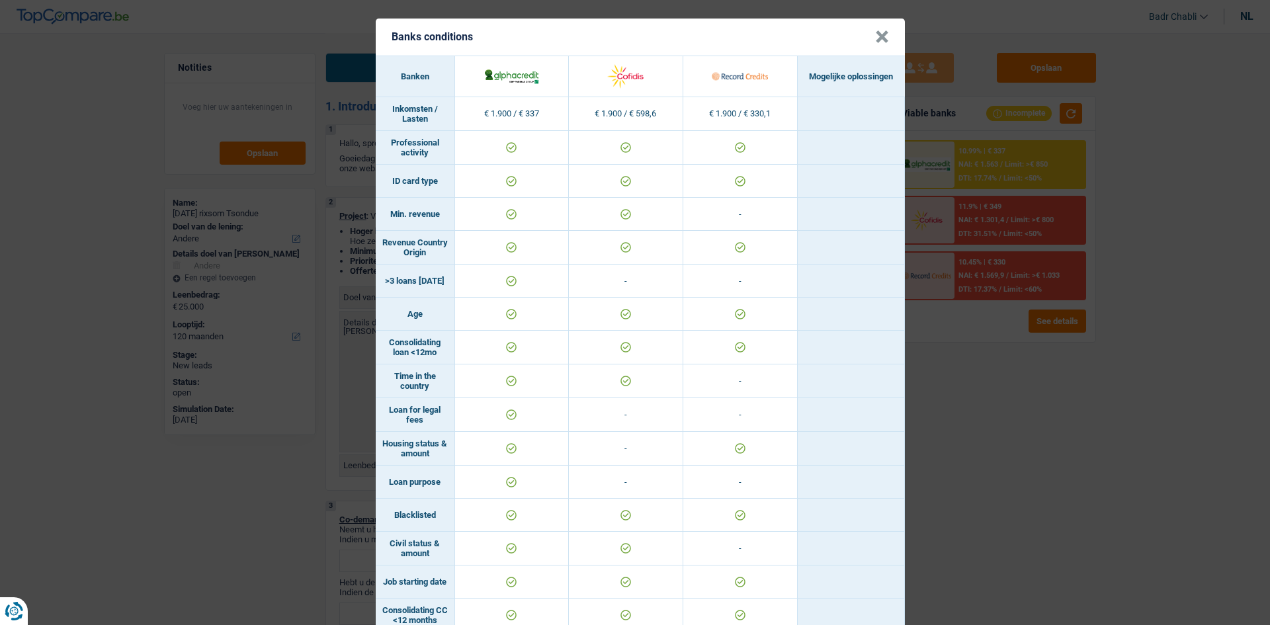
click at [877, 38] on button "×" at bounding box center [882, 36] width 14 height 13
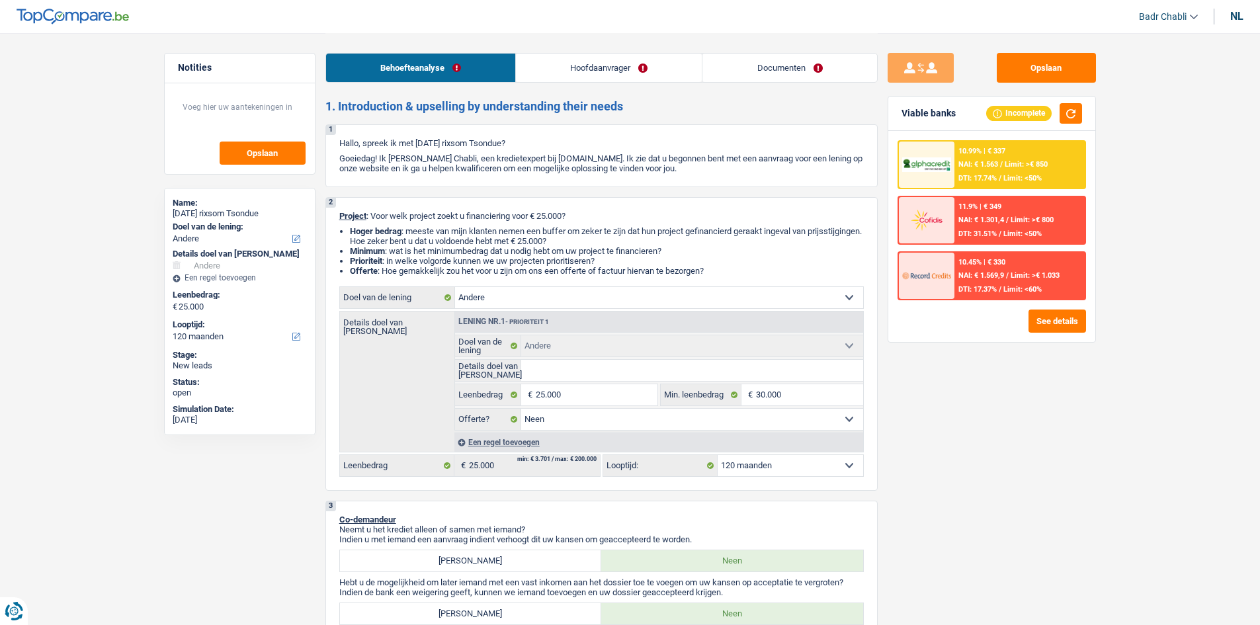
click at [612, 60] on link "Hoofdaanvrager" at bounding box center [609, 68] width 186 height 28
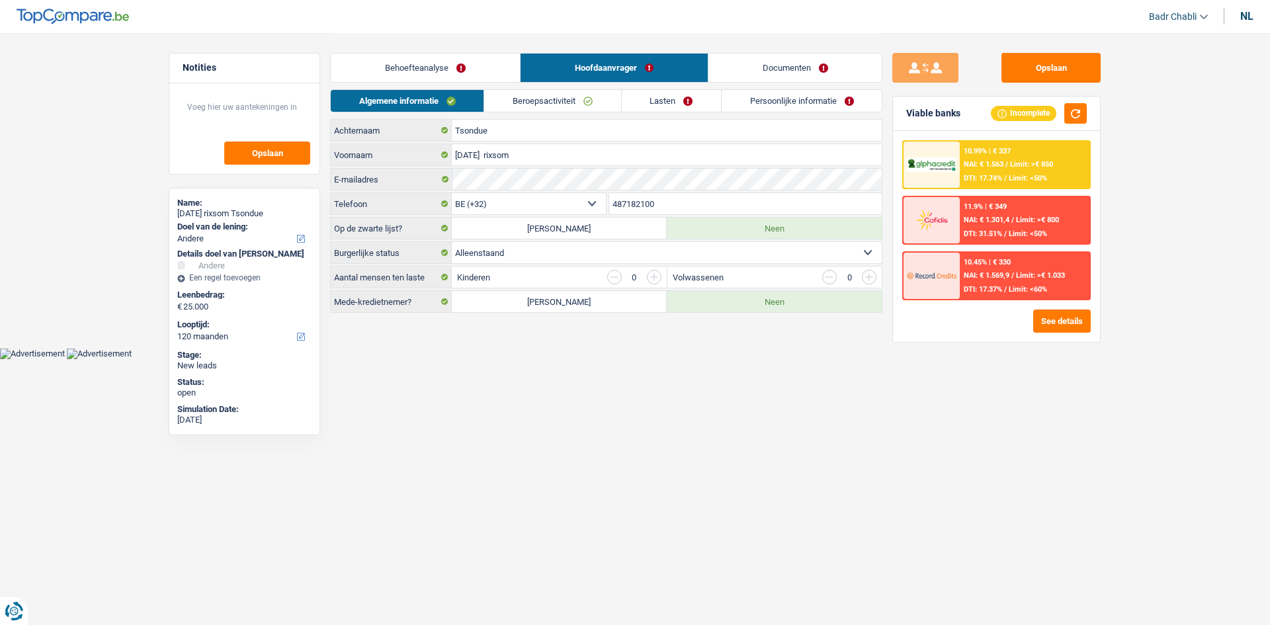
click at [693, 98] on link "Lasten" at bounding box center [671, 101] width 99 height 22
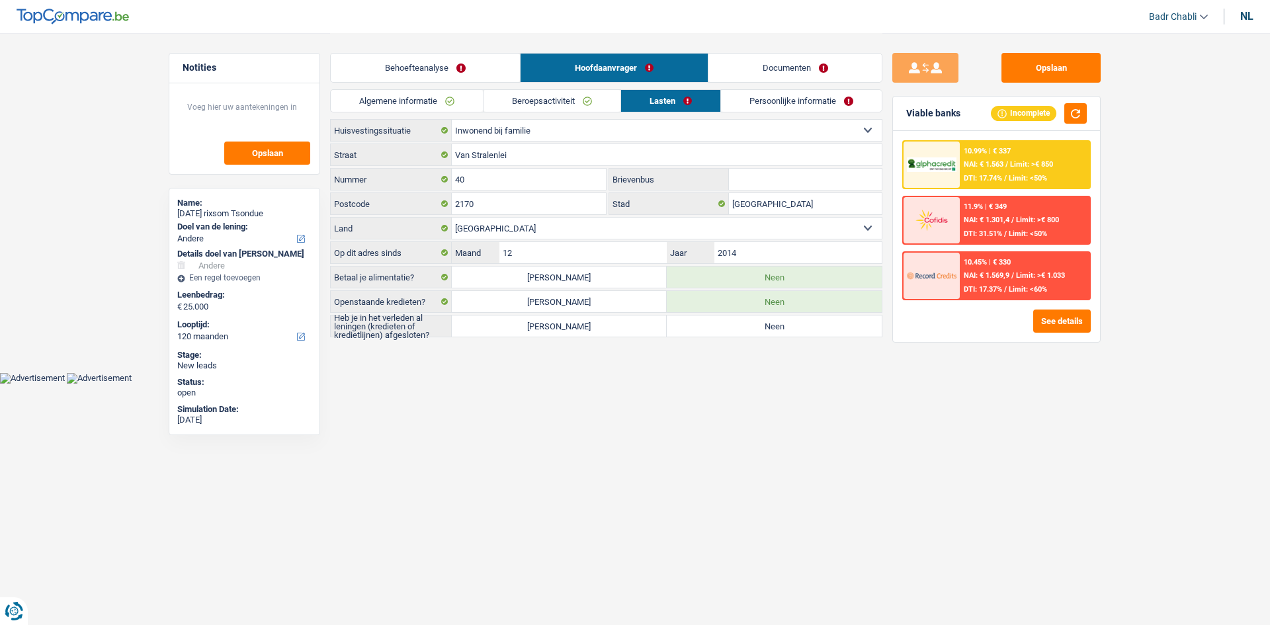
click at [513, 130] on select "Huurder Eigenaar met een hypothecaire lening Eigenaar zonder hypothecaire lenin…" at bounding box center [667, 130] width 430 height 21
click at [553, 109] on link "Beroepsactiviteit" at bounding box center [551, 101] width 137 height 22
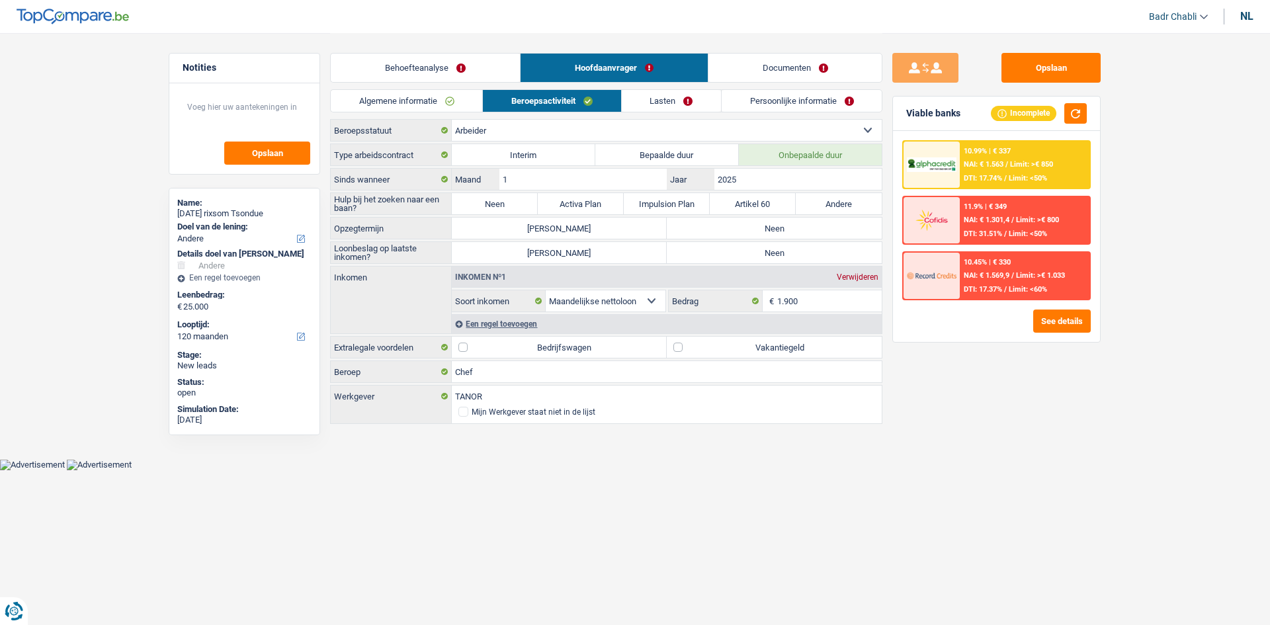
click at [501, 216] on div "Type arbeidscontract Interim Bepaalde duur Onbepaalde duur Sinds wanneer 1 Maan…" at bounding box center [606, 285] width 552 height 282
drag, startPoint x: 506, startPoint y: 212, endPoint x: 587, endPoint y: 221, distance: 81.2
click at [507, 212] on label "Neen" at bounding box center [495, 203] width 86 height 21
click at [507, 212] on input "Neen" at bounding box center [495, 203] width 86 height 21
radio input "true"
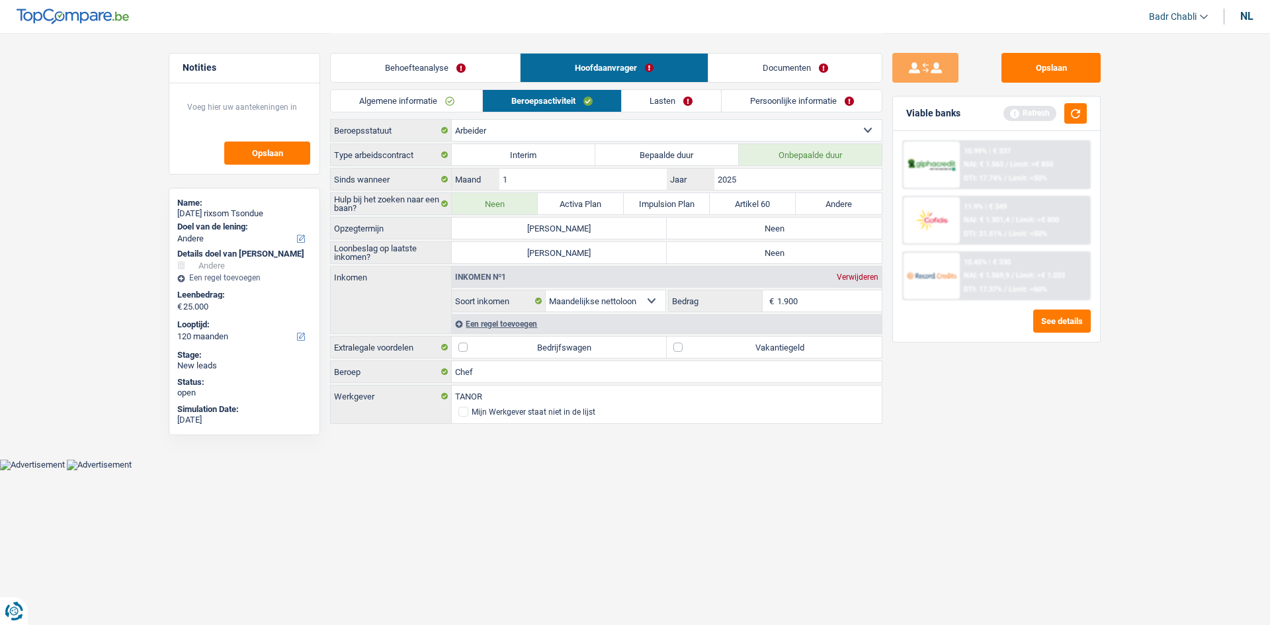
click at [763, 237] on label "Neen" at bounding box center [774, 228] width 215 height 21
click at [763, 237] on input "Neen" at bounding box center [774, 228] width 215 height 21
radio input "true"
click at [778, 253] on label "Neen" at bounding box center [774, 252] width 215 height 21
click at [778, 253] on input "Neen" at bounding box center [774, 252] width 215 height 21
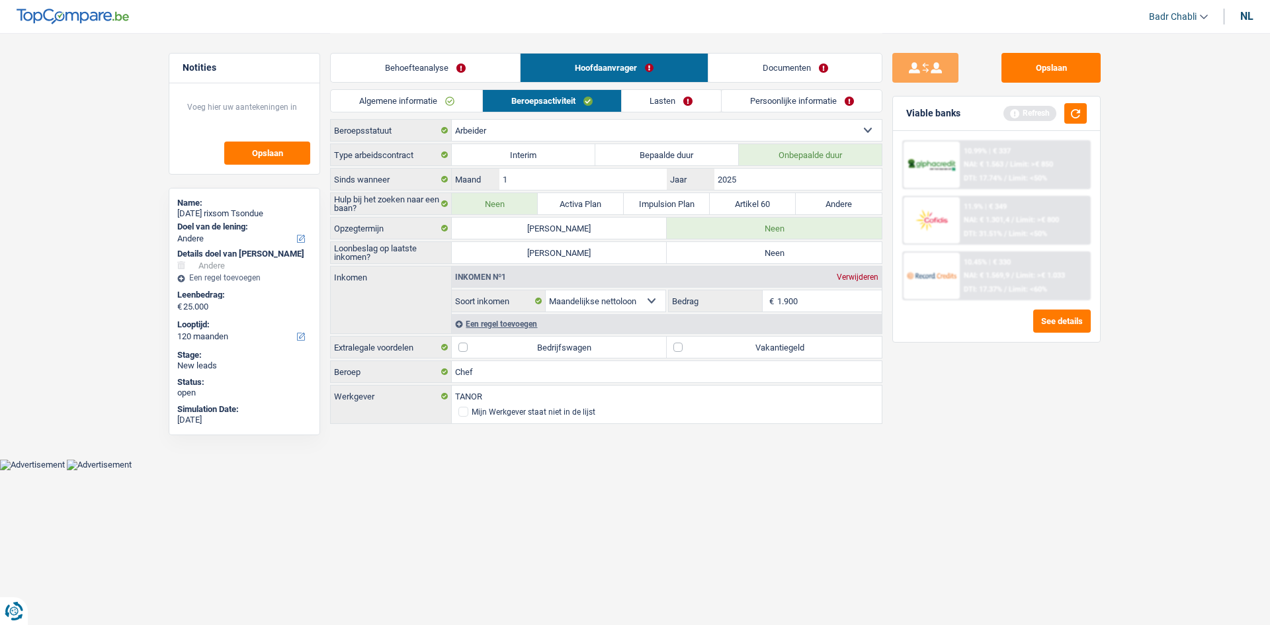
radio input "true"
click at [655, 108] on link "Lasten" at bounding box center [671, 101] width 99 height 22
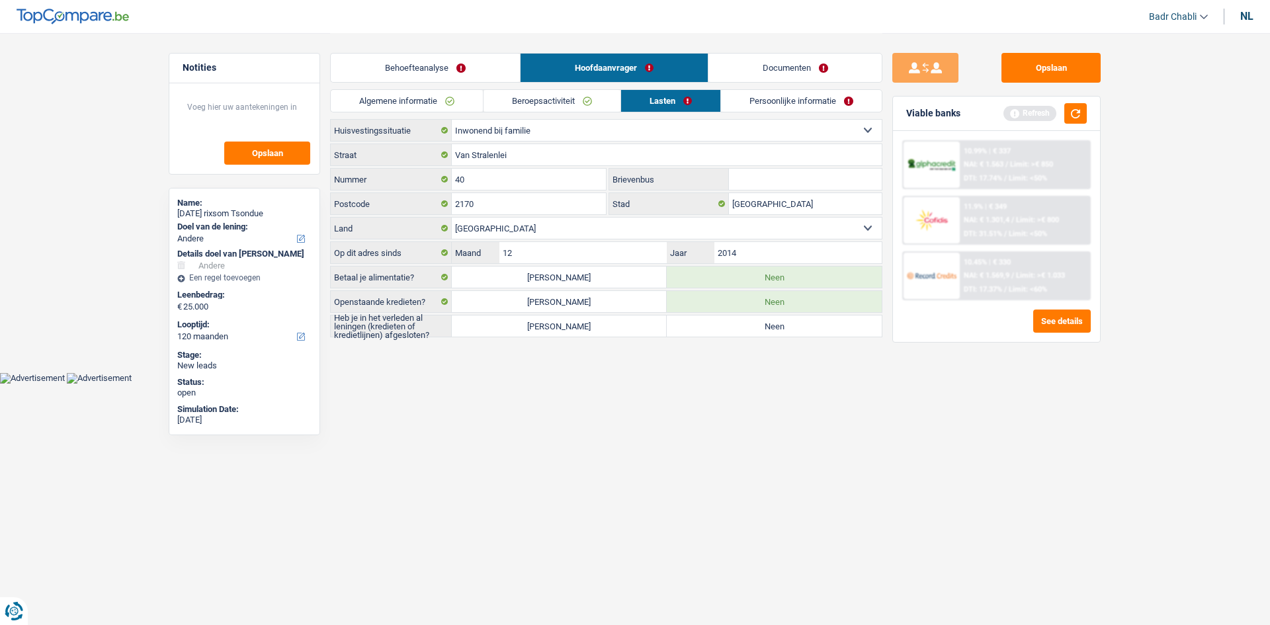
click at [525, 135] on select "Huurder Eigenaar met een hypothecaire lening Eigenaar zonder hypothecaire lenin…" at bounding box center [667, 130] width 430 height 21
select select "rents"
click at [452, 120] on select "Huurder Eigenaar met een hypothecaire lening Eigenaar zonder hypothecaire lenin…" at bounding box center [667, 130] width 430 height 21
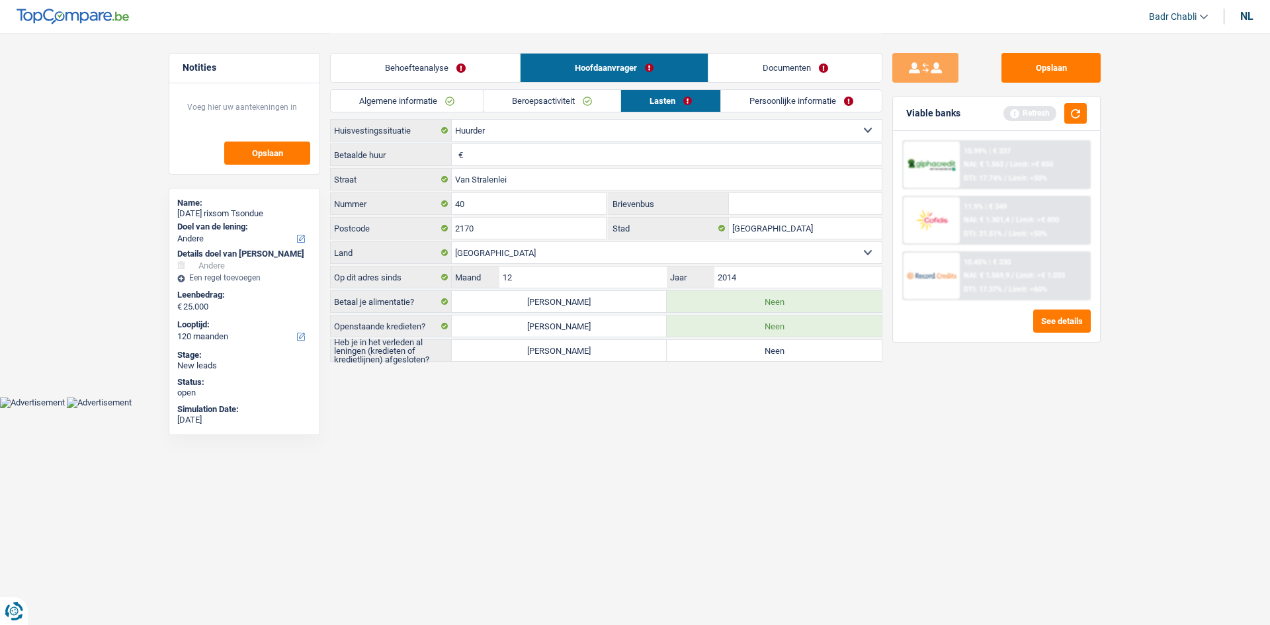
click at [526, 154] on input "Betaalde huur" at bounding box center [673, 154] width 415 height 21
type input "500"
click at [1069, 117] on button "button" at bounding box center [1075, 113] width 22 height 21
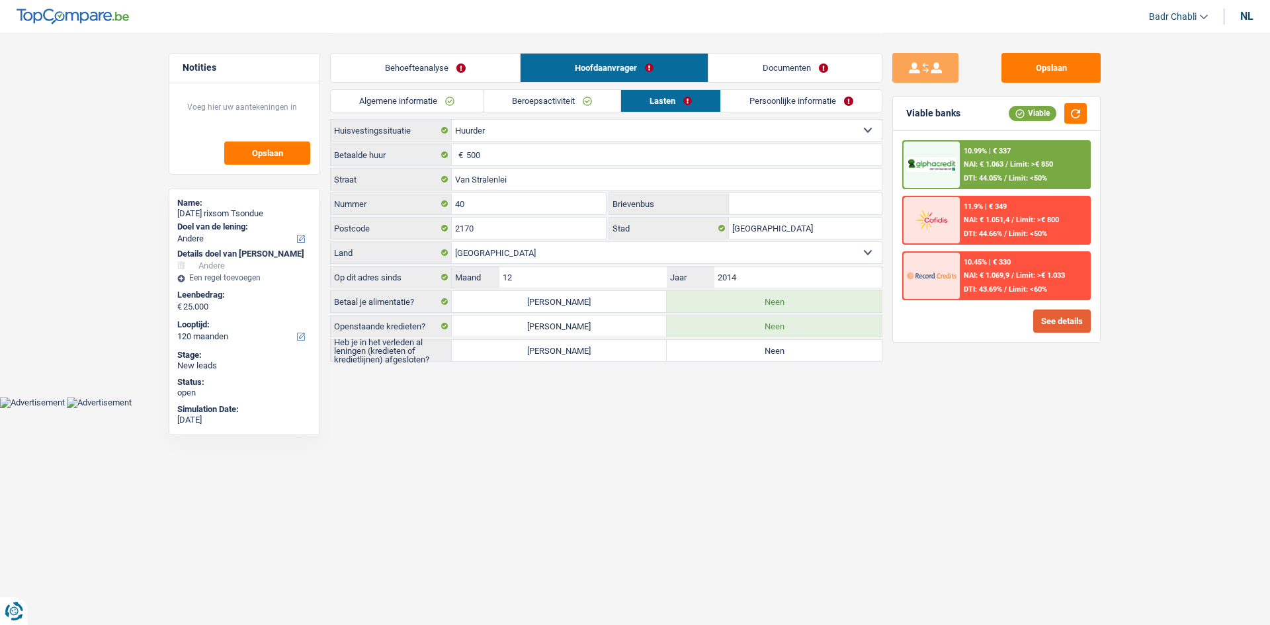
click at [1065, 316] on button "See details" at bounding box center [1062, 321] width 58 height 23
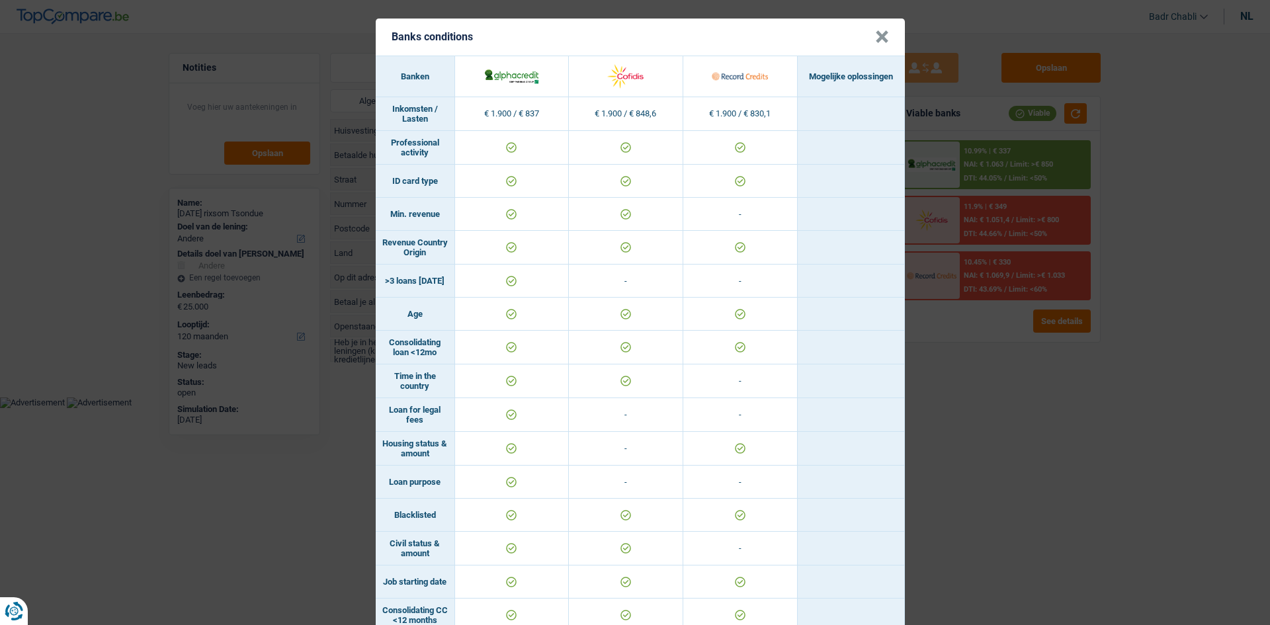
click at [876, 40] on button "×" at bounding box center [882, 36] width 14 height 13
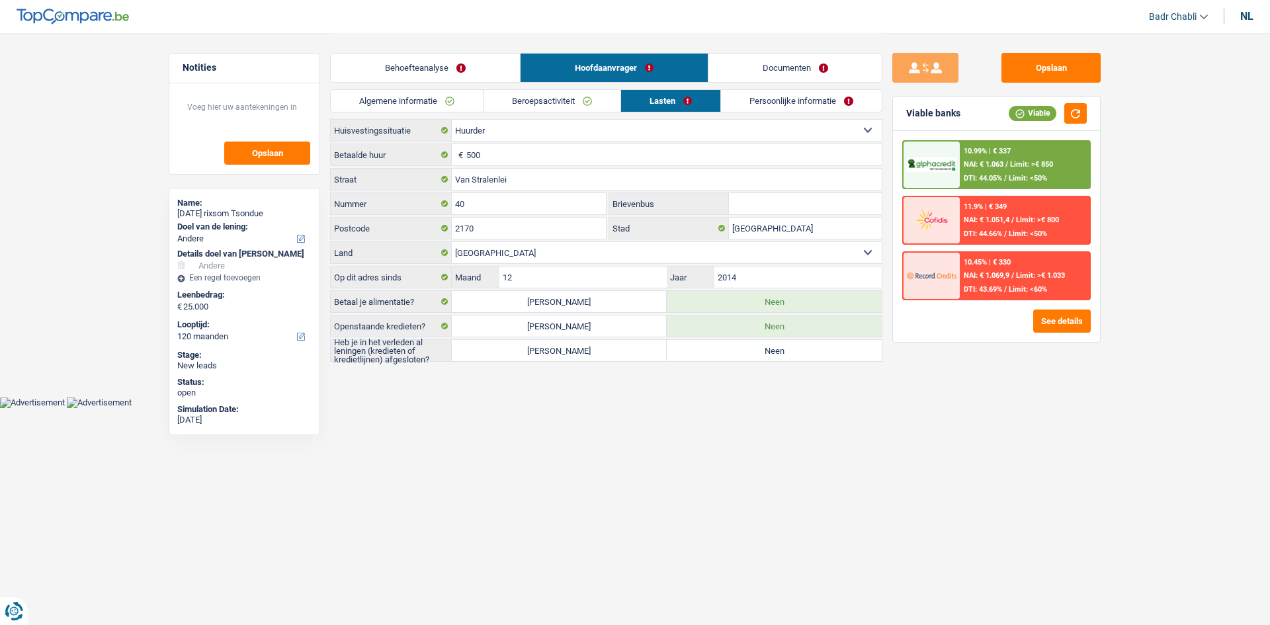
click at [1000, 291] on span "DTI: 43.69%" at bounding box center [983, 289] width 38 height 9
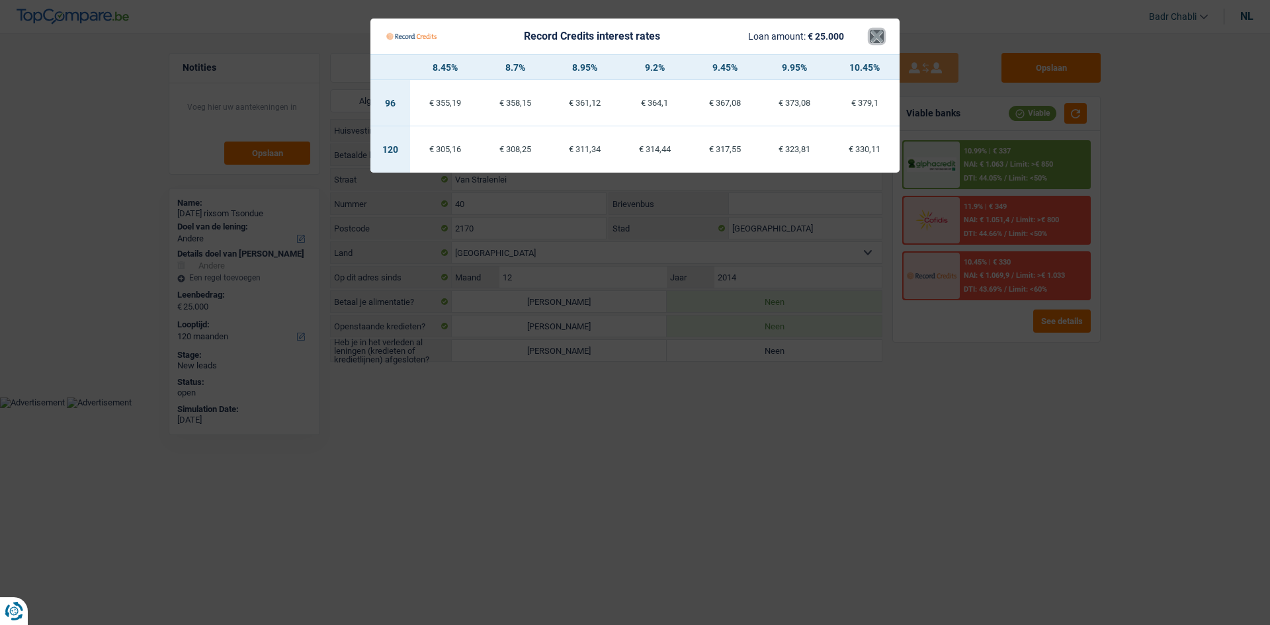
click at [881, 32] on button "×" at bounding box center [877, 36] width 14 height 13
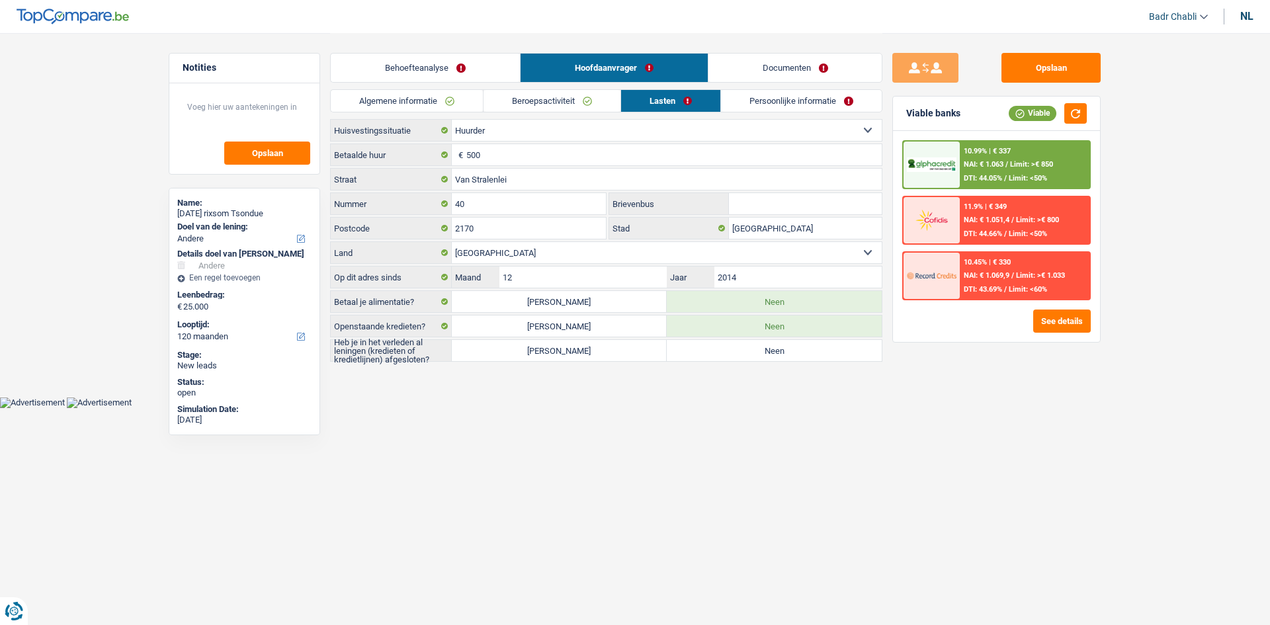
click at [1009, 276] on span "NAI: € 1.069,9" at bounding box center [987, 275] width 46 height 9
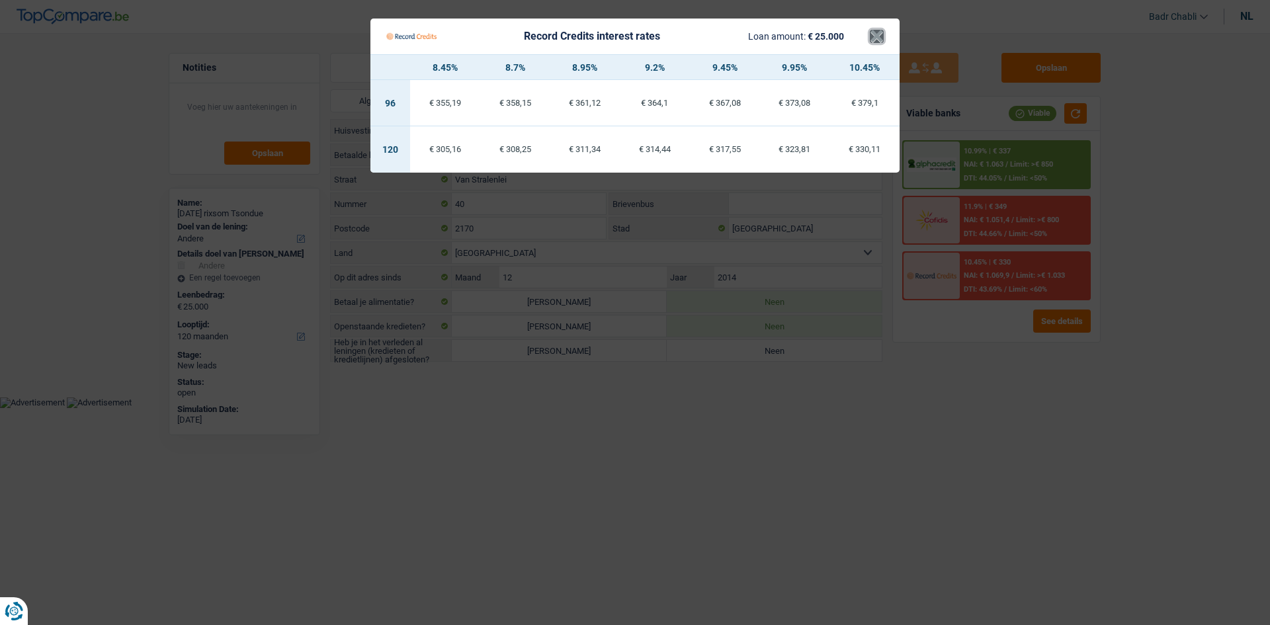
click at [872, 37] on button "×" at bounding box center [877, 36] width 14 height 13
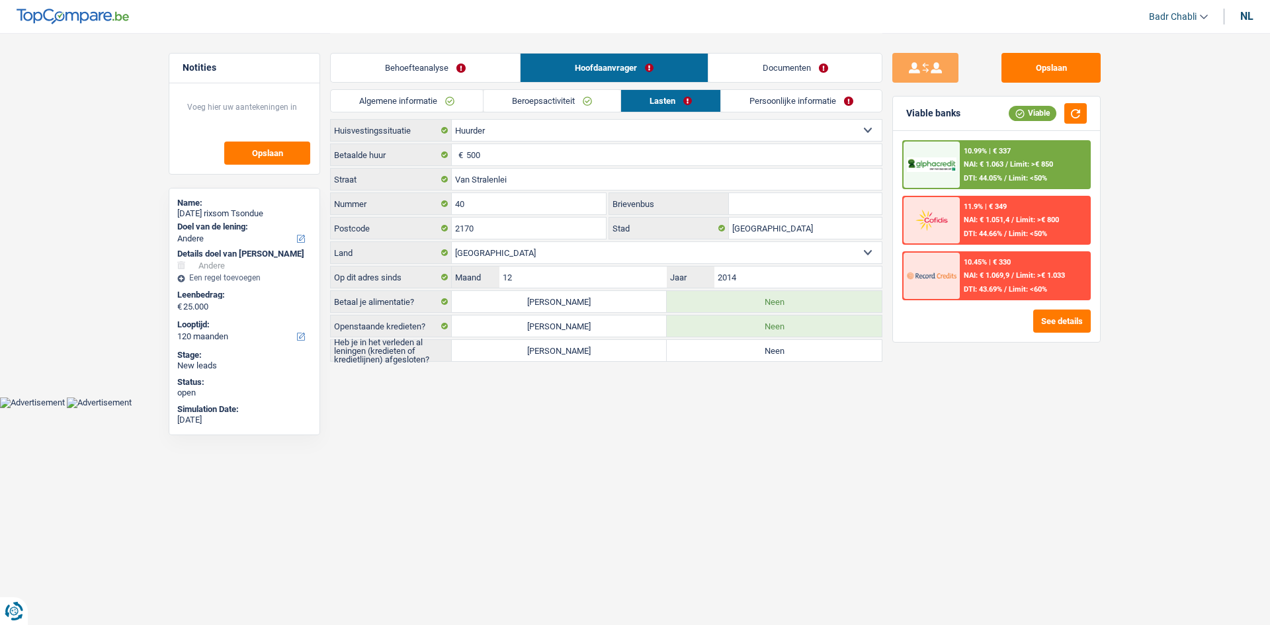
click at [470, 56] on link "Behoefteanalyse" at bounding box center [425, 68] width 189 height 28
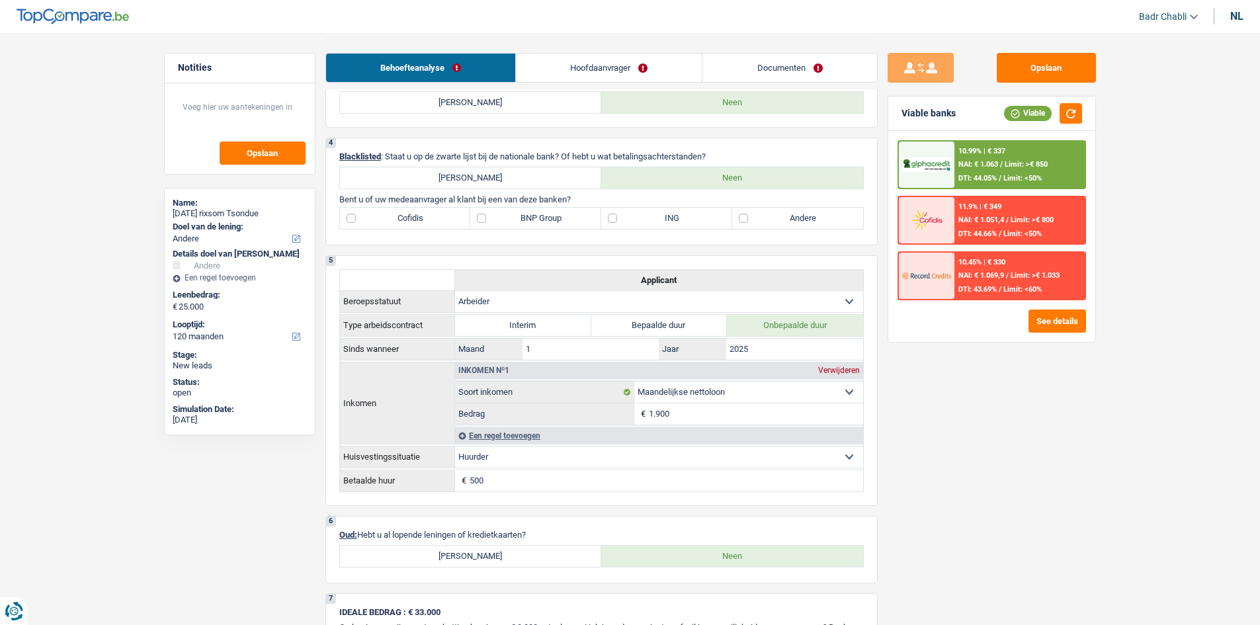
scroll to position [397, 0]
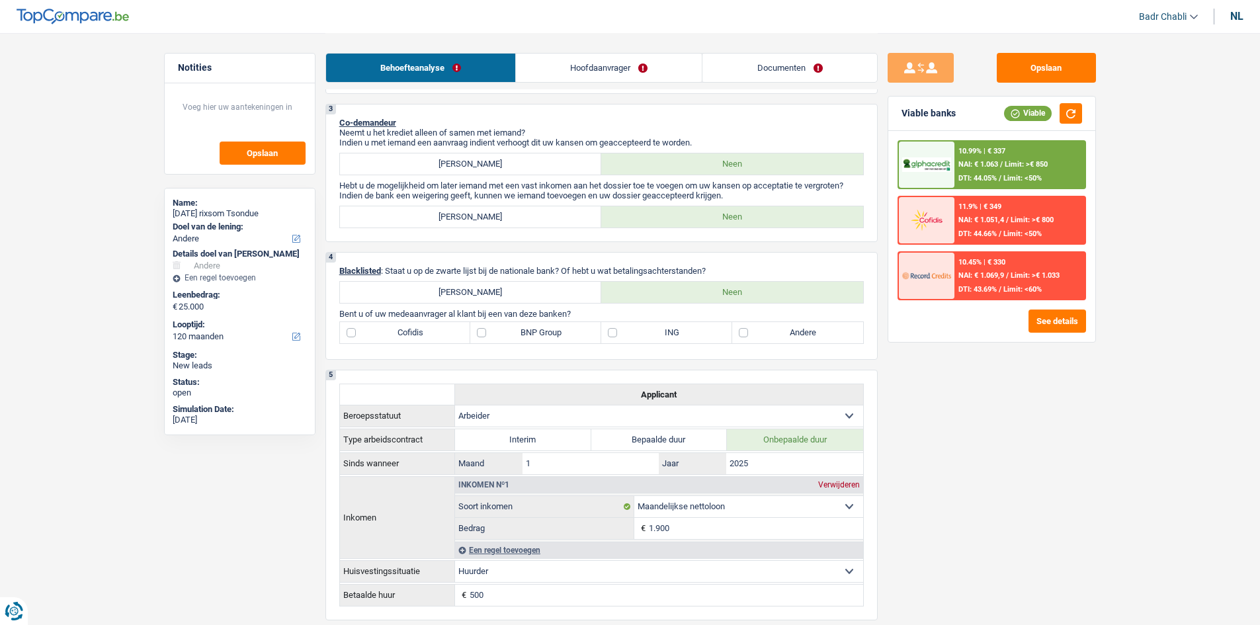
click at [796, 60] on link "Documenten" at bounding box center [789, 68] width 174 height 28
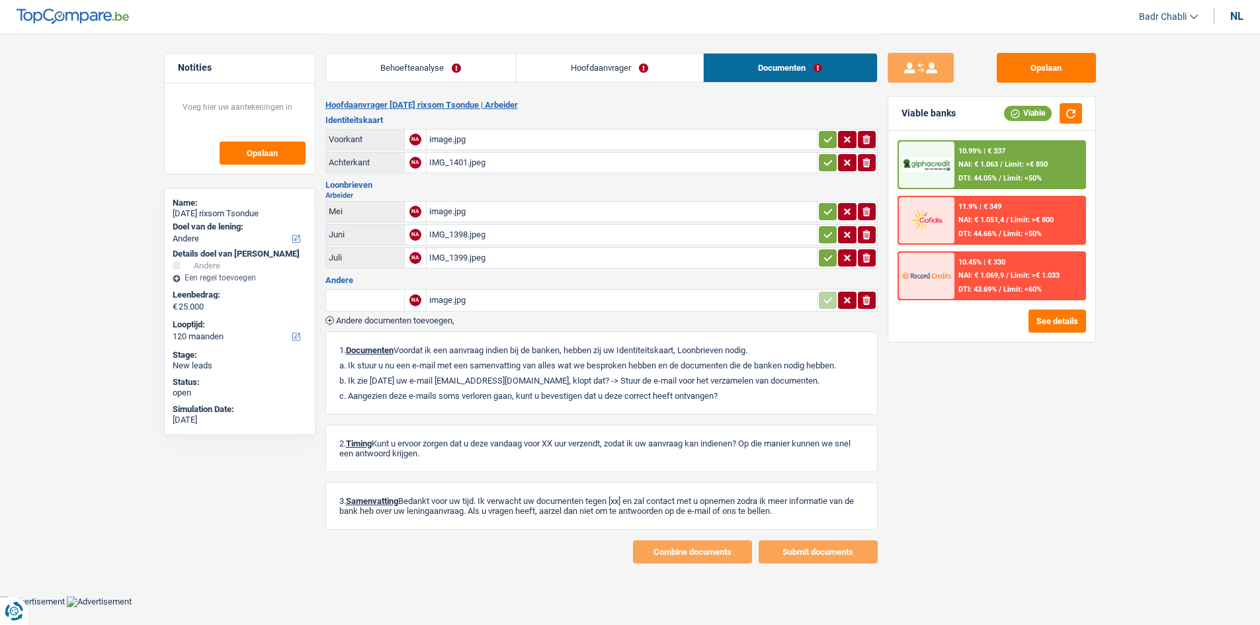
scroll to position [0, 0]
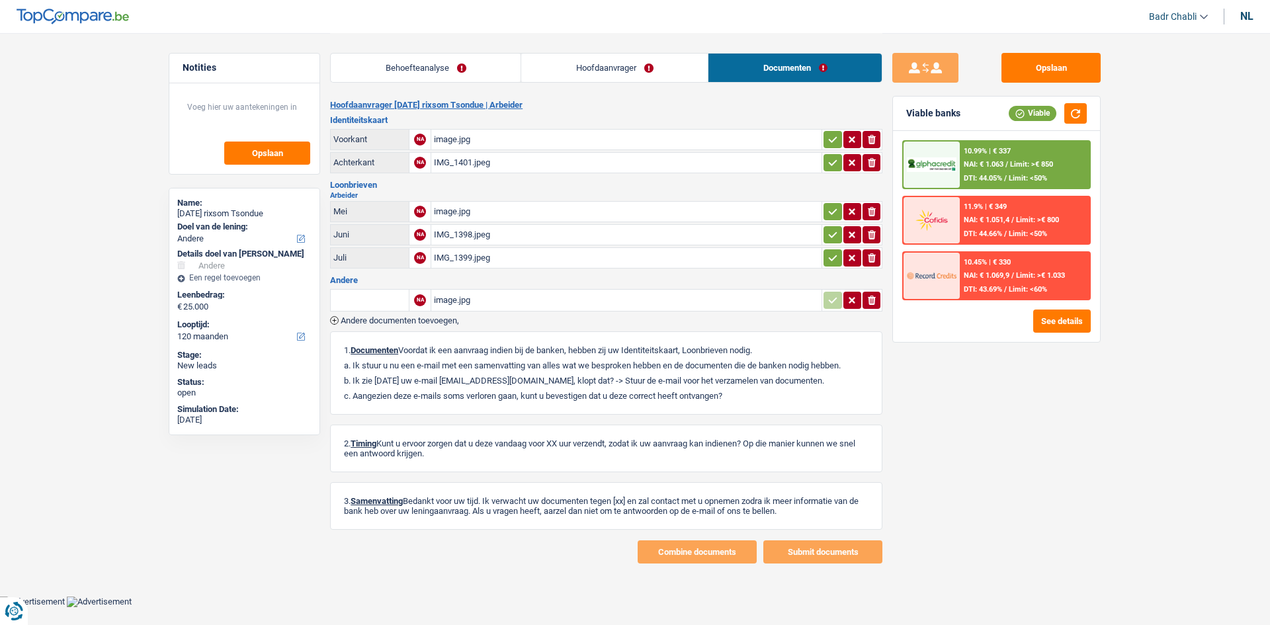
click at [464, 130] on div "image.jpg" at bounding box center [626, 140] width 385 height 20
click at [455, 140] on div "image.jpg" at bounding box center [626, 140] width 385 height 20
click at [623, 65] on link "Hoofdaanvrager" at bounding box center [614, 68] width 187 height 28
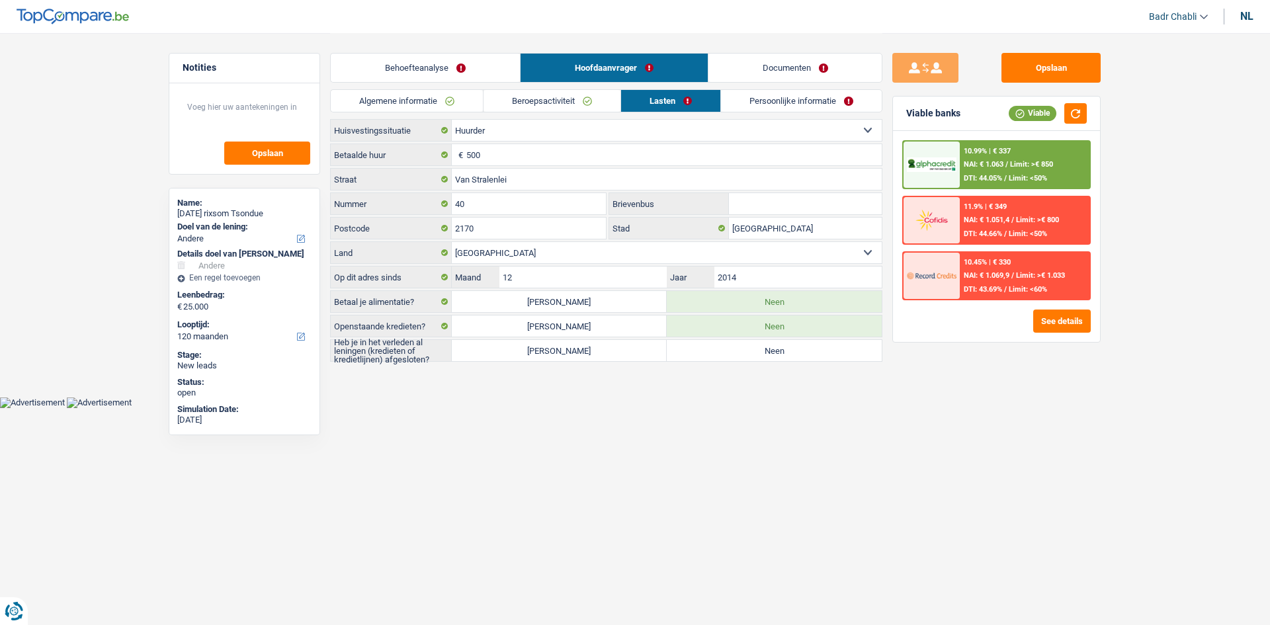
click at [415, 92] on link "Algemene informatie" at bounding box center [407, 101] width 152 height 22
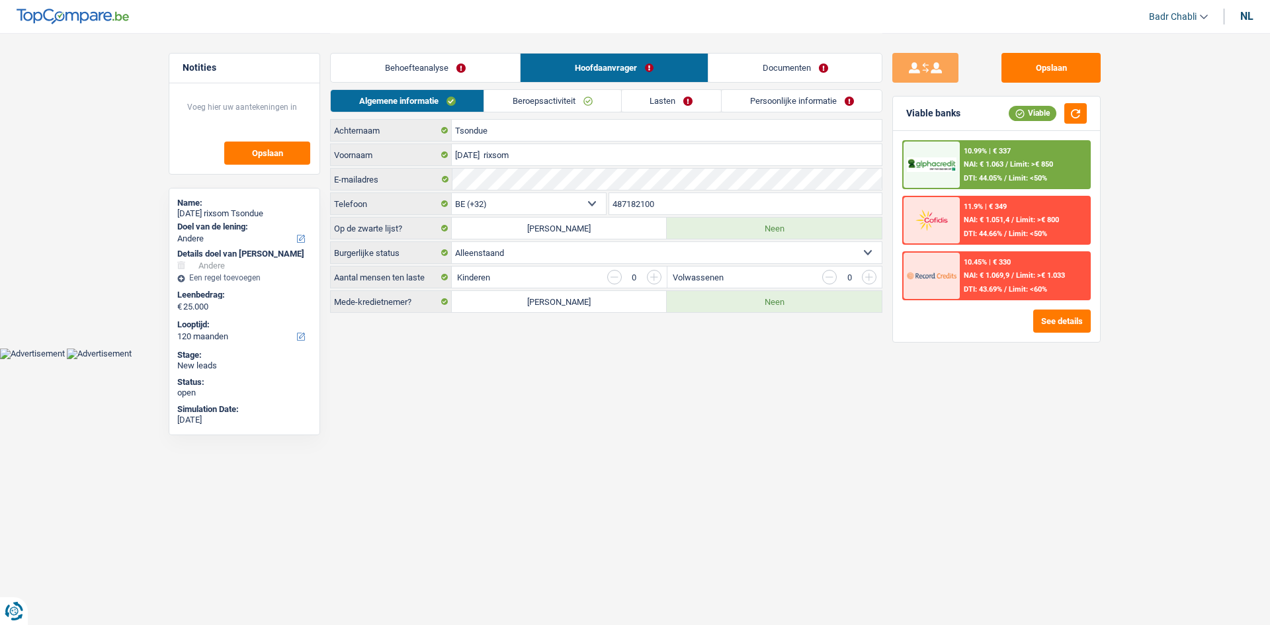
click at [423, 73] on link "Behoefteanalyse" at bounding box center [425, 68] width 189 height 28
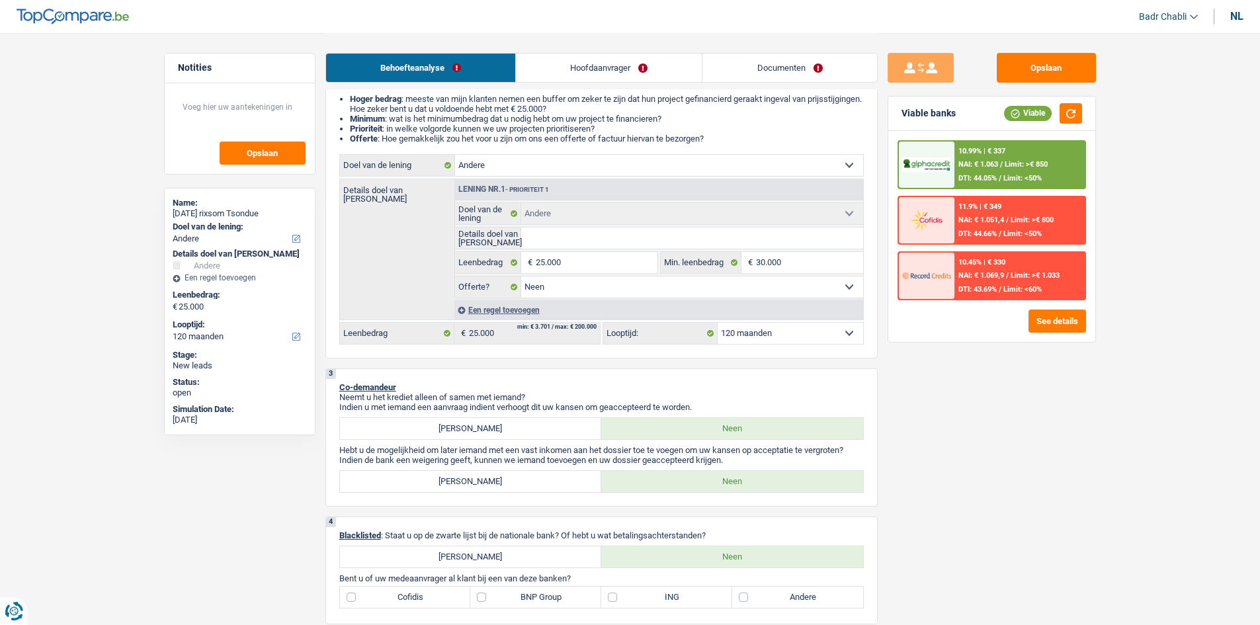
scroll to position [463, 0]
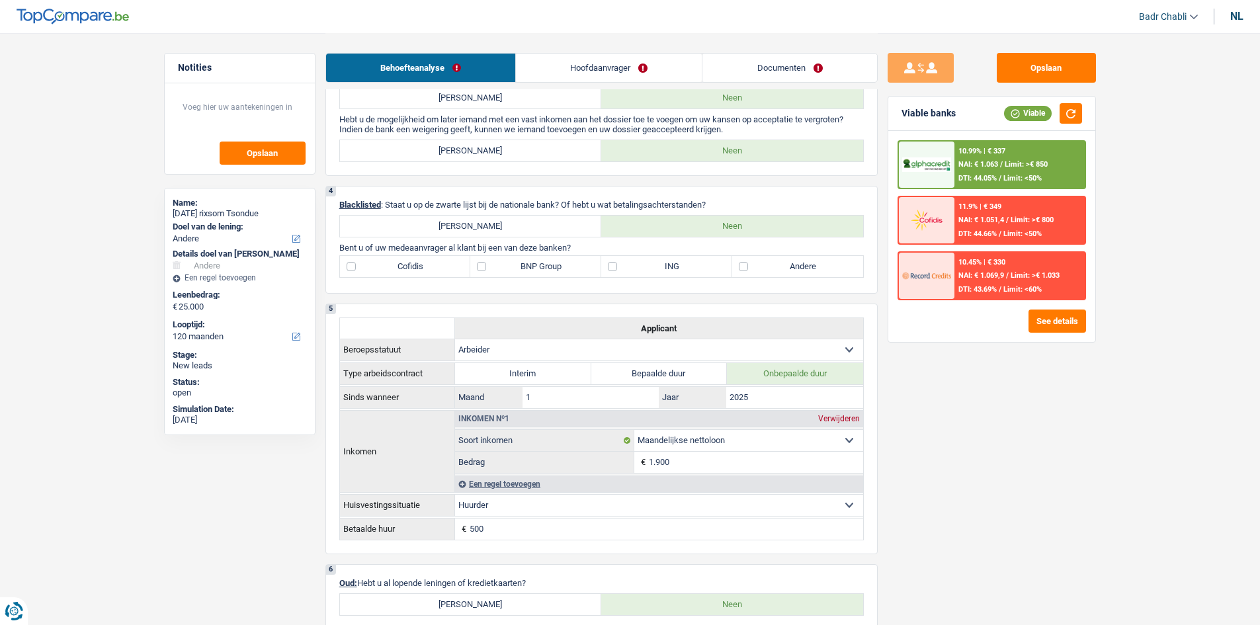
click at [505, 263] on label "BNP Group" at bounding box center [535, 266] width 131 height 21
click at [505, 263] on input "BNP Group" at bounding box center [535, 266] width 131 height 21
checkbox input "true"
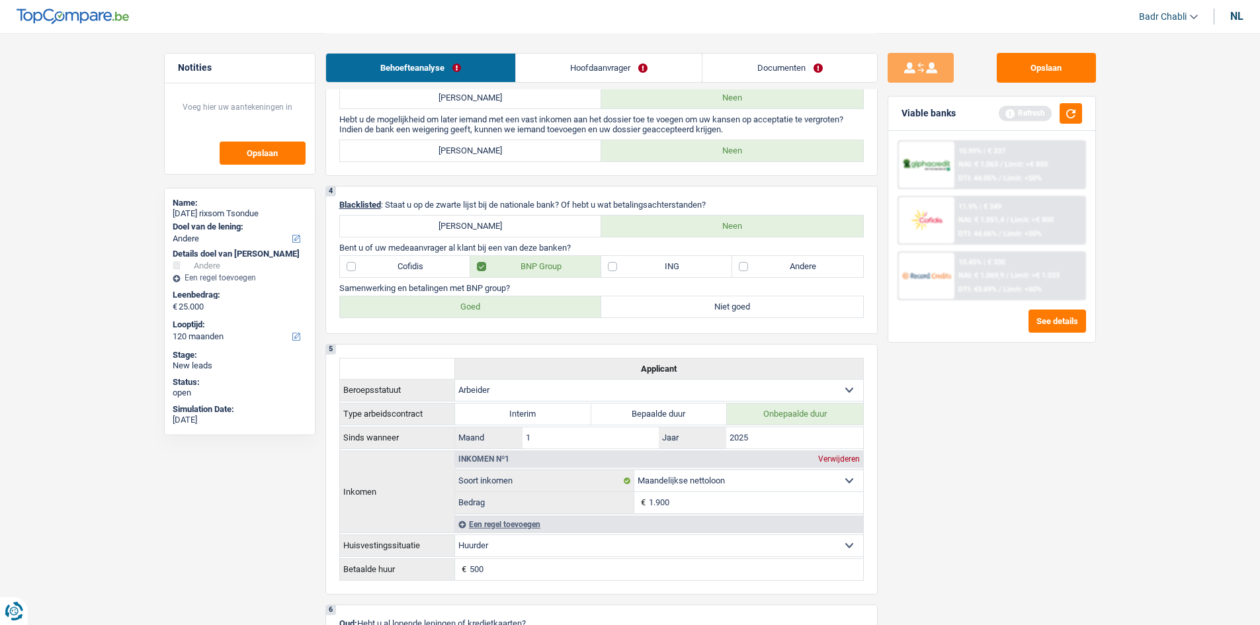
click at [482, 305] on label "Goed" at bounding box center [471, 306] width 262 height 21
click at [482, 305] on input "Goed" at bounding box center [471, 306] width 262 height 21
radio input "true"
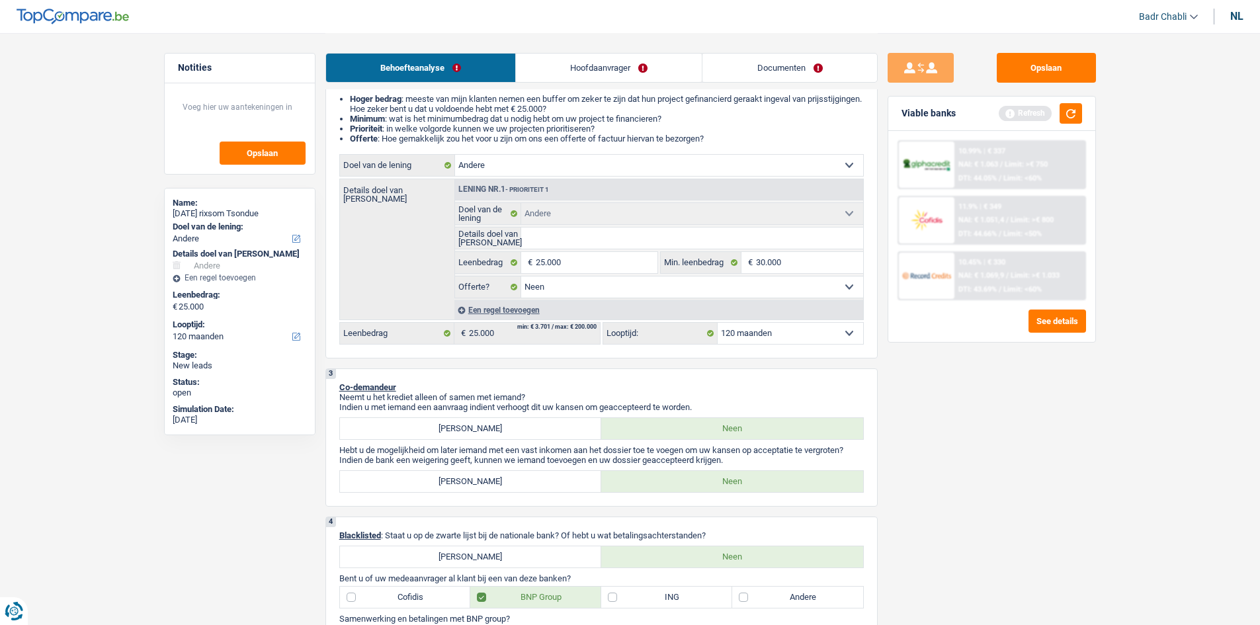
scroll to position [0, 0]
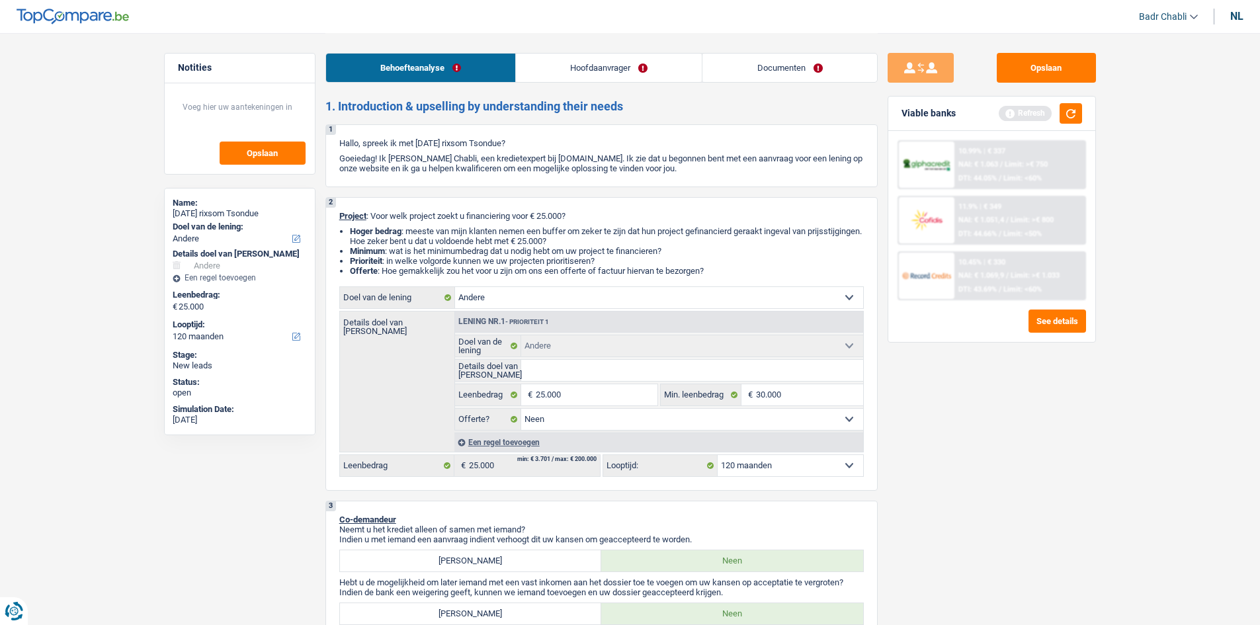
click at [573, 80] on link "Hoofdaanvrager" at bounding box center [609, 68] width 186 height 28
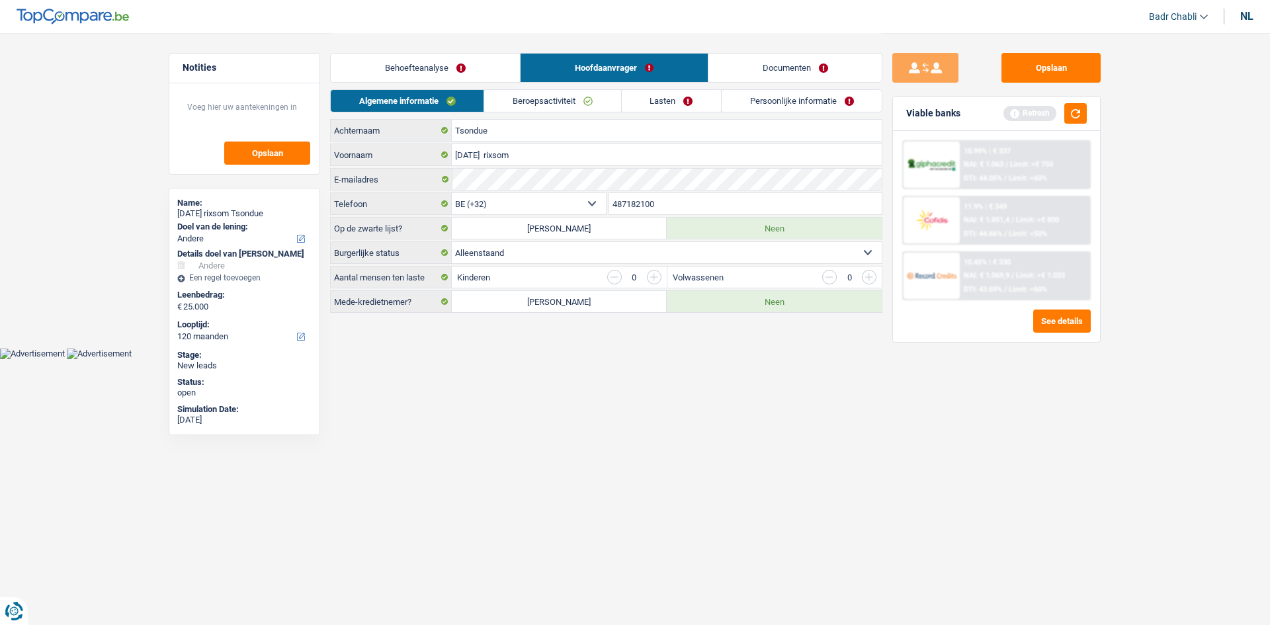
click at [655, 277] on input "button" at bounding box center [654, 277] width 15 height 15
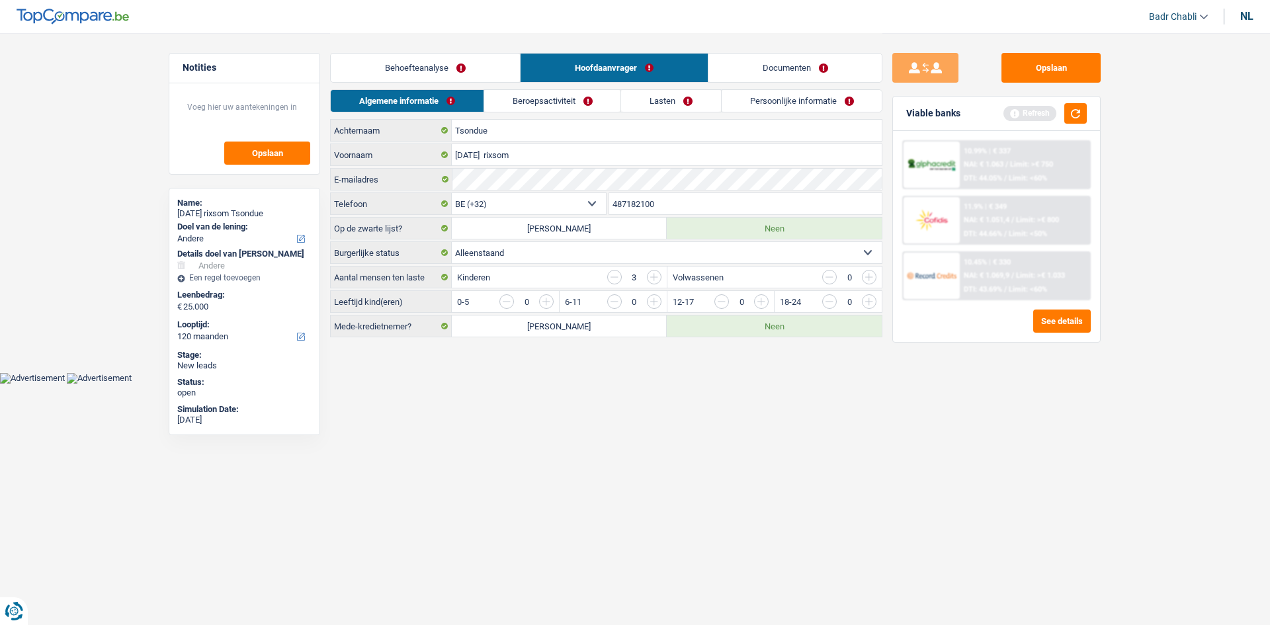
click at [868, 306] on input "button" at bounding box center [1137, 304] width 551 height 21
click at [787, 74] on link "Documenten" at bounding box center [795, 68] width 174 height 28
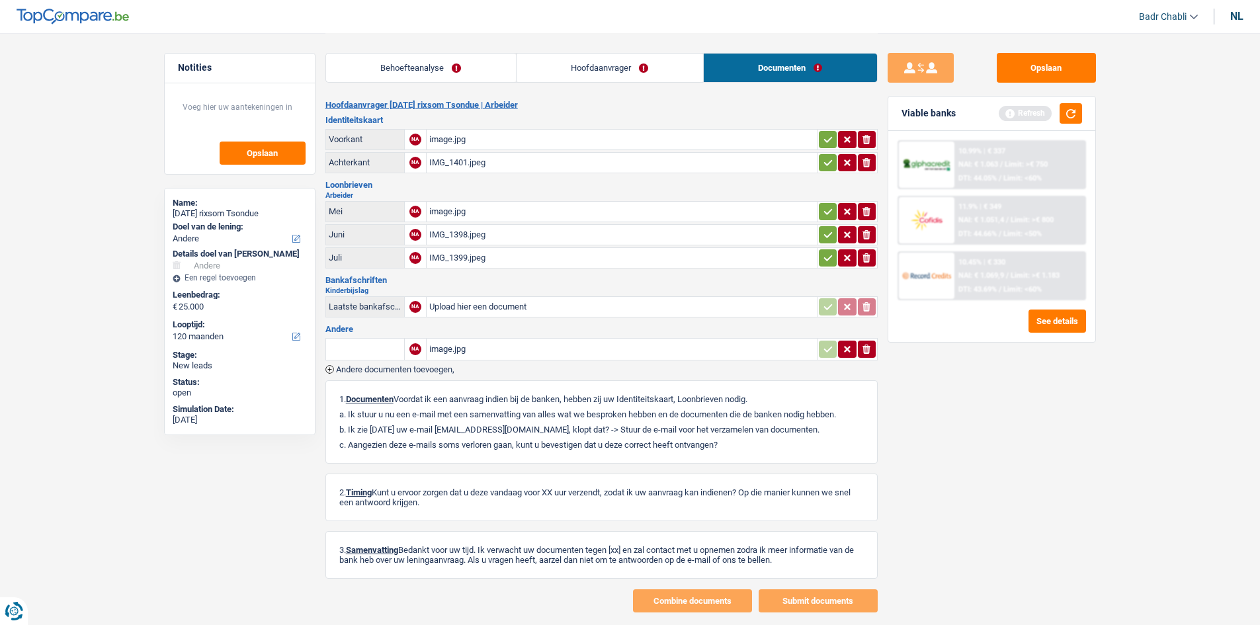
click at [455, 212] on div "image.jpg" at bounding box center [621, 212] width 385 height 20
click at [562, 58] on link "Hoofdaanvrager" at bounding box center [610, 68] width 187 height 28
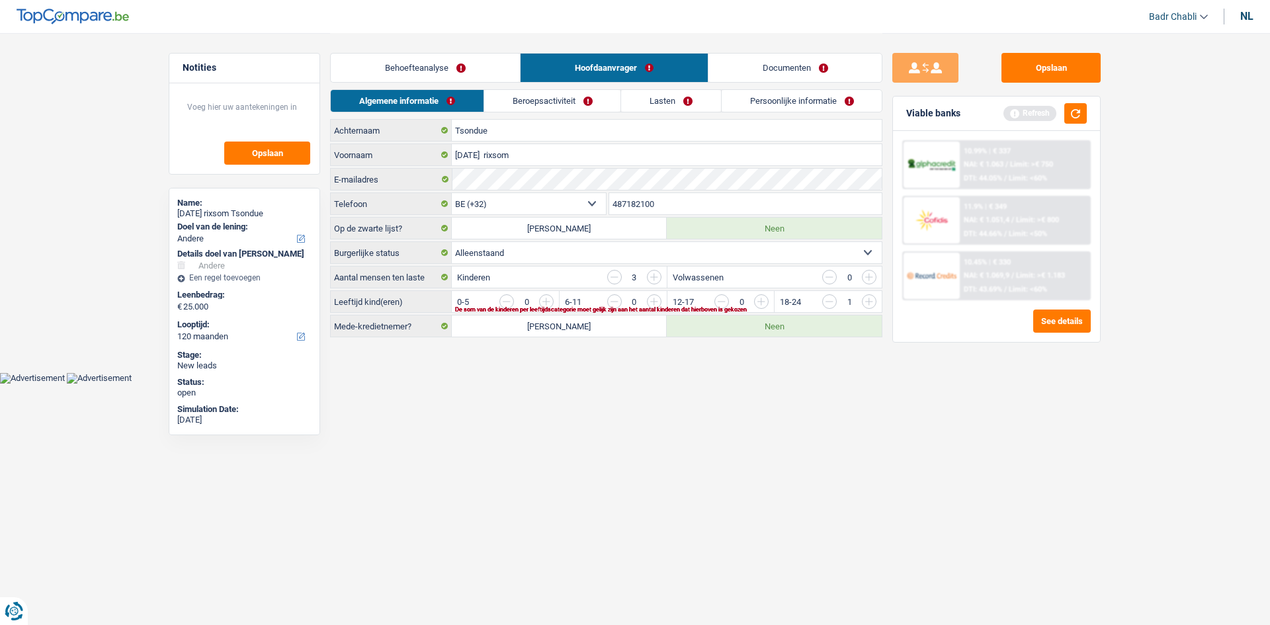
click at [620, 277] on input "button" at bounding box center [614, 277] width 15 height 15
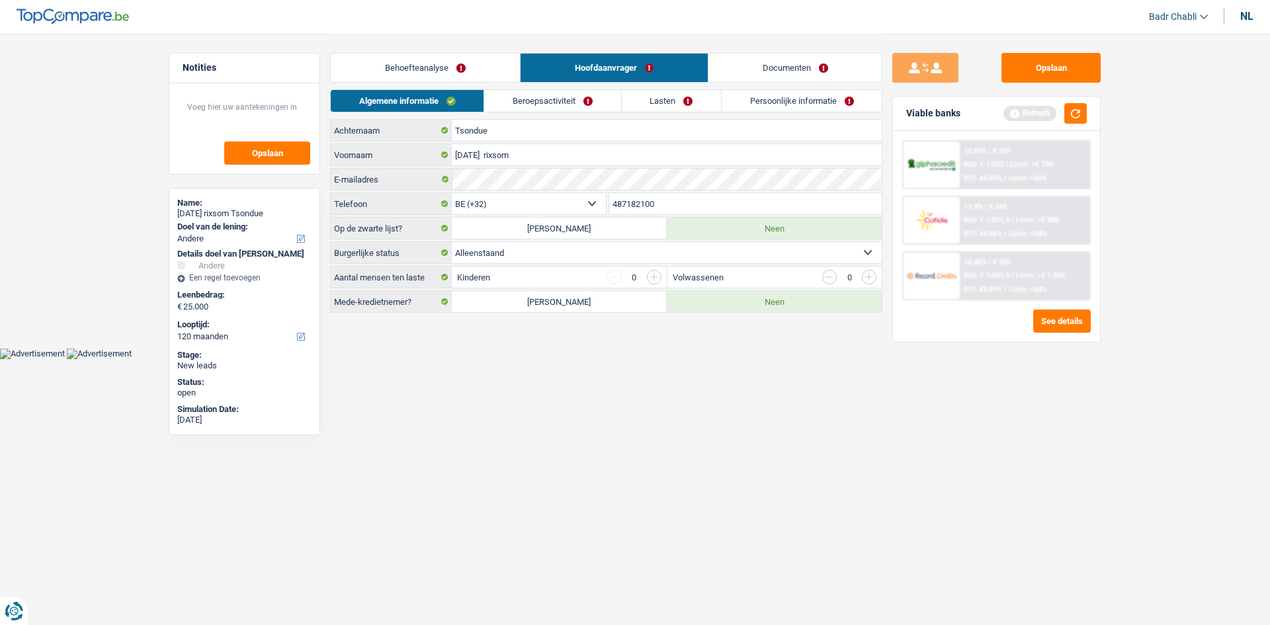
click at [453, 72] on link "Behoefteanalyse" at bounding box center [425, 68] width 189 height 28
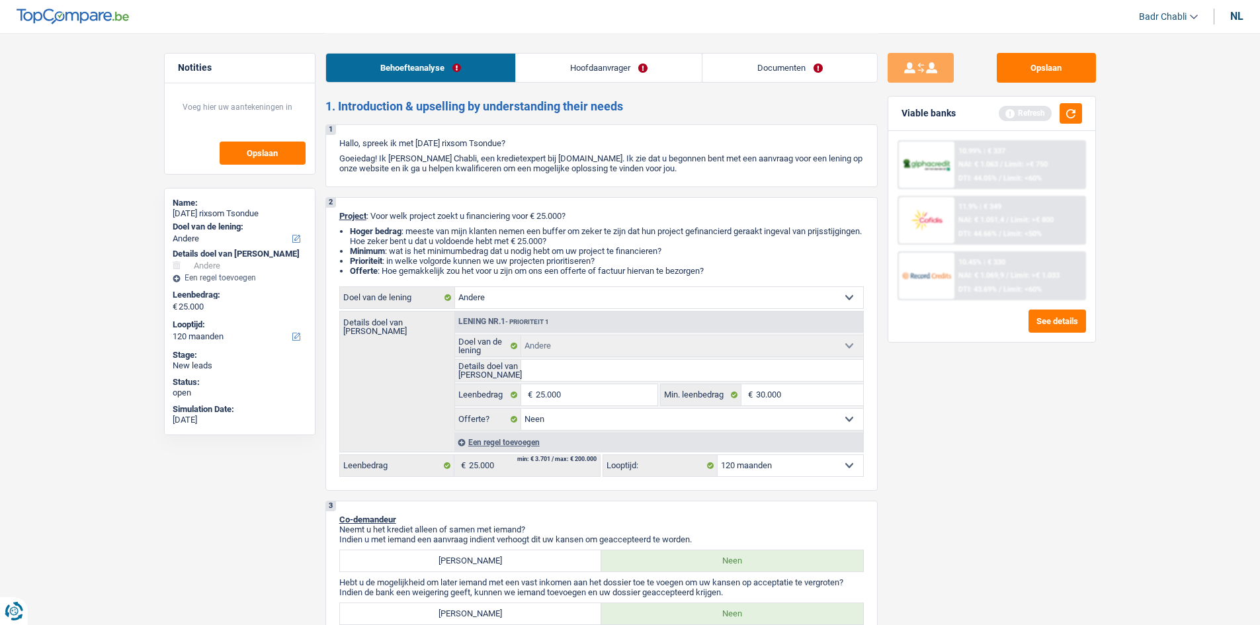
click at [583, 73] on link "Hoofdaanvrager" at bounding box center [609, 68] width 186 height 28
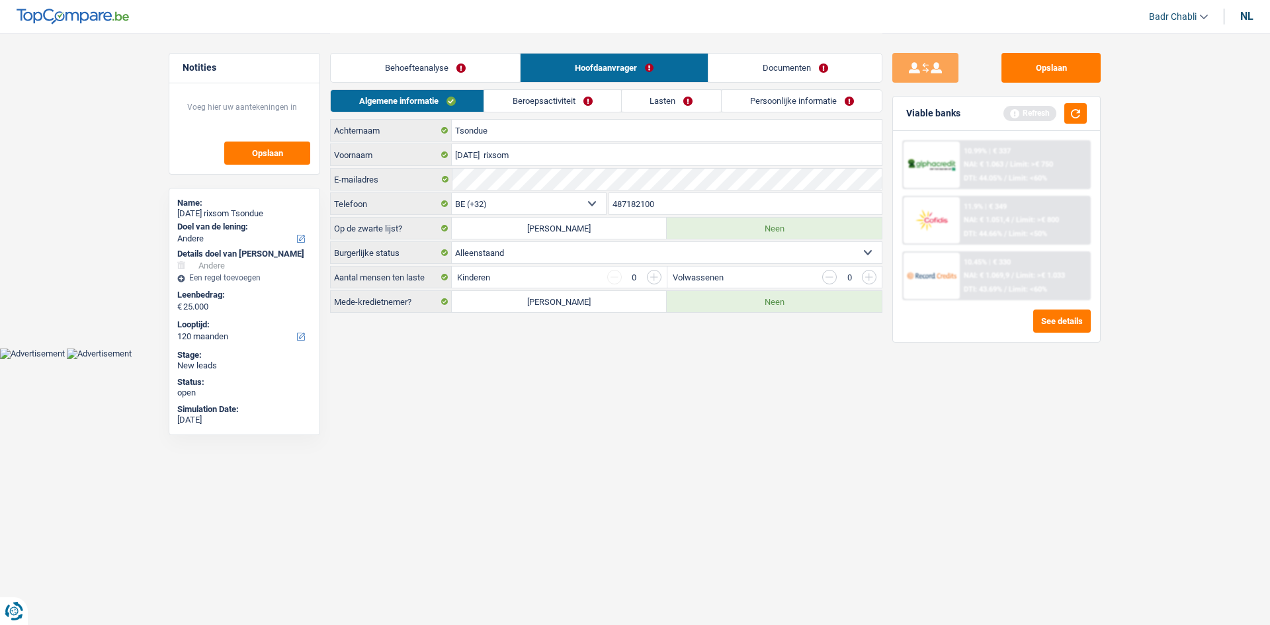
click at [562, 93] on link "Beroepsactiviteit" at bounding box center [552, 101] width 136 height 22
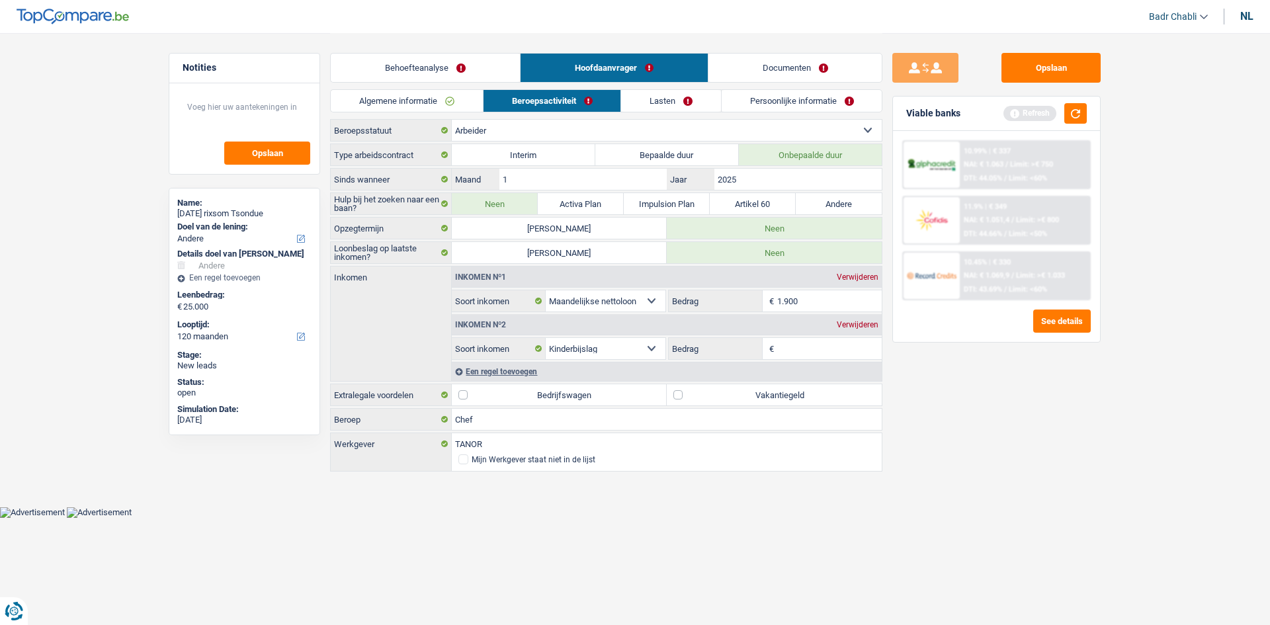
click at [692, 392] on label "Vakantiegeld" at bounding box center [774, 394] width 215 height 21
click at [692, 392] on input "Vakantiegeld" at bounding box center [774, 394] width 215 height 21
checkbox input "true"
click at [685, 99] on link "Lasten" at bounding box center [671, 101] width 100 height 22
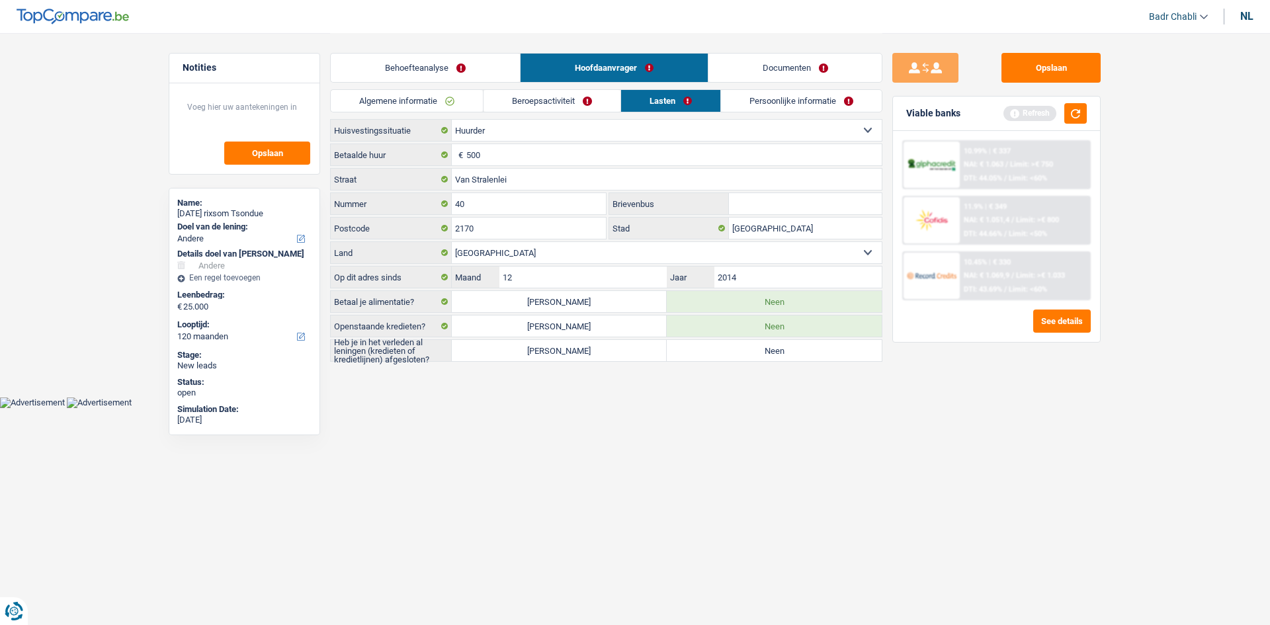
click at [599, 99] on link "Beroepsactiviteit" at bounding box center [551, 101] width 137 height 22
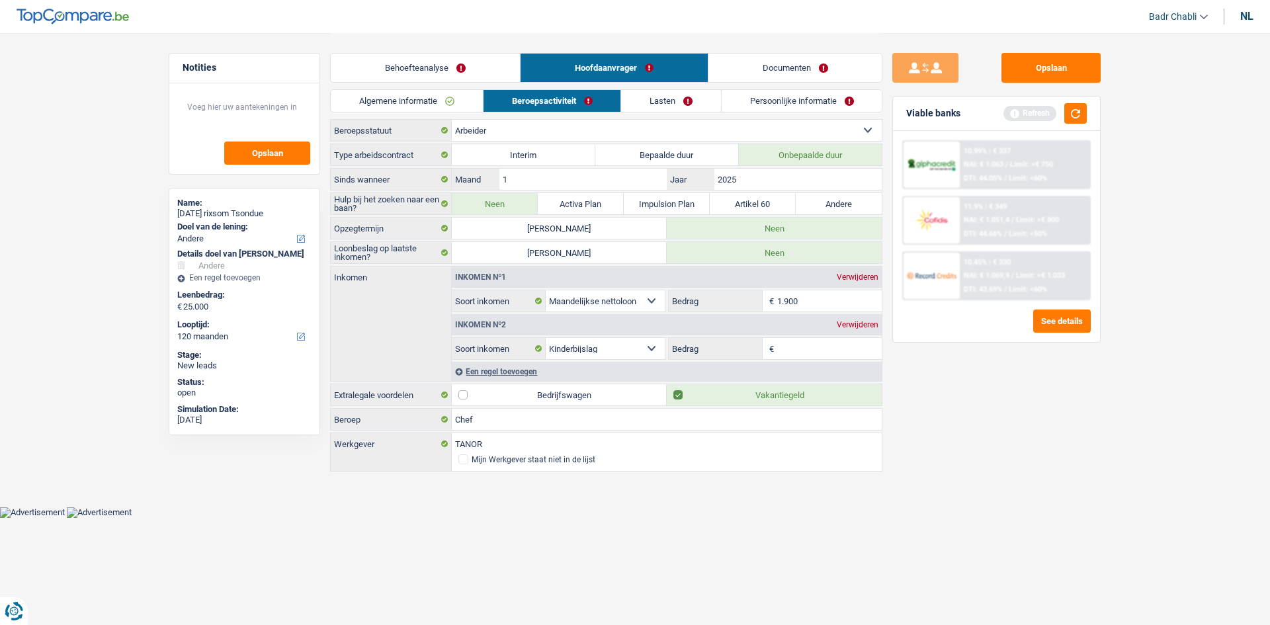
click at [880, 56] on link "Documenten" at bounding box center [795, 68] width 174 height 28
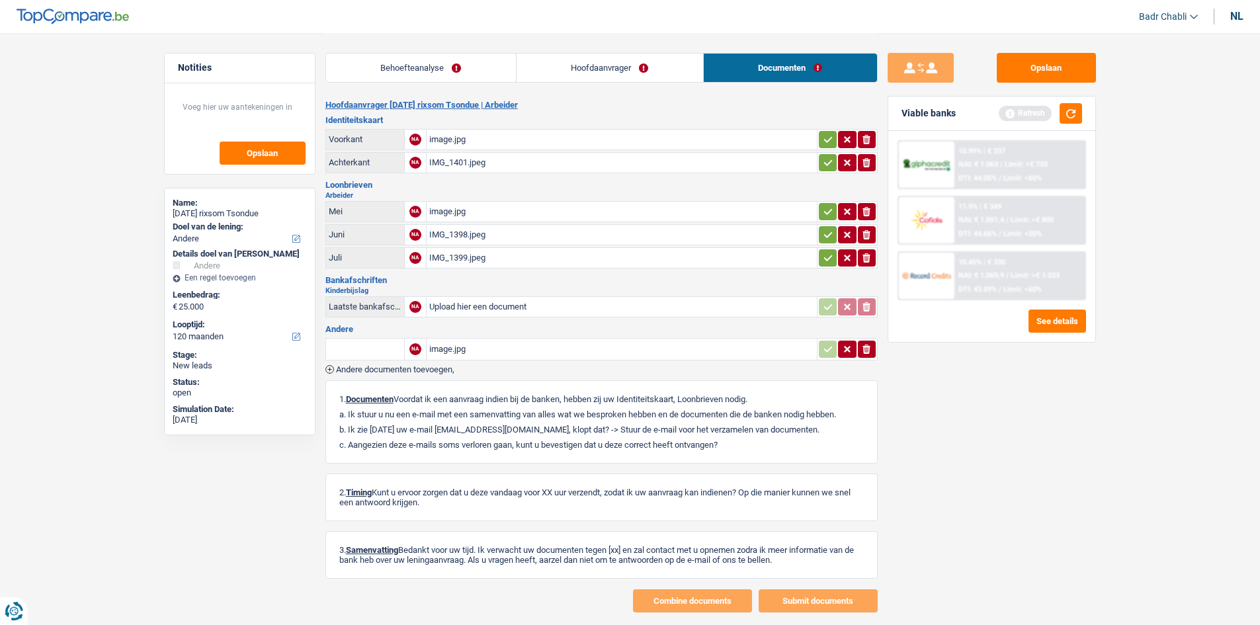
click at [462, 230] on div "IMG_1398.jpeg" at bounding box center [621, 235] width 385 height 20
click at [476, 259] on div "IMG_1399.jpeg" at bounding box center [621, 258] width 385 height 20
click at [624, 68] on link "Hoofdaanvrager" at bounding box center [610, 68] width 187 height 28
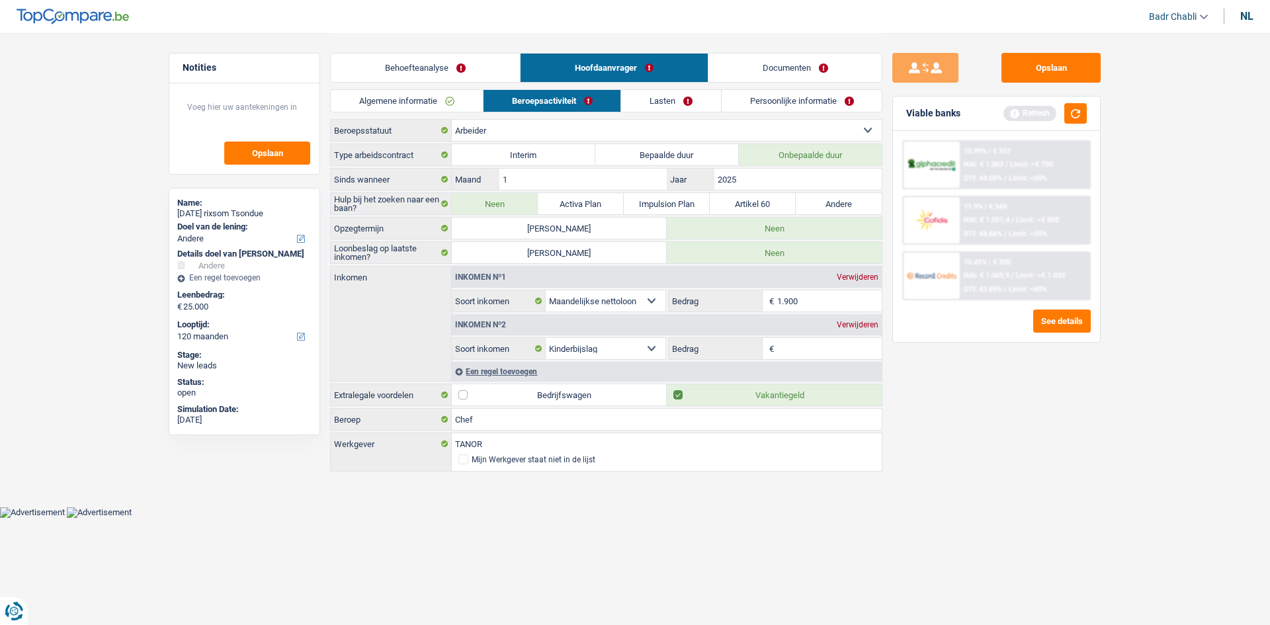
click at [803, 304] on input "1.900" at bounding box center [829, 300] width 105 height 21
type input "1.940"
click at [854, 324] on div "Verwijderen" at bounding box center [857, 325] width 48 height 8
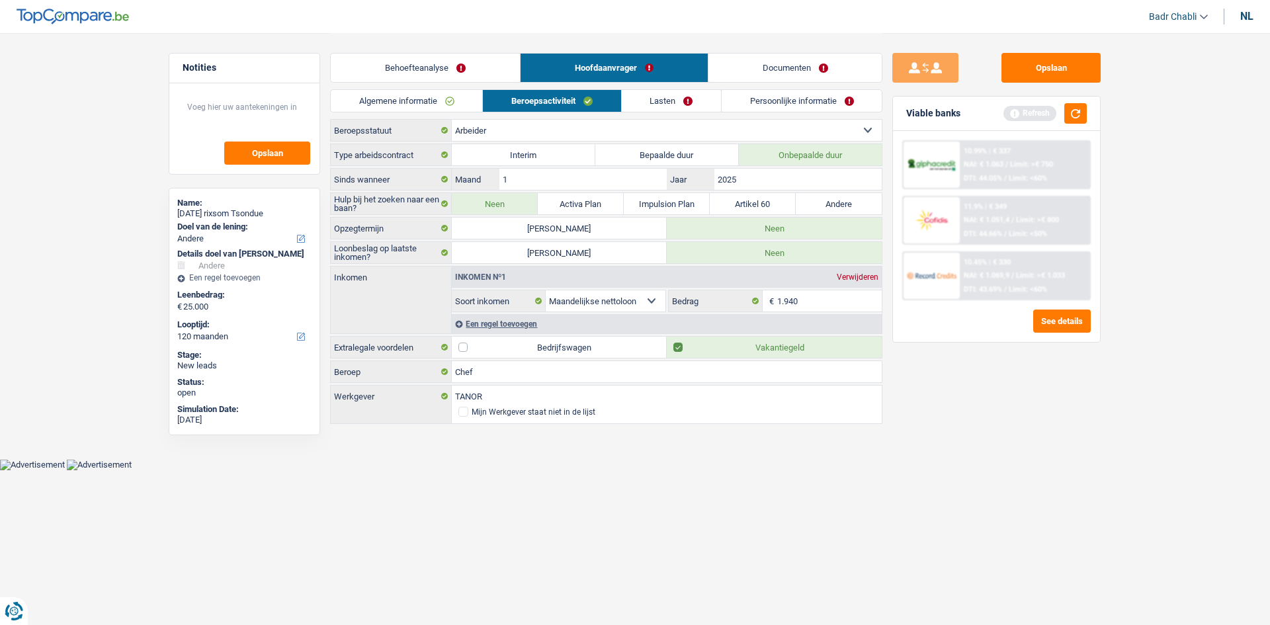
click at [420, 105] on link "Algemene informatie" at bounding box center [406, 101] width 151 height 22
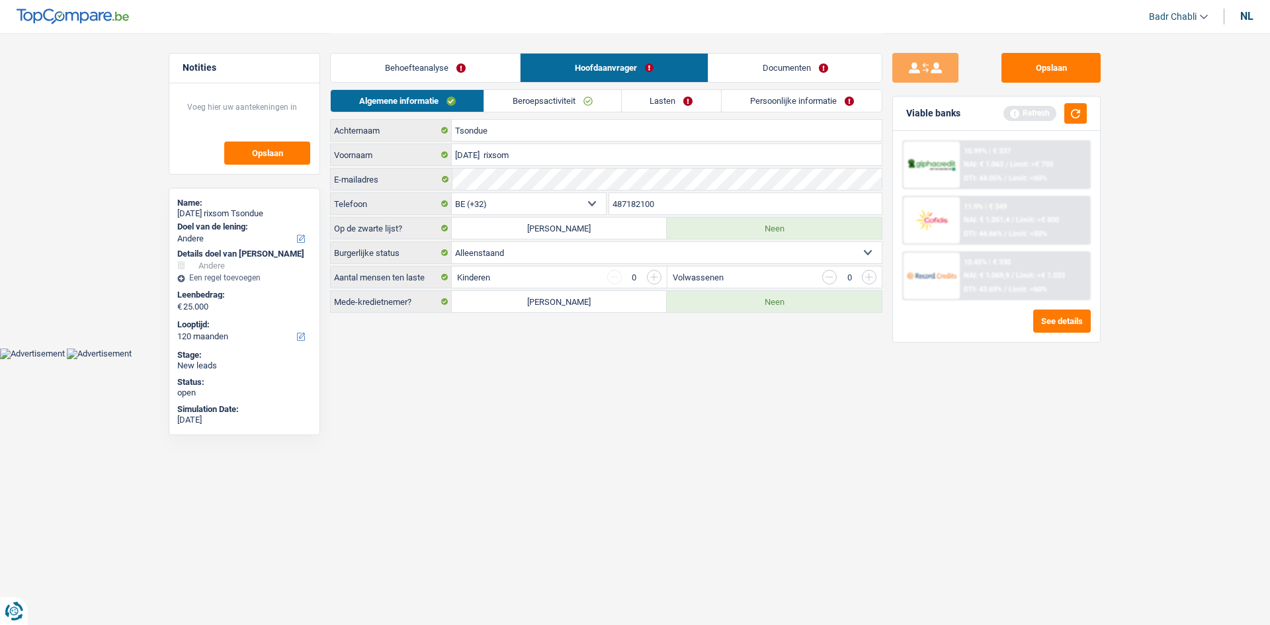
click at [573, 106] on link "Beroepsactiviteit" at bounding box center [552, 101] width 136 height 22
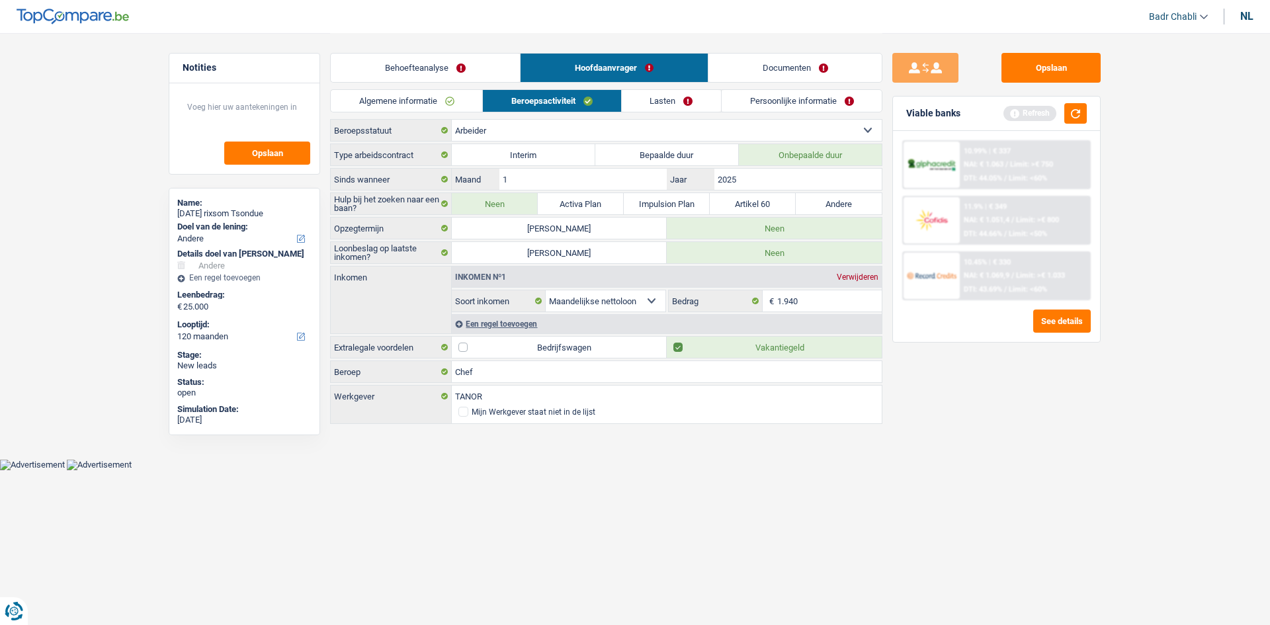
click at [539, 321] on div "Een regel toevoegen" at bounding box center [667, 323] width 430 height 19
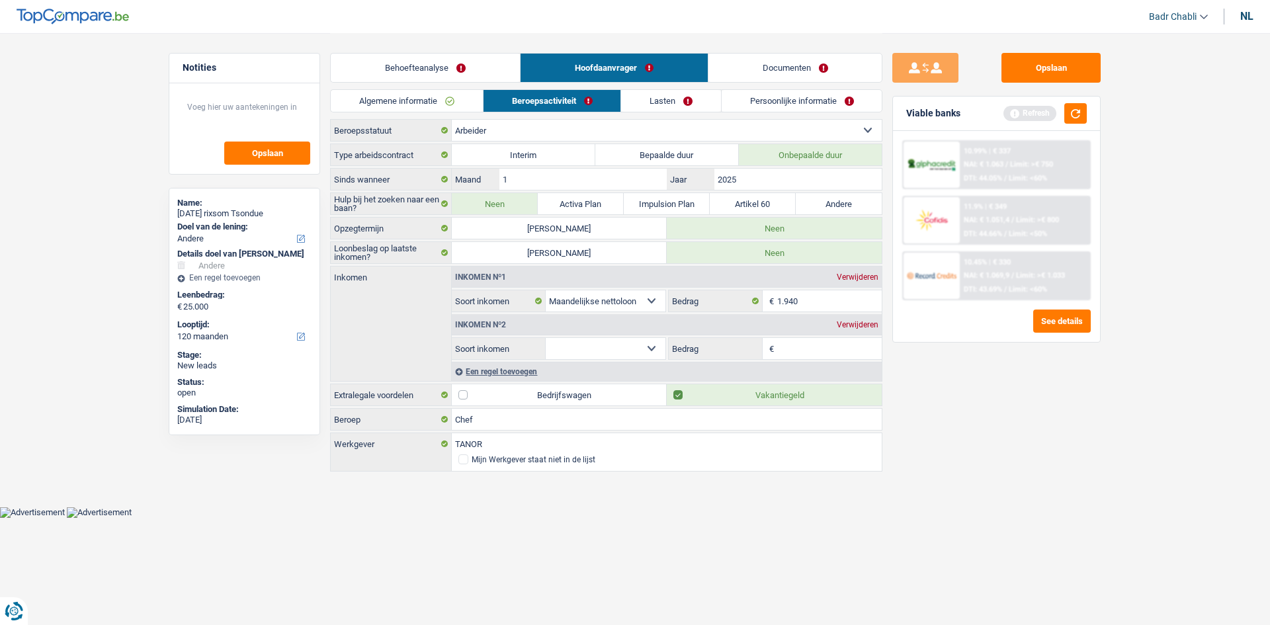
click at [790, 73] on link "Documenten" at bounding box center [795, 68] width 174 height 28
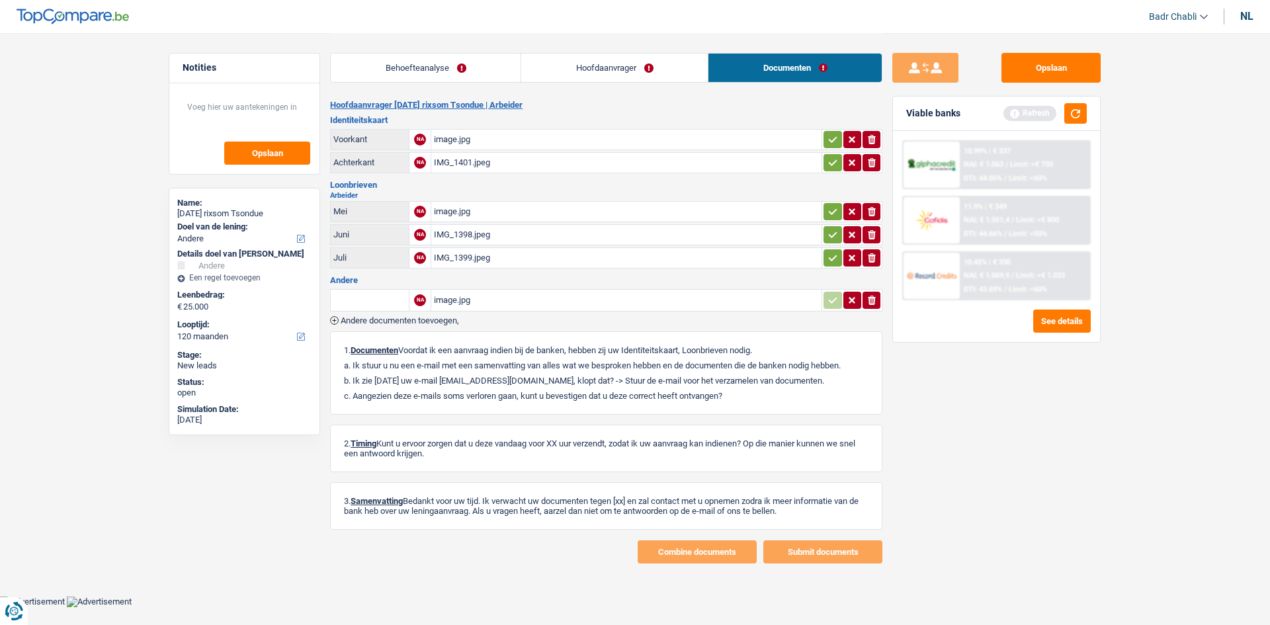
click at [464, 215] on div "image.jpg" at bounding box center [626, 212] width 385 height 20
click at [603, 73] on link "Hoofdaanvrager" at bounding box center [614, 68] width 187 height 28
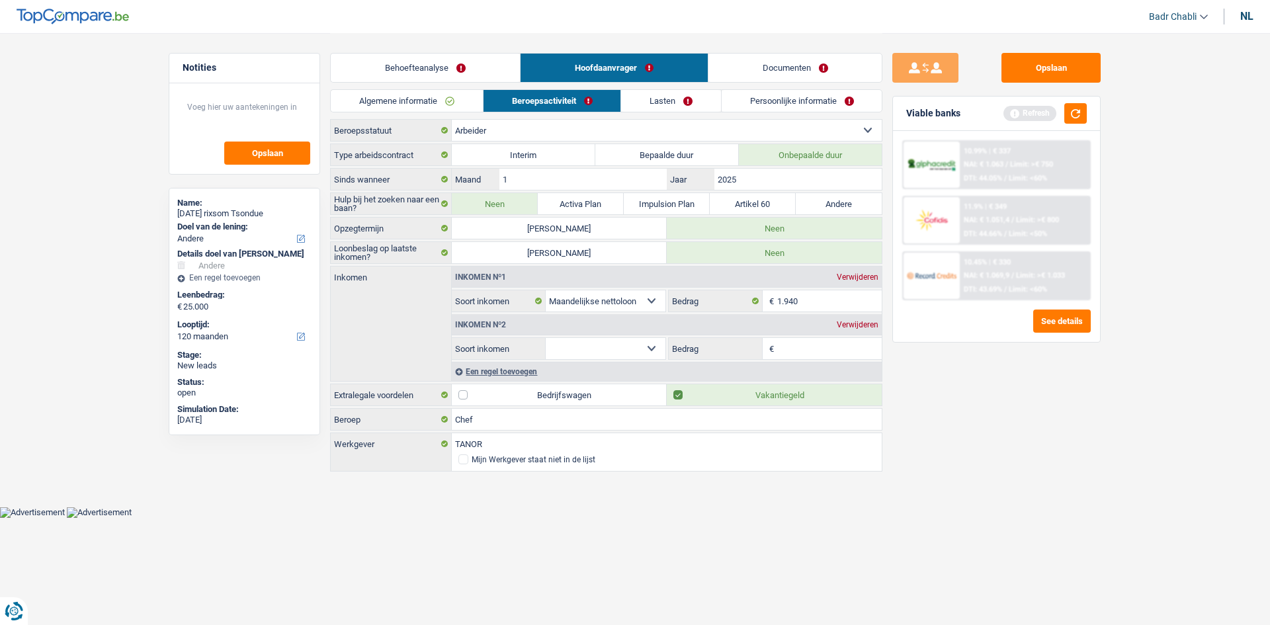
click at [656, 109] on link "Lasten" at bounding box center [671, 101] width 100 height 22
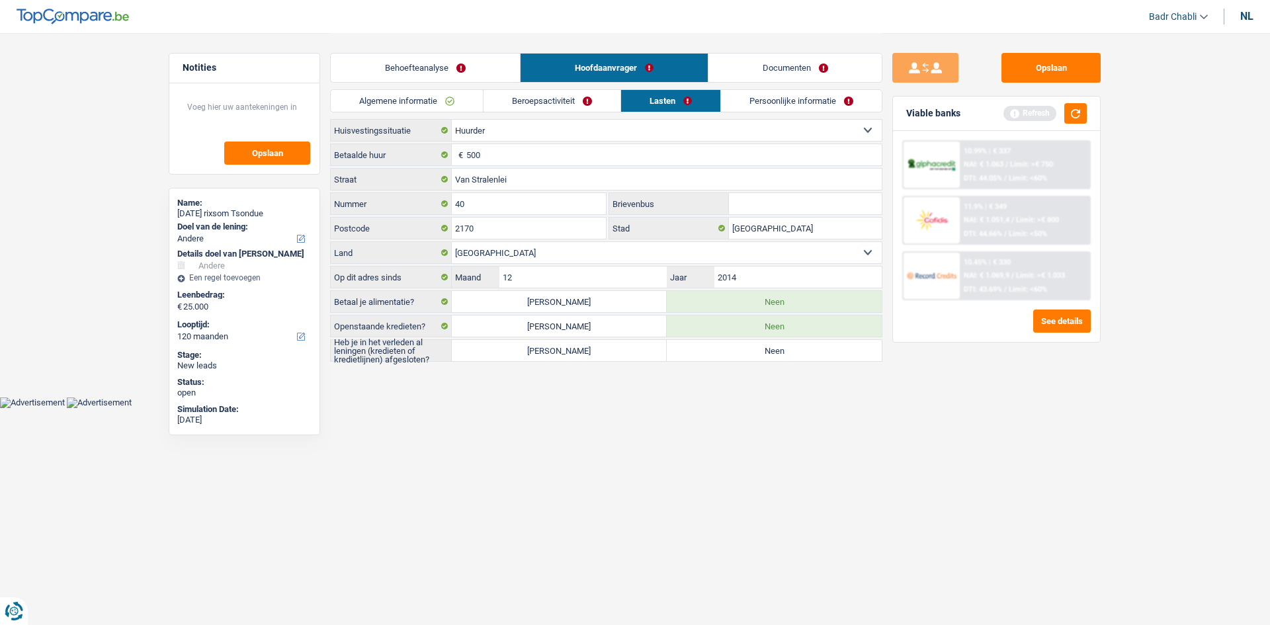
click at [593, 353] on label "[PERSON_NAME]" at bounding box center [559, 350] width 215 height 21
click at [593, 353] on input "[PERSON_NAME]" at bounding box center [559, 350] width 215 height 21
radio input "true"
click at [1072, 112] on button "button" at bounding box center [1075, 113] width 22 height 21
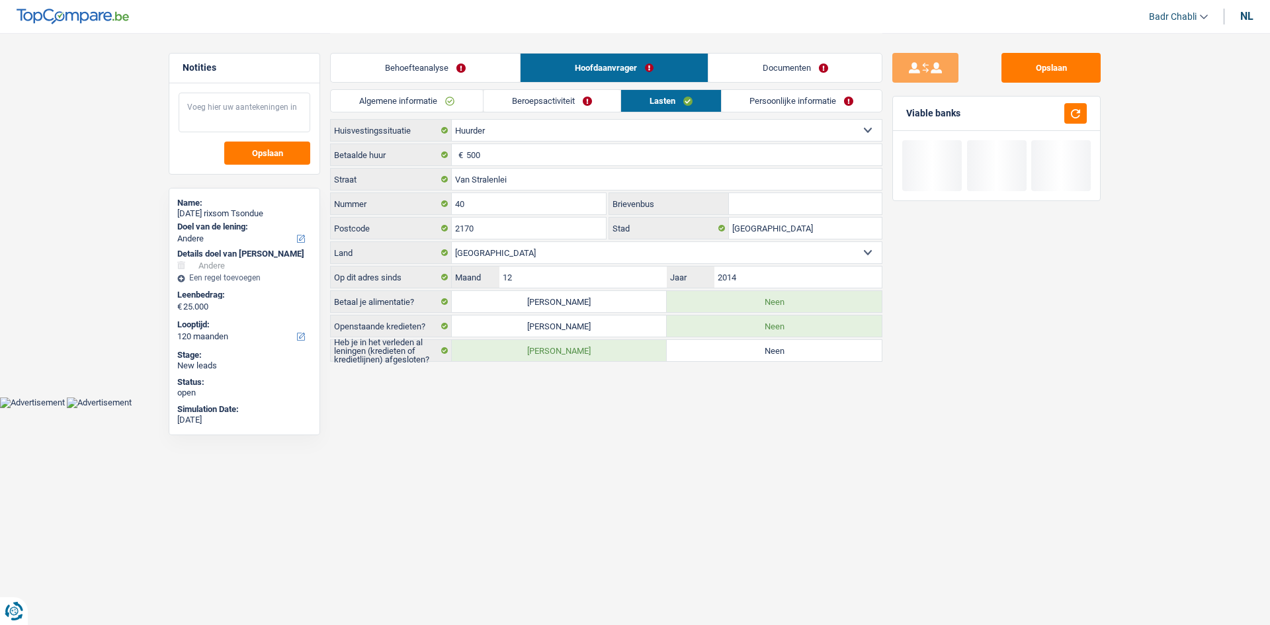
click at [262, 126] on textarea at bounding box center [245, 113] width 132 height 40
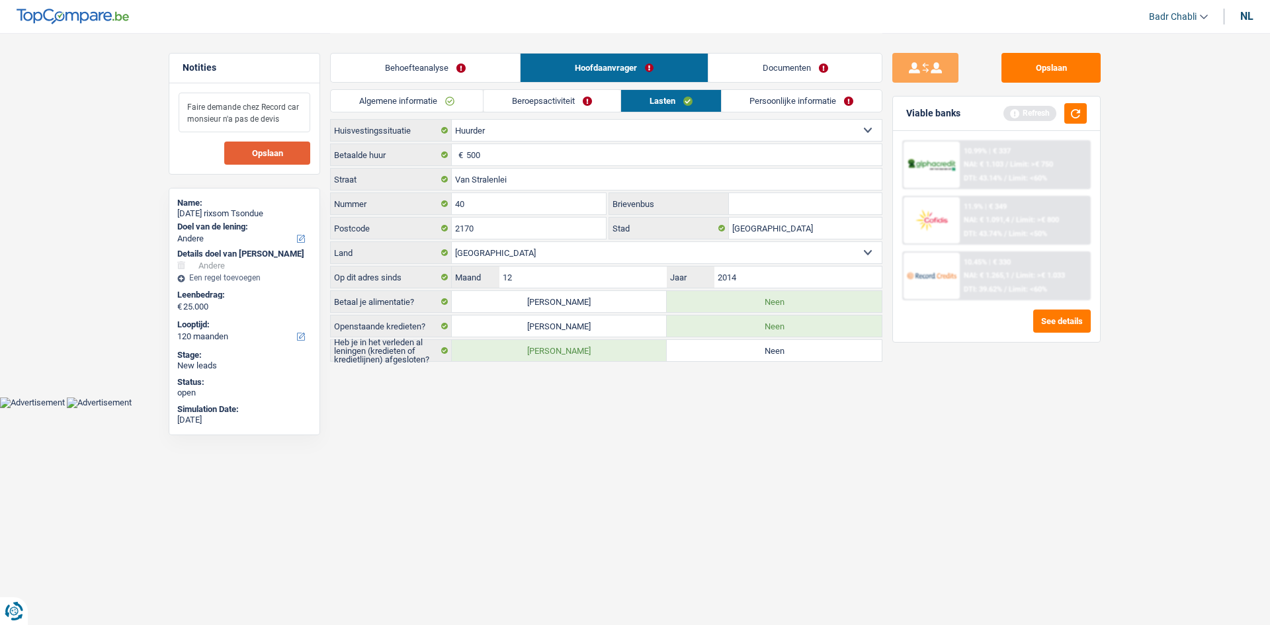
type textarea "Faire demande chez Record car monsieur n'a pas de devis"
click at [281, 161] on button "Opslaan" at bounding box center [267, 153] width 86 height 23
click at [1068, 114] on button "button" at bounding box center [1075, 113] width 22 height 21
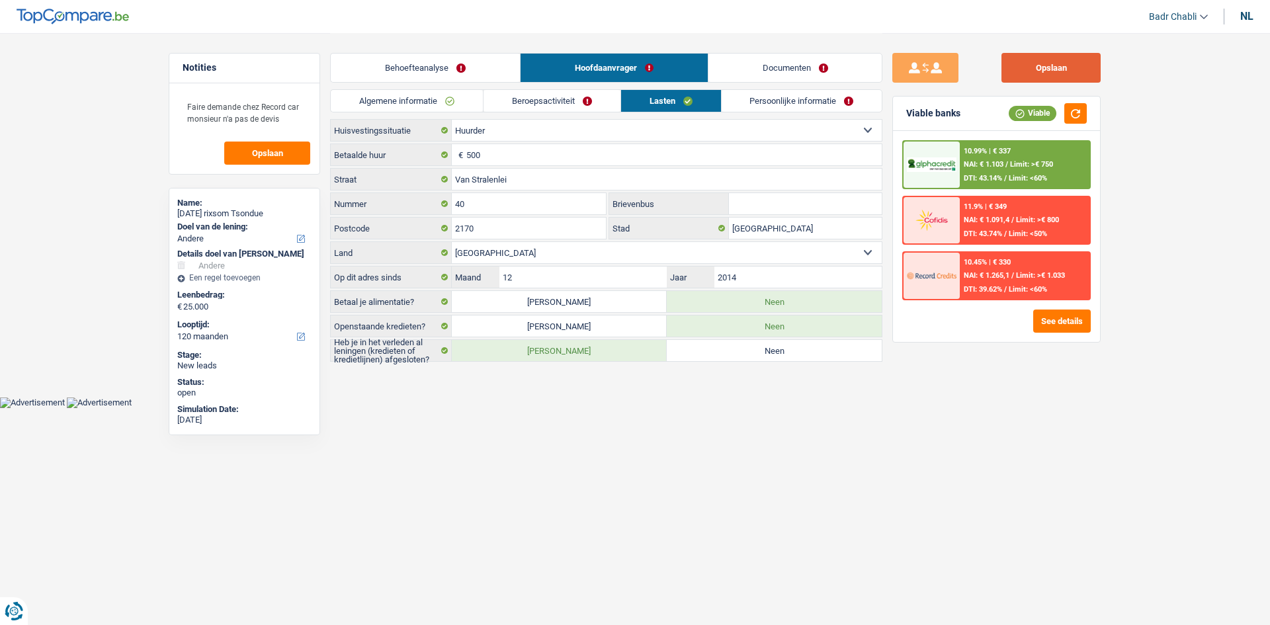
click at [1046, 63] on button "Opslaan" at bounding box center [1050, 68] width 99 height 30
click at [1042, 63] on button "Opslaan" at bounding box center [1050, 68] width 99 height 30
click at [1066, 63] on button "Opslaan" at bounding box center [1050, 68] width 99 height 30
click at [787, 104] on link "Persoonlijke informatie" at bounding box center [802, 101] width 161 height 22
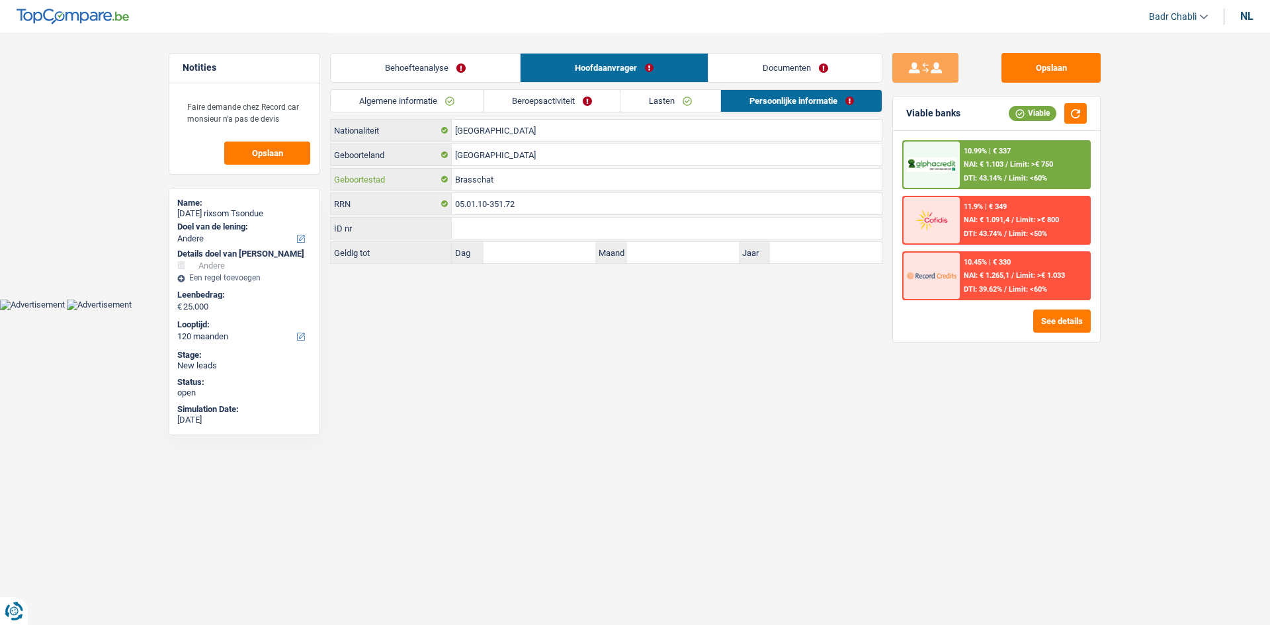
click at [489, 183] on input "Brasschat" at bounding box center [667, 179] width 430 height 21
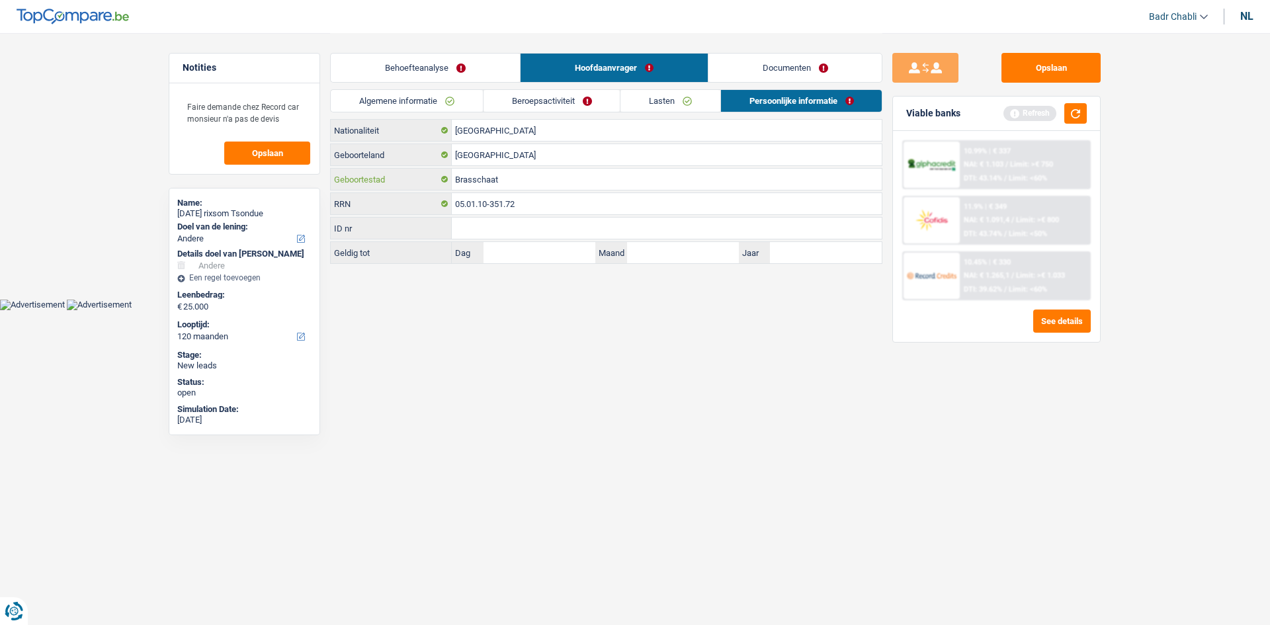
type input "Brasschaat"
click at [687, 99] on link "Lasten" at bounding box center [670, 101] width 100 height 22
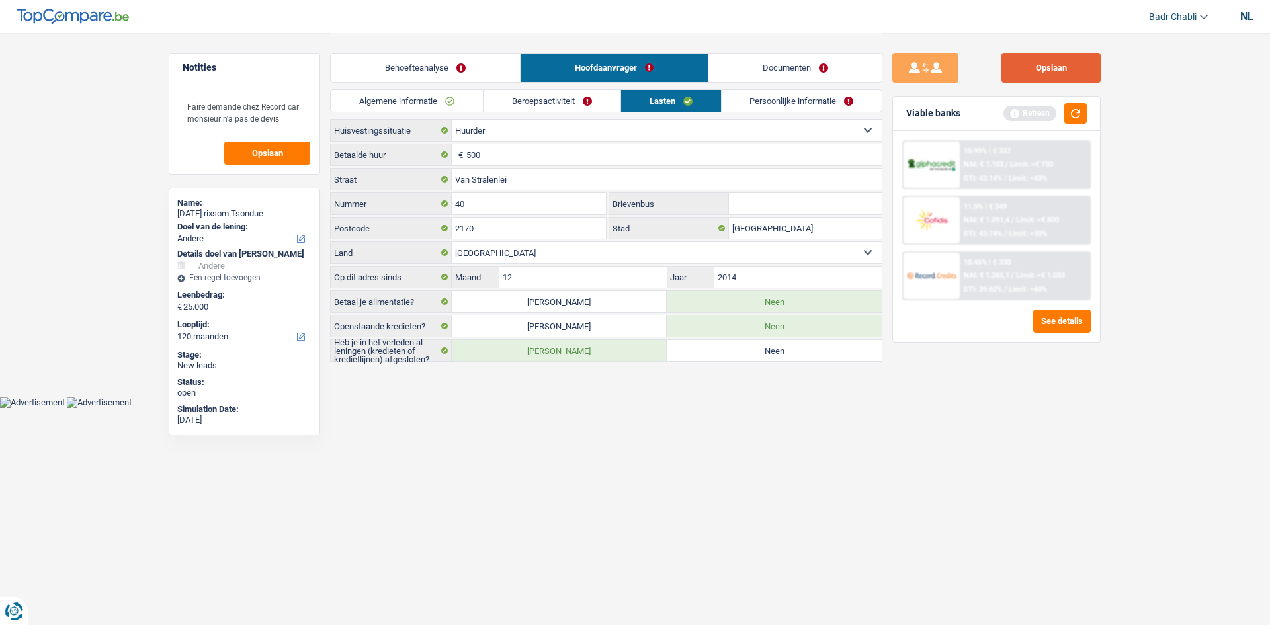
click at [1065, 78] on button "Opslaan" at bounding box center [1050, 68] width 99 height 30
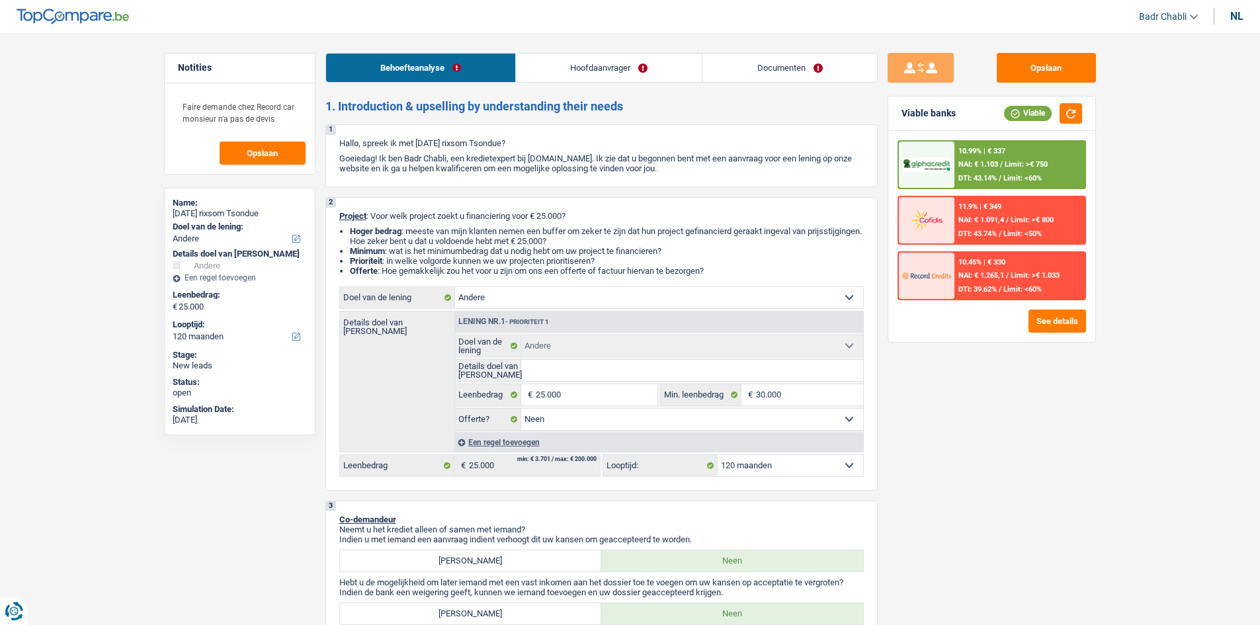
select select "other"
select select "120"
select select "other"
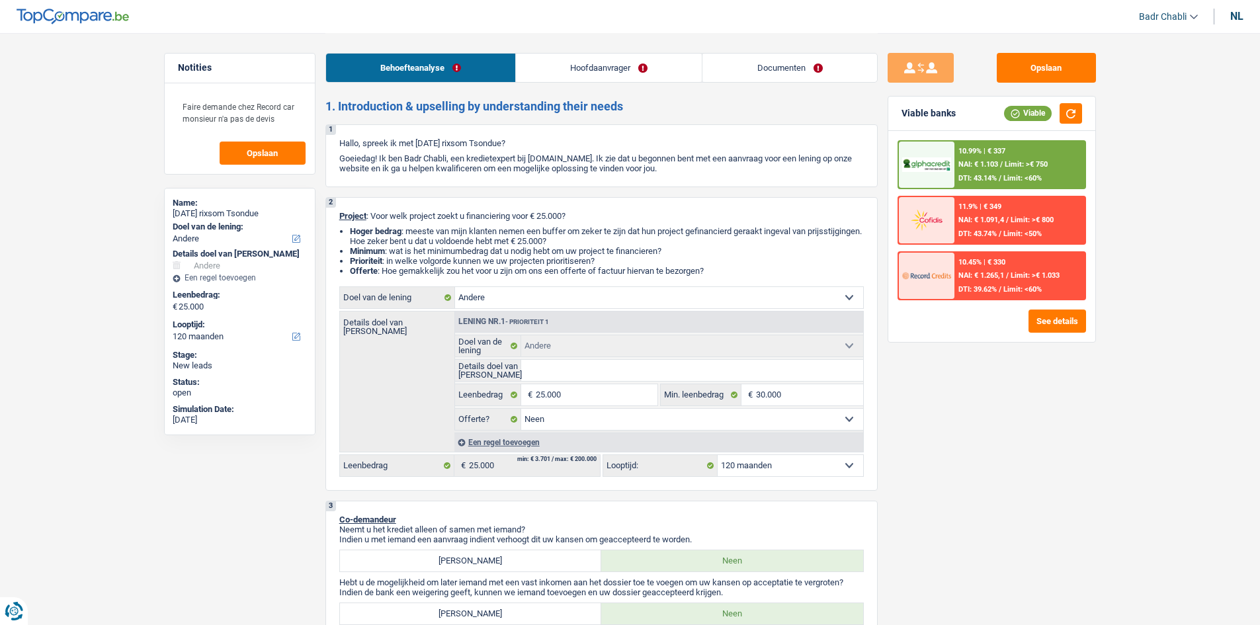
select select "false"
select select "120"
select select "worker"
select select "netSalary"
select select "rents"
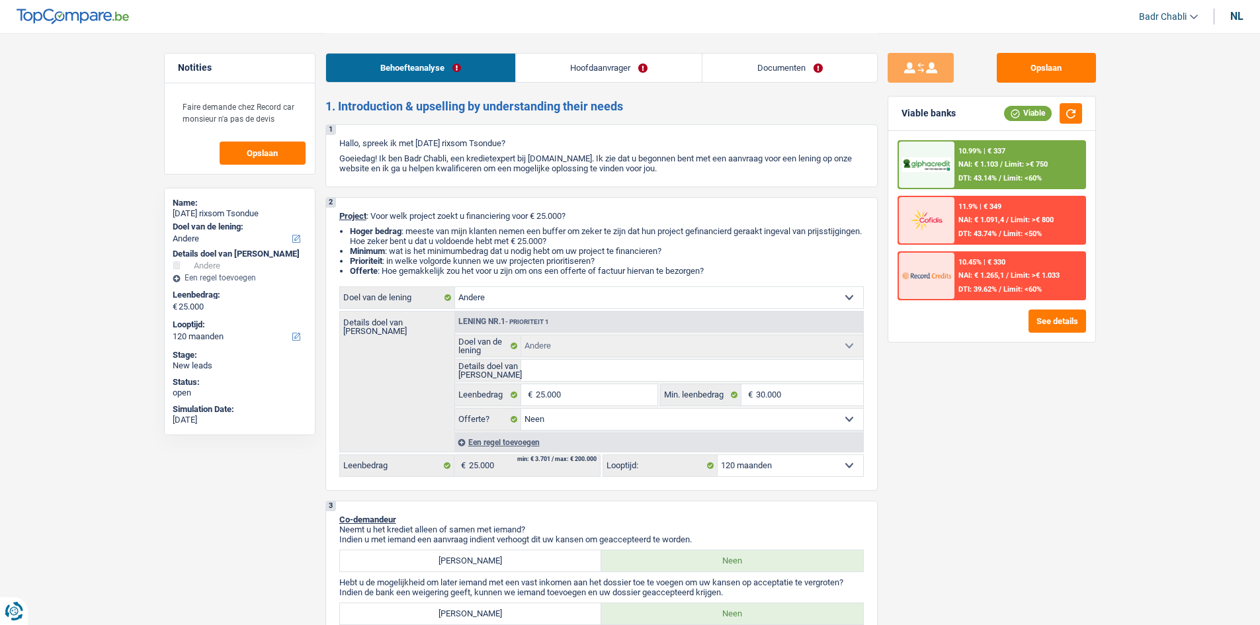
select select "other"
select select "false"
select select "120"
click at [531, 293] on select "Comfort woning: meubels, textiel, toestellen, privé materiaal Hifi, multimedia,…" at bounding box center [659, 297] width 408 height 21
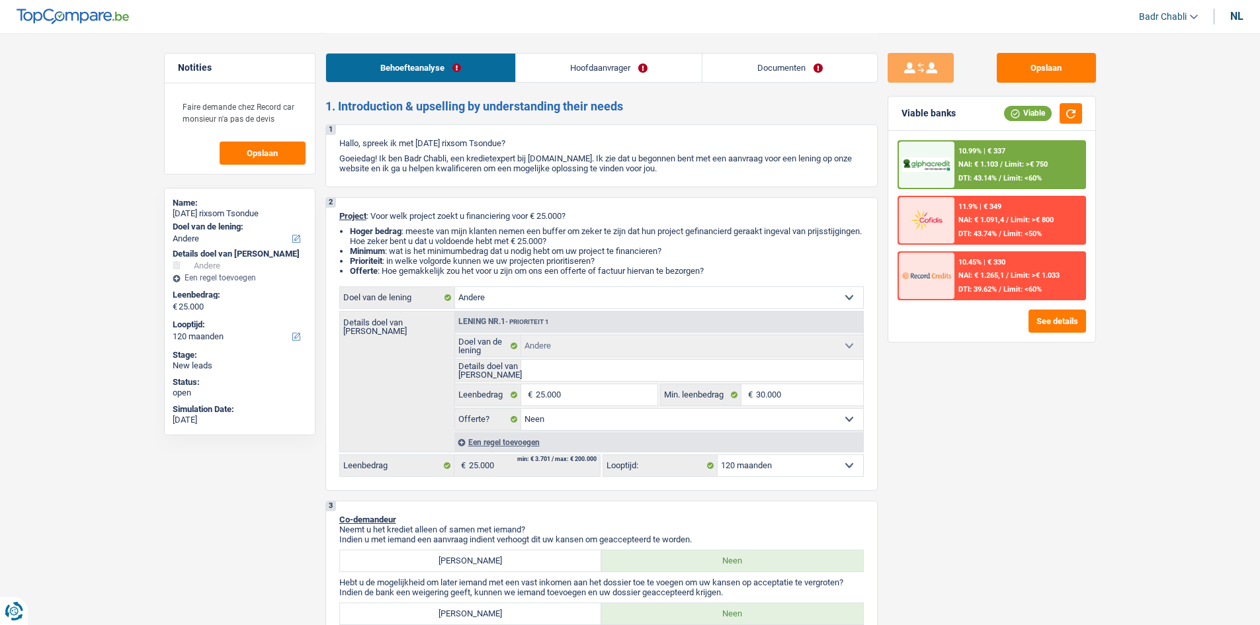
select select "household"
click at [455, 287] on select "Comfort woning: meubels, textiel, toestellen, privé materiaal Hifi, multimedia,…" at bounding box center [659, 297] width 408 height 21
select select "household"
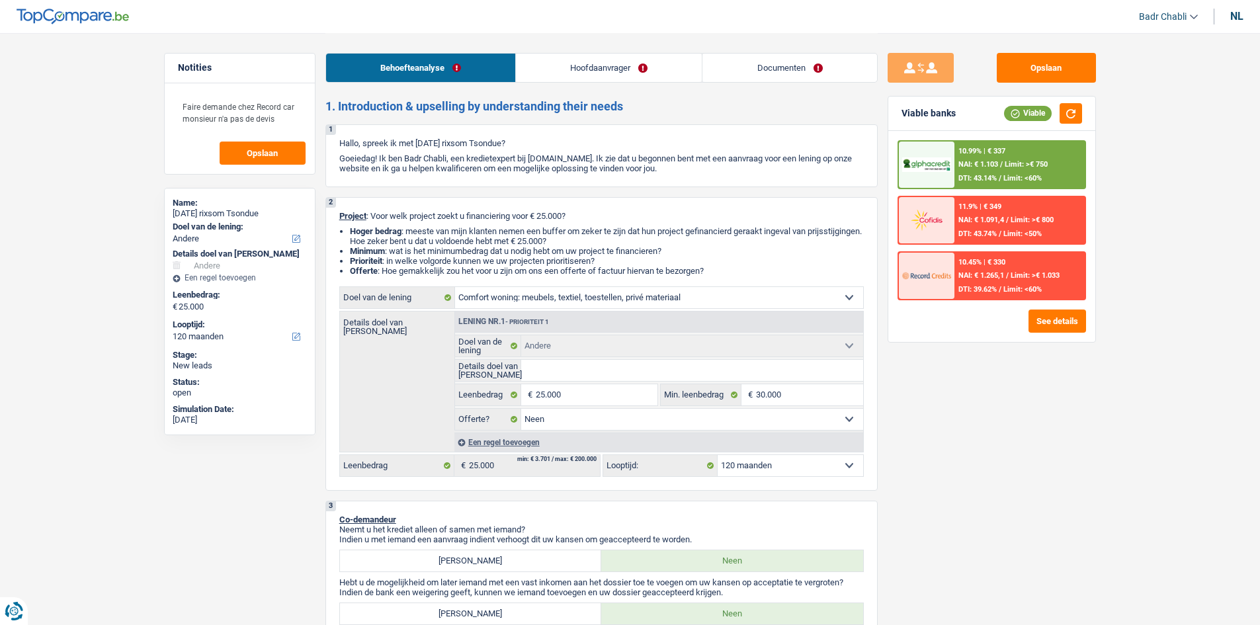
select select
select select "household"
select select
select select "other"
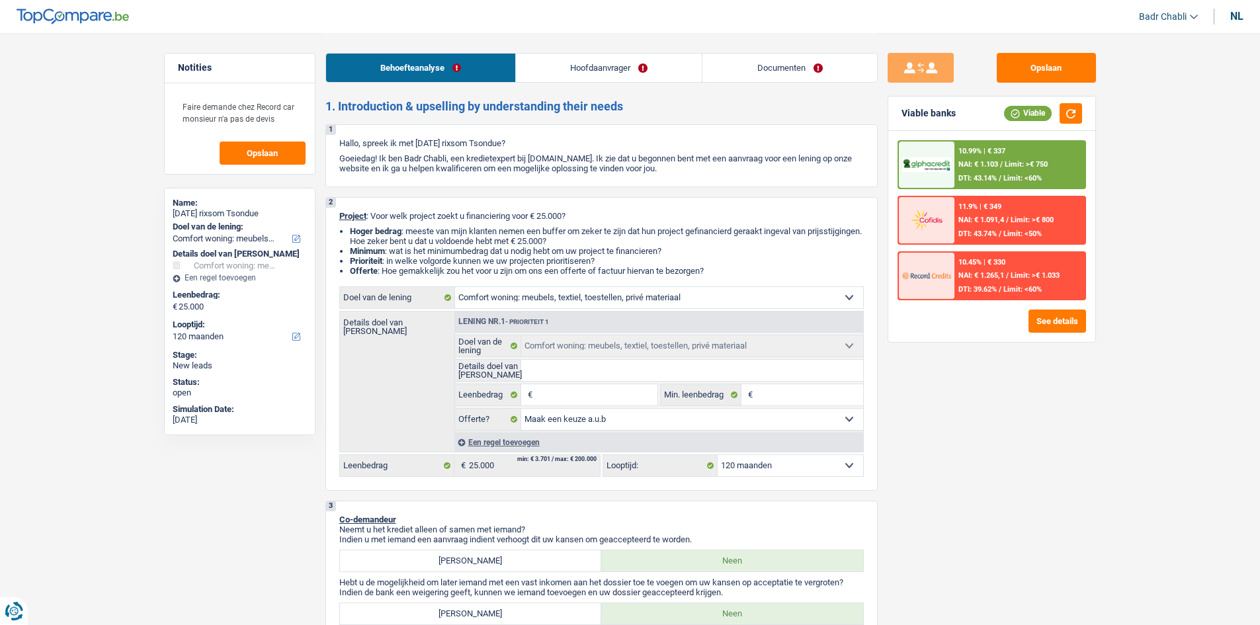
select select "other"
select select "false"
select select "other"
select select "false"
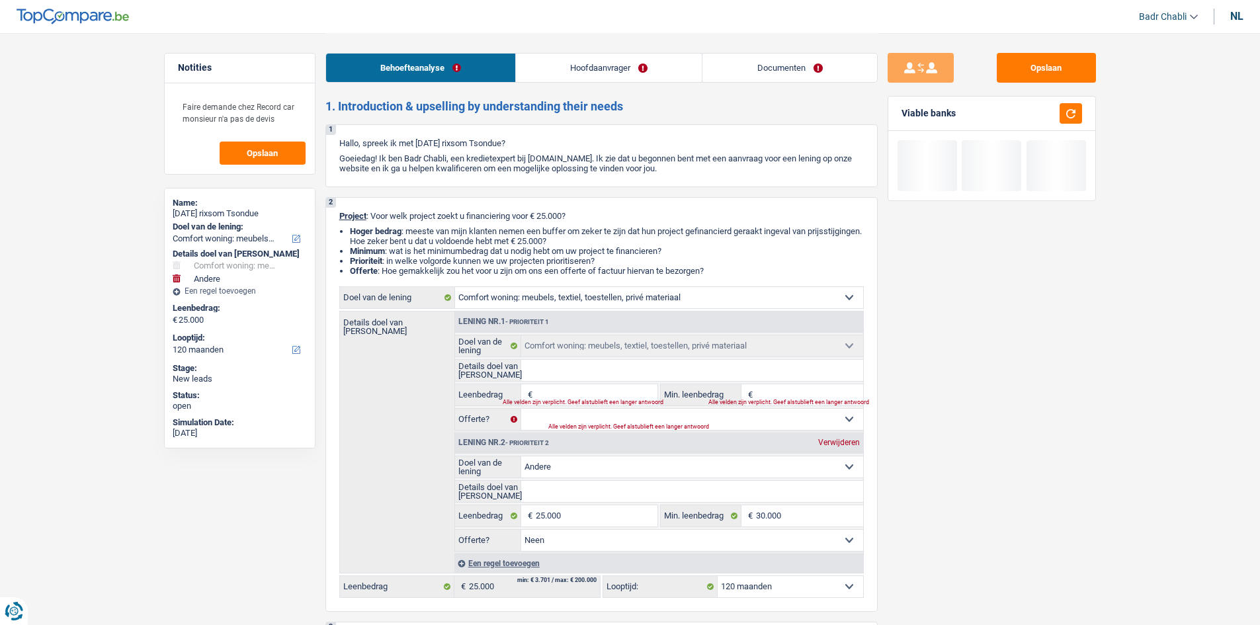
click at [581, 392] on input "Leenbedrag" at bounding box center [596, 394] width 121 height 21
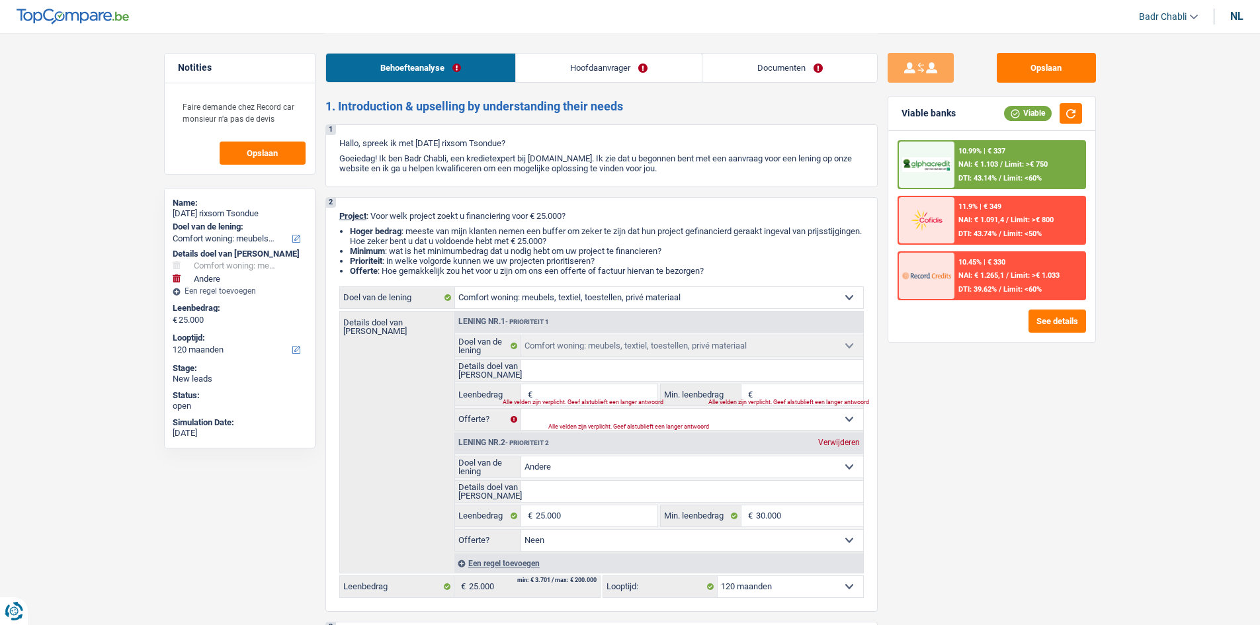
type input "1"
type input "10"
type input "100"
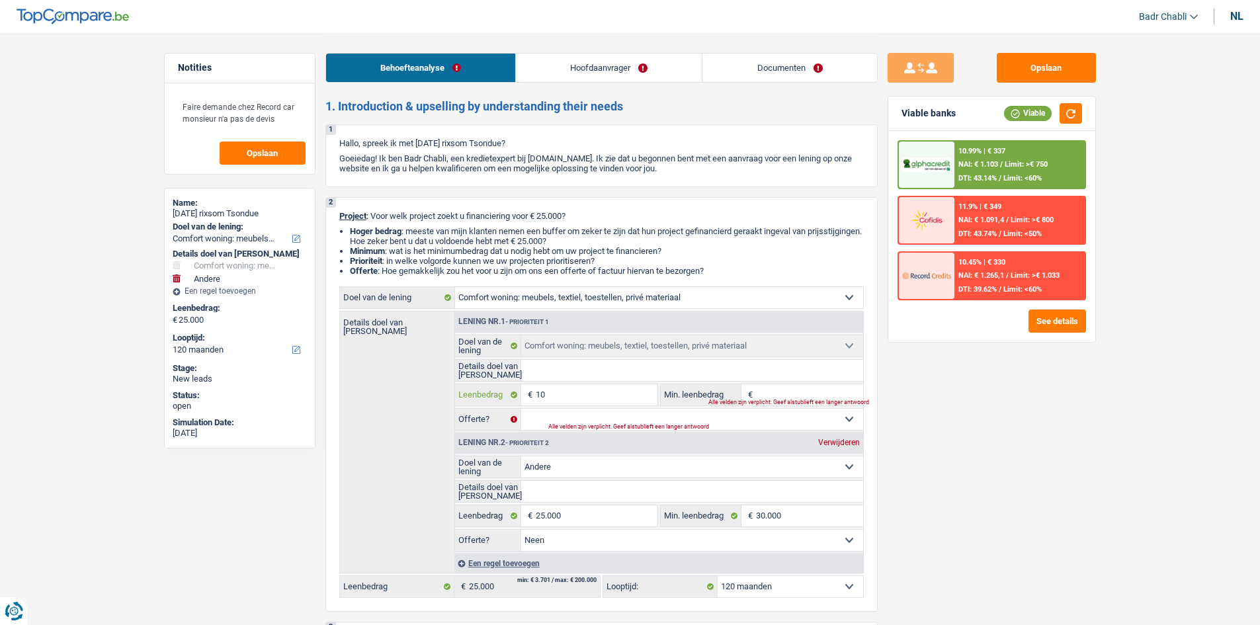
type input "100"
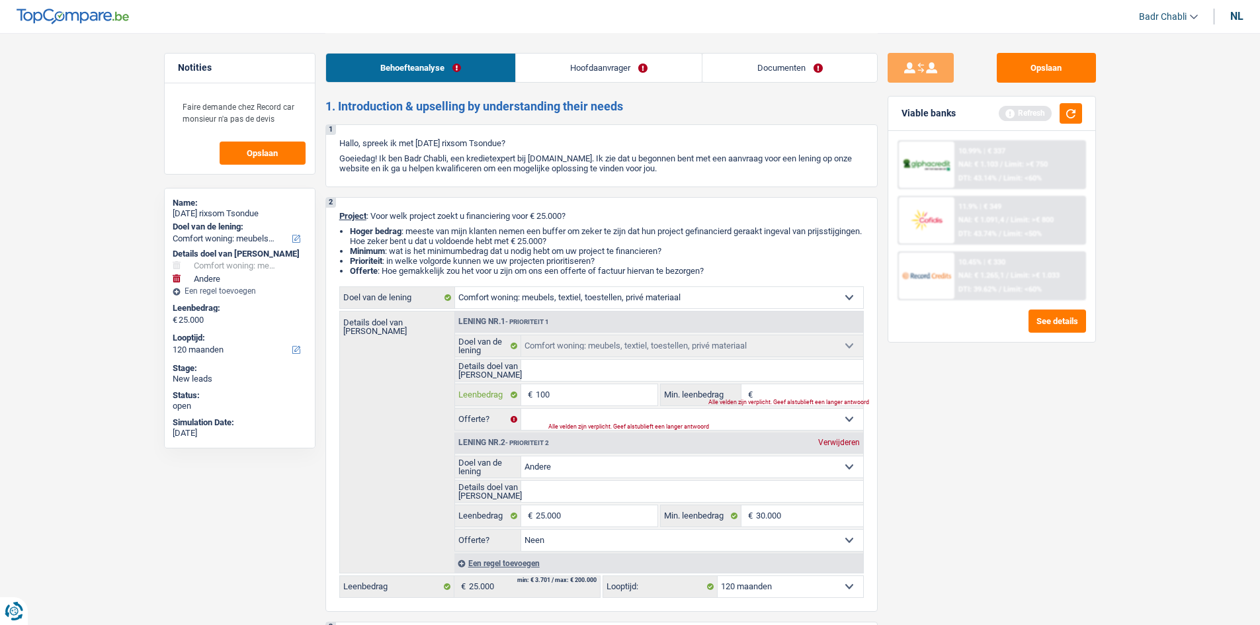
type input "1.000"
type input "10.000"
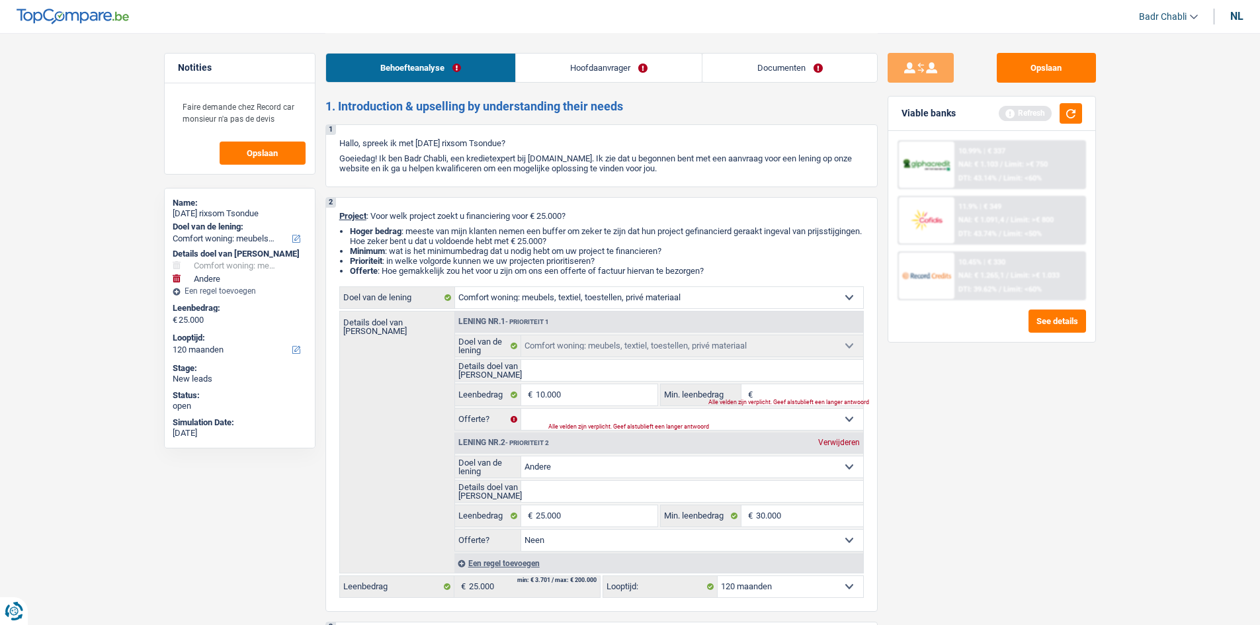
click at [800, 391] on input "Min. leenbedrag" at bounding box center [809, 394] width 107 height 21
type input "35.000"
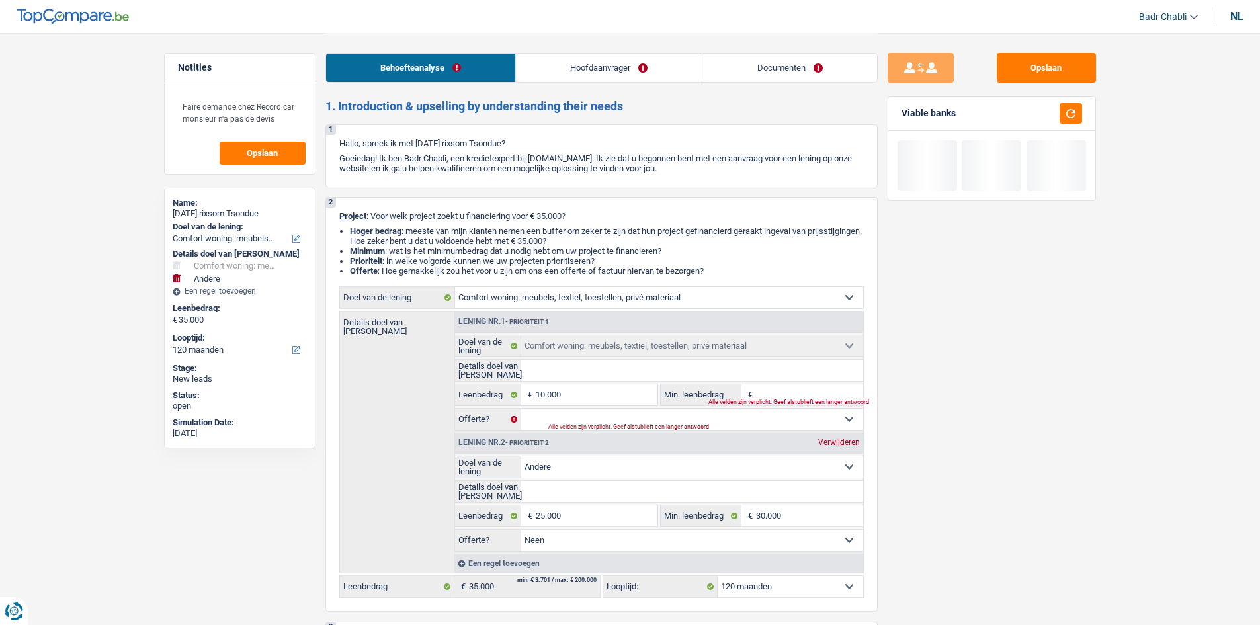
type input "8"
type input "80"
type input "800"
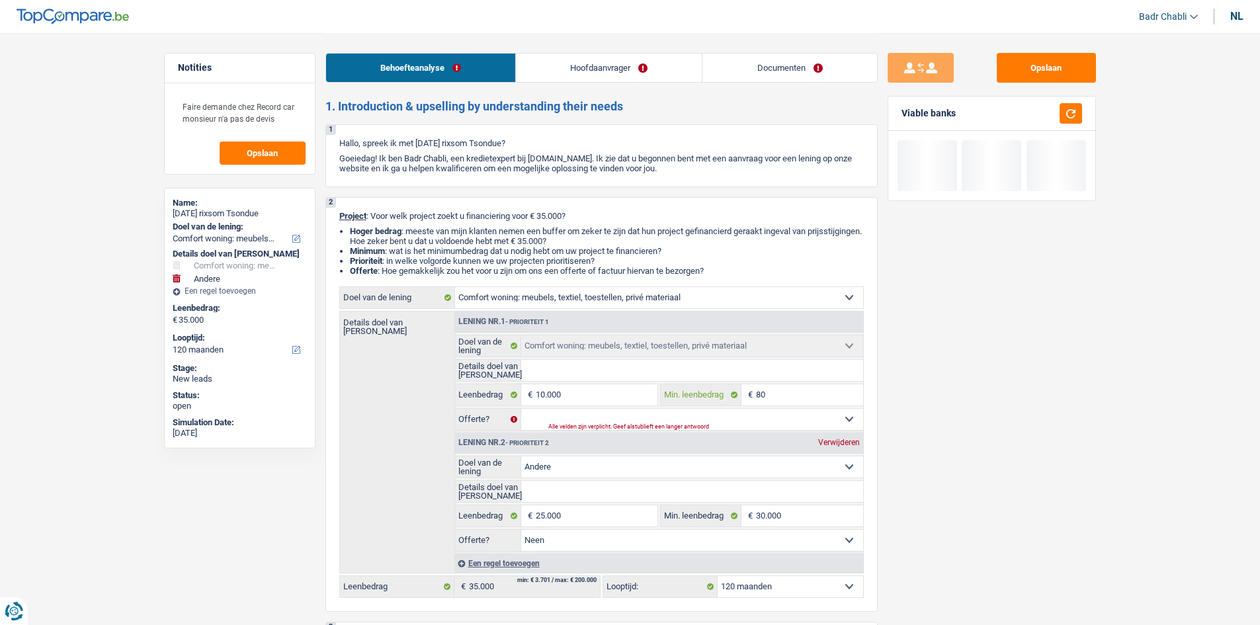
type input "800"
type input "8.000"
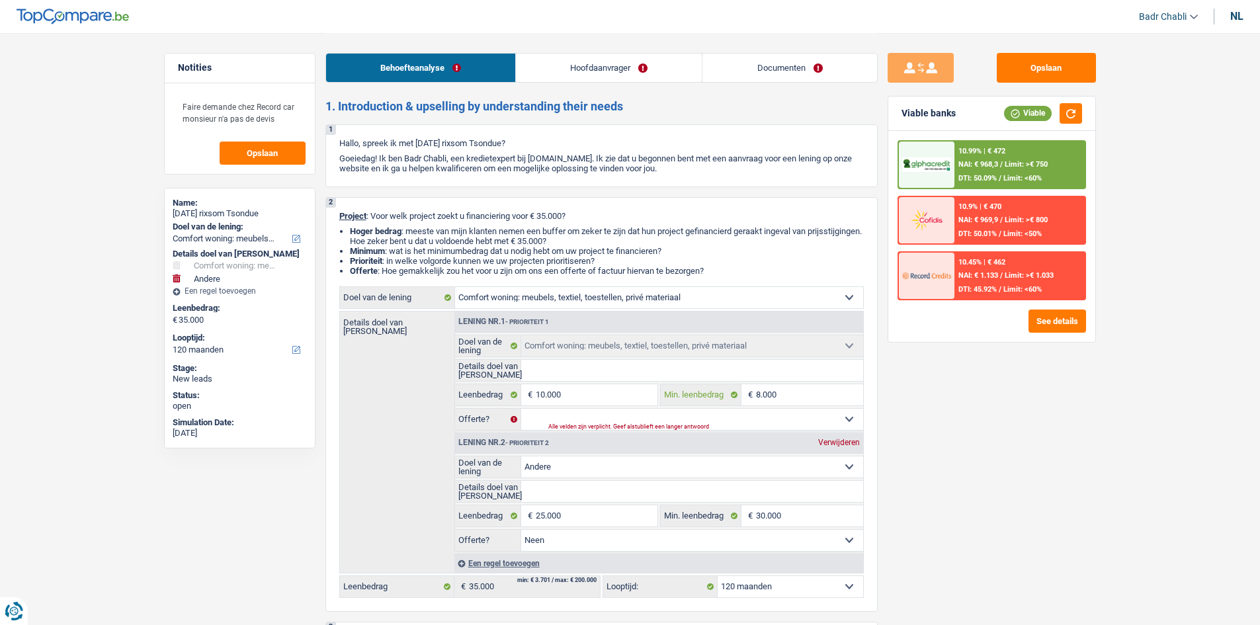
type input "8.000"
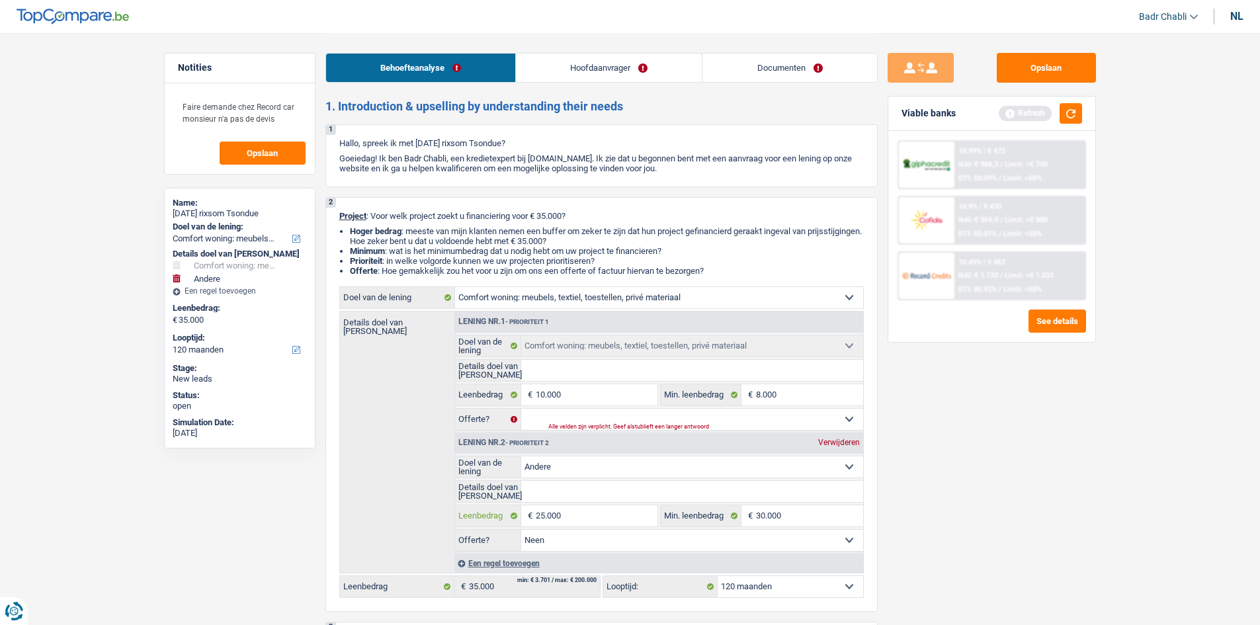
click at [628, 519] on input "25.000" at bounding box center [596, 515] width 121 height 21
type input "1"
type input "10"
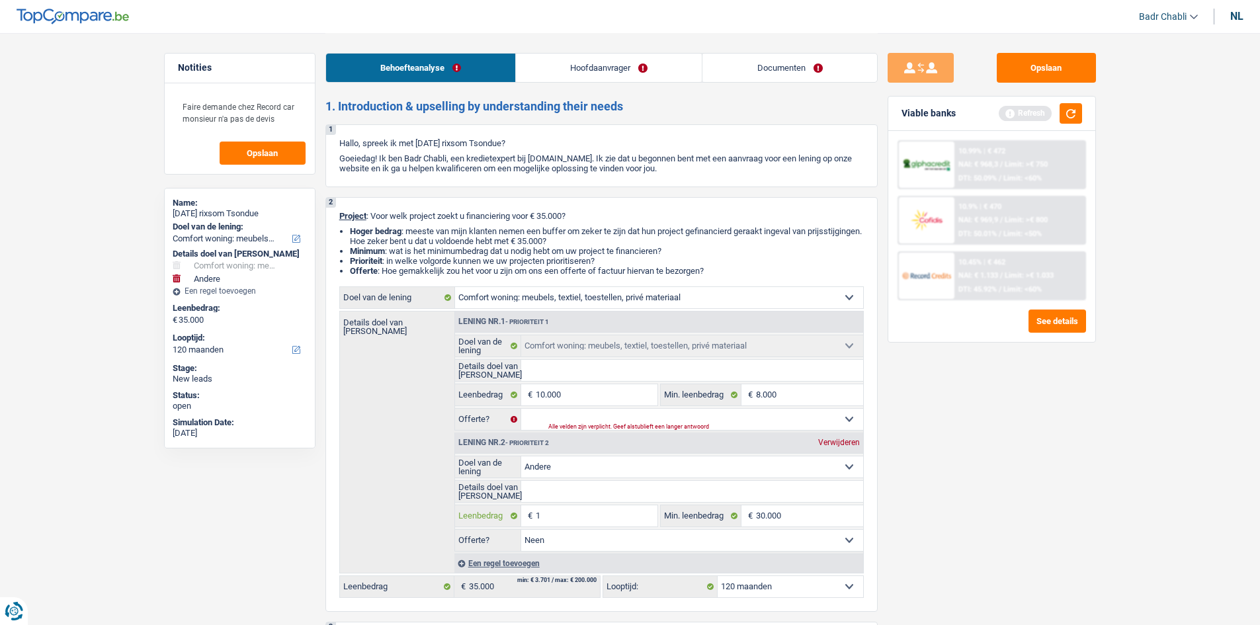
type input "10"
type input "100"
type input "1.000"
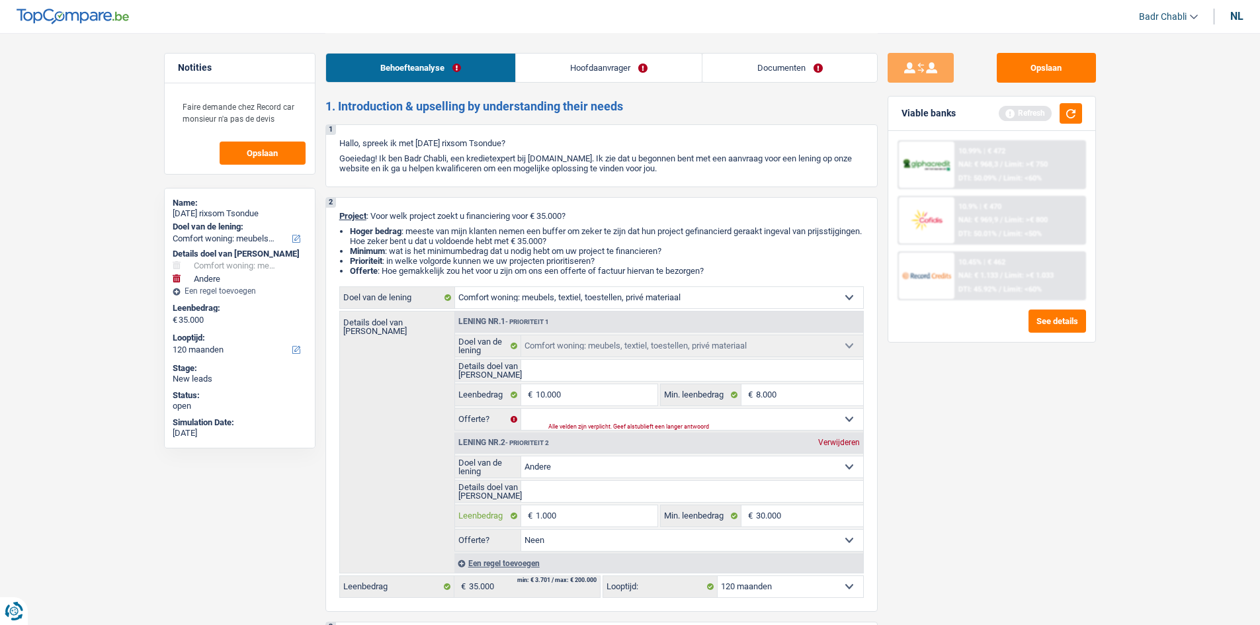
type input "10.000"
type input "20.000"
select select "84"
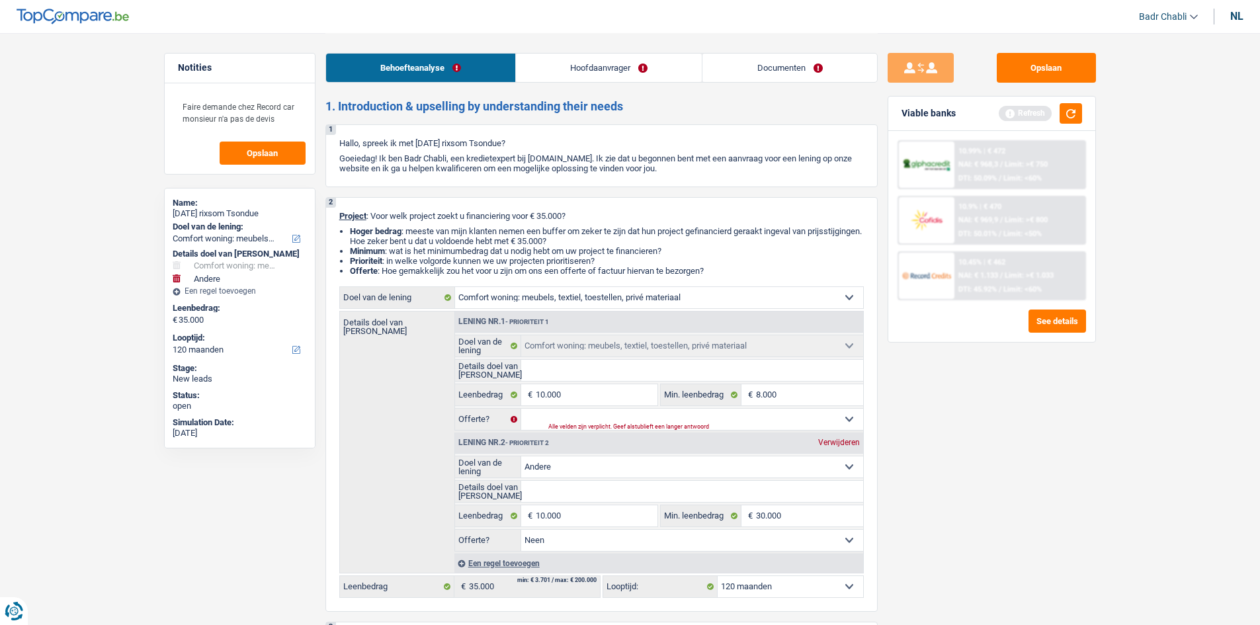
type input "20.000"
select select "84"
type input "20.000"
select select "84"
click at [515, 570] on div "Een regel toevoegen" at bounding box center [658, 563] width 409 height 19
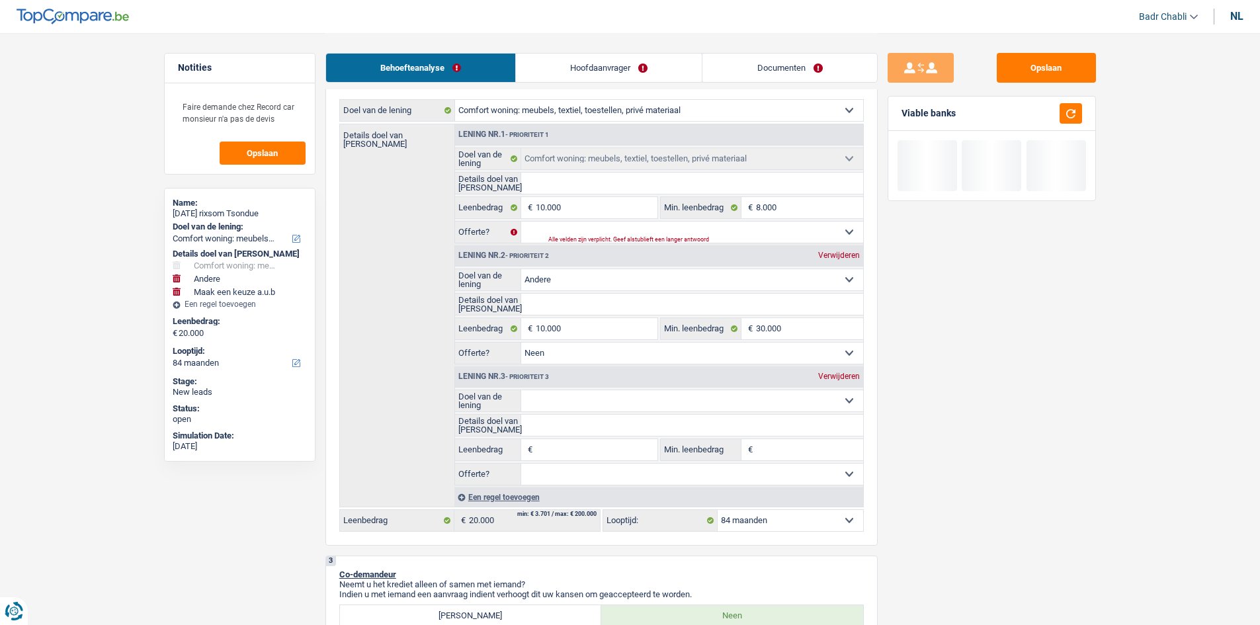
scroll to position [198, 0]
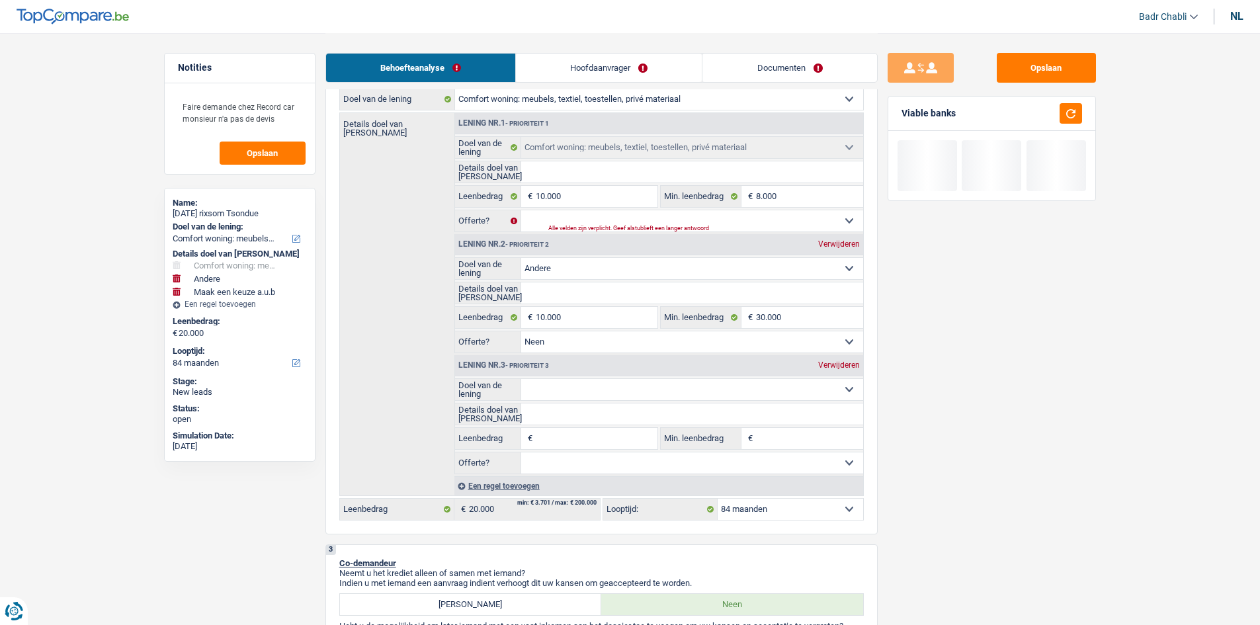
click at [618, 382] on select "Comfort woning: meubels, textiel, toestellen, privé materiaal Hifi, multimedia,…" at bounding box center [692, 389] width 342 height 21
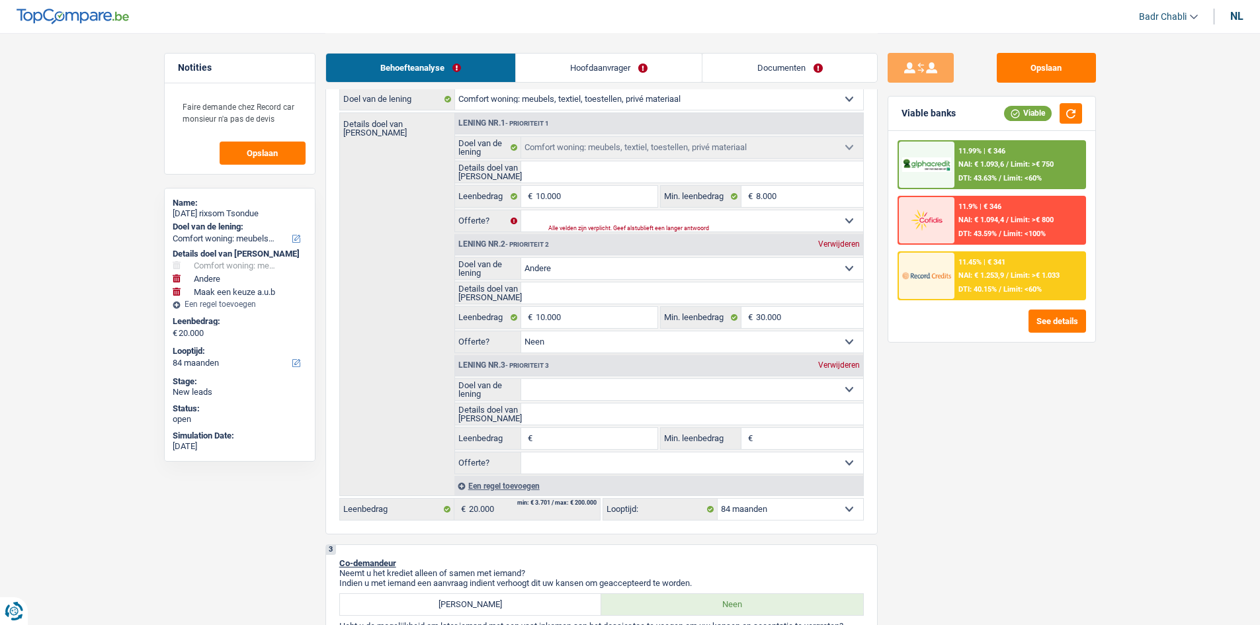
click at [419, 178] on div "Details doel van lening Lening nr.1 - Prioriteit 1 Comfort woning: meubels, tex…" at bounding box center [601, 304] width 525 height 384
click at [587, 430] on input "Leenbedrag" at bounding box center [596, 438] width 121 height 21
type input "5"
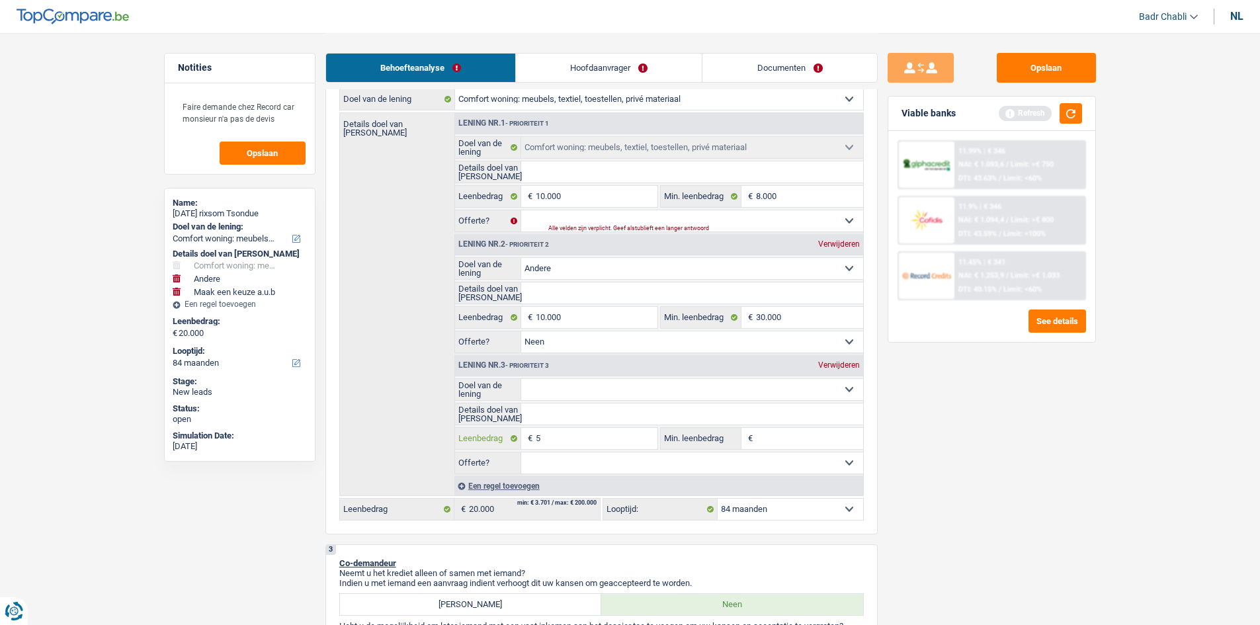
type input "50"
type input "500"
type input "5.000"
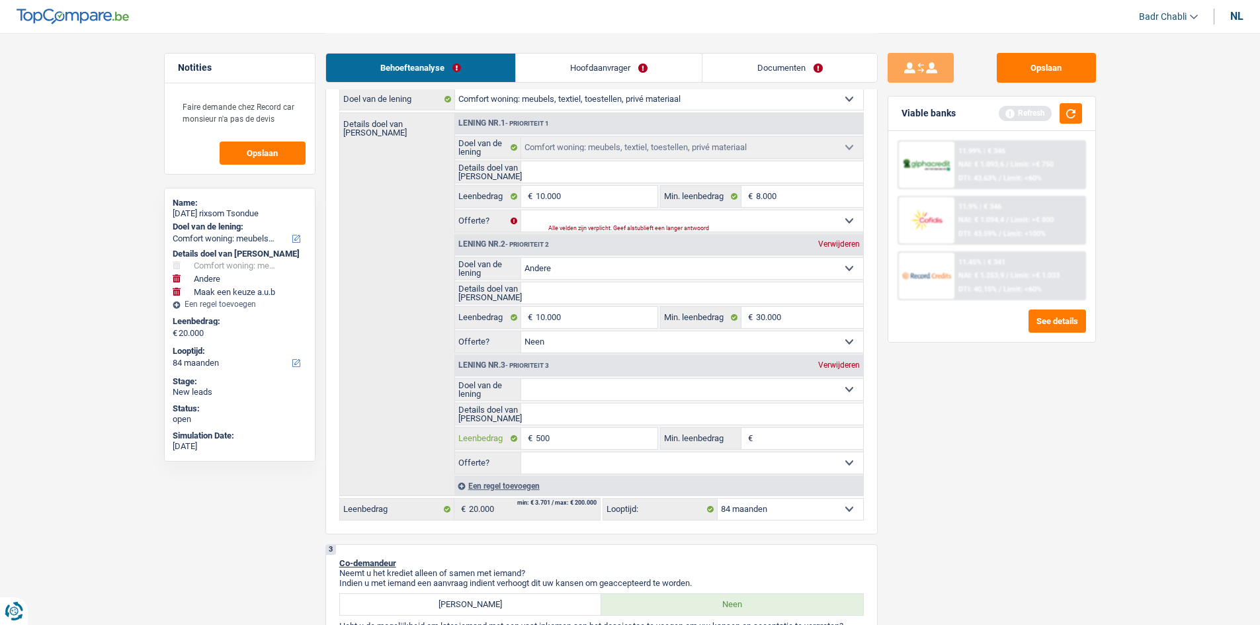
type input "5.000"
type input "25.000"
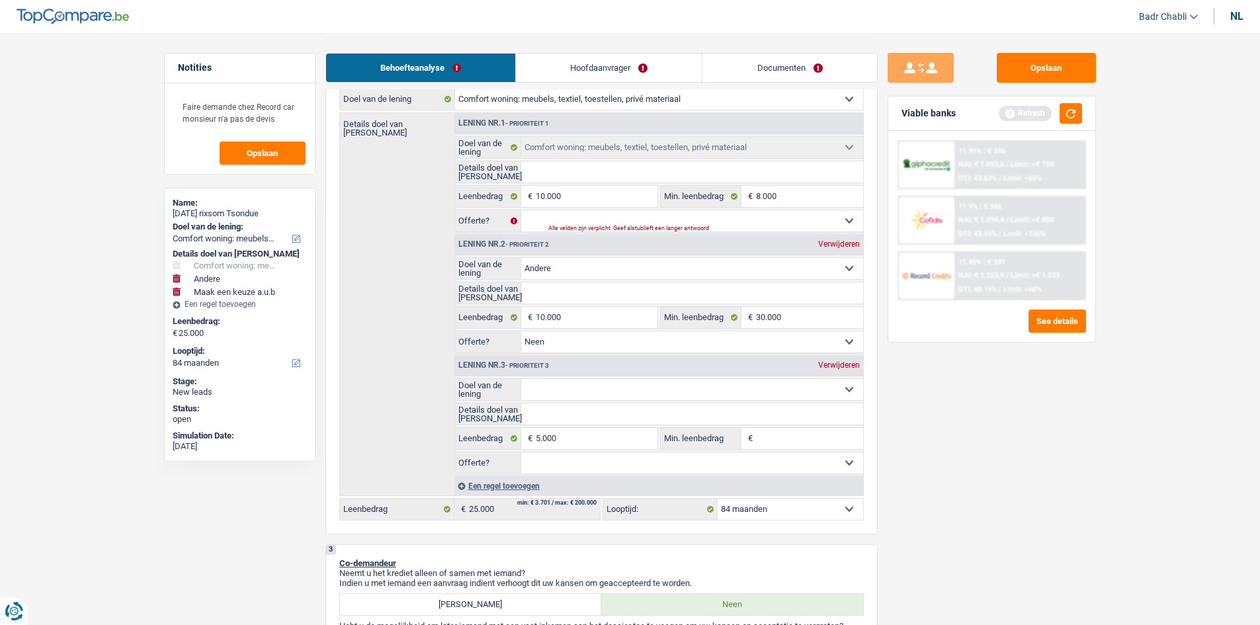
select select "120"
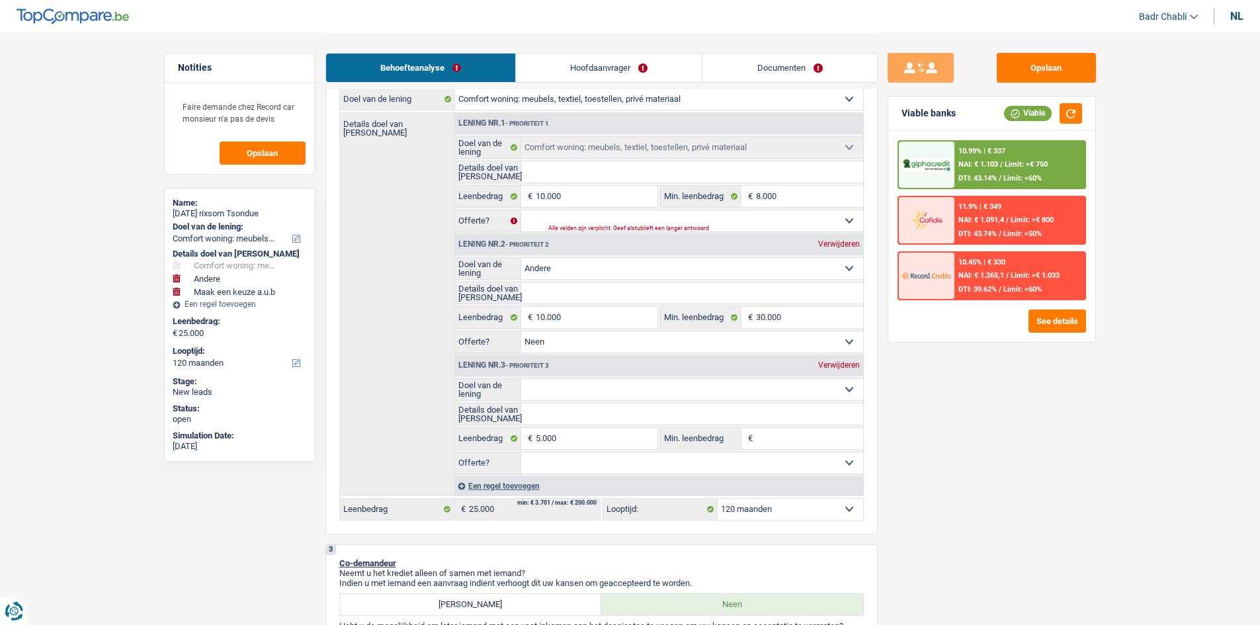
click at [841, 364] on div "Verwijderen" at bounding box center [839, 365] width 48 height 8
type input "20.000"
select select "84"
type input "20.000"
select select "84"
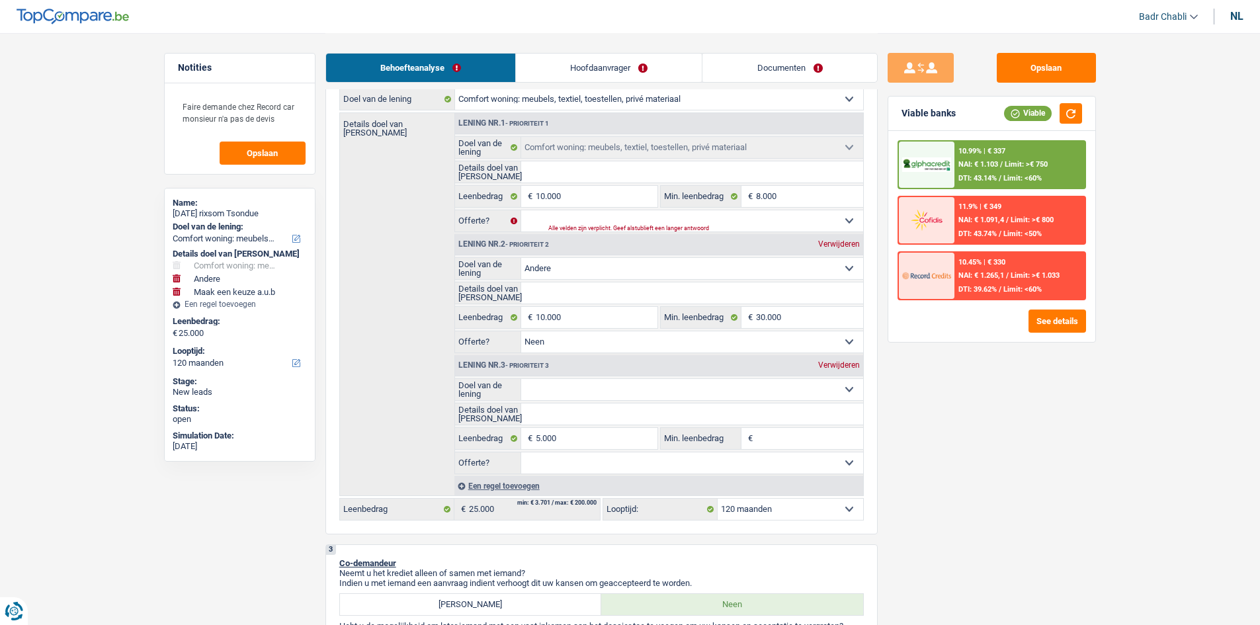
type input "20.000"
select select "84"
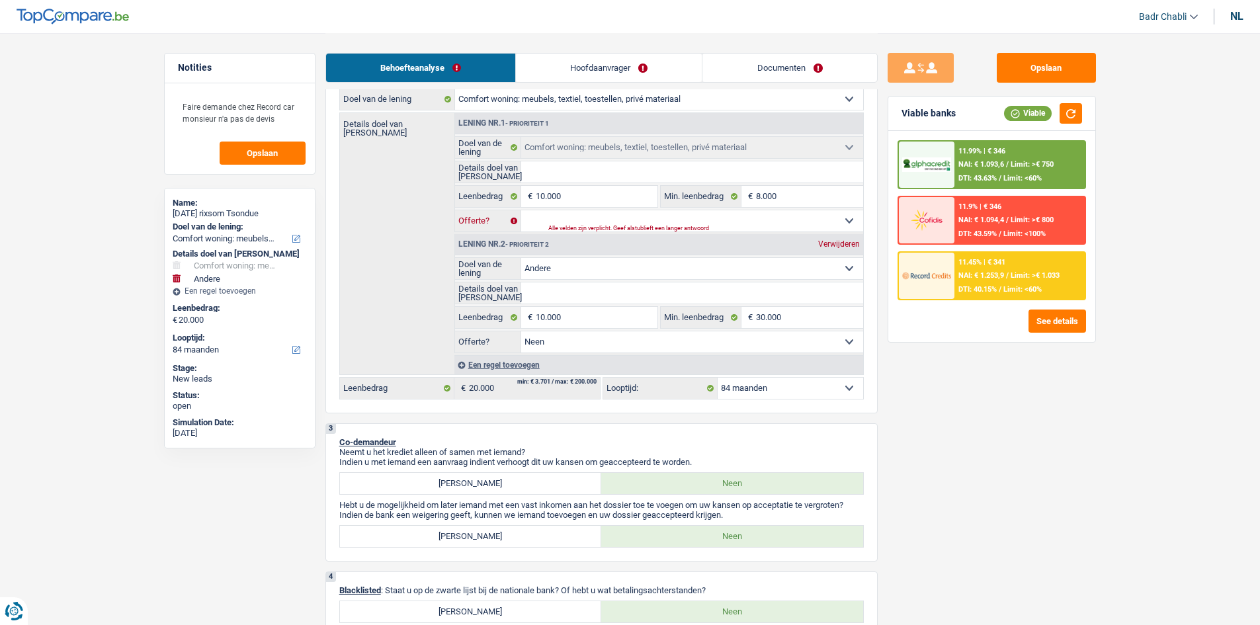
click at [786, 222] on select "Ja Neen Niet beantwoord Maak een keuze a.u.b" at bounding box center [692, 220] width 342 height 21
select select "false"
click at [521, 210] on select "Ja Neen Niet beantwoord Maak een keuze a.u.b" at bounding box center [692, 220] width 342 height 21
select select "false"
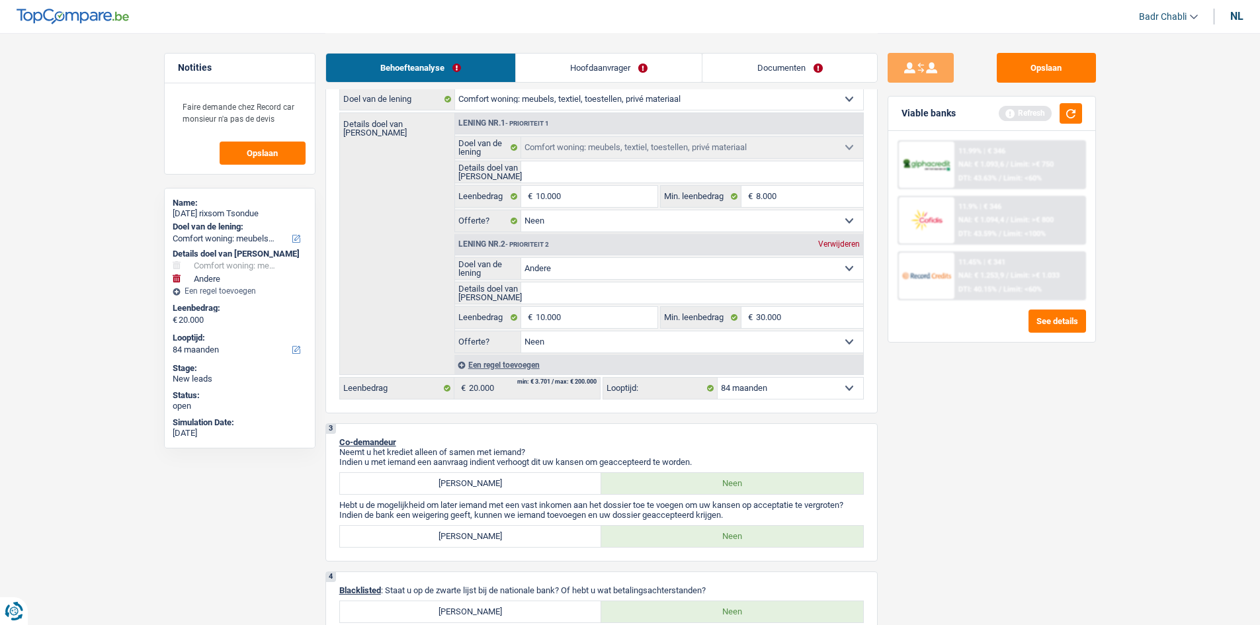
click at [568, 177] on input "Details doel van [PERSON_NAME]" at bounding box center [692, 171] width 342 height 21
type input "N"
type input "Ni"
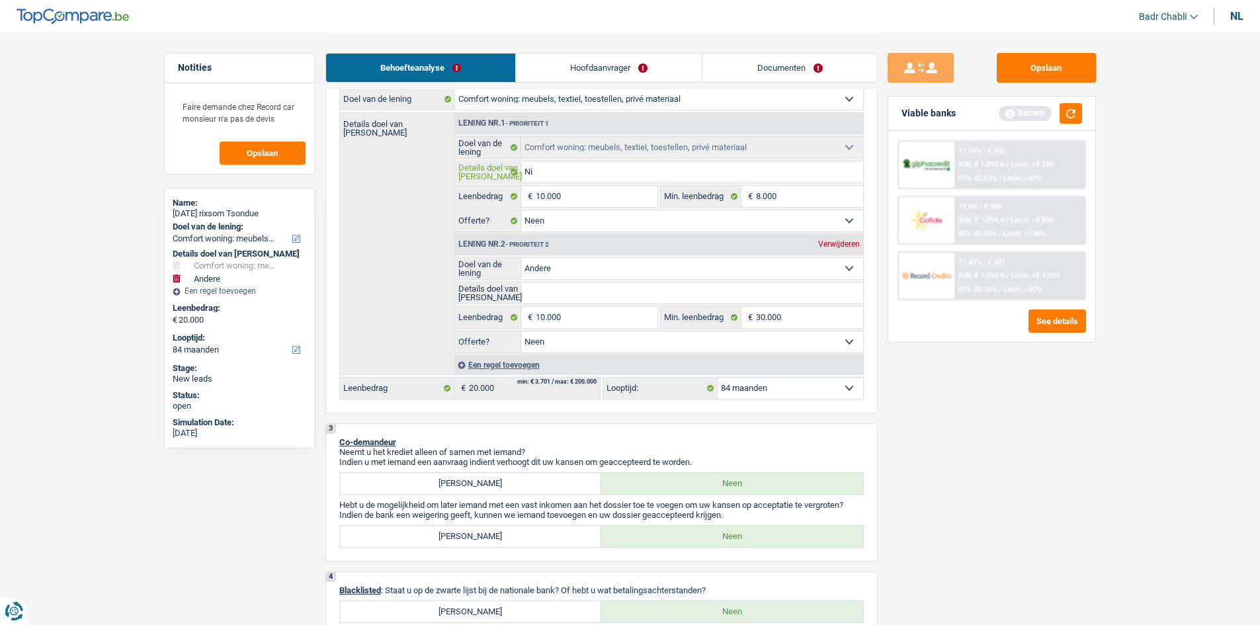
type input "Nie"
type input "Nieu"
type input "Nieuw"
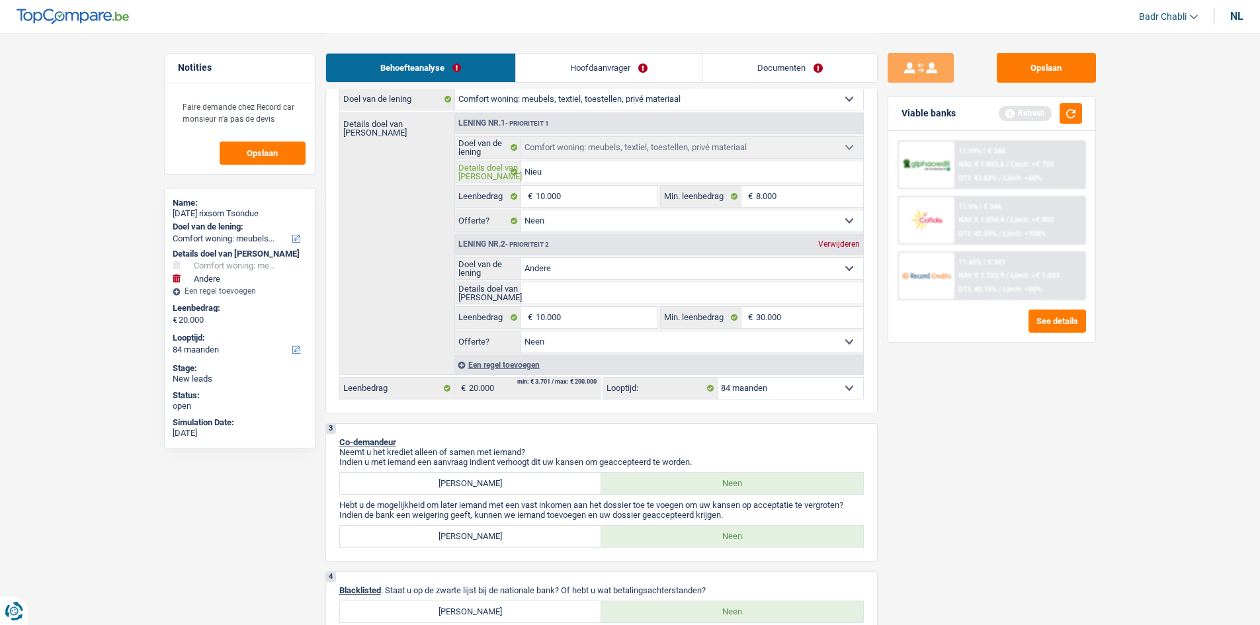
type input "Nieuw"
type input "Nieuwe"
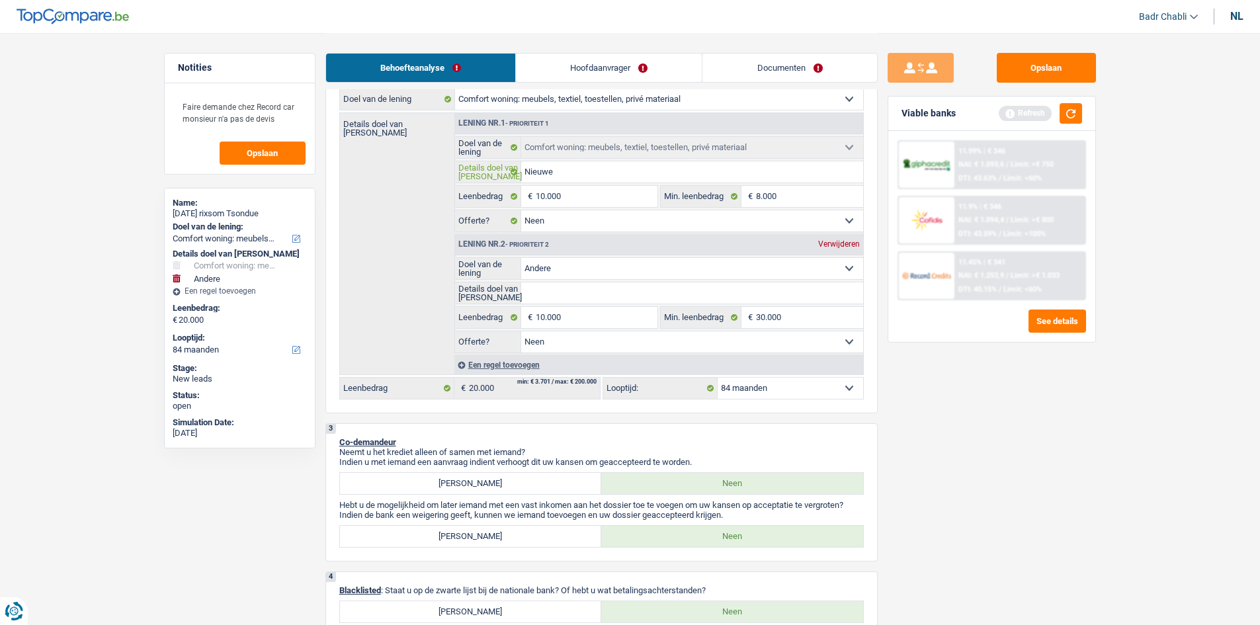
type input "Nieuwe m"
type input "Nieuwe me"
type input "Nieuwe meu"
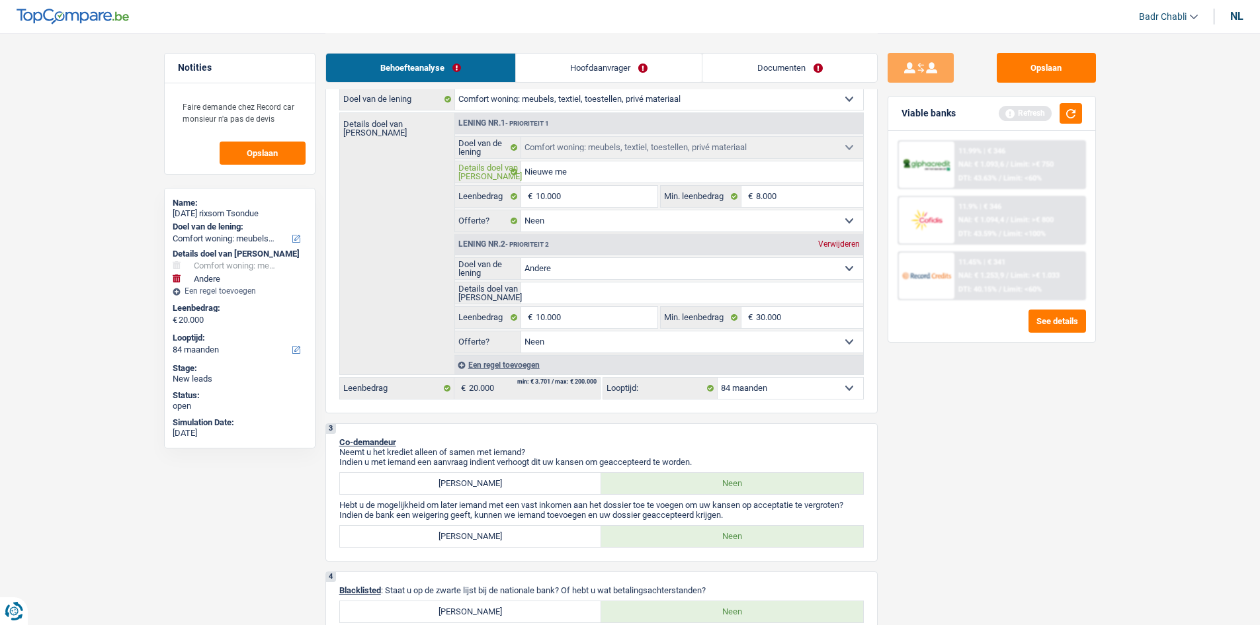
type input "Nieuwe meu"
type input "Nieuwe meub"
type input "Nieuwe meube"
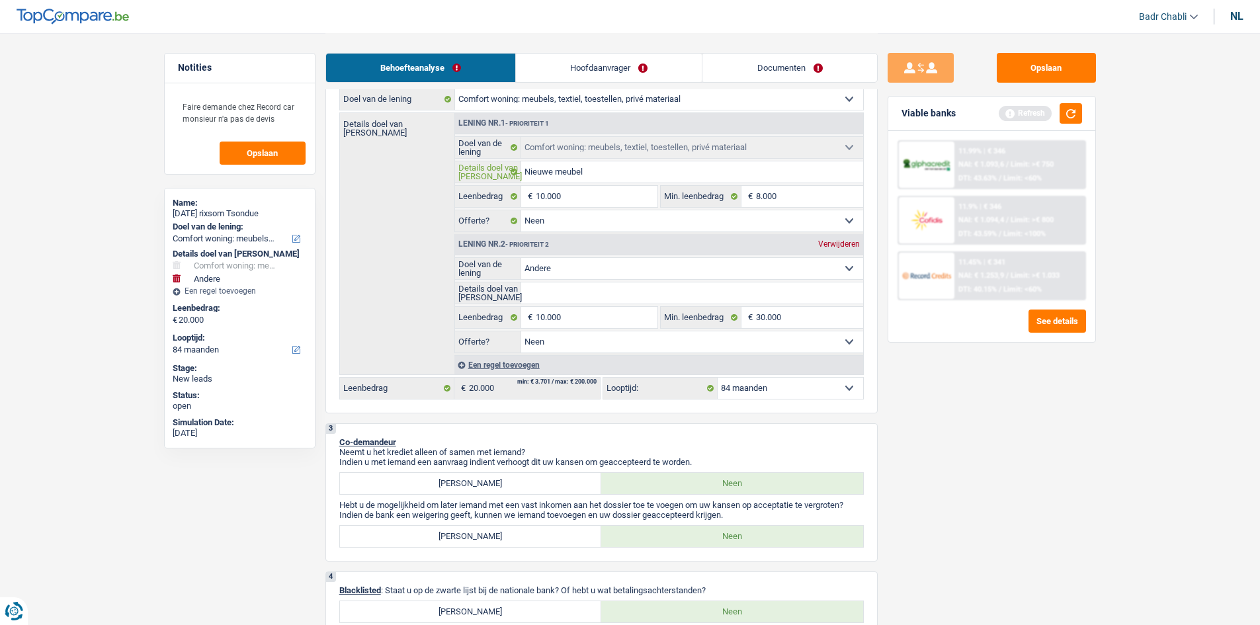
type input "Nieuwe meubelk"
type input "Nieuwe meubelks"
type input "Nieuwe meubelk"
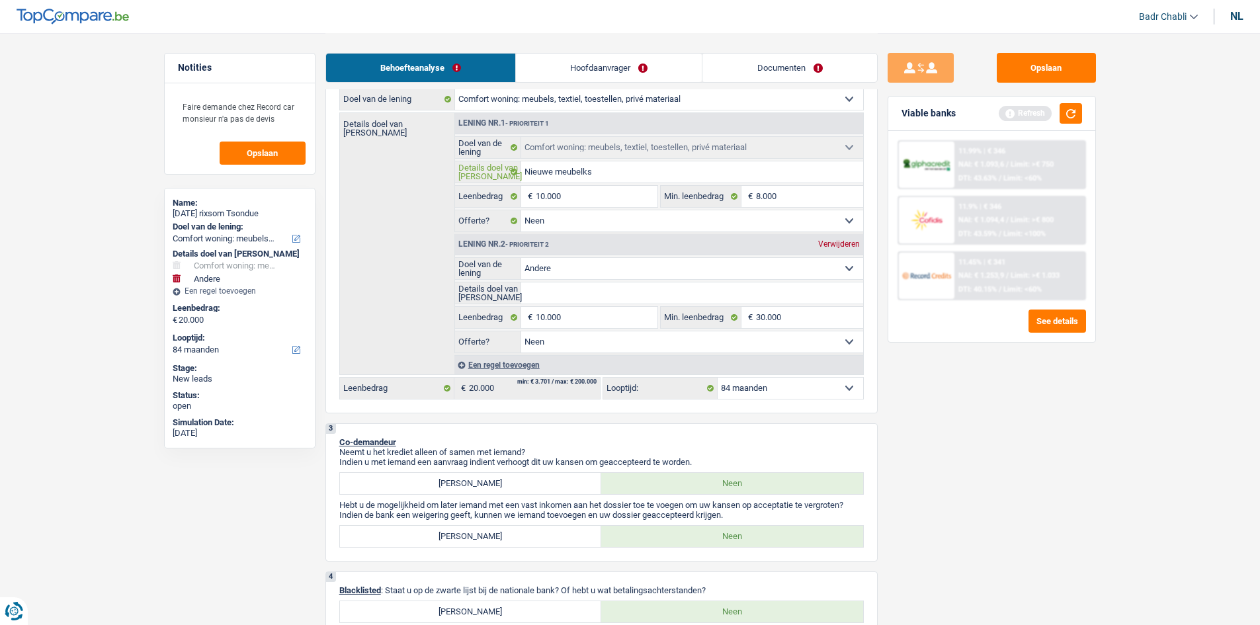
type input "Nieuwe meubelk"
type input "Nieuwe meubel"
type input "Nieuwe meubels"
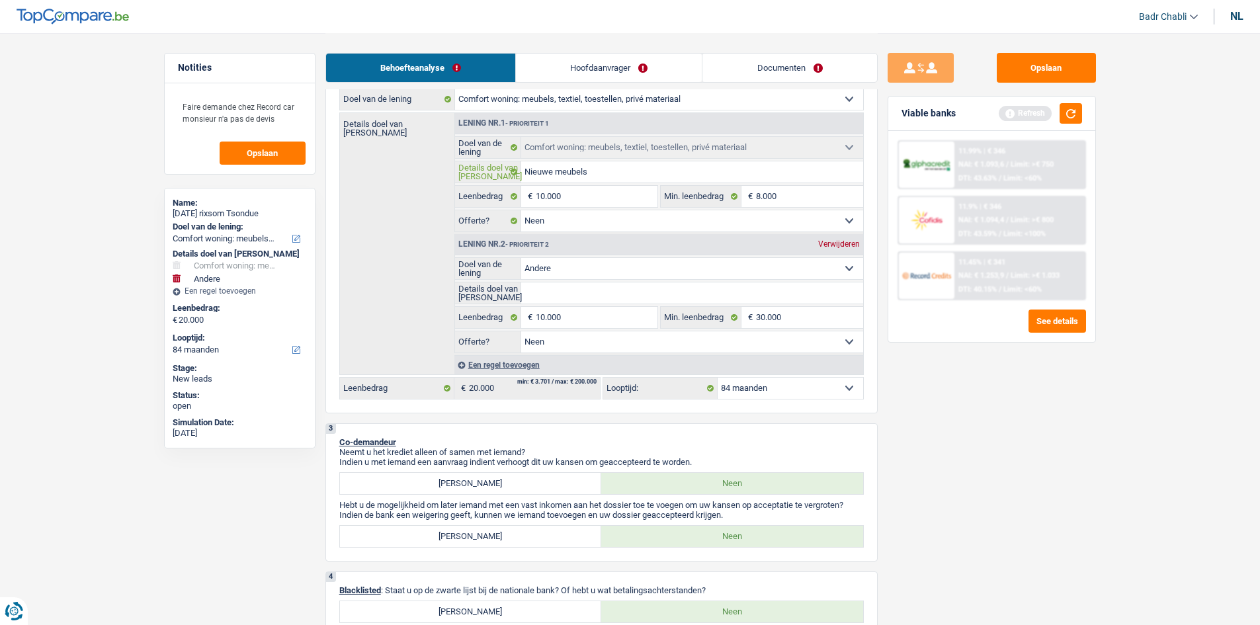
type input "Nieuwe meubels"
type input "Nieuwe meubels e"
type input "Nieuwe meubels en"
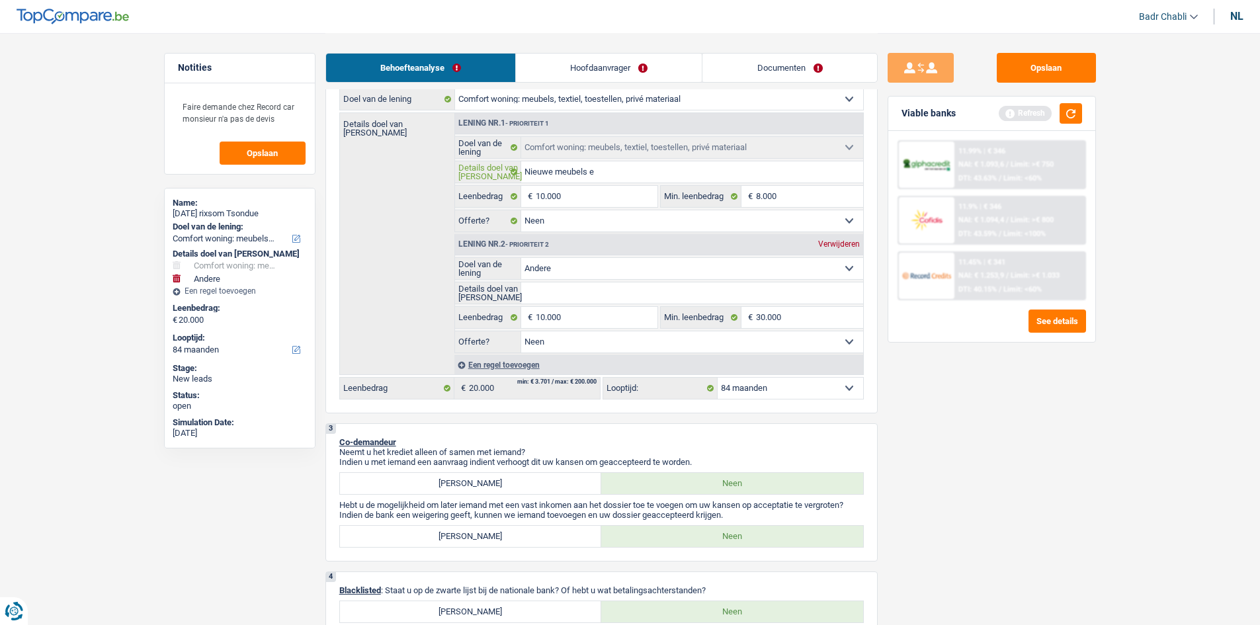
type input "Nieuwe meubels en"
type input "Nieuwe meubels en v"
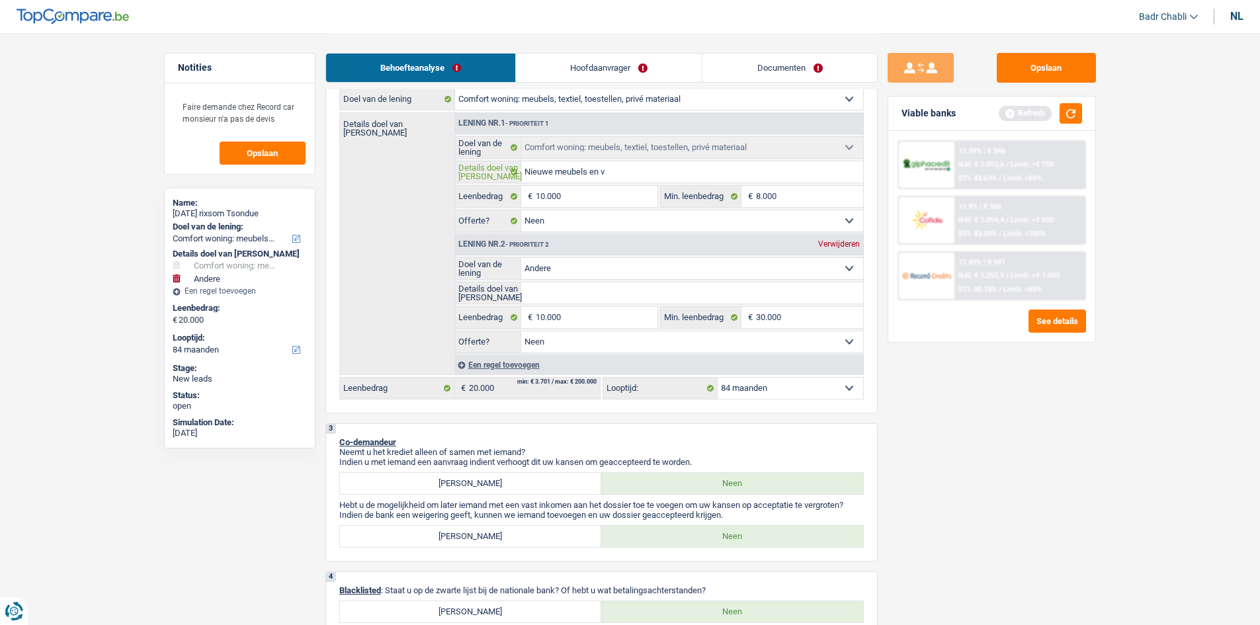
type input "Nieuwe meubels en ve"
type input "Nieuwe meubels en ver"
type input "Nieuwe meubels en verh"
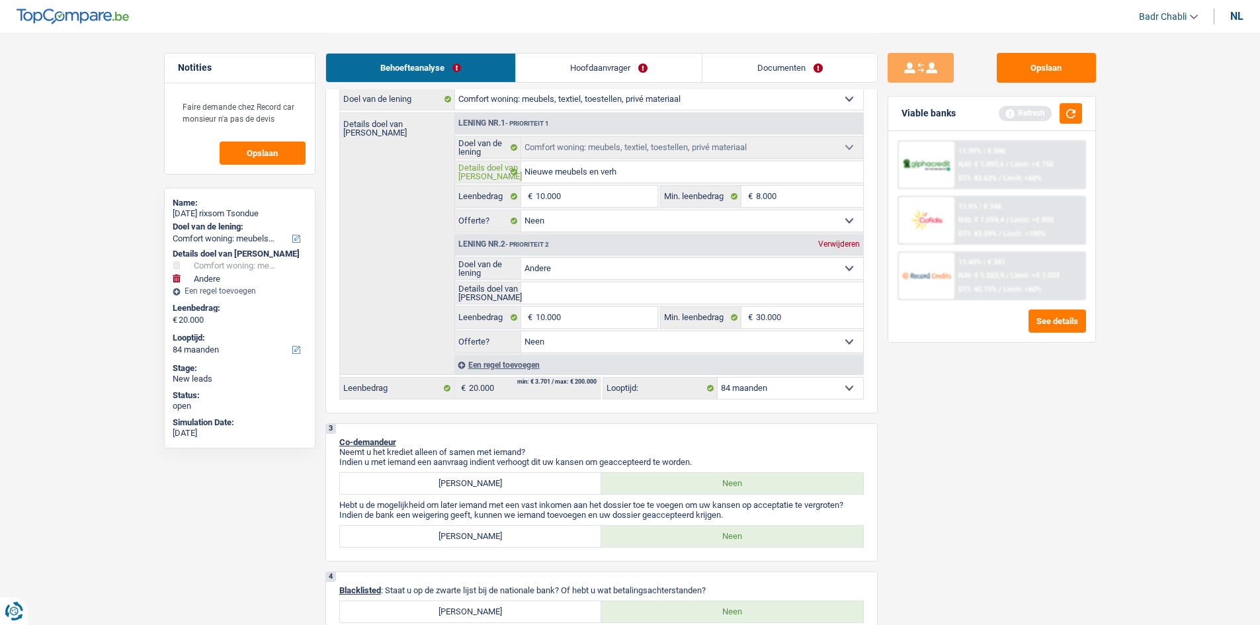
type input "Nieuwe meubels en verh"
type input "Nieuwe meubels en verhu"
type input "Nieuwe meubels en verhui"
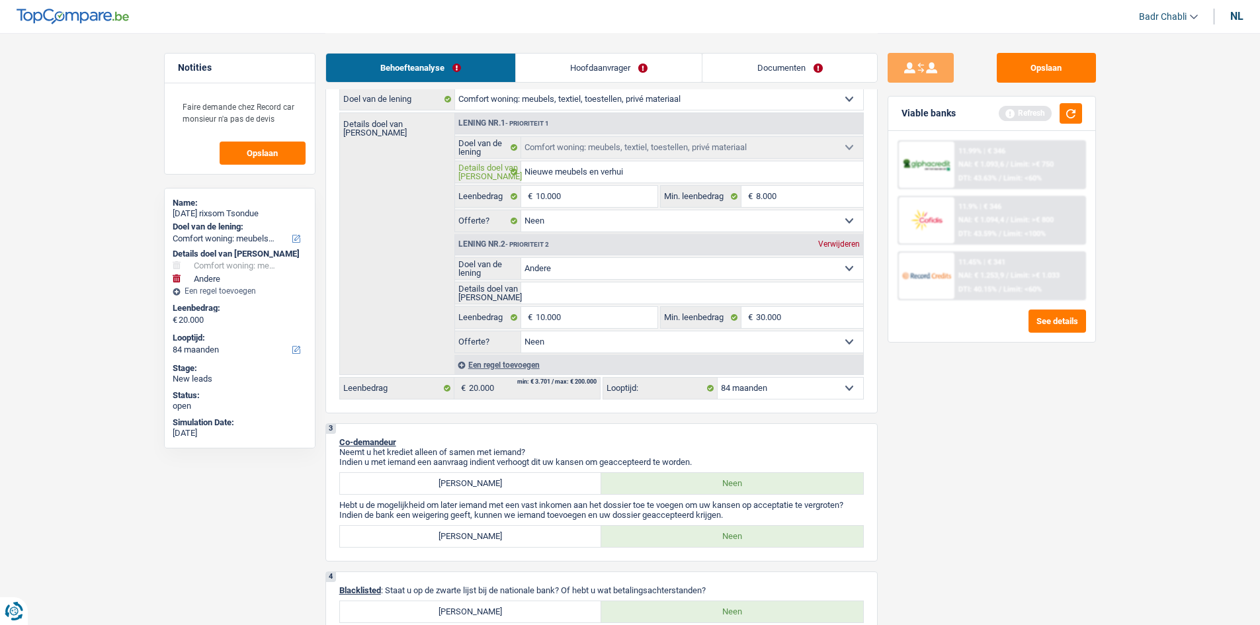
type input "Nieuwe meubels en verhuis"
type input "Nieuwe meubels en verhuisk"
type input "Nieuwe meubels en verhuisko"
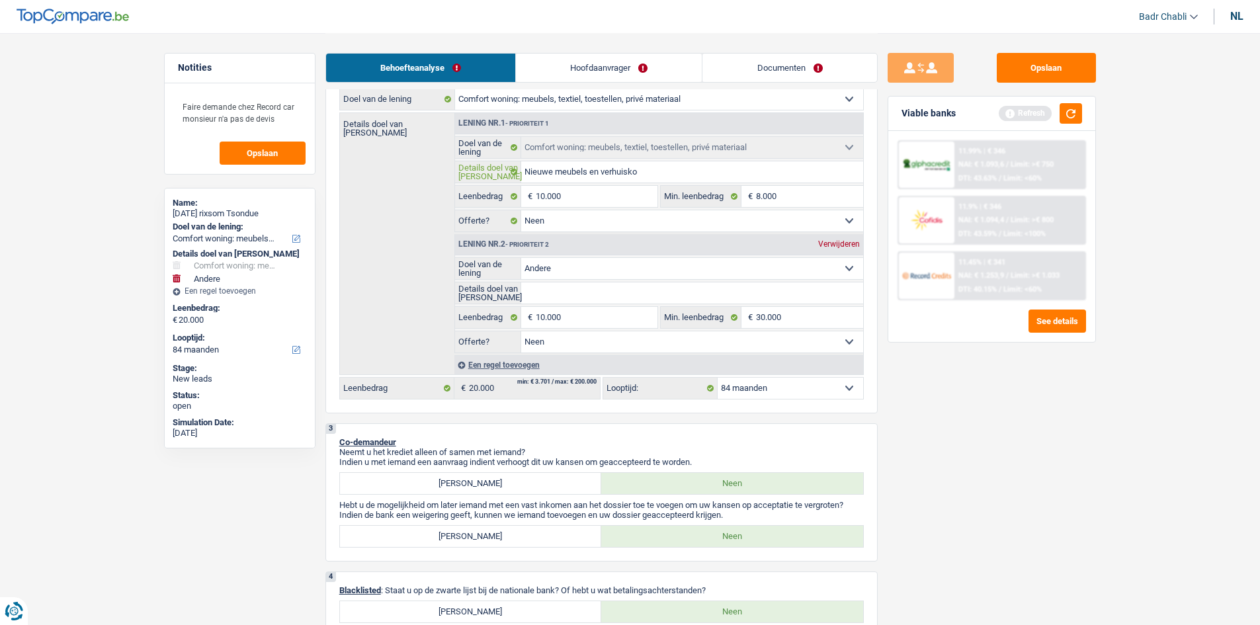
type input "Nieuwe meubels en verhuisko"
type input "Nieuwe meubels en verhuiskos"
type input "Nieuwe meubels en verhuiskost"
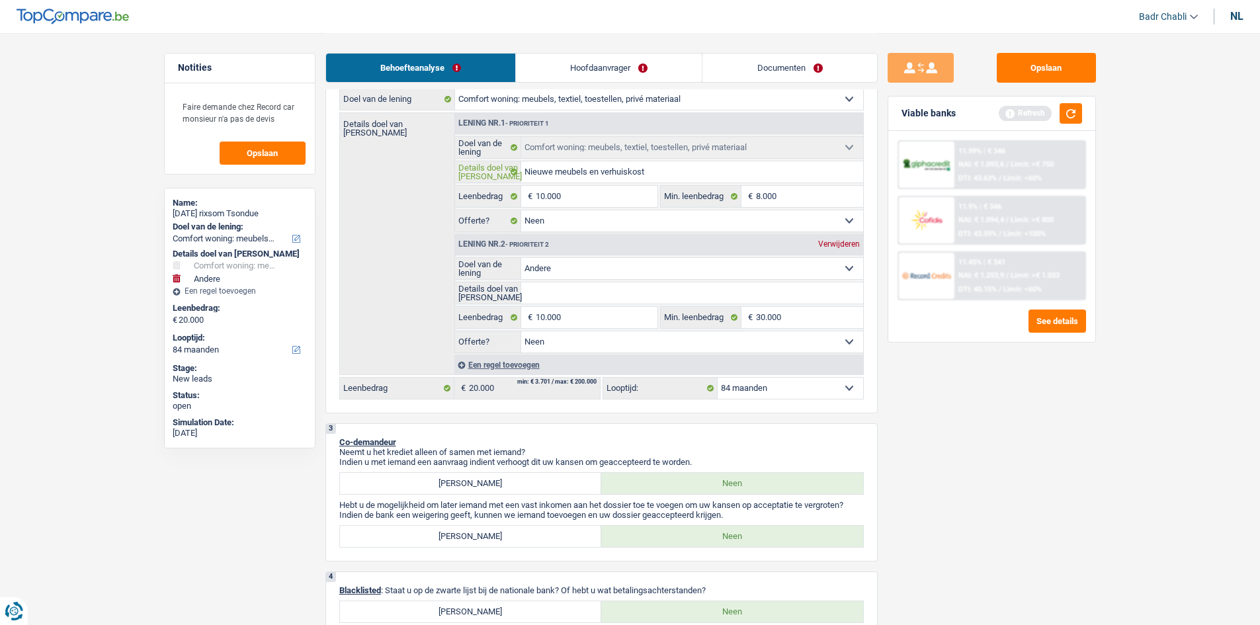
type input "Nieuwe meubels en verhuiskoste"
type input "Nieuwe meubels en verhuiskosten"
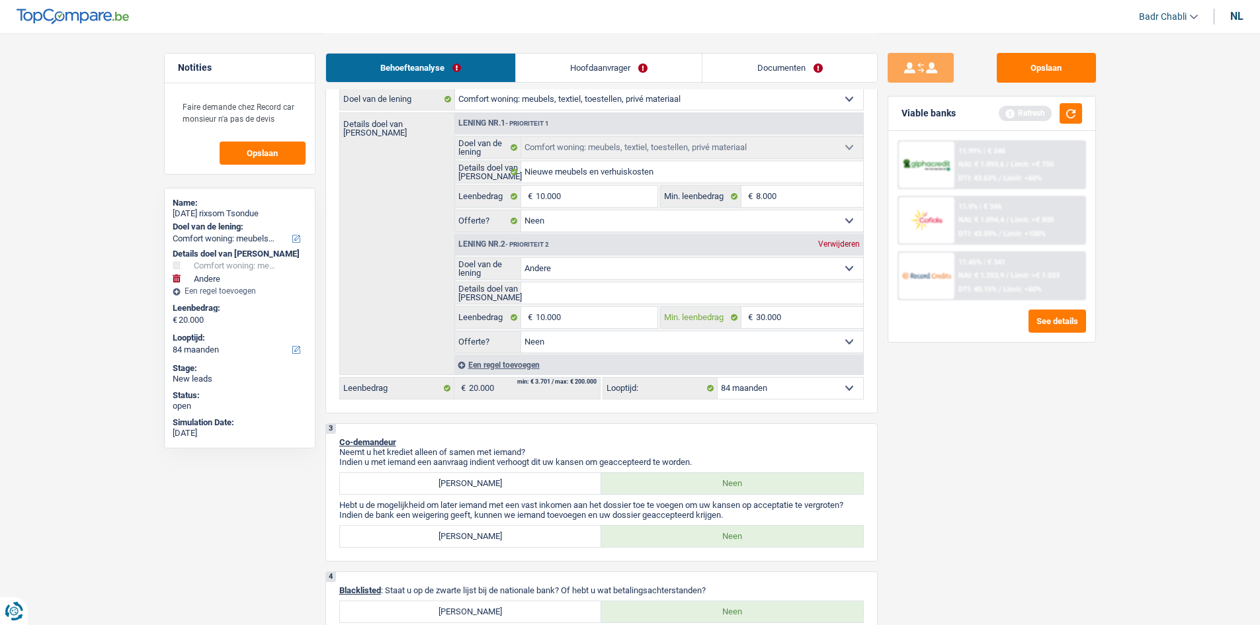
click at [775, 325] on input "30.000" at bounding box center [809, 317] width 107 height 21
type input "8"
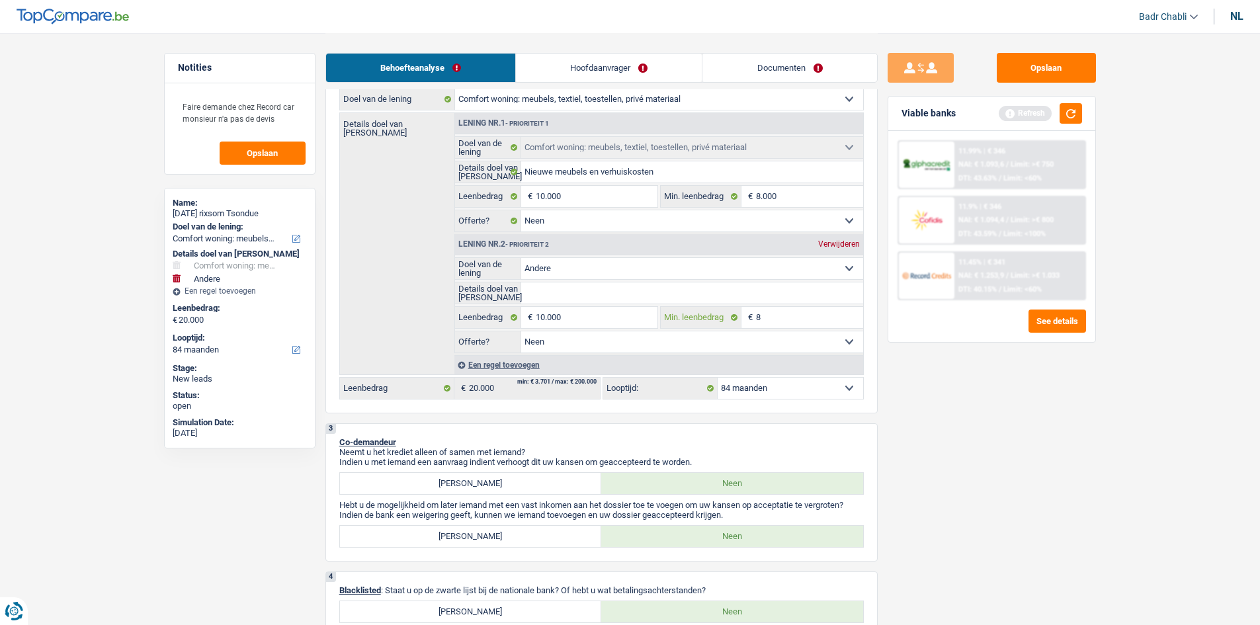
type input "80"
type input "800"
type input "8.000"
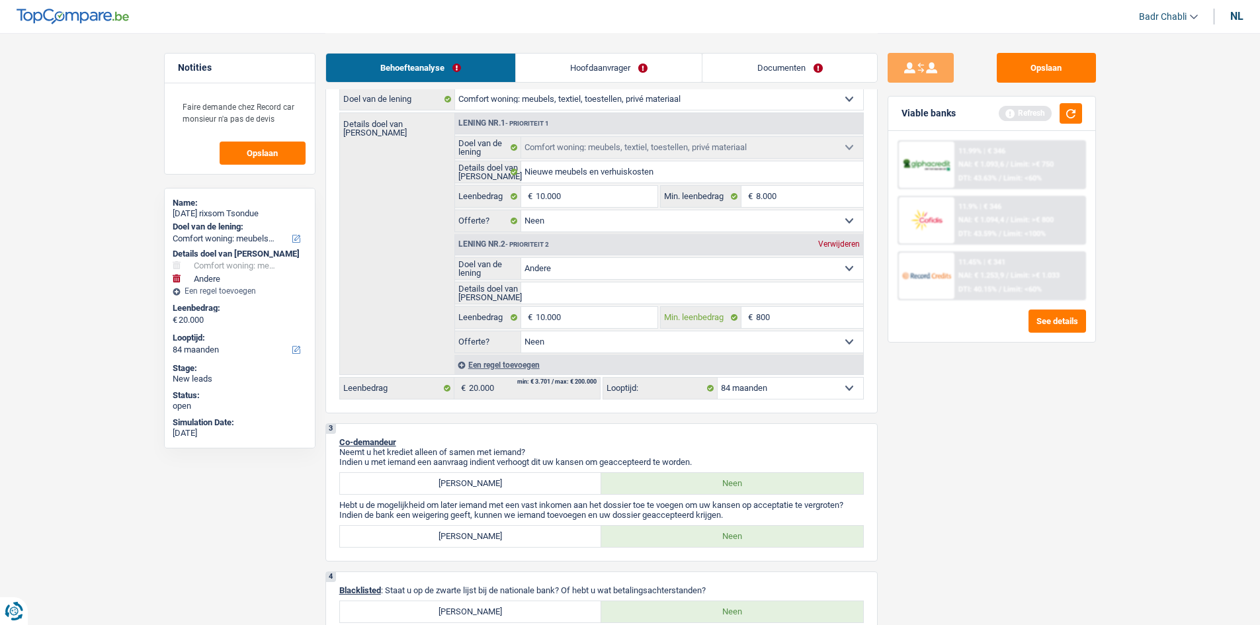
type input "8.000"
click at [577, 271] on select "Comfort woning: meubels, textiel, toestellen, privé materiaal Hifi, multimedia,…" at bounding box center [692, 268] width 342 height 21
select select "movingOrInstallation"
click at [521, 258] on select "Comfort woning: meubels, textiel, toestellen, privé materiaal Hifi, multimedia,…" at bounding box center [692, 268] width 342 height 21
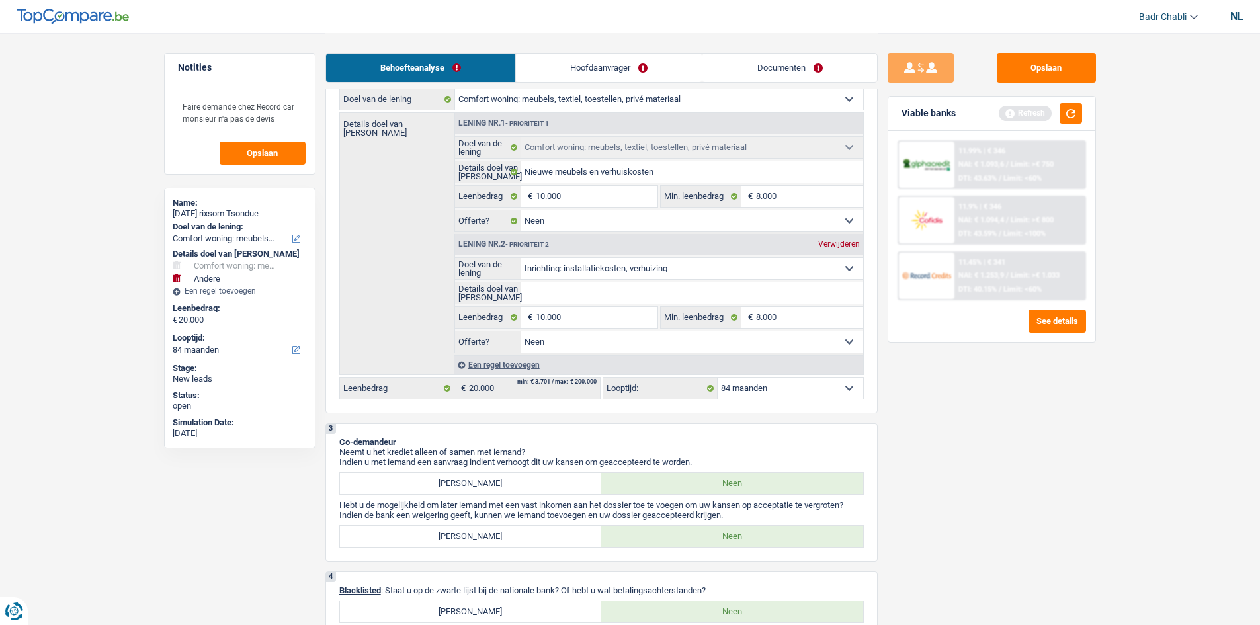
select select "movingOrInstallation"
type input "Nieuwe meubelsen verhuiskosten"
type input "Nieuwe meubelskosten"
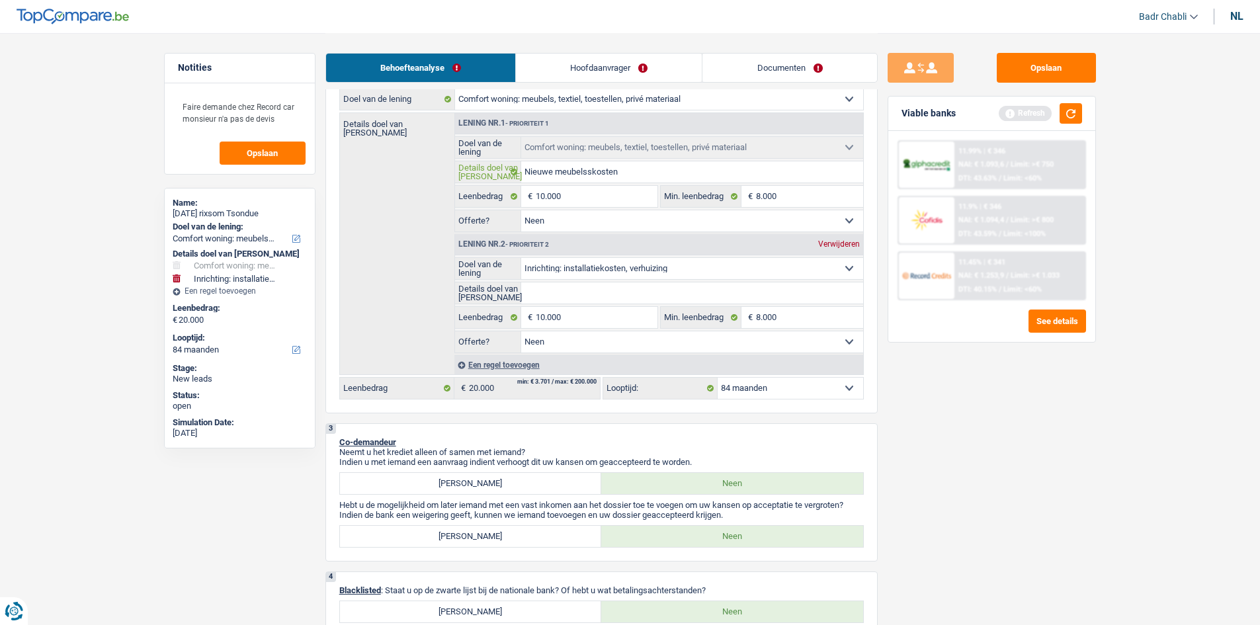
type input "Nieuwe meubelskosten"
type input "Nieuwe meubels"
type input "Nieuwe meubels,"
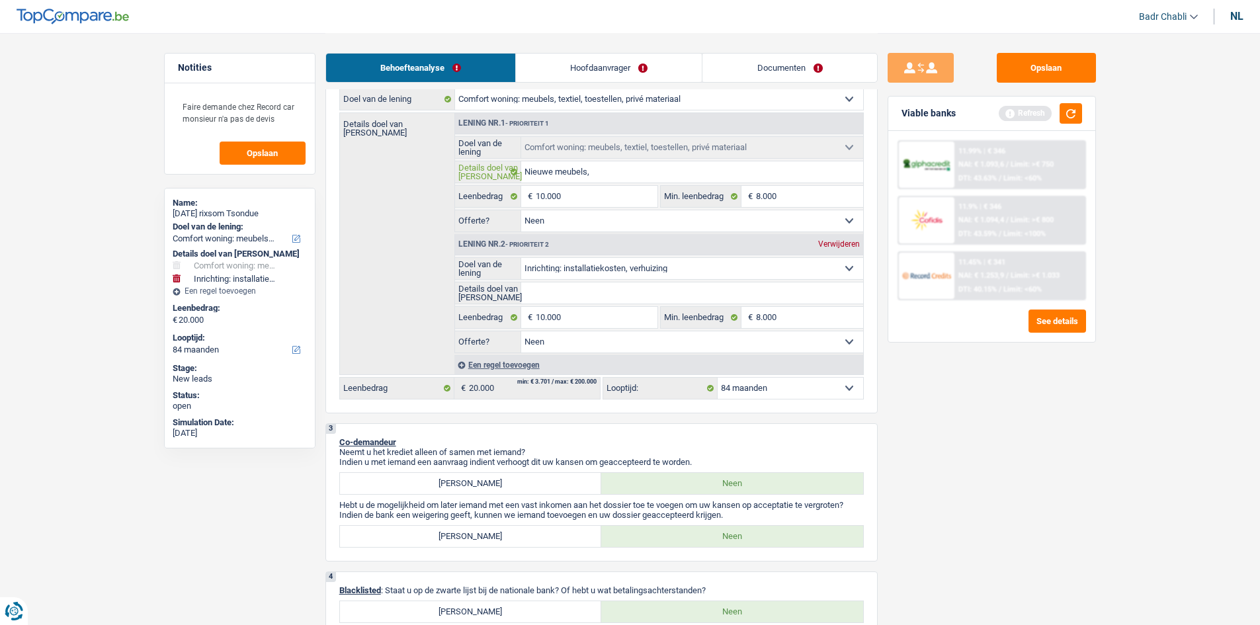
type input "Nieuwe meubels,"
type input "Nieuwe meubels, s"
type input "Nieuwe meubels, sl"
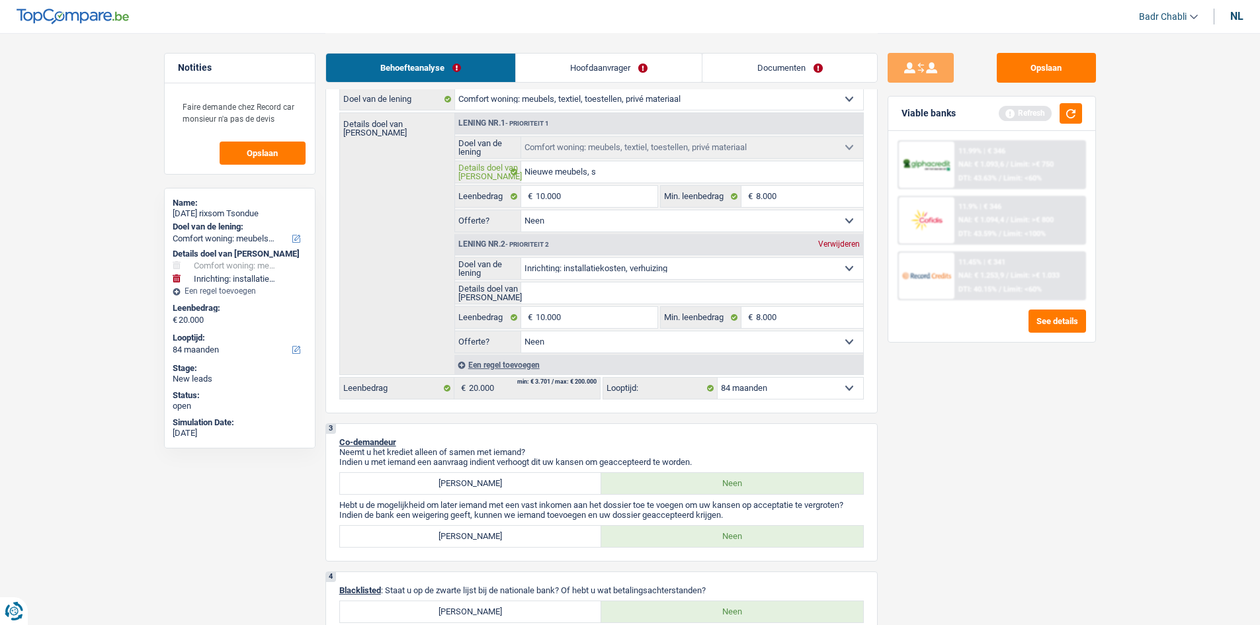
type input "Nieuwe meubels, sl"
type input "Nieuwe meubels, sla"
type input "Nieuwe meubels, slaap"
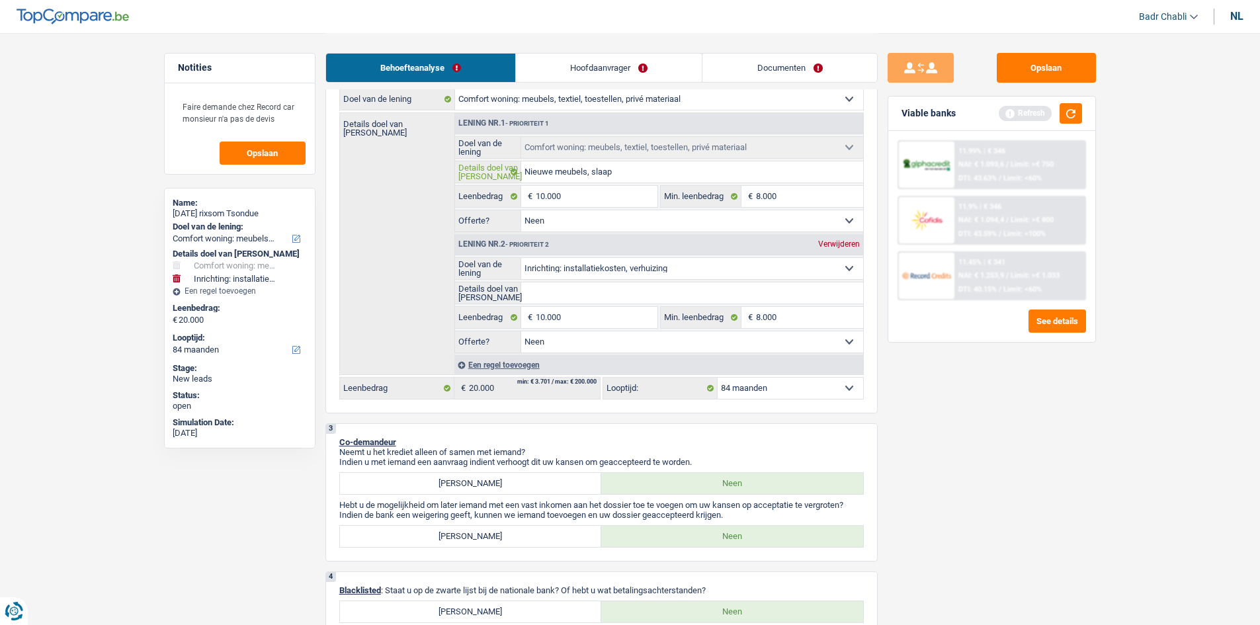
type input "Nieuwe meubels, slaapk"
type input "Nieuwe meubels, slaapka"
type input "Nieuwe meubels, slaapkam"
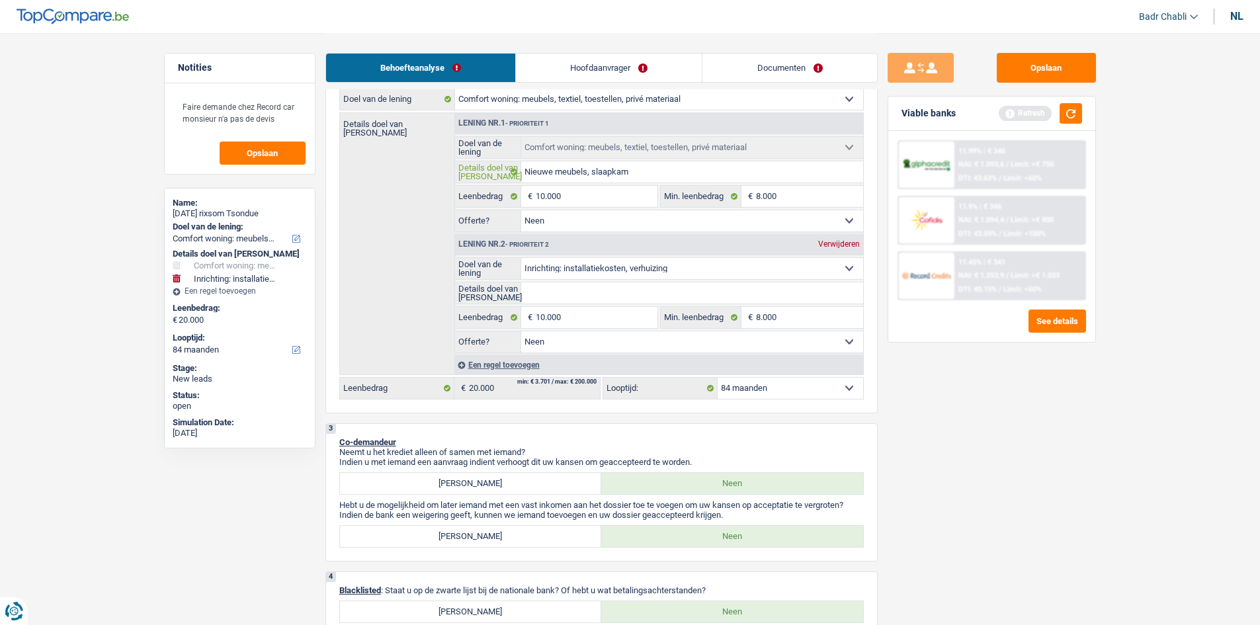
type input "Nieuwe meubels, slaapkam"
type input "Nieuwe meubels, slaapkame"
click at [609, 291] on input "Details doel van [PERSON_NAME]" at bounding box center [692, 292] width 342 height 21
click at [1046, 418] on div "Opslaan Viable banks Refresh 11.99% | € 346 NAI: € 1.093,6 / Limit: >€ 750 DTI:…" at bounding box center [992, 328] width 228 height 551
click at [1069, 118] on button "button" at bounding box center [1071, 113] width 22 height 21
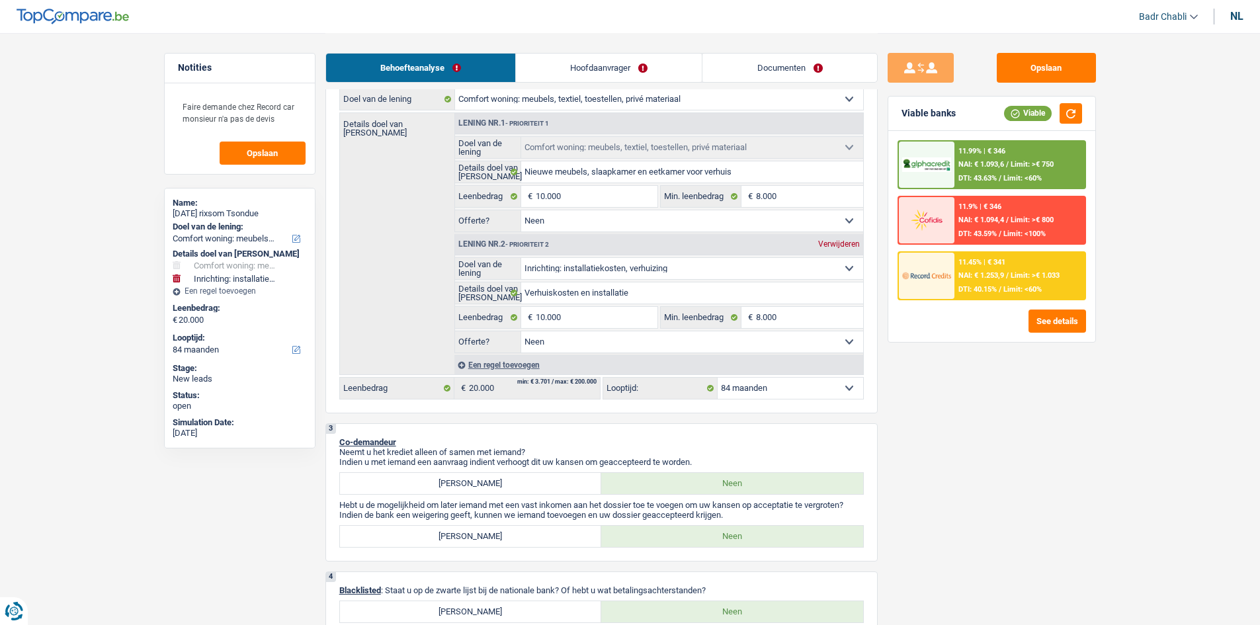
click at [815, 62] on link "Documenten" at bounding box center [789, 68] width 174 height 28
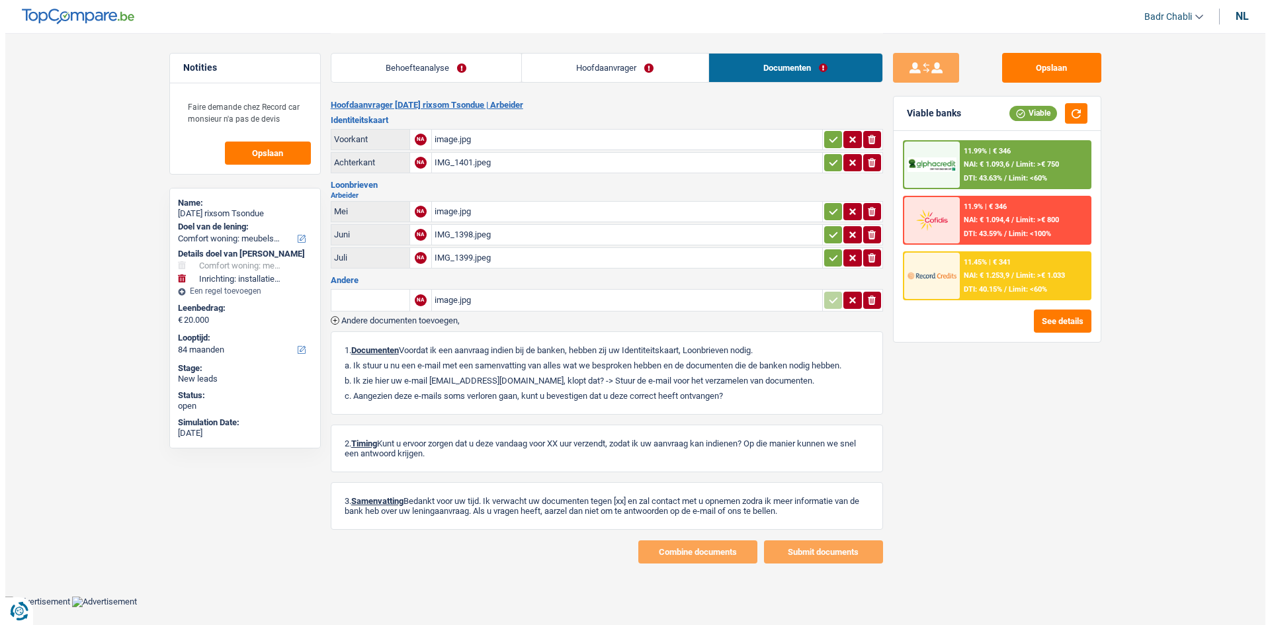
scroll to position [0, 0]
click at [457, 146] on div "image.jpg" at bounding box center [626, 140] width 385 height 20
click at [453, 302] on div "image.jpg" at bounding box center [626, 300] width 385 height 20
click at [632, 69] on link "Hoofdaanvrager" at bounding box center [614, 68] width 187 height 28
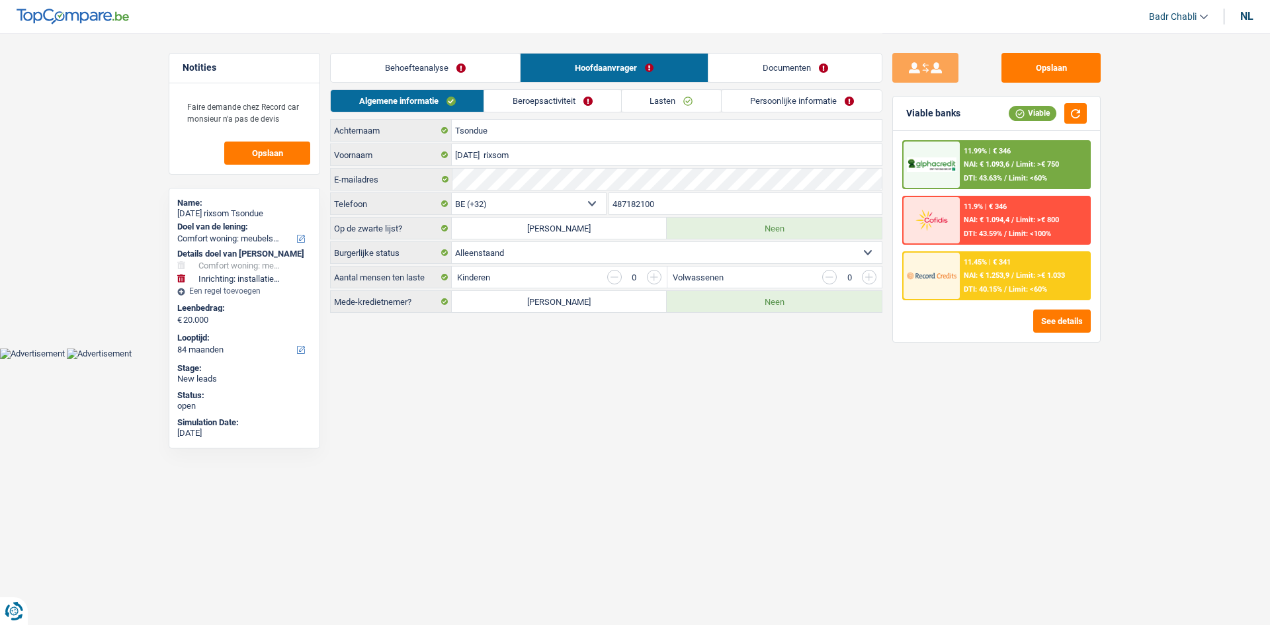
click at [559, 109] on link "Beroepsactiviteit" at bounding box center [552, 101] width 136 height 22
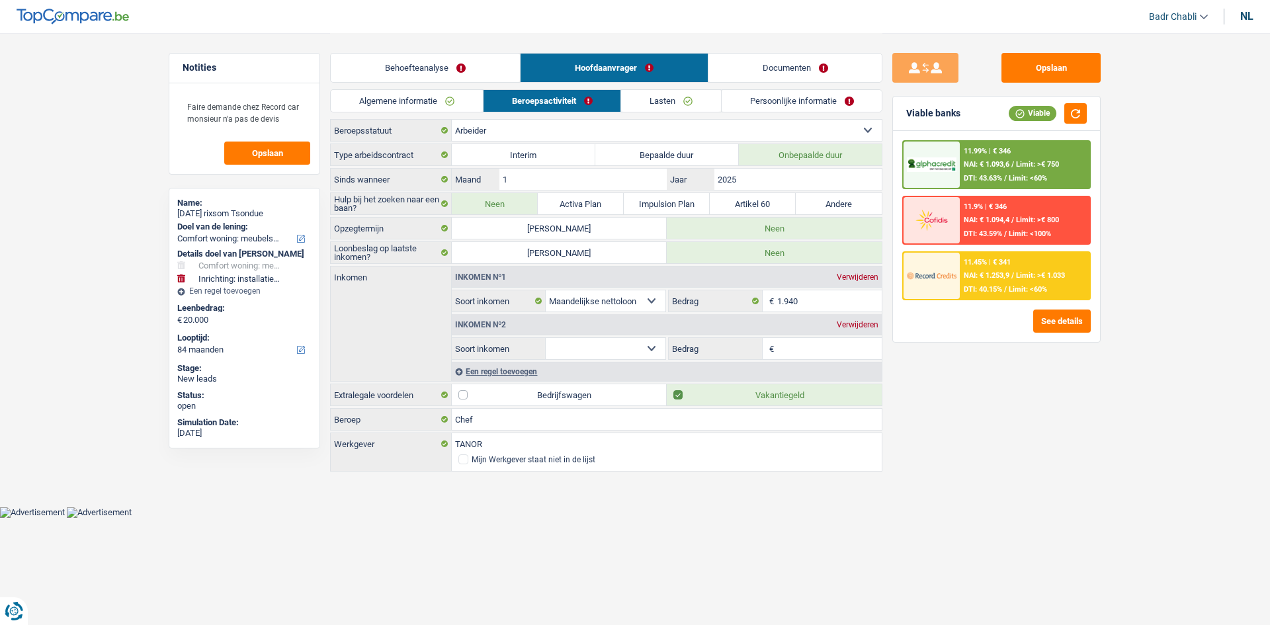
click at [649, 98] on link "Lasten" at bounding box center [671, 101] width 100 height 22
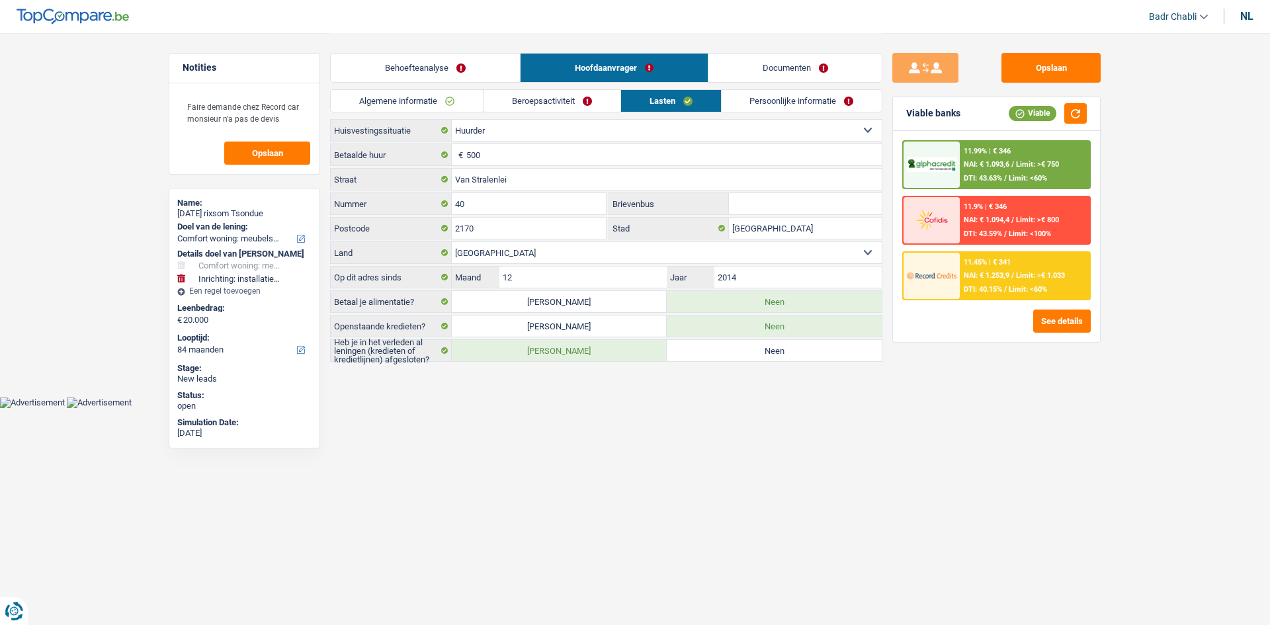
click at [740, 99] on link "Persoonlijke informatie" at bounding box center [802, 101] width 161 height 22
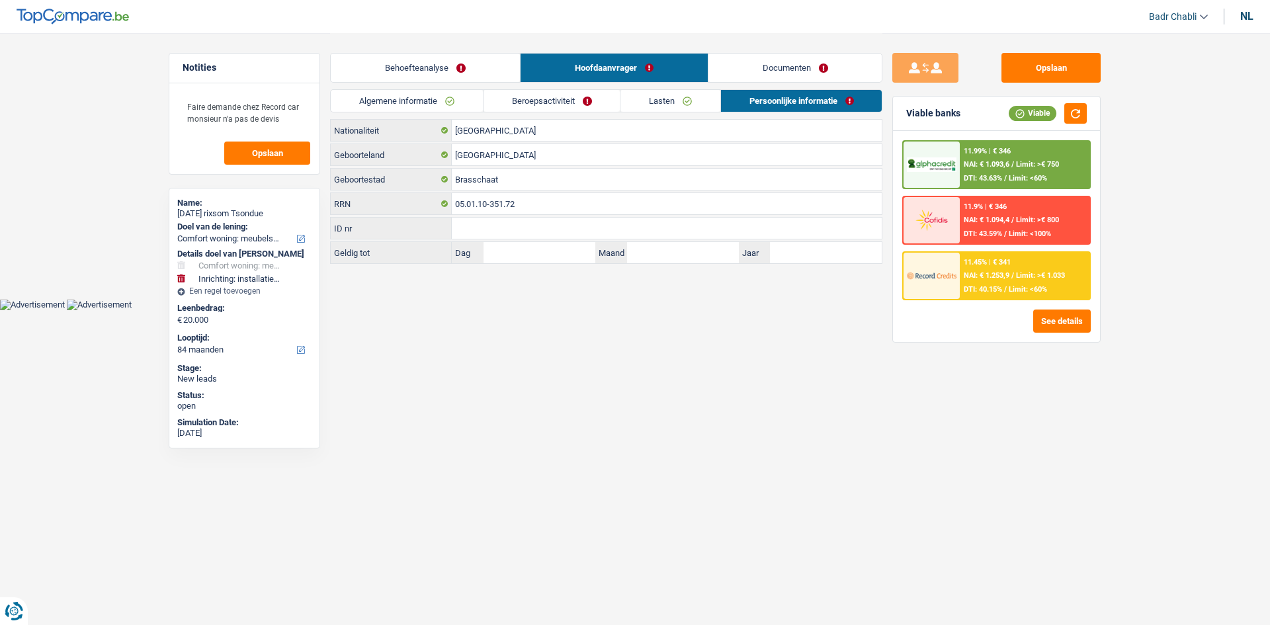
click at [647, 91] on link "Lasten" at bounding box center [670, 101] width 100 height 22
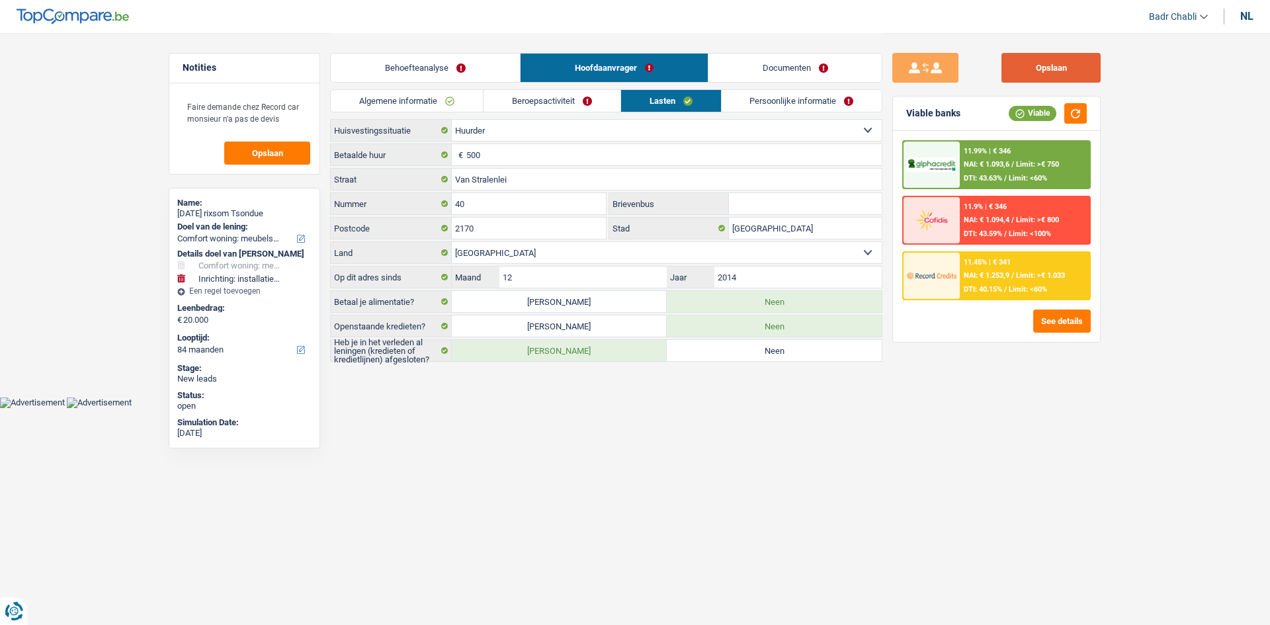
click at [1042, 76] on button "Opslaan" at bounding box center [1050, 68] width 99 height 30
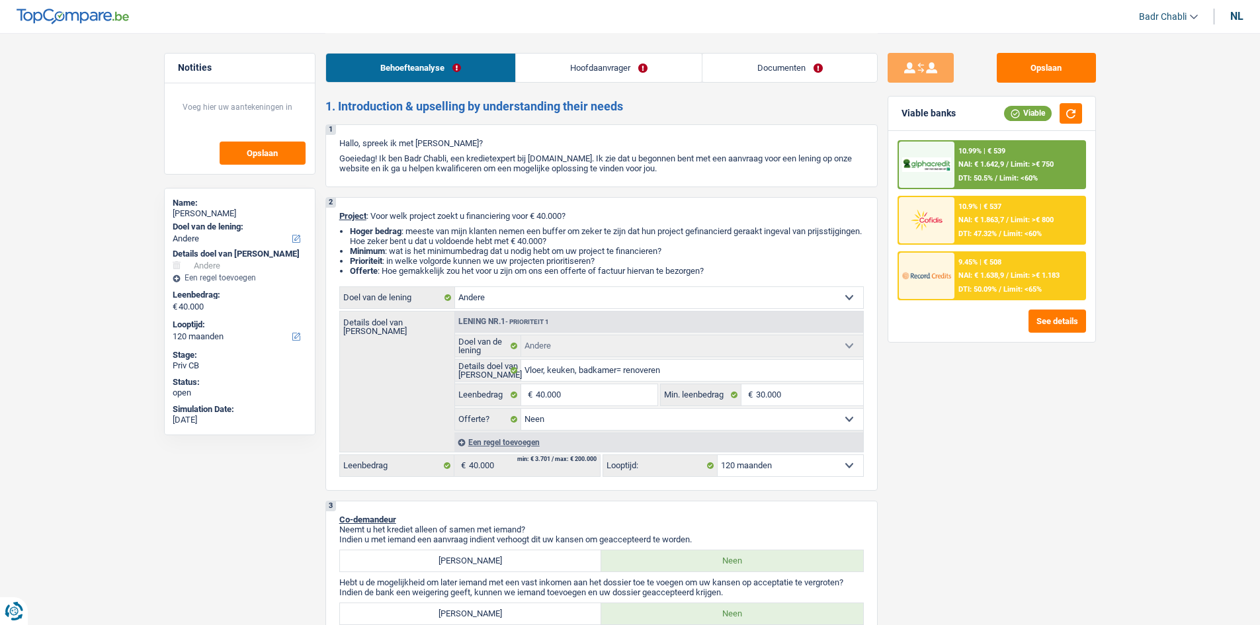
select select "other"
select select "120"
select select "other"
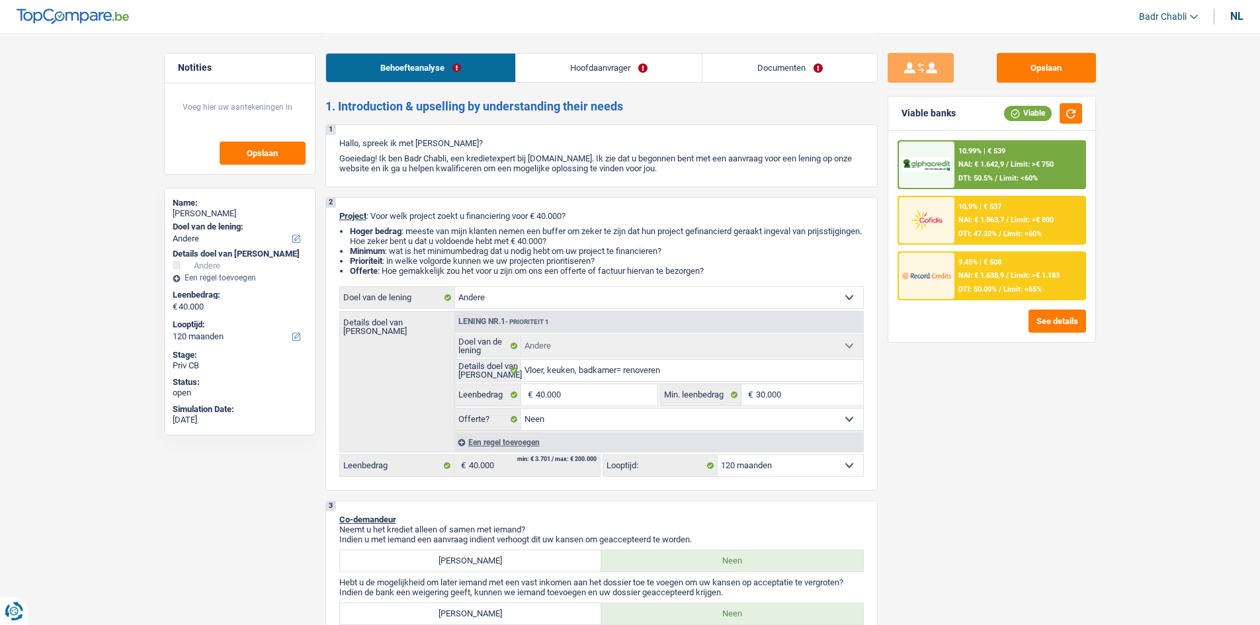
select select "false"
select select "120"
select select "worker"
select select "familyAllowances"
select select "netSalary"
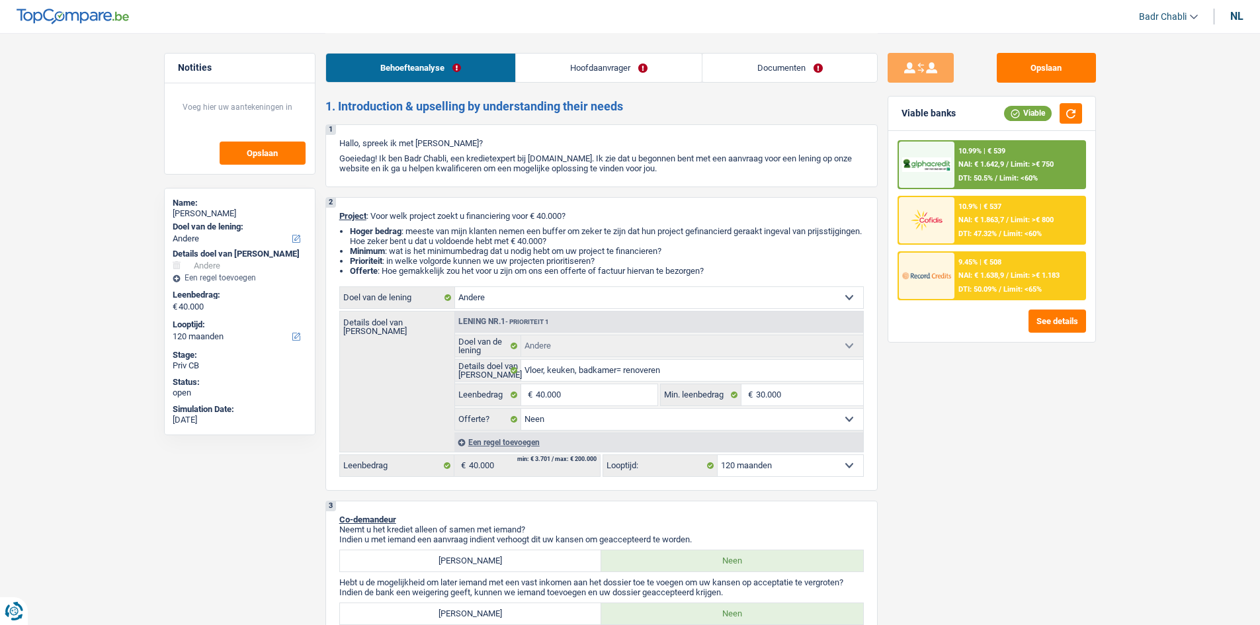
select select "alimony"
select select "other"
select select "ownerWithMortgage"
select select "mortgage"
select select "240"
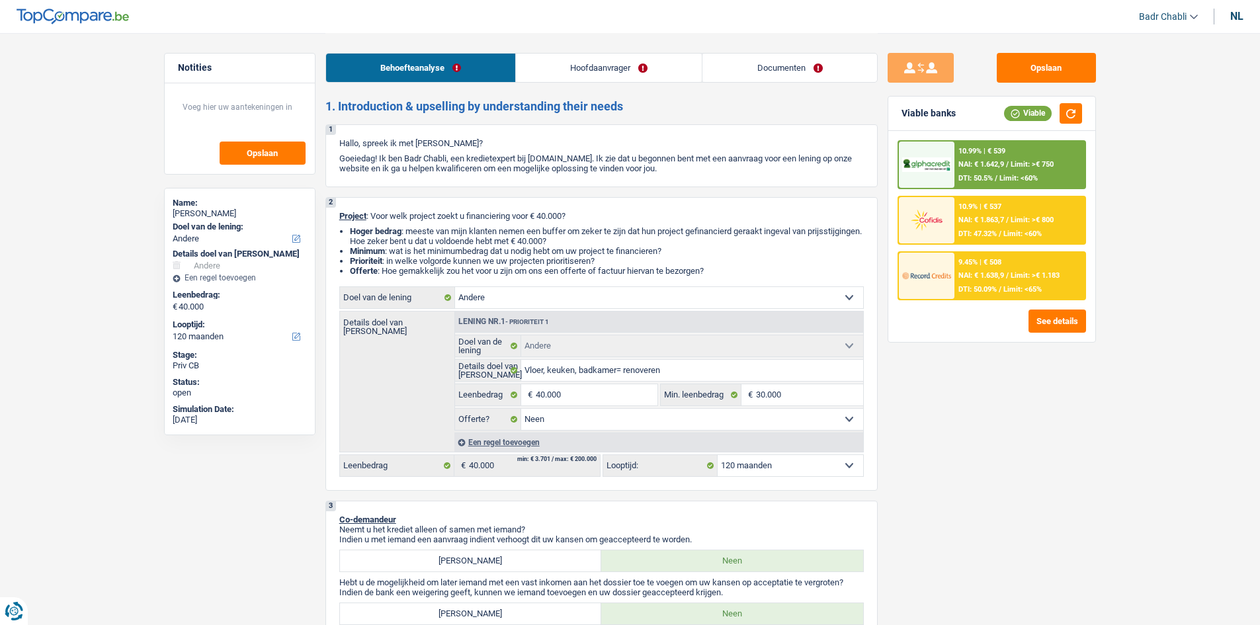
select select "personalLoan"
select select "smallWorks"
select select "42"
select select "personalLoan"
select select "smallWorks"
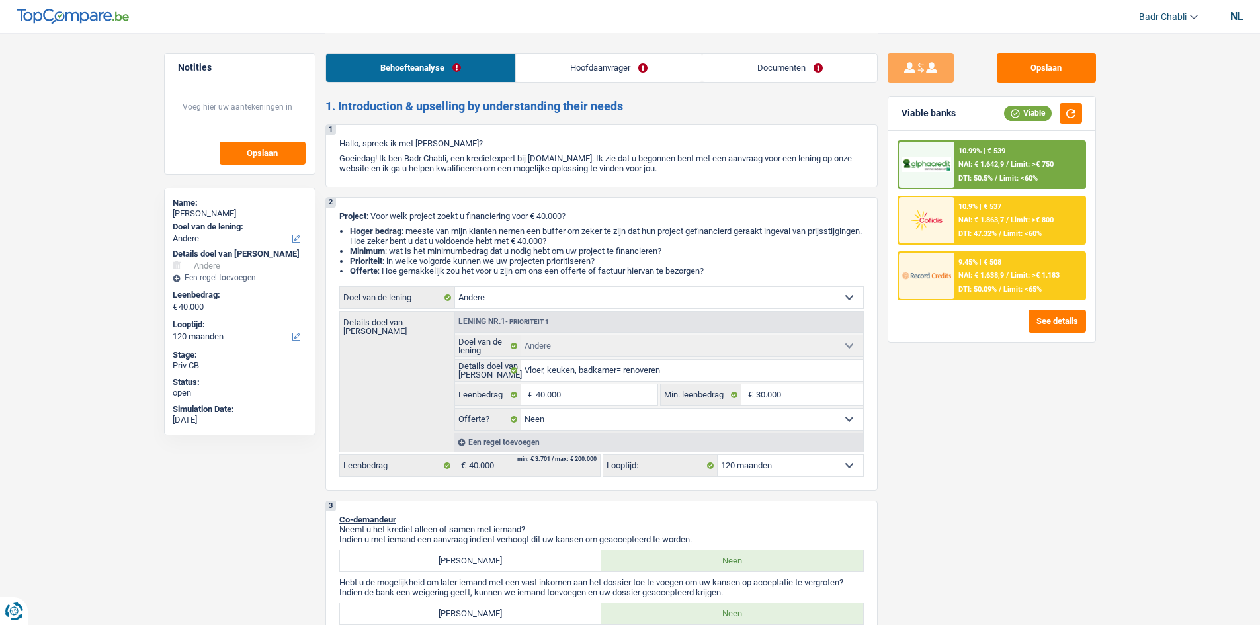
select select "120"
select select "renovationLoan"
select select "120"
select select "other"
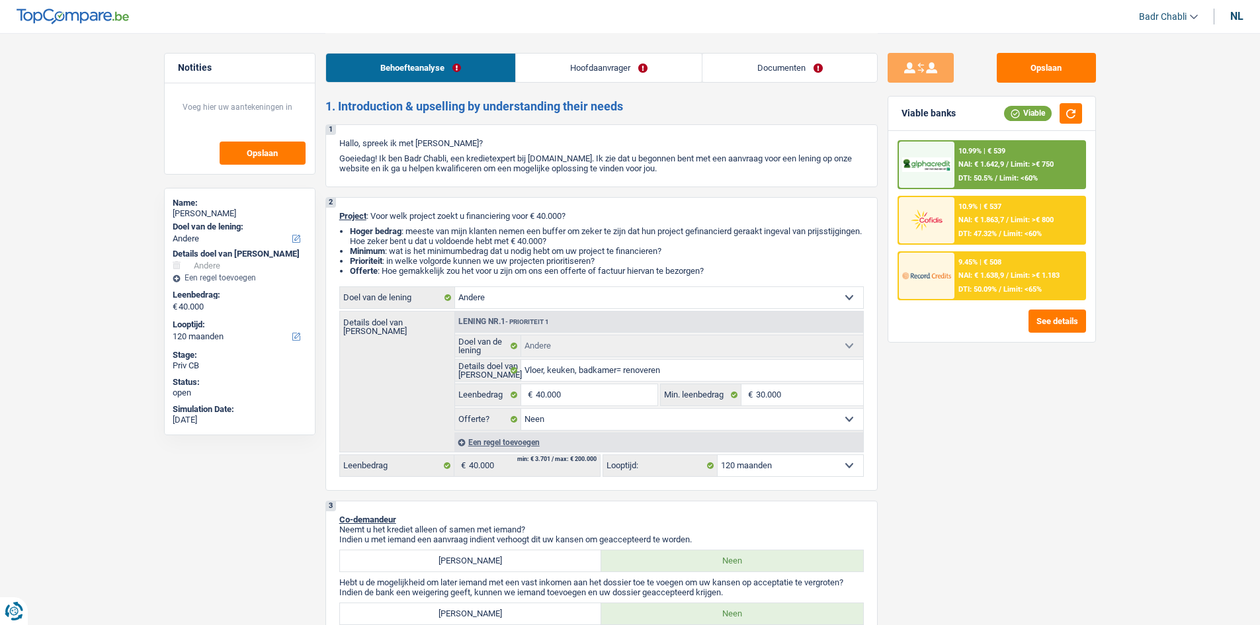
select select "false"
select select "120"
